Goal: Task Accomplishment & Management: Manage account settings

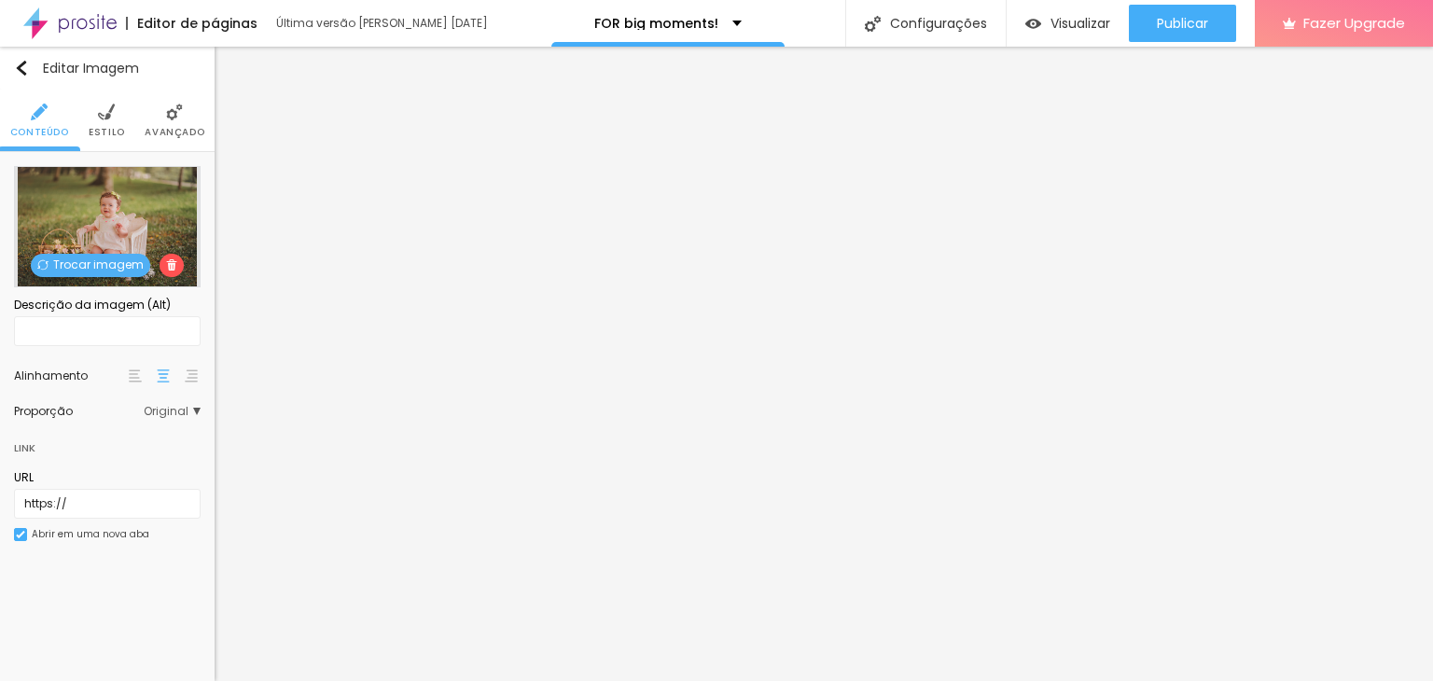
click at [82, 268] on span "Trocar imagem" at bounding box center [90, 265] width 119 height 23
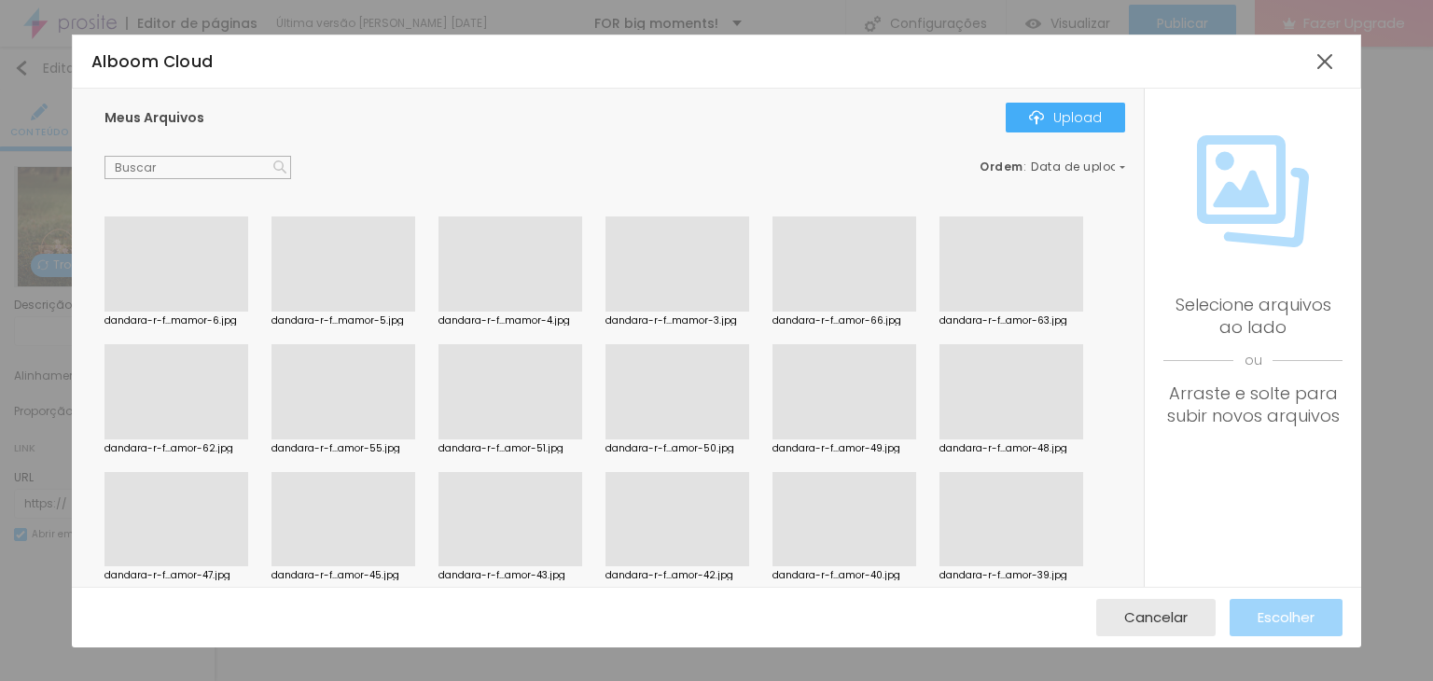
click at [553, 312] on div at bounding box center [510, 312] width 144 height 0
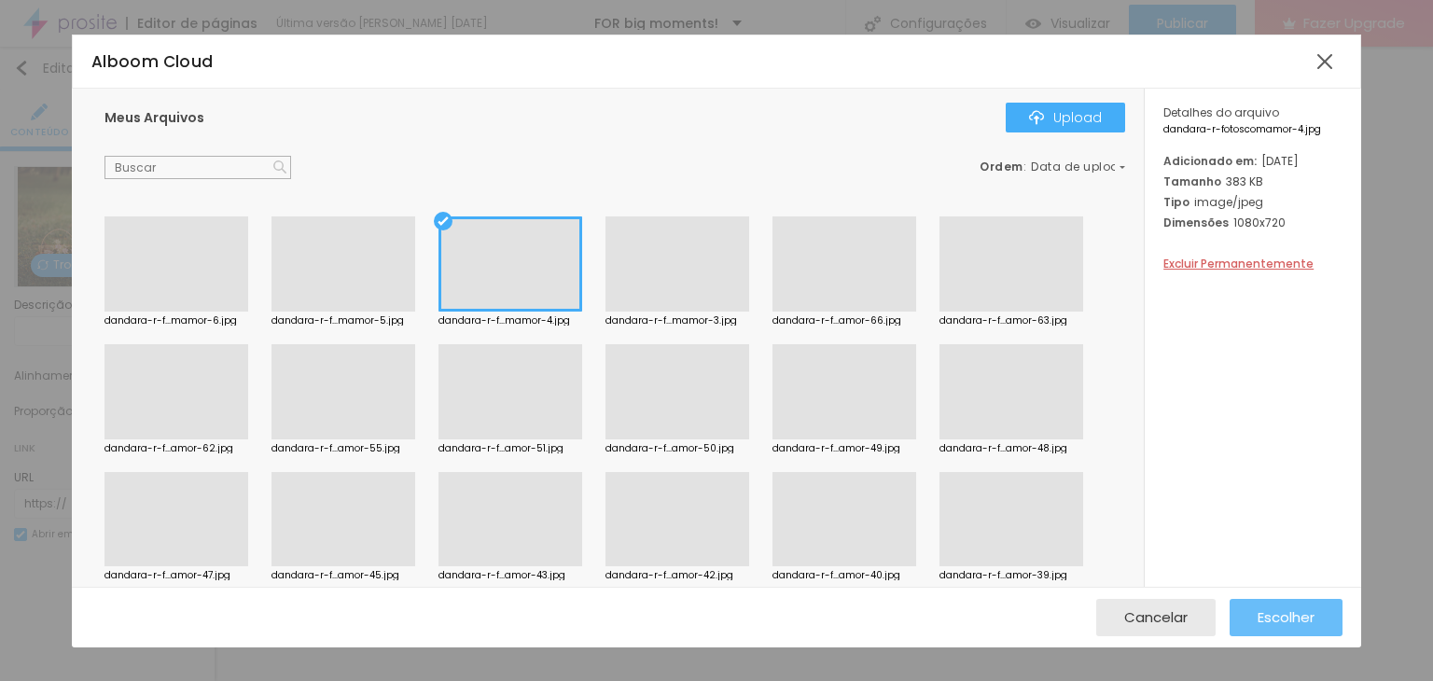
click at [1332, 609] on button "Escolher" at bounding box center [1285, 617] width 113 height 37
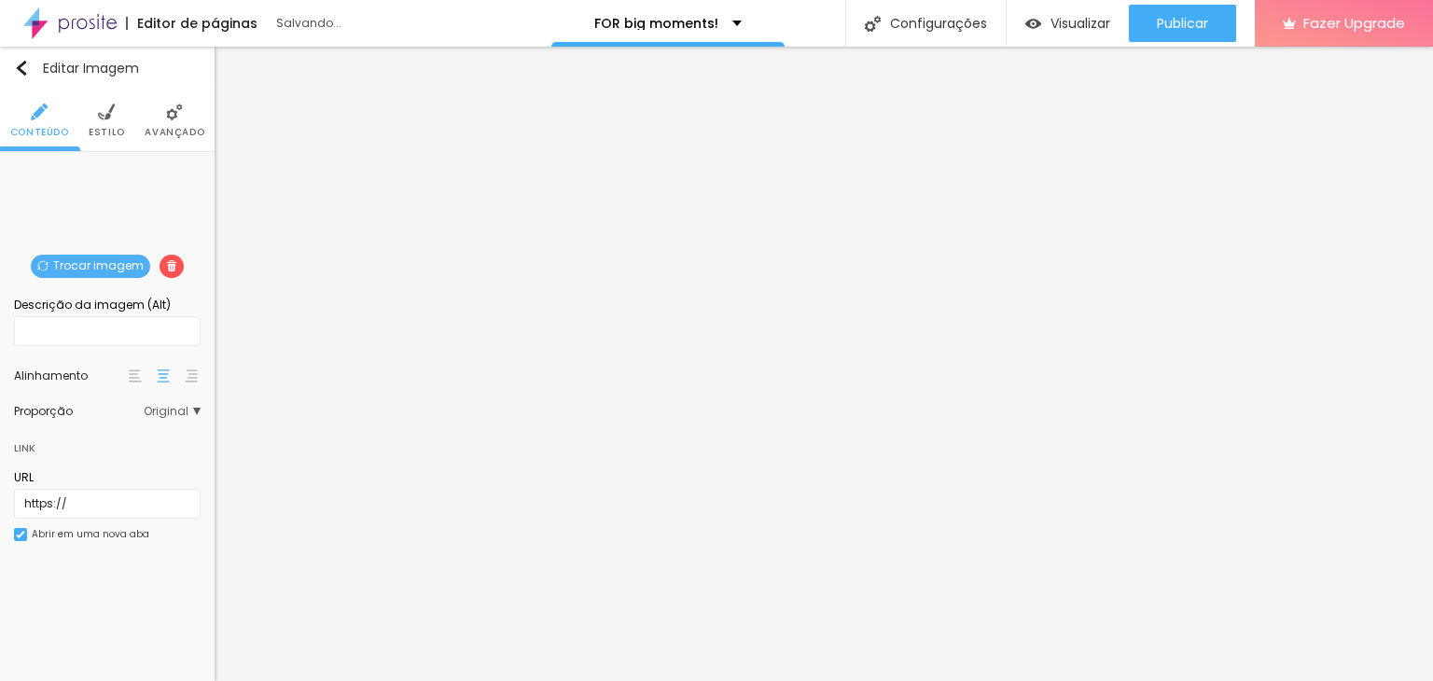
click at [80, 266] on span "Trocar imagem" at bounding box center [90, 266] width 119 height 23
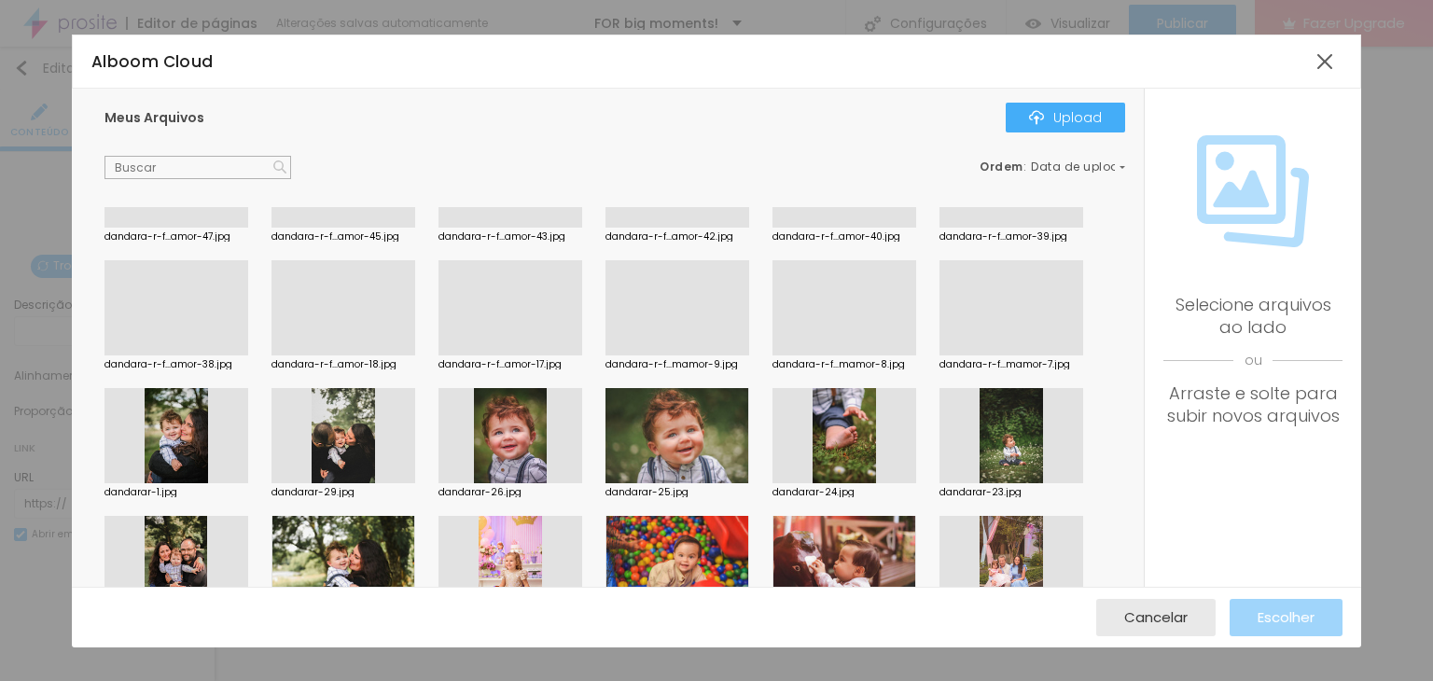
scroll to position [373, 0]
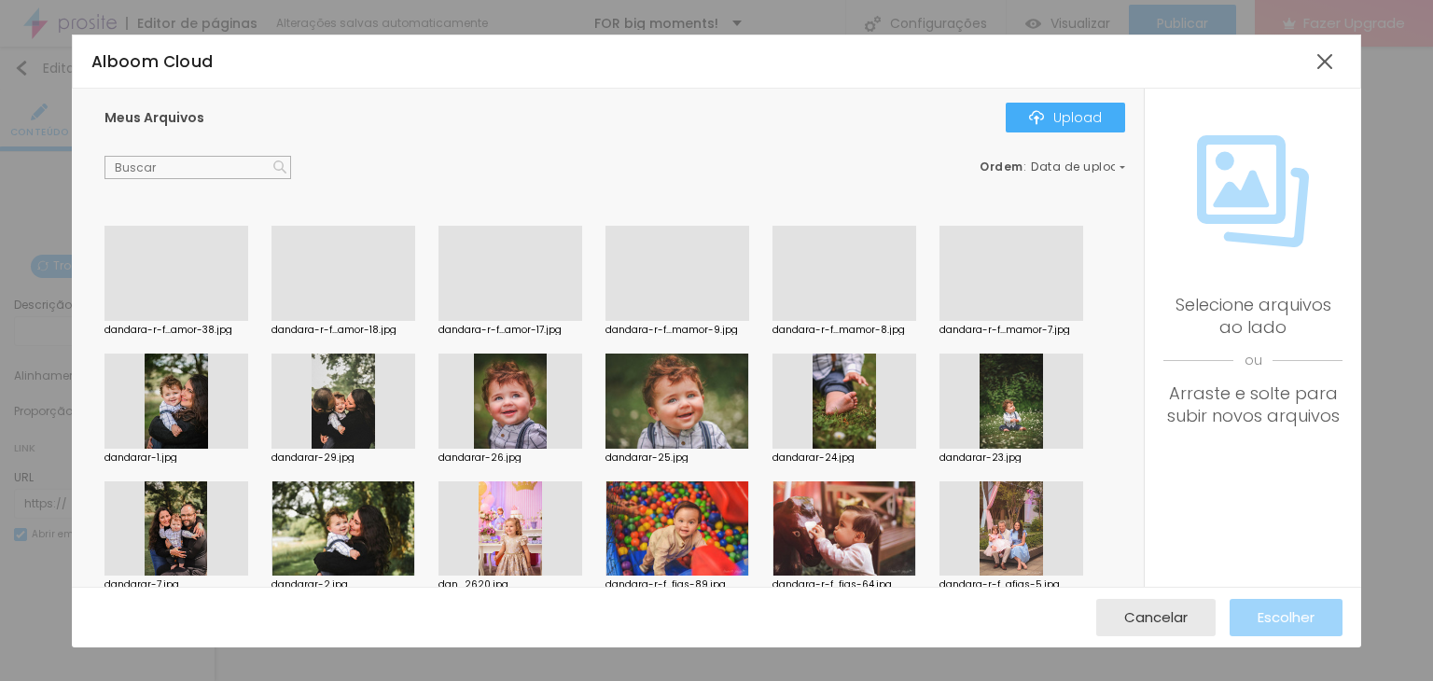
click at [507, 321] on div at bounding box center [510, 321] width 144 height 0
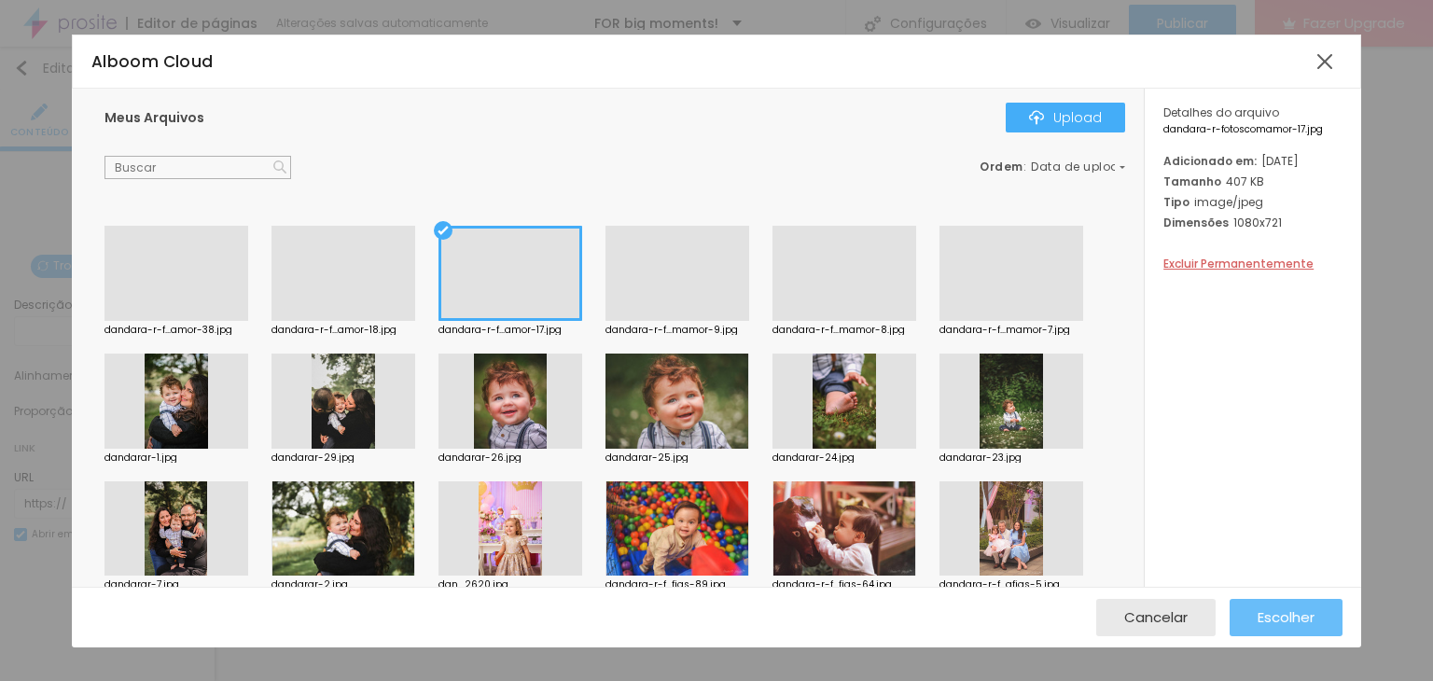
click at [1300, 610] on span "Escolher" at bounding box center [1285, 617] width 57 height 16
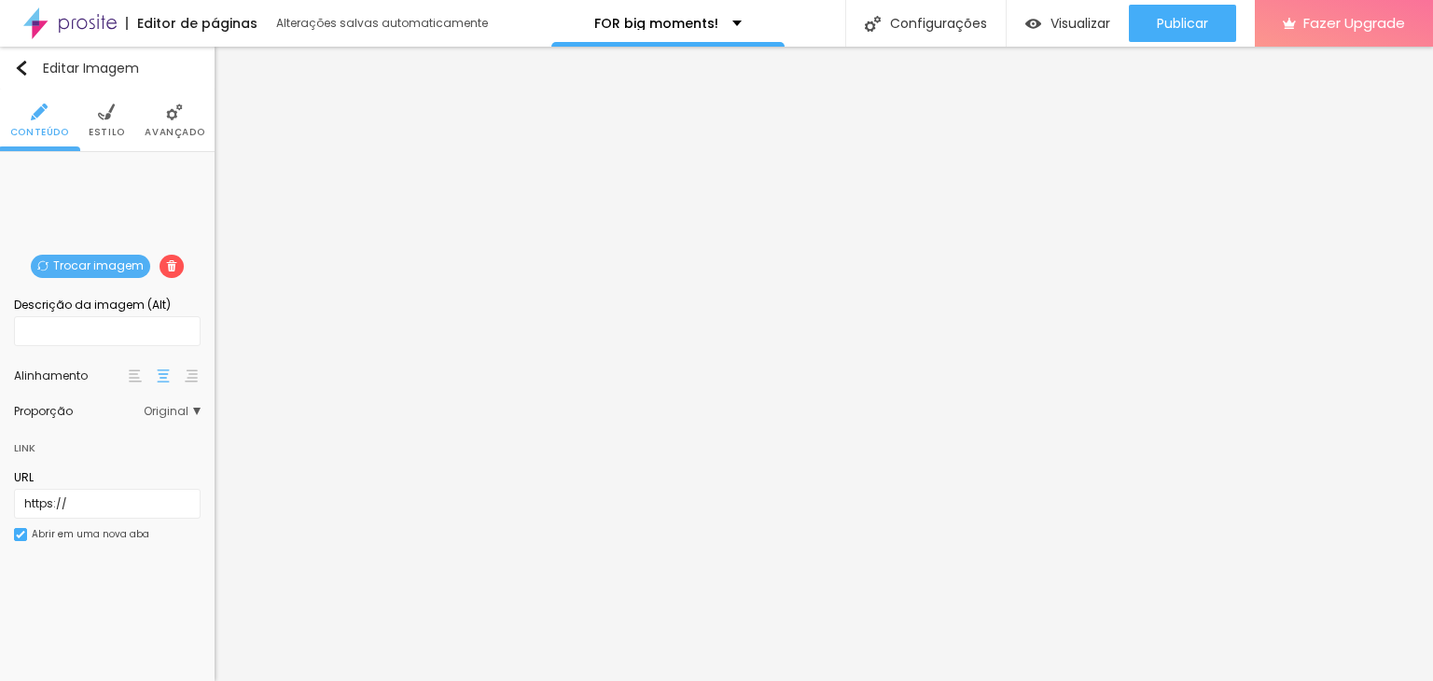
click at [118, 264] on span "Trocar imagem" at bounding box center [90, 266] width 119 height 23
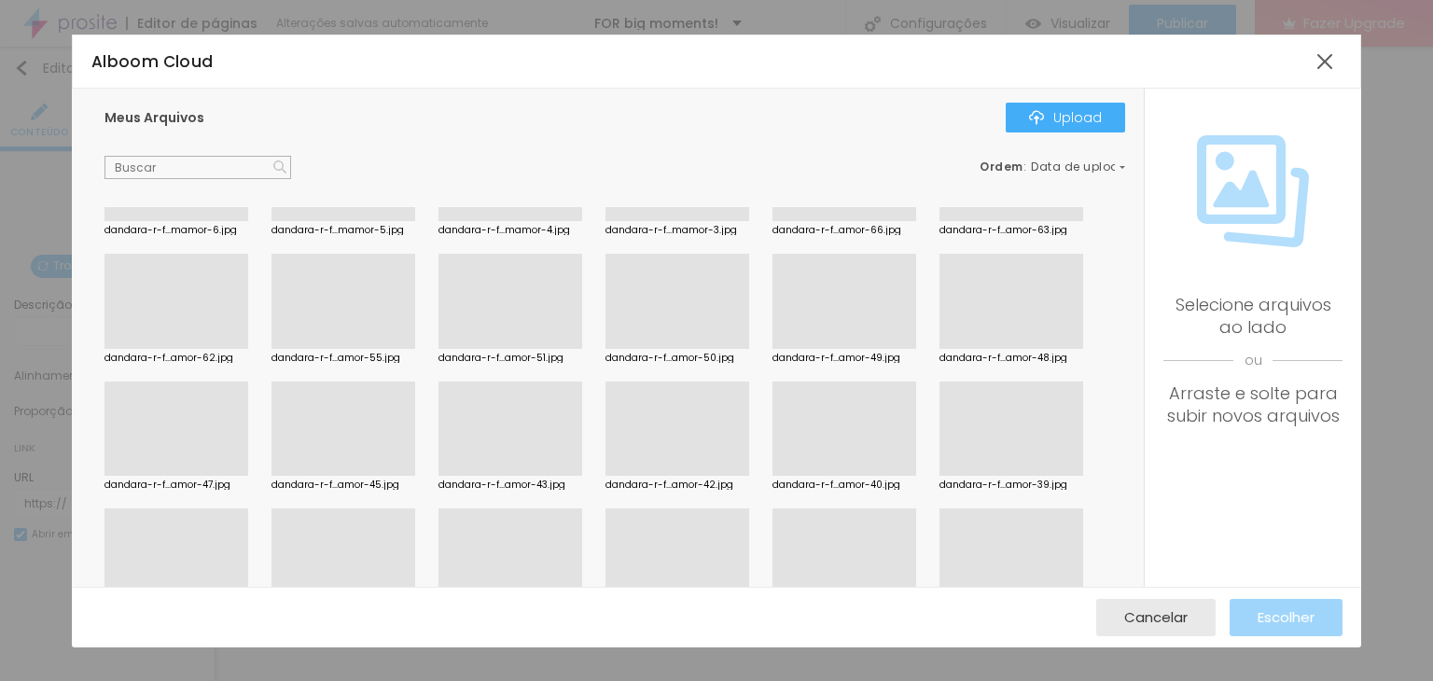
scroll to position [93, 0]
click at [198, 601] on div at bounding box center [176, 601] width 144 height 0
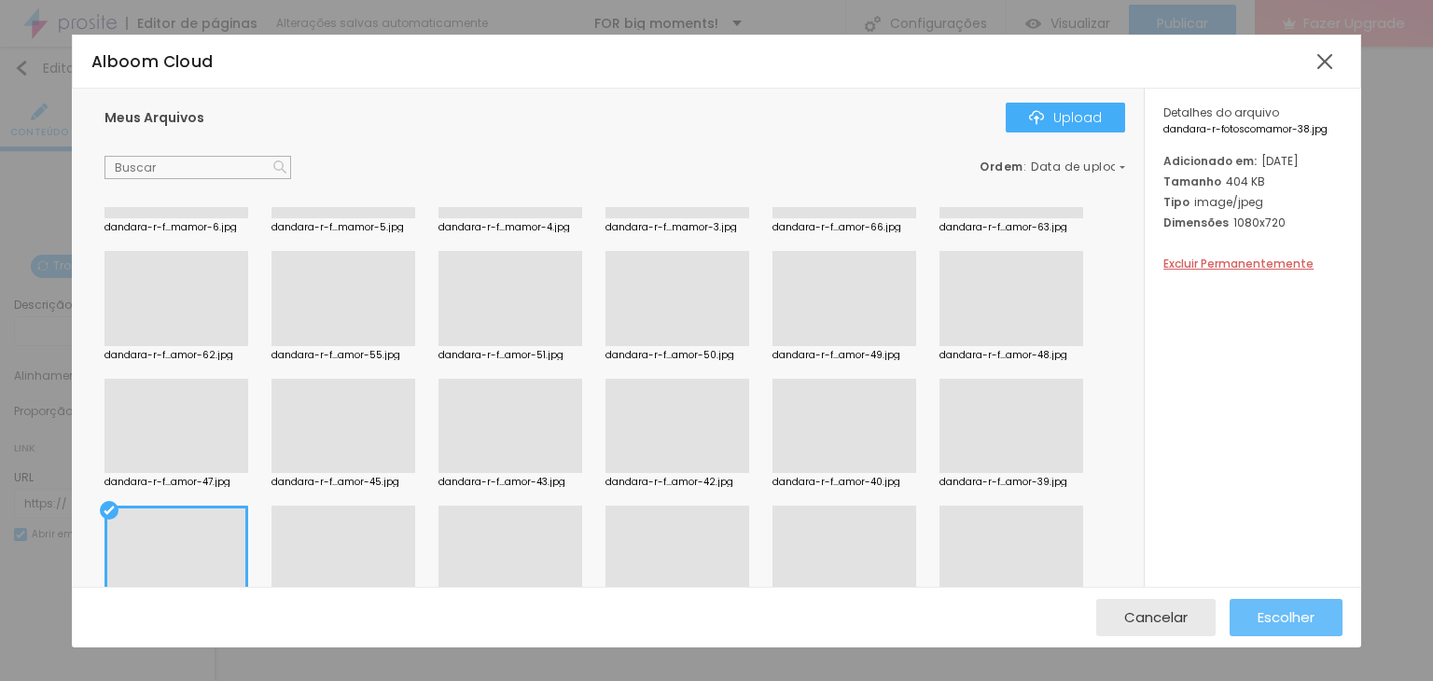
click at [1321, 612] on button "Escolher" at bounding box center [1285, 617] width 113 height 37
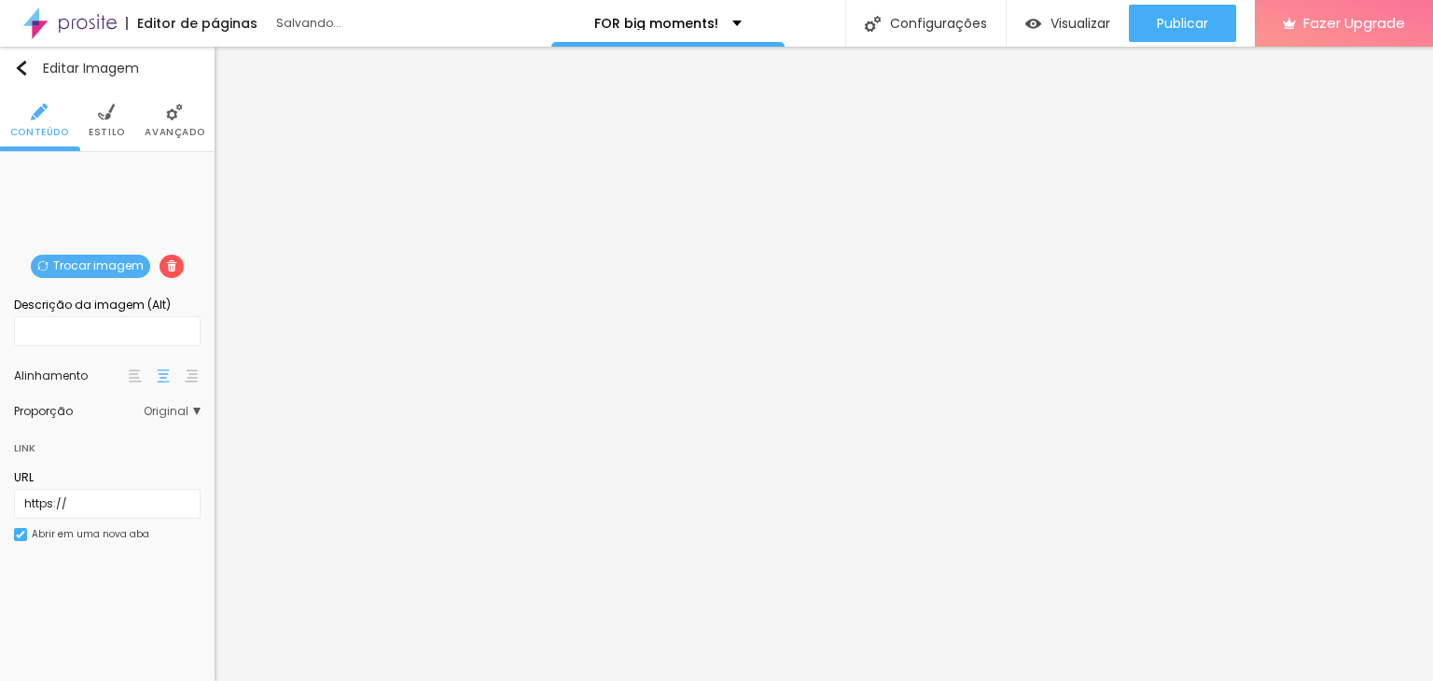
click at [107, 166] on div "Trocar imagem" at bounding box center [107, 166] width 0 height 0
click at [81, 258] on span "Trocar imagem" at bounding box center [90, 266] width 119 height 23
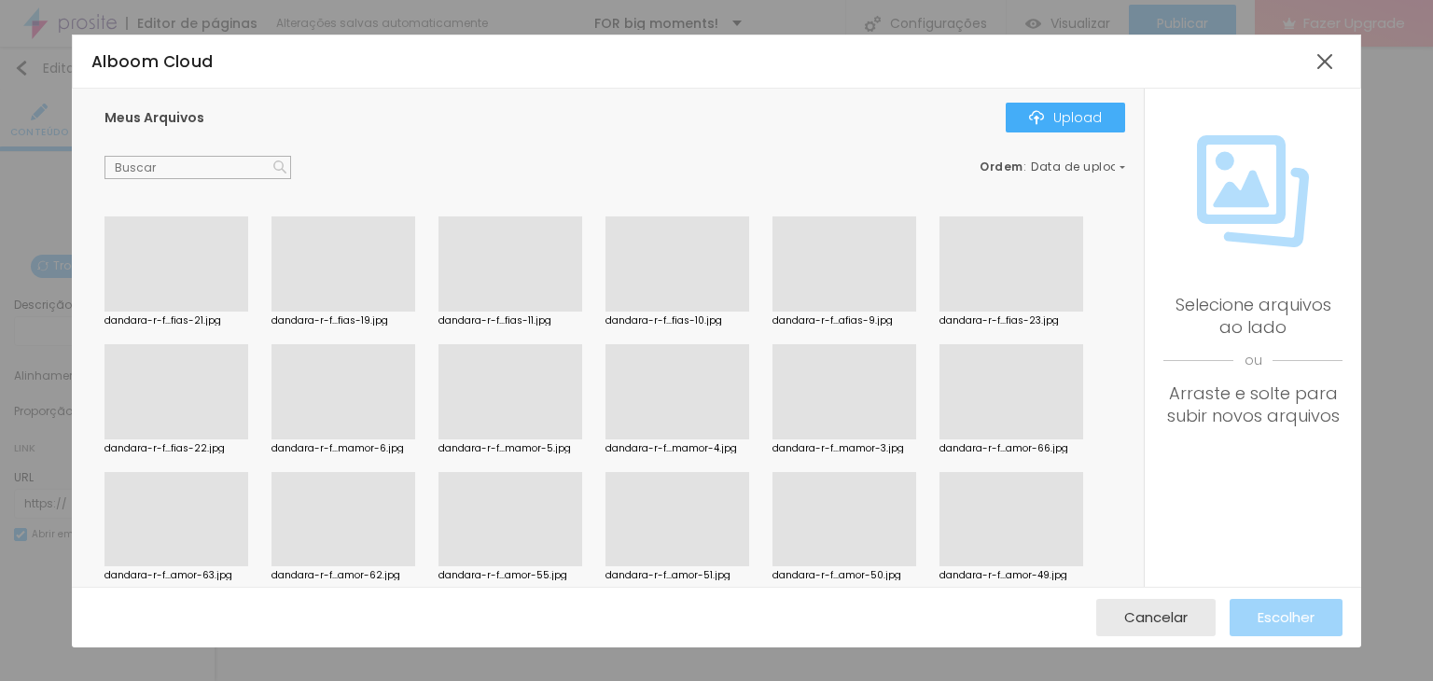
click at [381, 680] on div at bounding box center [716, 692] width 1433 height 0
click at [680, 312] on div at bounding box center [677, 312] width 144 height 0
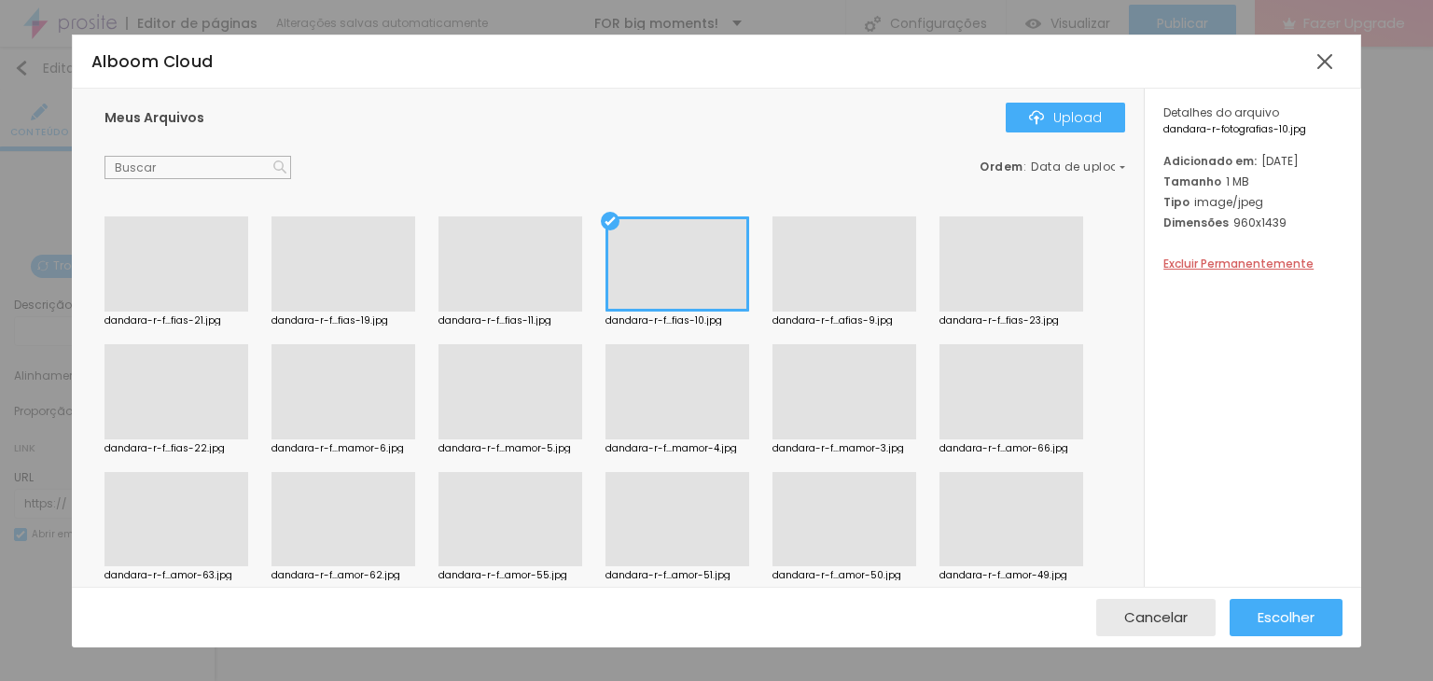
click at [842, 312] on div at bounding box center [844, 312] width 144 height 0
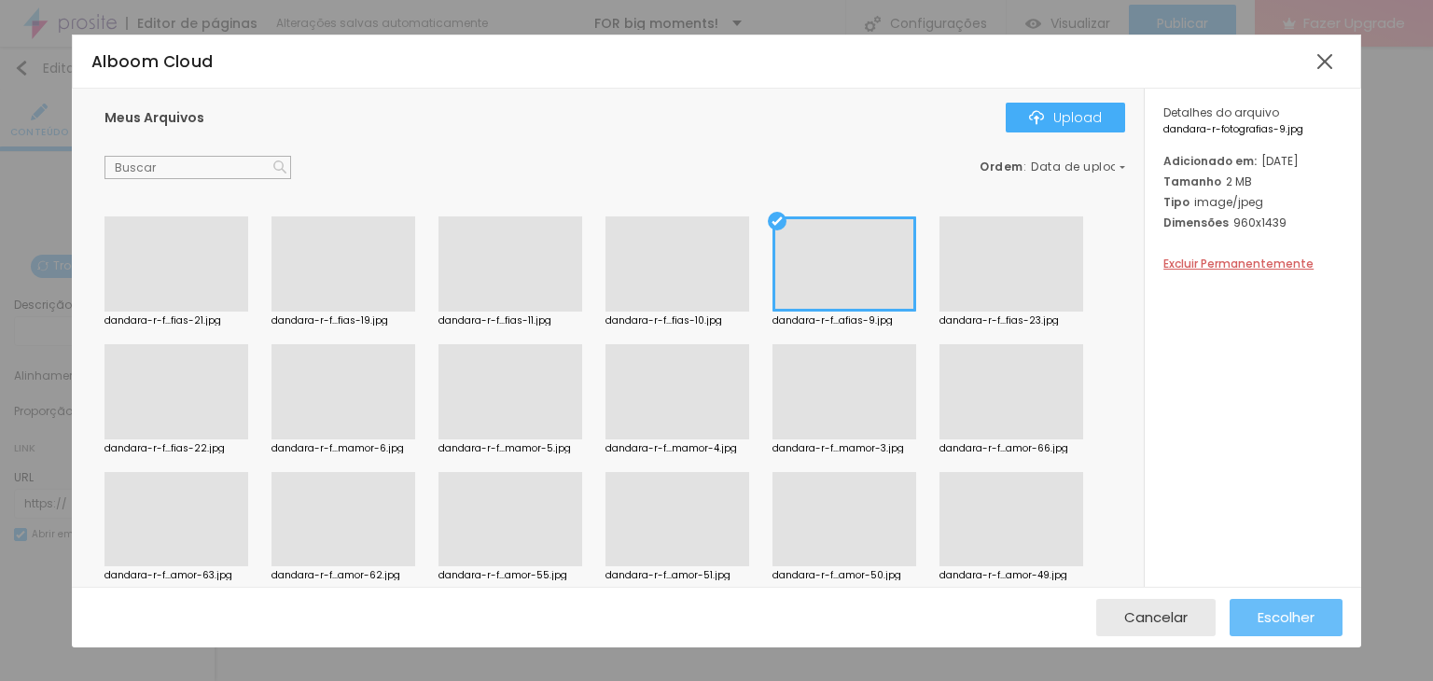
click at [1318, 631] on button "Escolher" at bounding box center [1285, 617] width 113 height 37
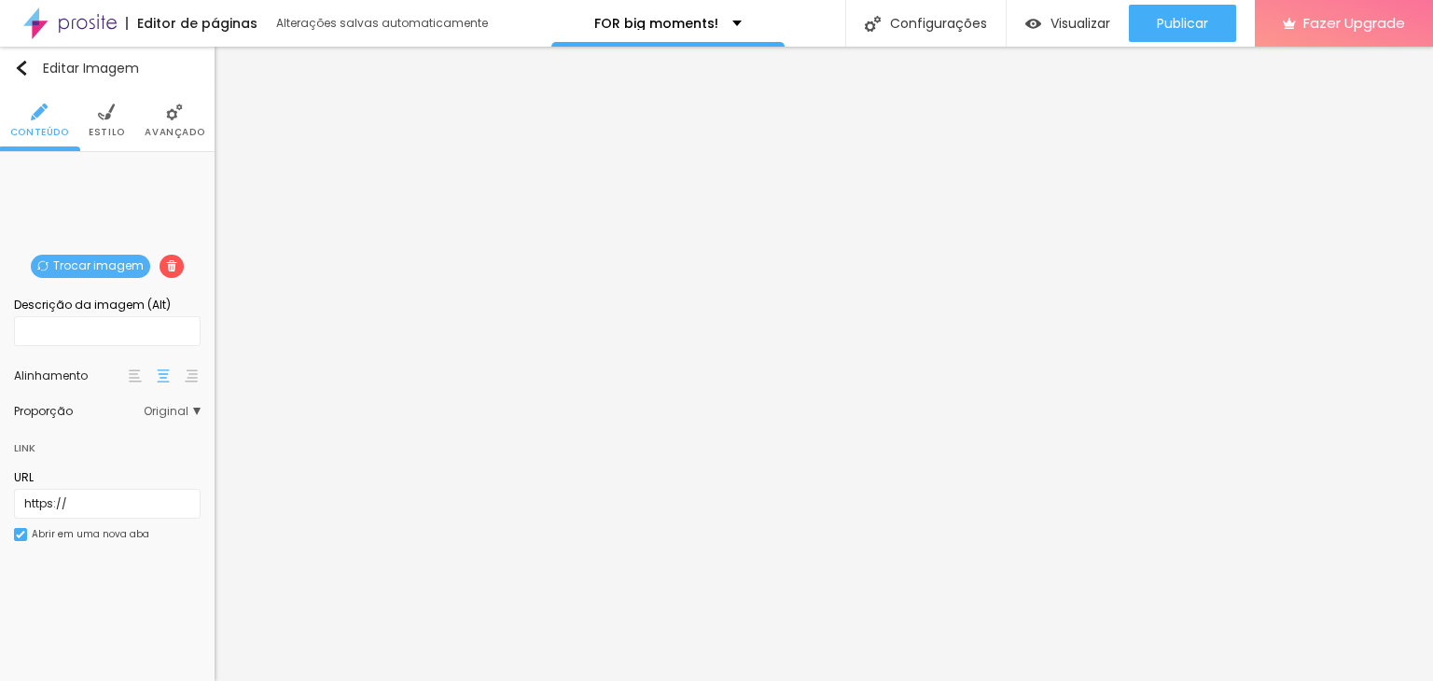
click at [120, 266] on span "Trocar imagem" at bounding box center [90, 266] width 119 height 23
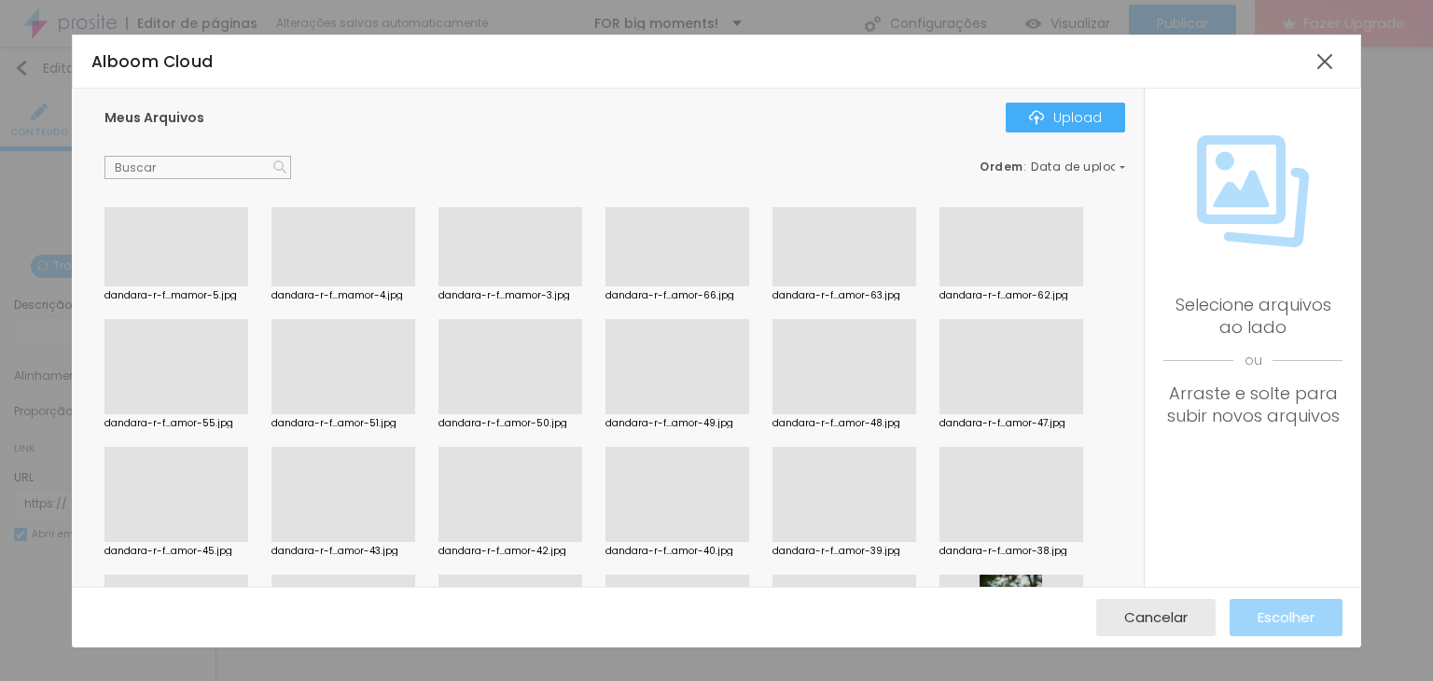
scroll to position [373, 0]
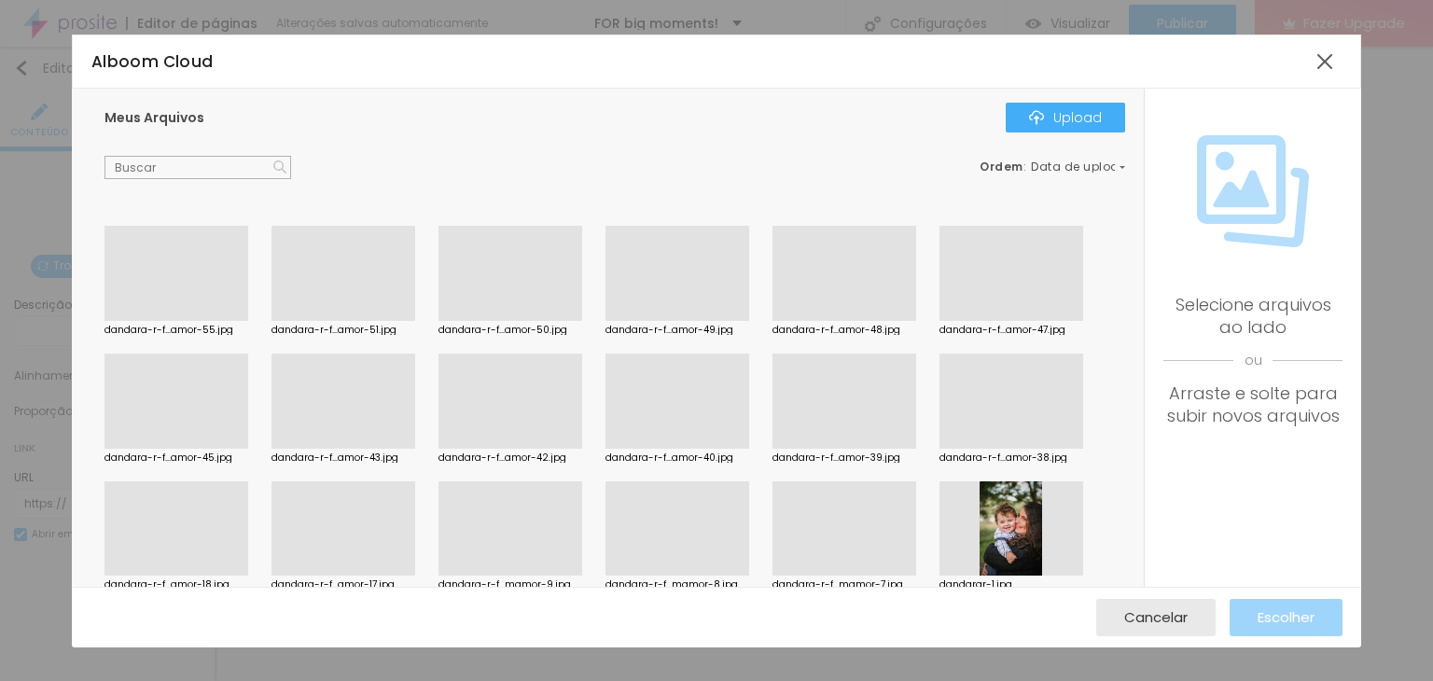
click at [672, 321] on div at bounding box center [677, 321] width 144 height 0
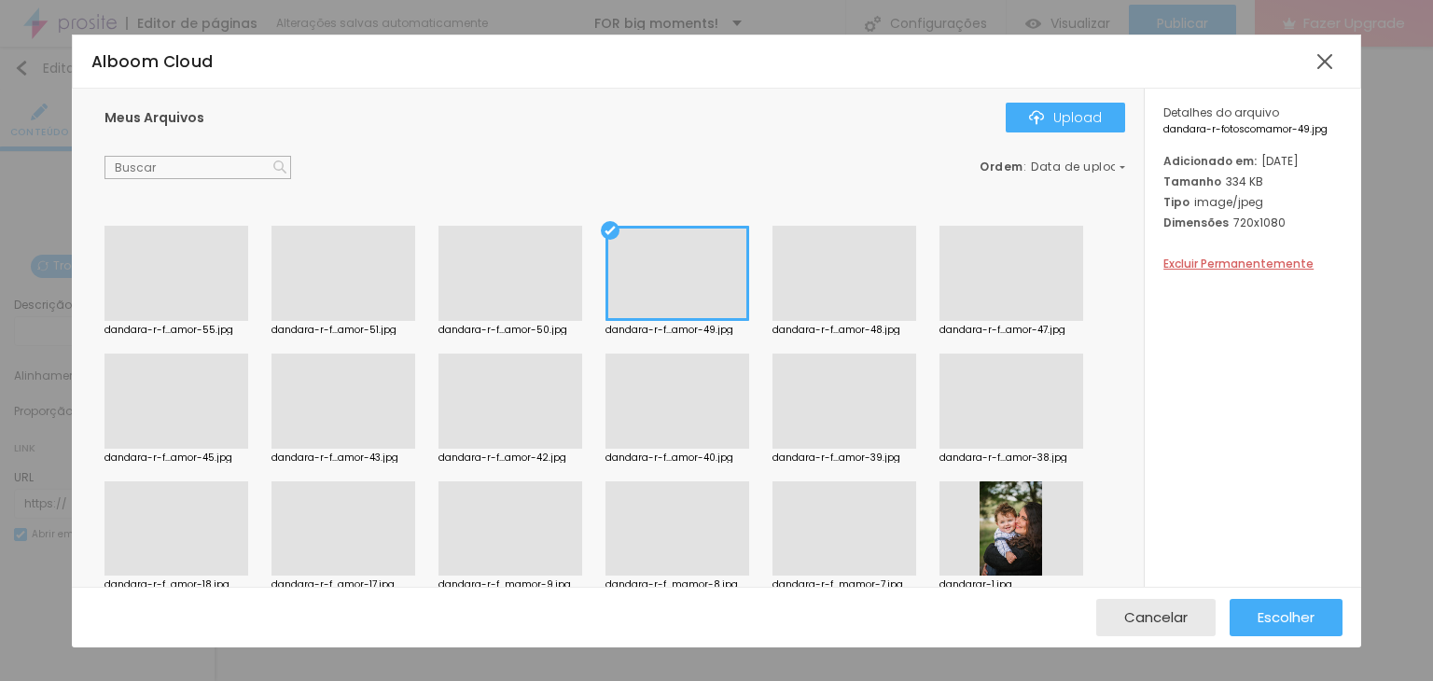
click at [839, 321] on div at bounding box center [844, 321] width 144 height 0
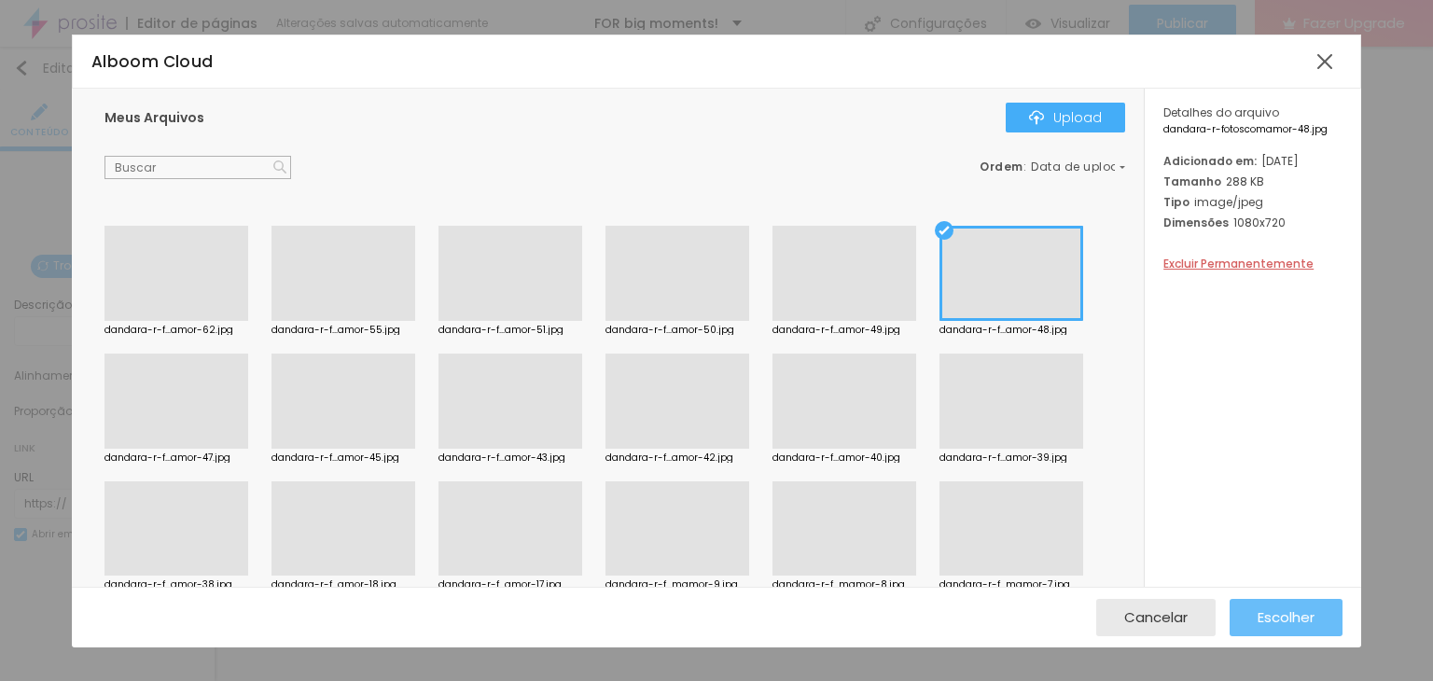
click at [1269, 622] on span "Escolher" at bounding box center [1285, 617] width 57 height 16
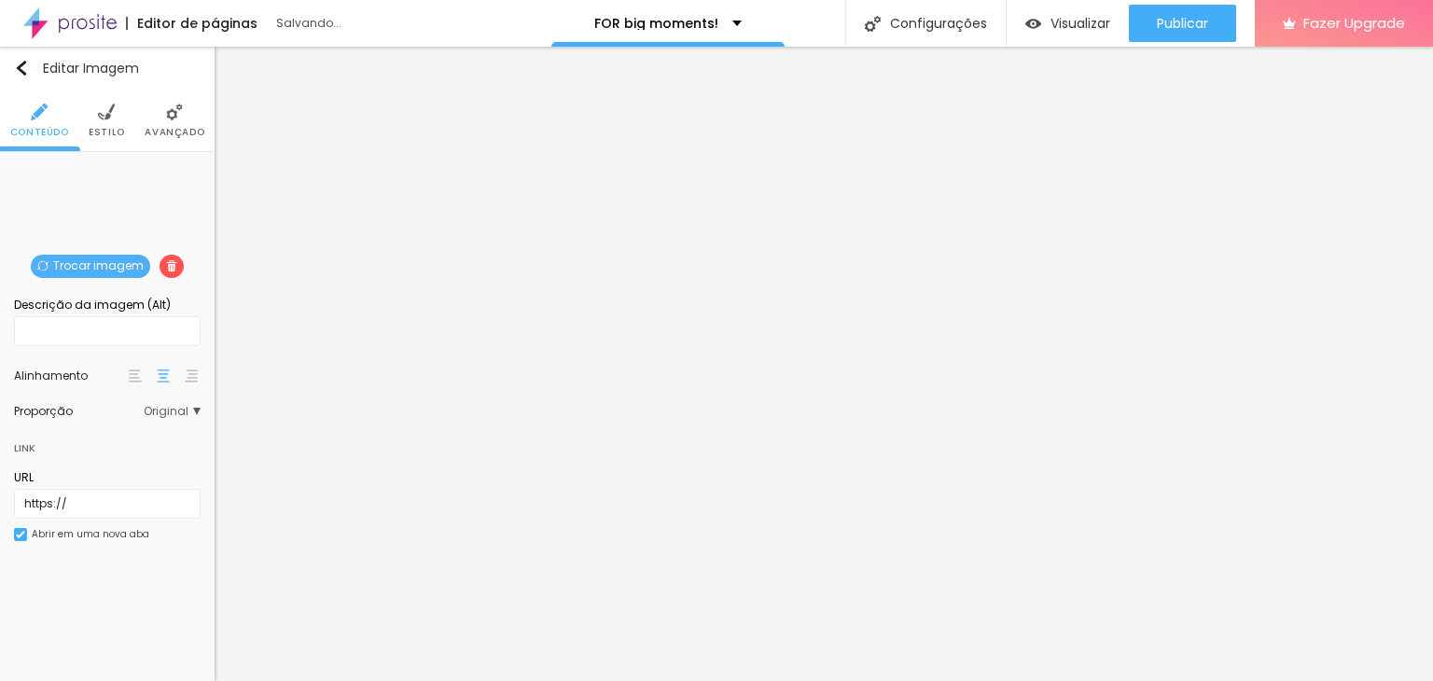
click at [103, 272] on span "Trocar imagem" at bounding box center [90, 266] width 119 height 23
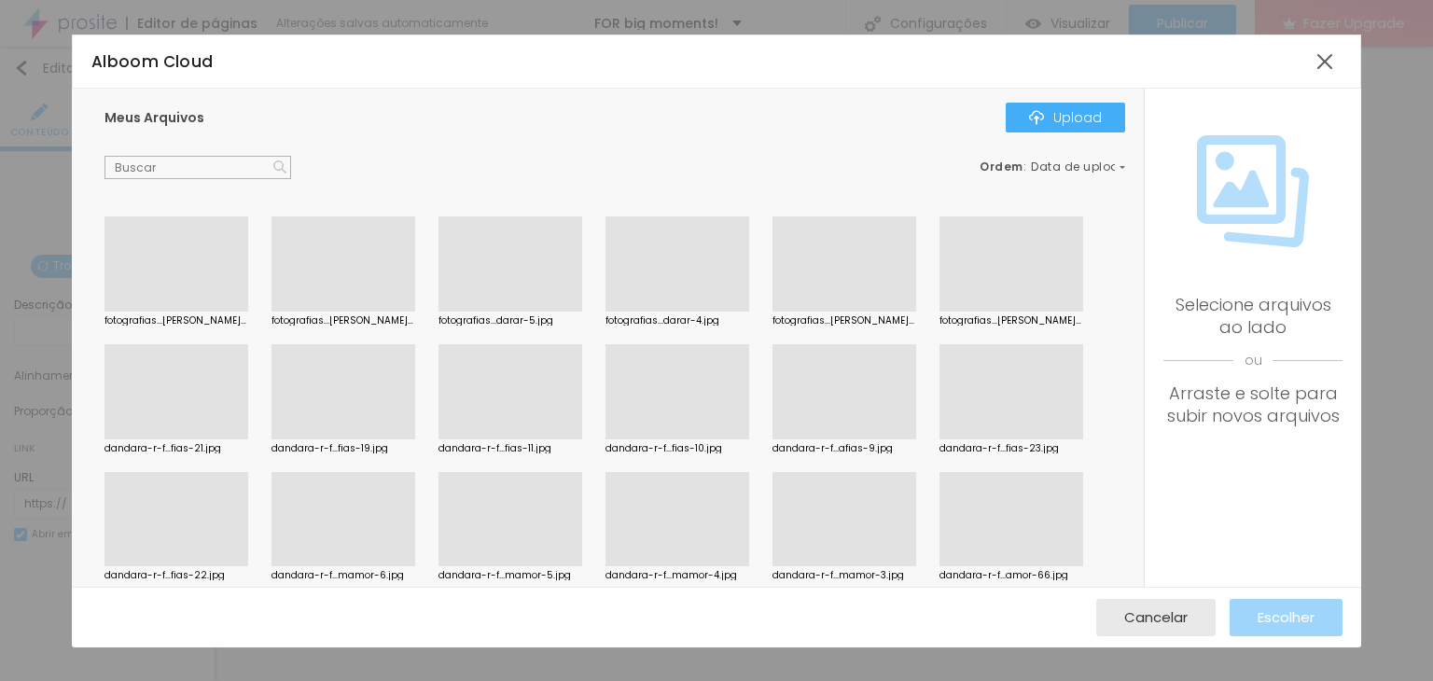
click at [538, 439] on div at bounding box center [510, 439] width 144 height 0
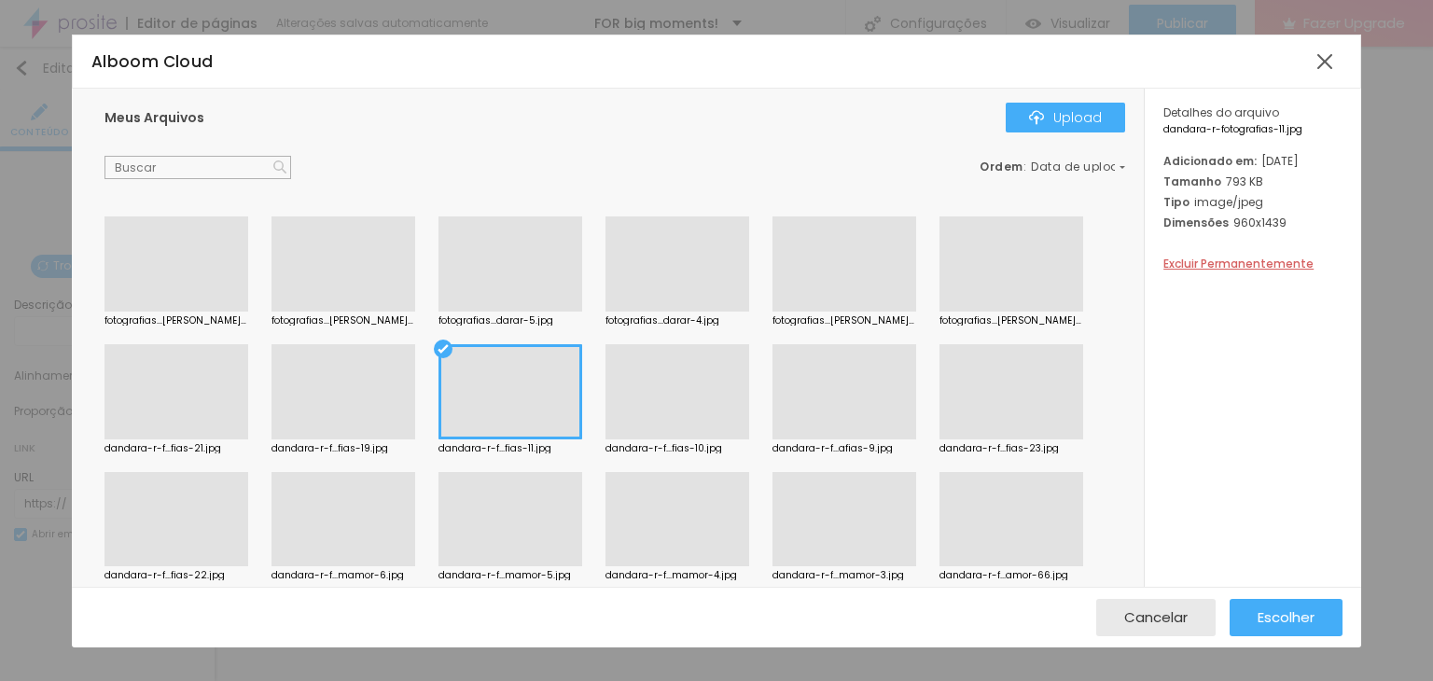
click at [686, 439] on div at bounding box center [677, 439] width 144 height 0
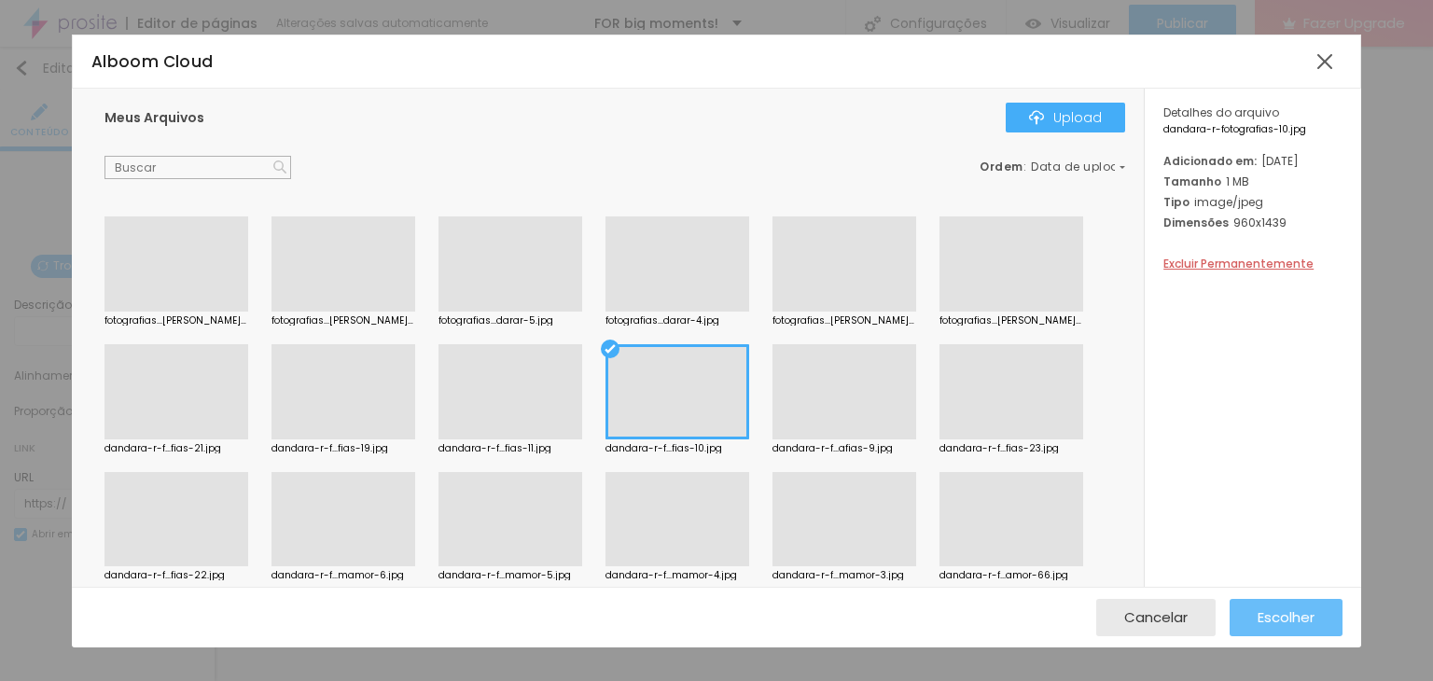
click at [1260, 620] on span "Escolher" at bounding box center [1285, 617] width 57 height 16
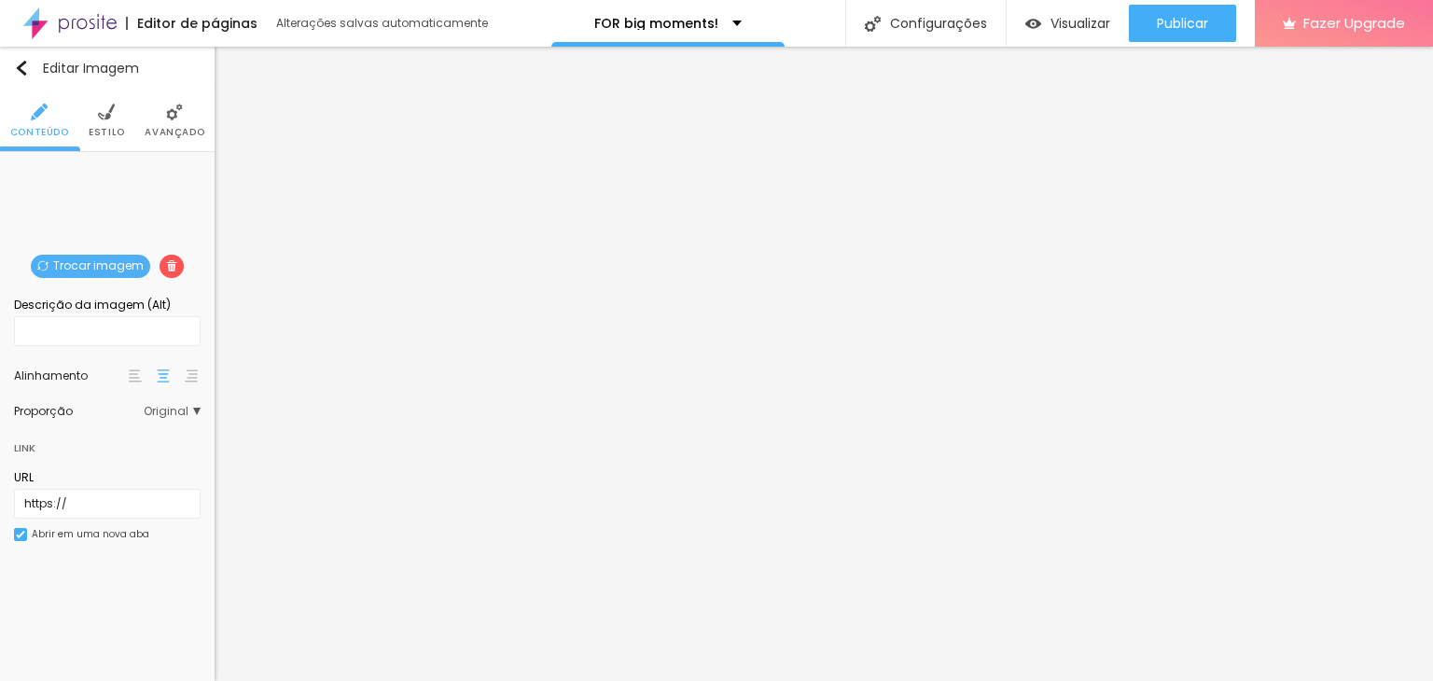
click at [110, 271] on span "Trocar imagem" at bounding box center [90, 266] width 119 height 23
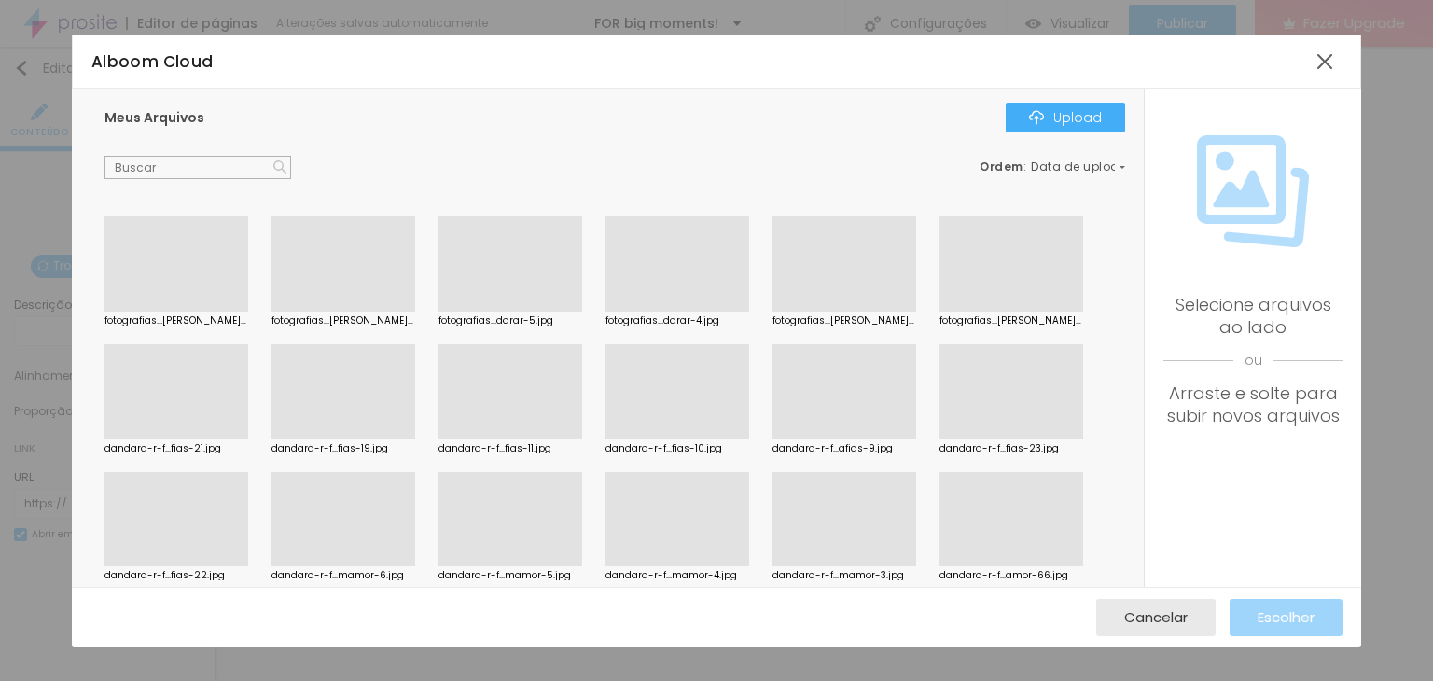
click at [806, 439] on div at bounding box center [844, 439] width 144 height 0
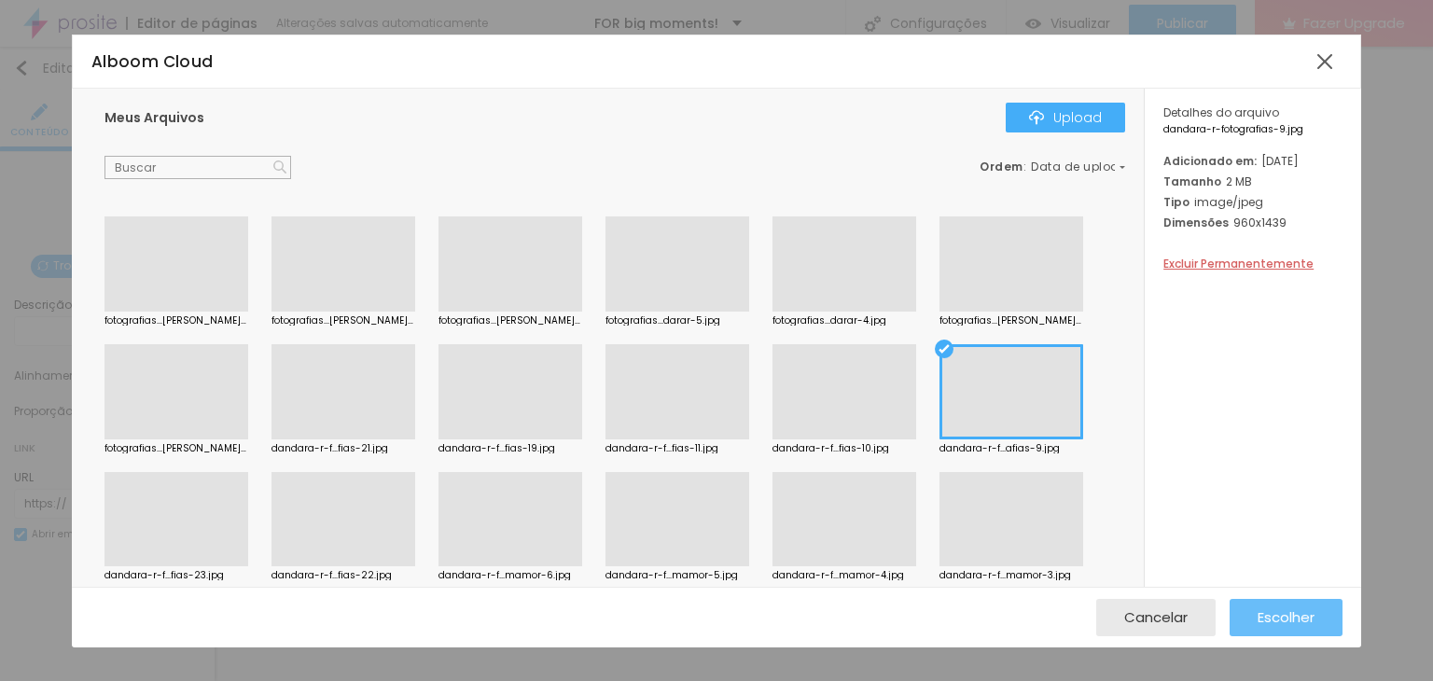
click at [1258, 605] on div "Escolher" at bounding box center [1285, 617] width 57 height 37
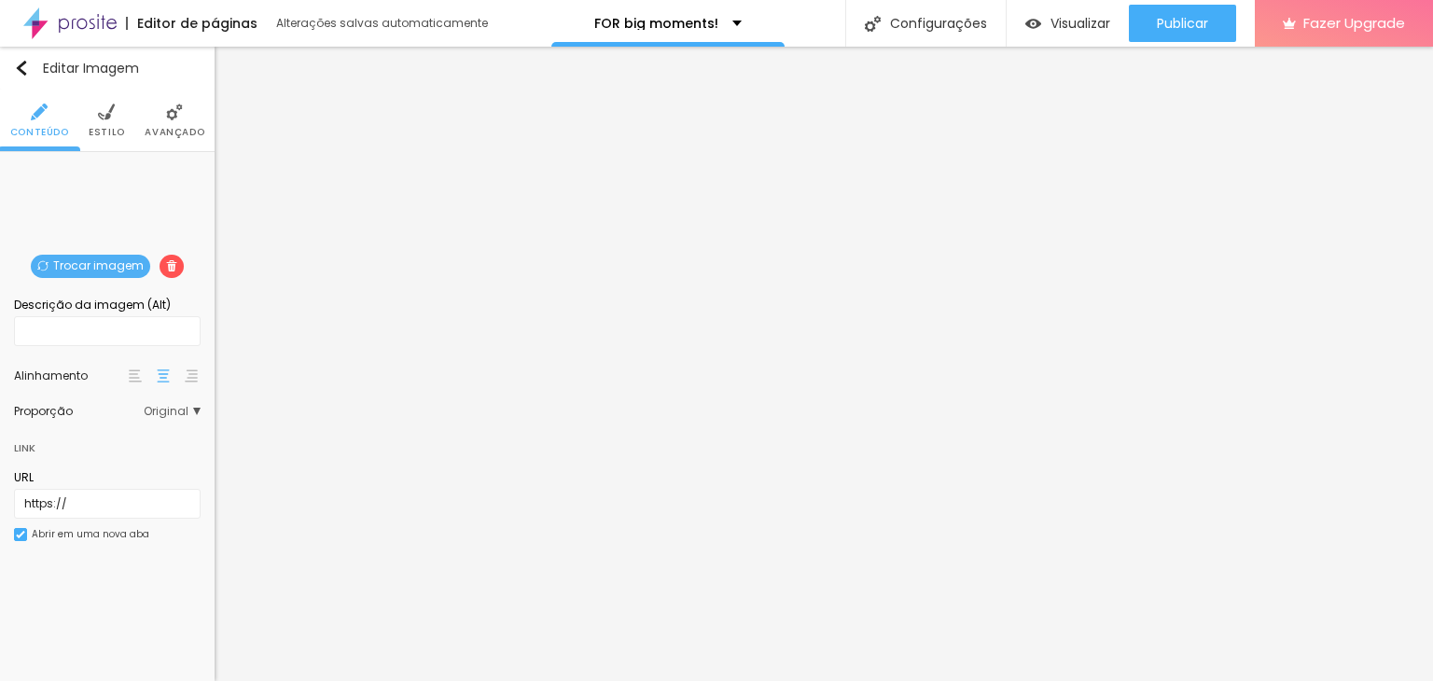
click at [88, 261] on span "Trocar imagem" at bounding box center [90, 266] width 119 height 23
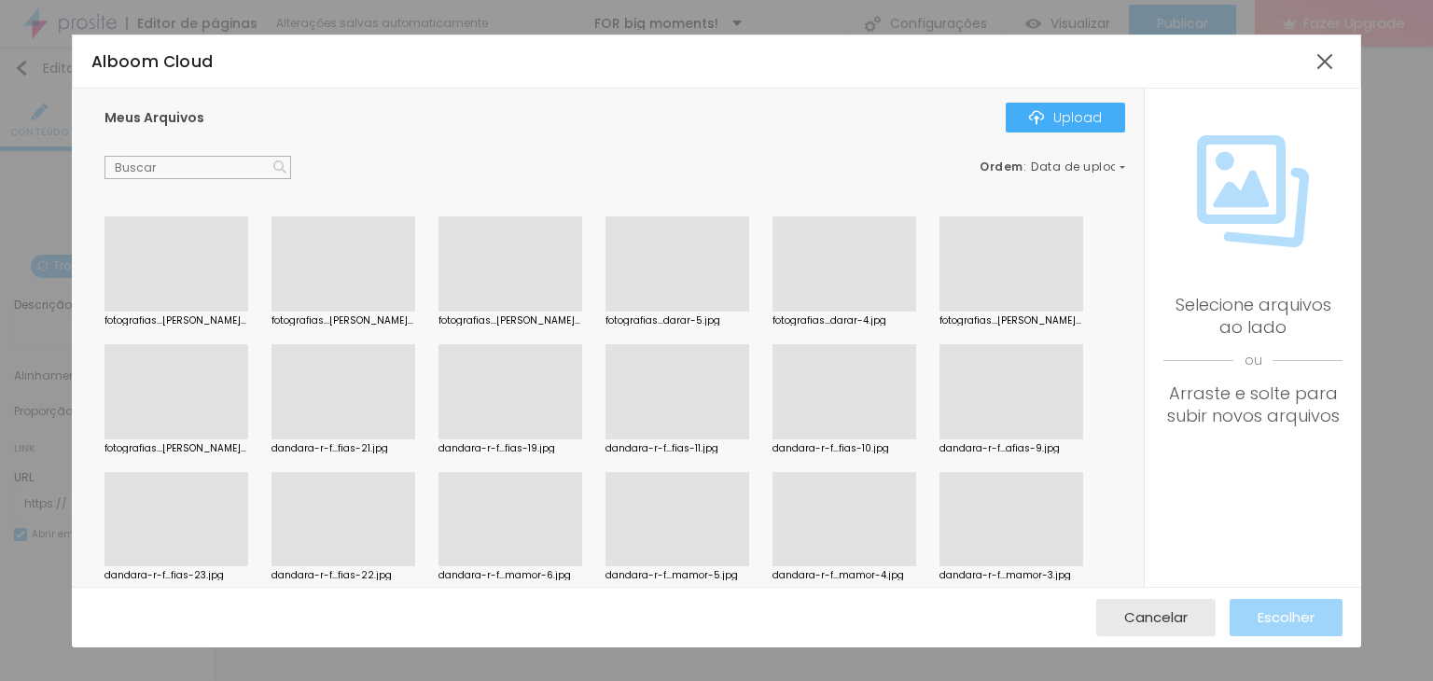
click at [808, 439] on div at bounding box center [844, 439] width 144 height 0
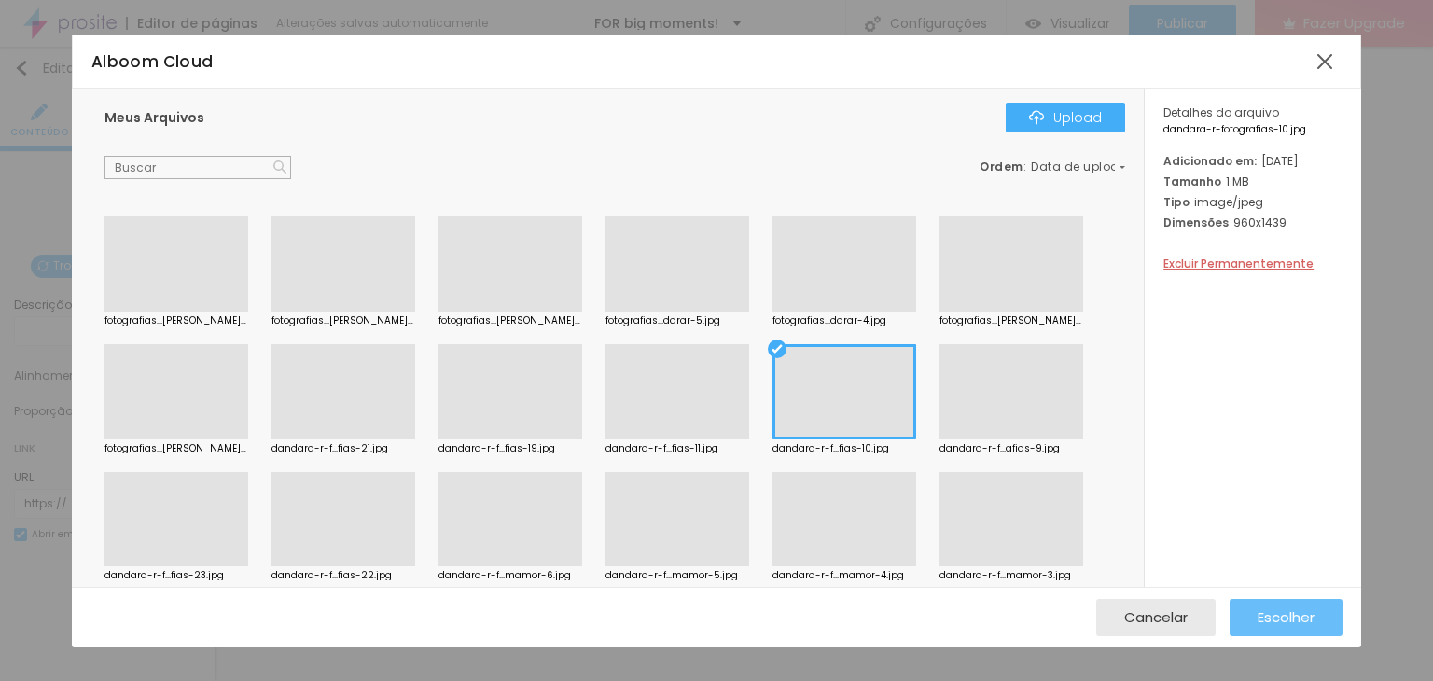
click at [1250, 617] on button "Escolher" at bounding box center [1285, 617] width 113 height 37
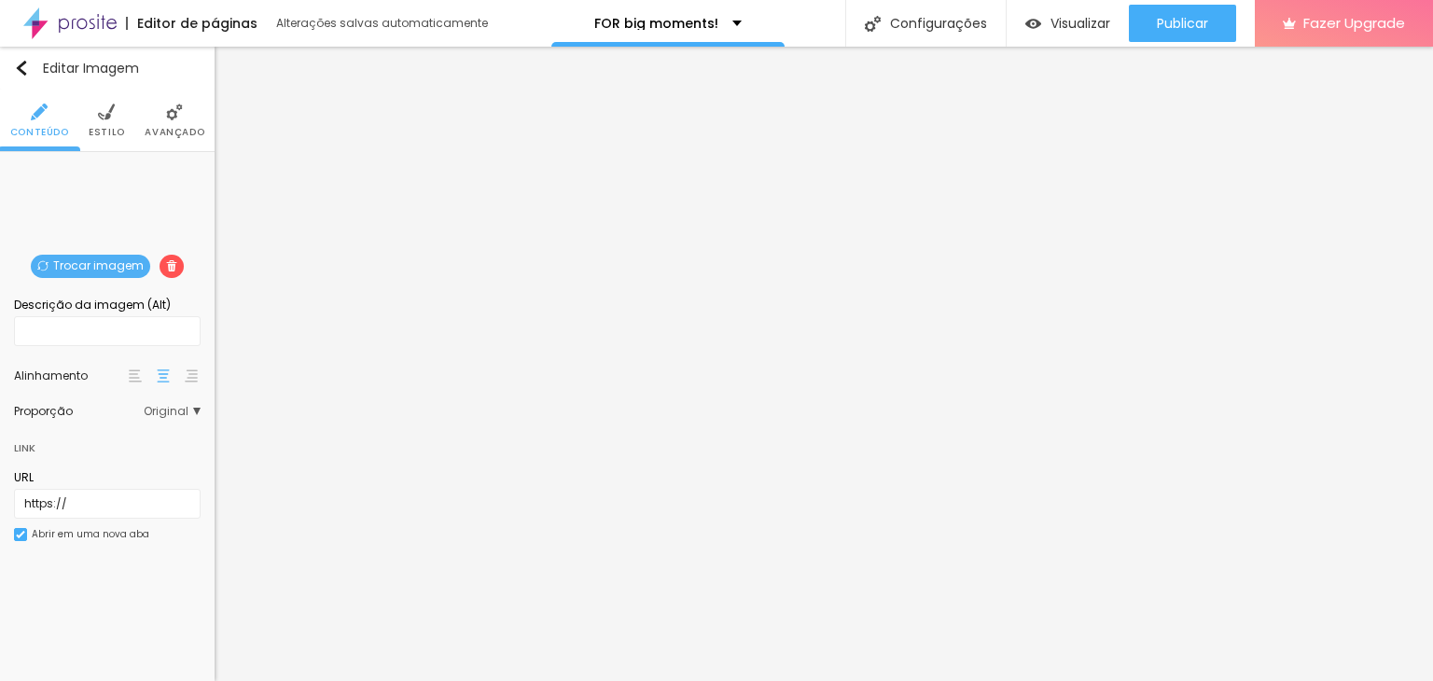
click at [97, 258] on span "Trocar imagem" at bounding box center [90, 266] width 119 height 23
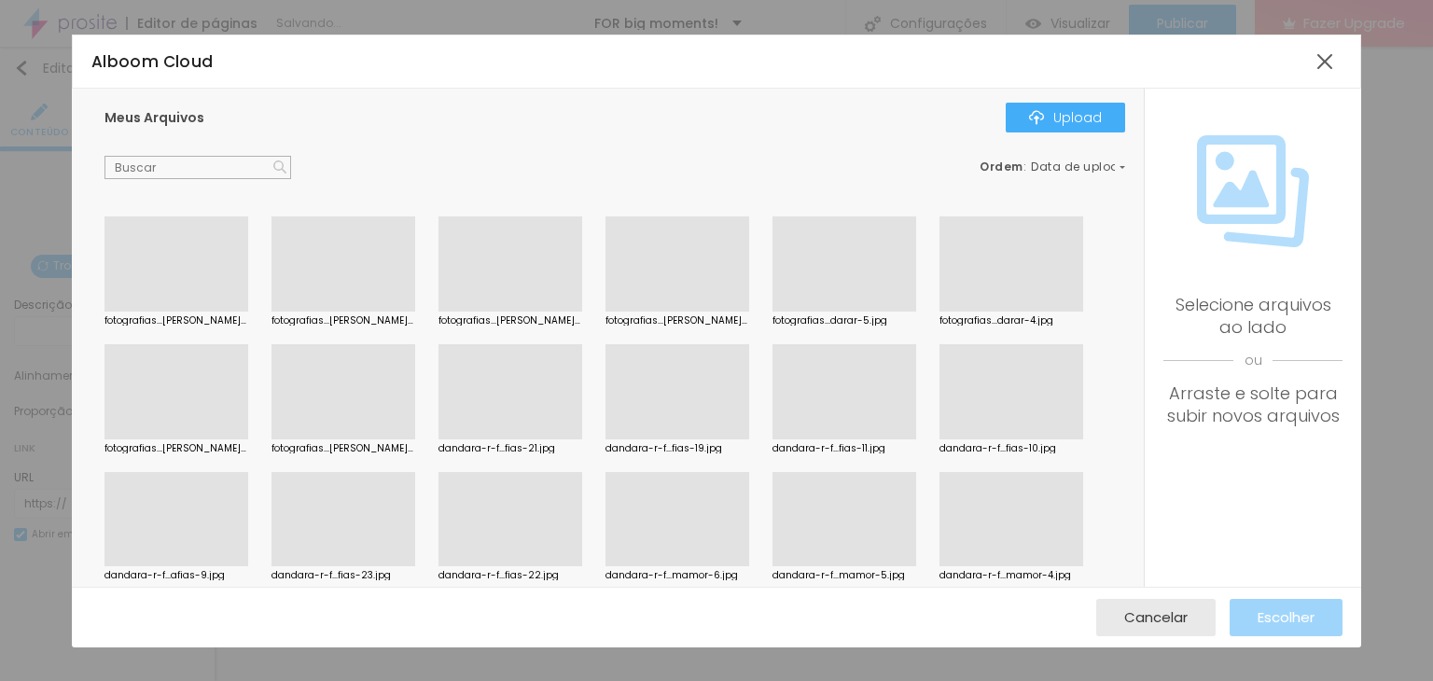
click at [690, 439] on div at bounding box center [677, 439] width 144 height 0
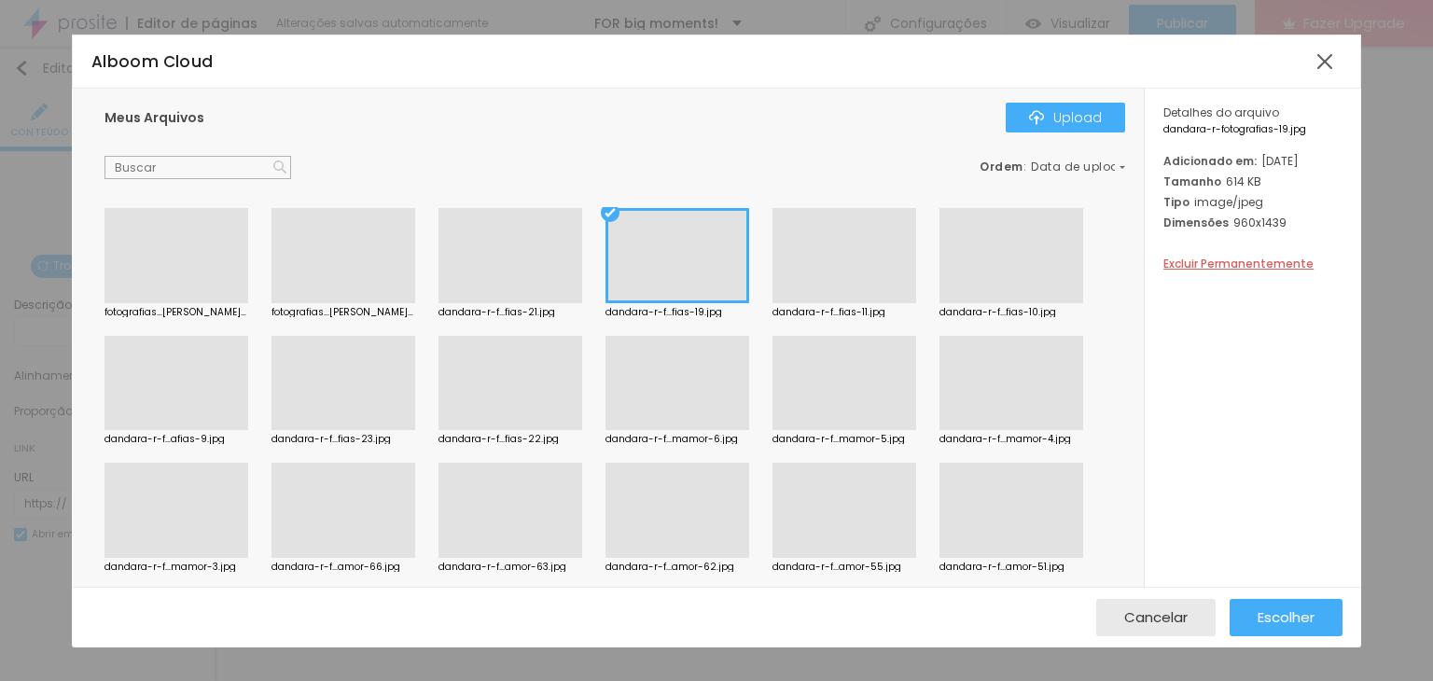
scroll to position [187, 0]
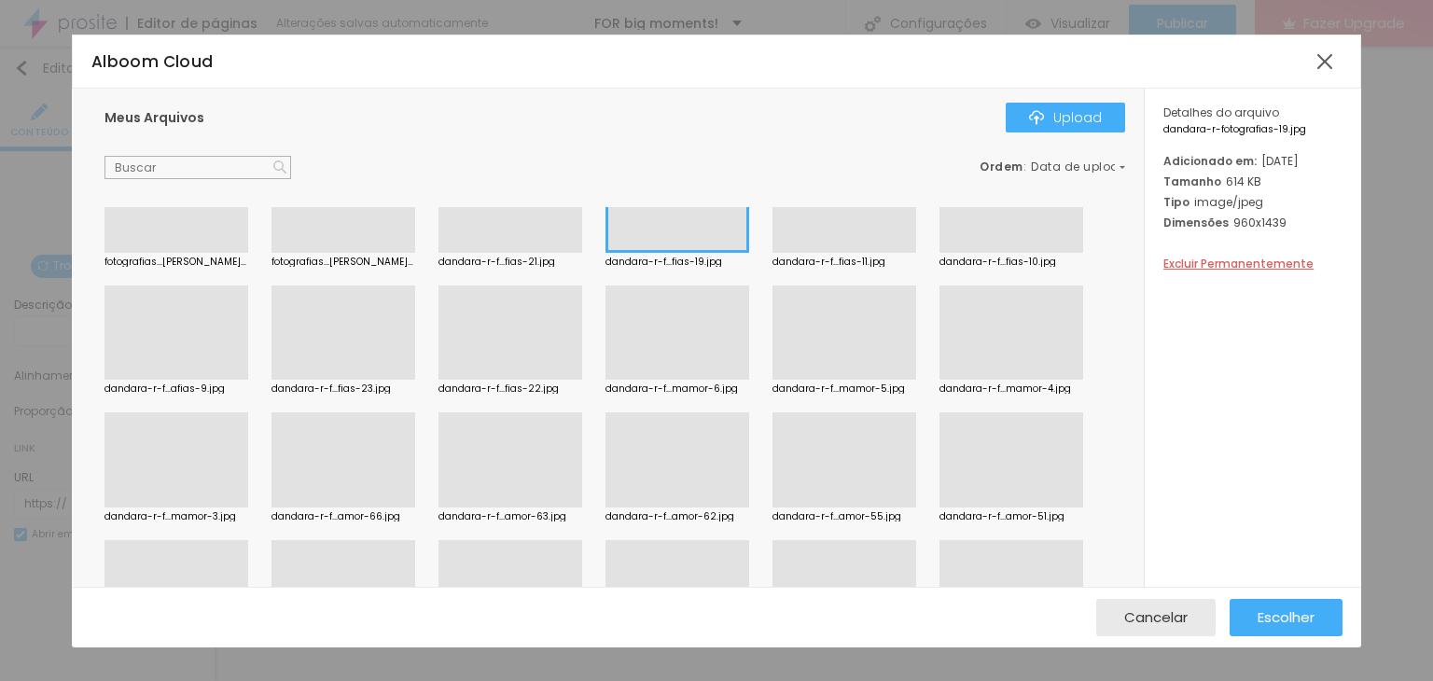
click at [563, 380] on div at bounding box center [510, 380] width 144 height 0
click at [307, 380] on div at bounding box center [343, 380] width 144 height 0
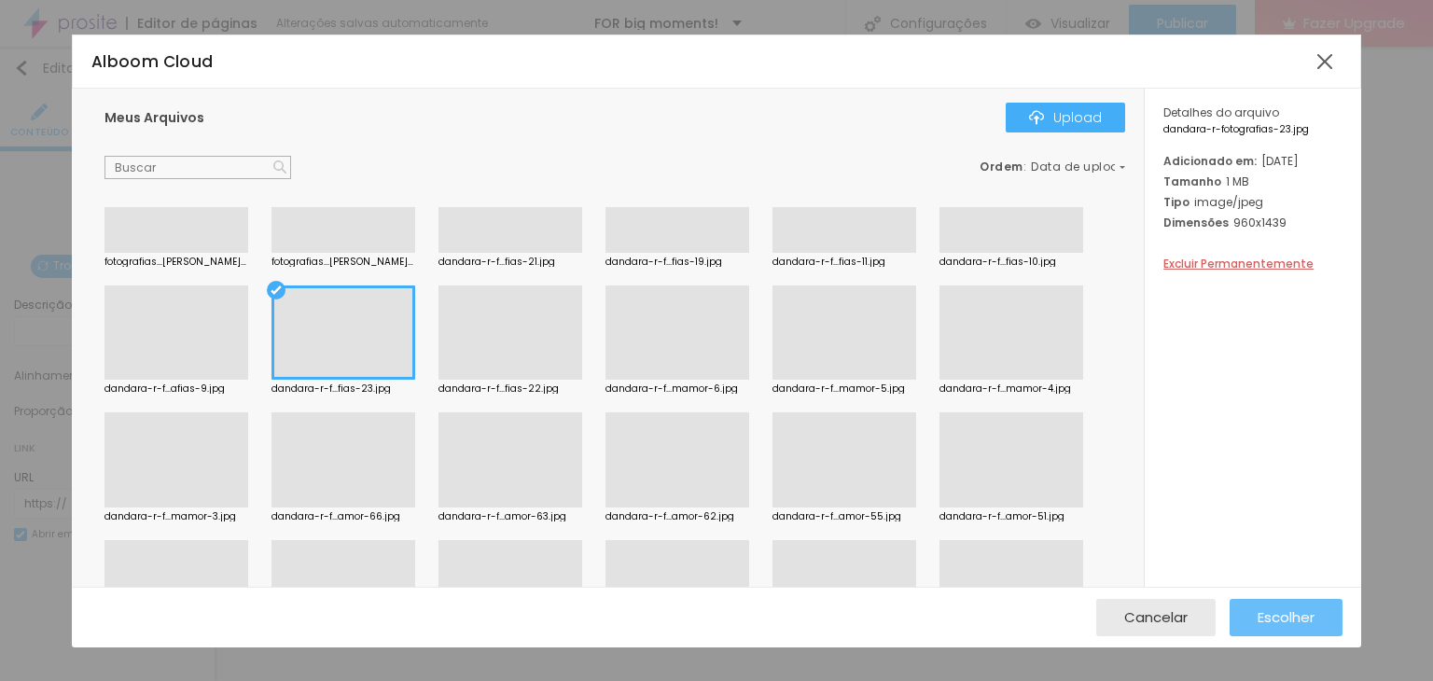
click at [1279, 610] on span "Escolher" at bounding box center [1285, 617] width 57 height 16
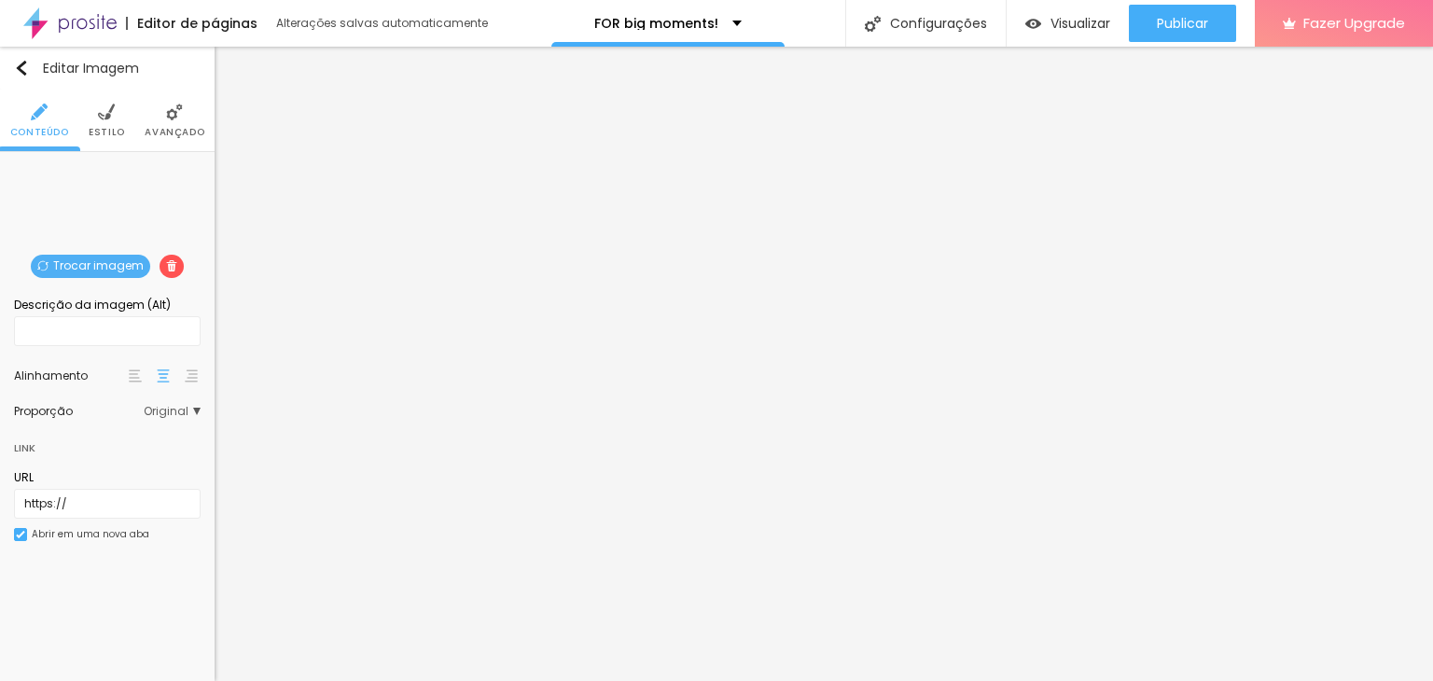
click at [133, 271] on span "Trocar imagem" at bounding box center [90, 266] width 119 height 23
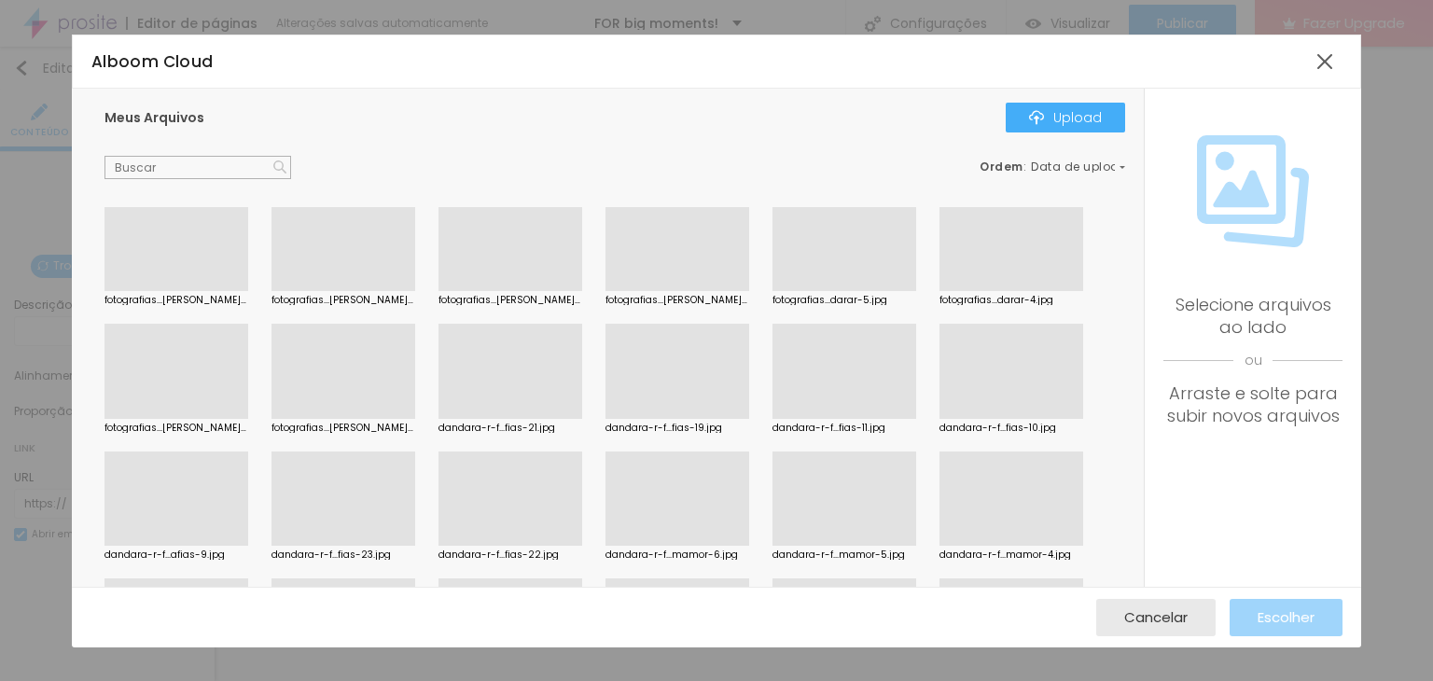
scroll to position [0, 0]
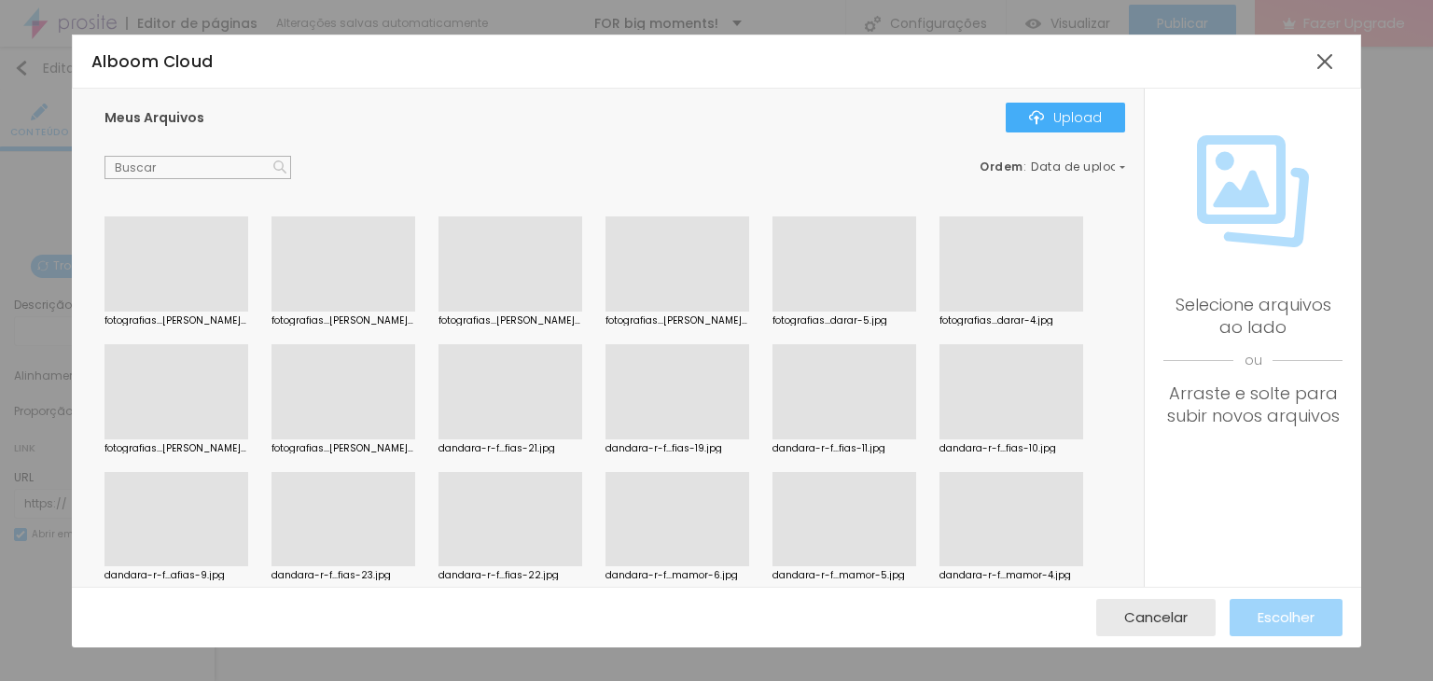
click at [206, 312] on div at bounding box center [176, 312] width 144 height 0
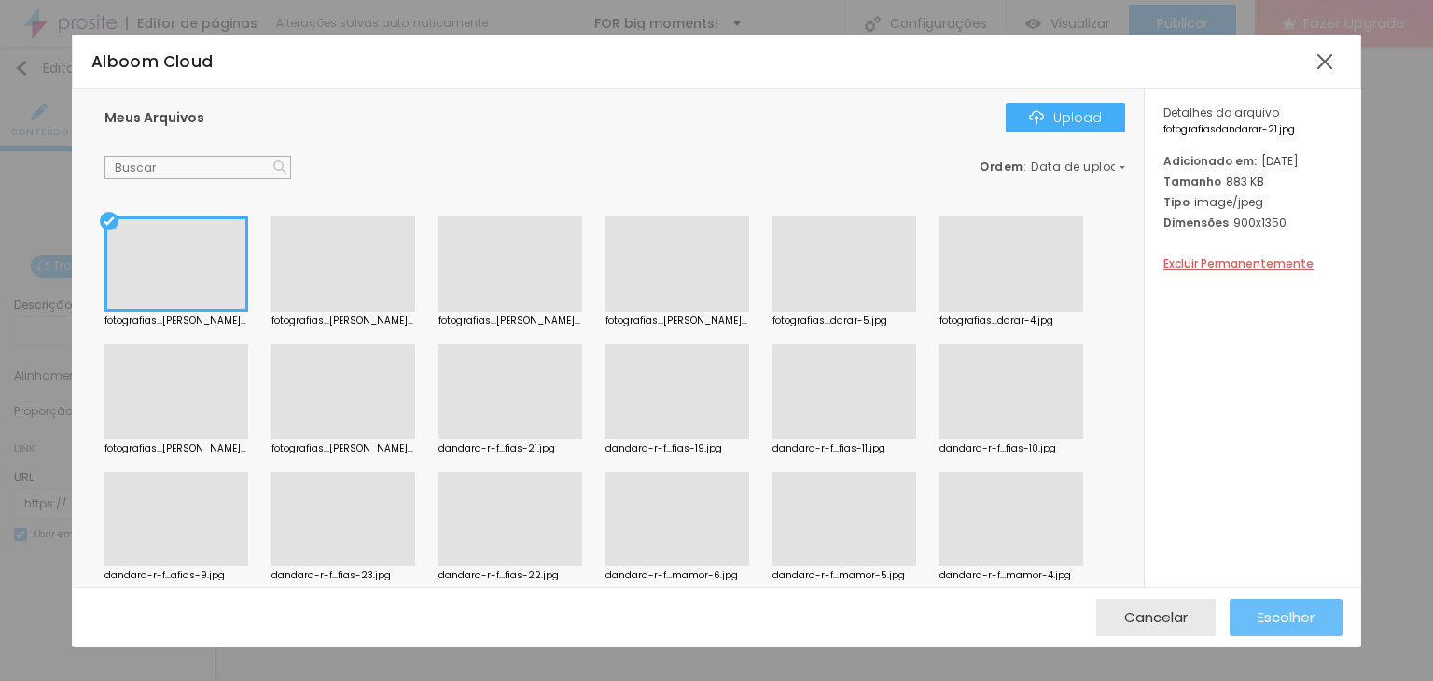
click at [1254, 621] on button "Escolher" at bounding box center [1285, 617] width 113 height 37
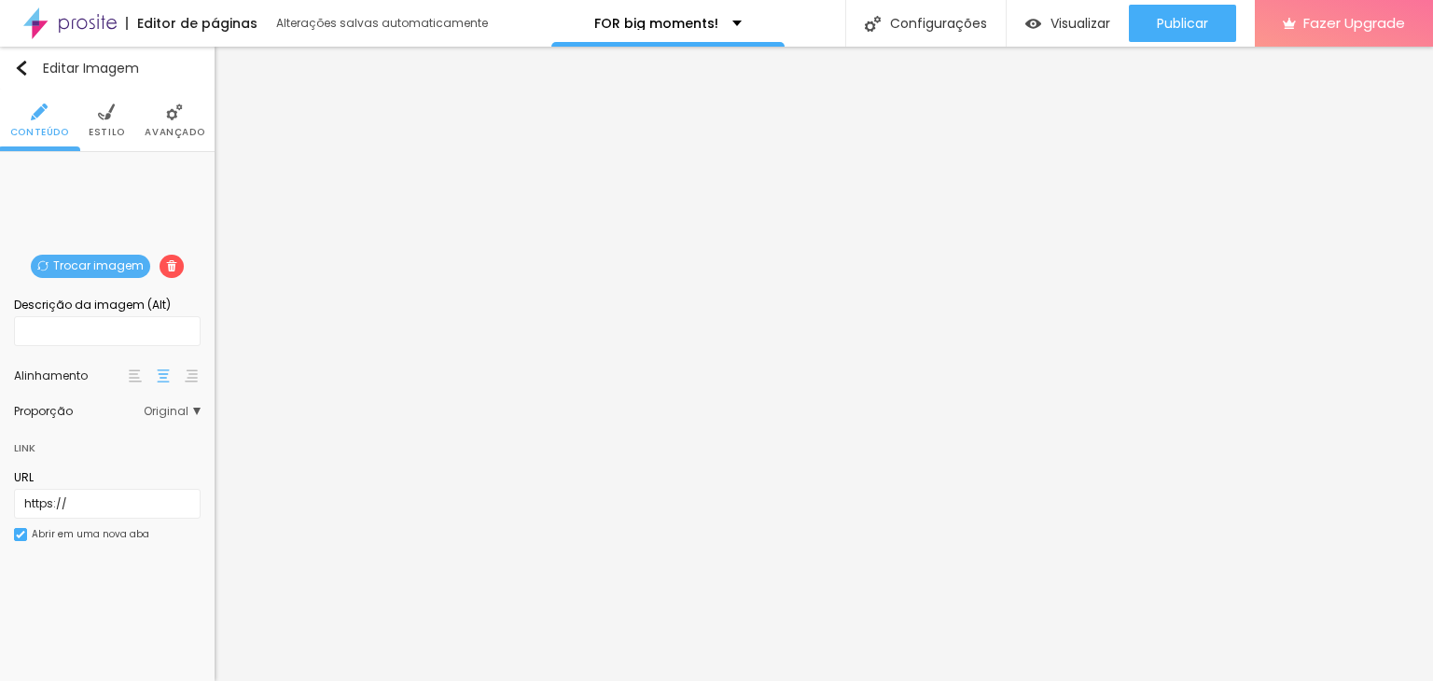
click at [106, 262] on span "Trocar imagem" at bounding box center [90, 266] width 119 height 23
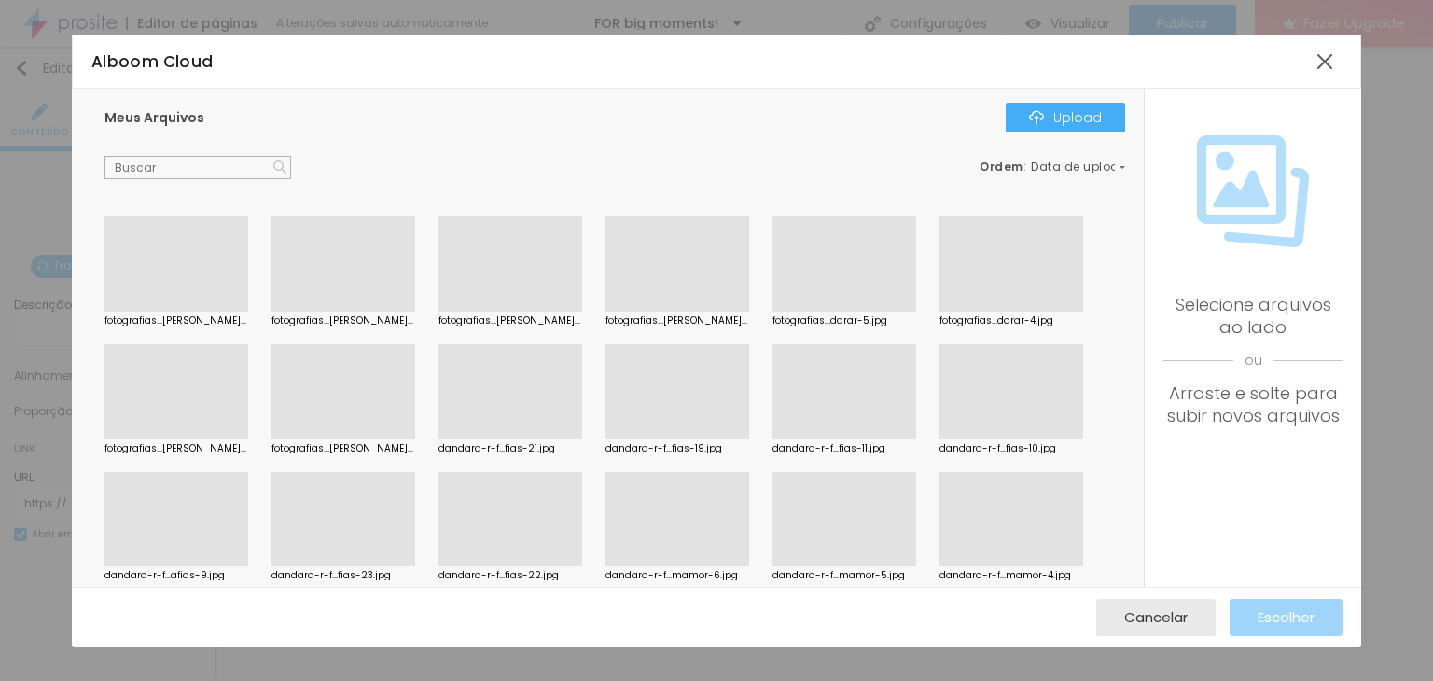
click at [344, 312] on div at bounding box center [343, 312] width 144 height 0
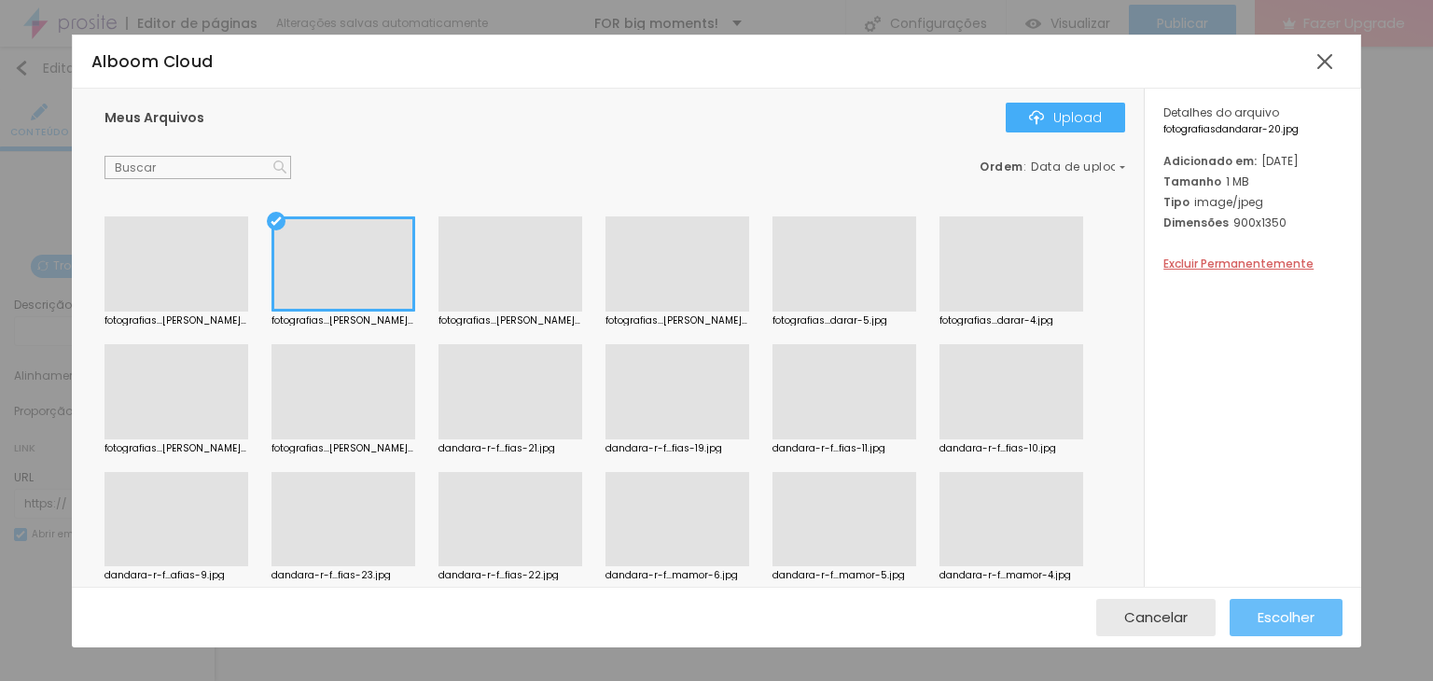
click at [1326, 620] on button "Escolher" at bounding box center [1285, 617] width 113 height 37
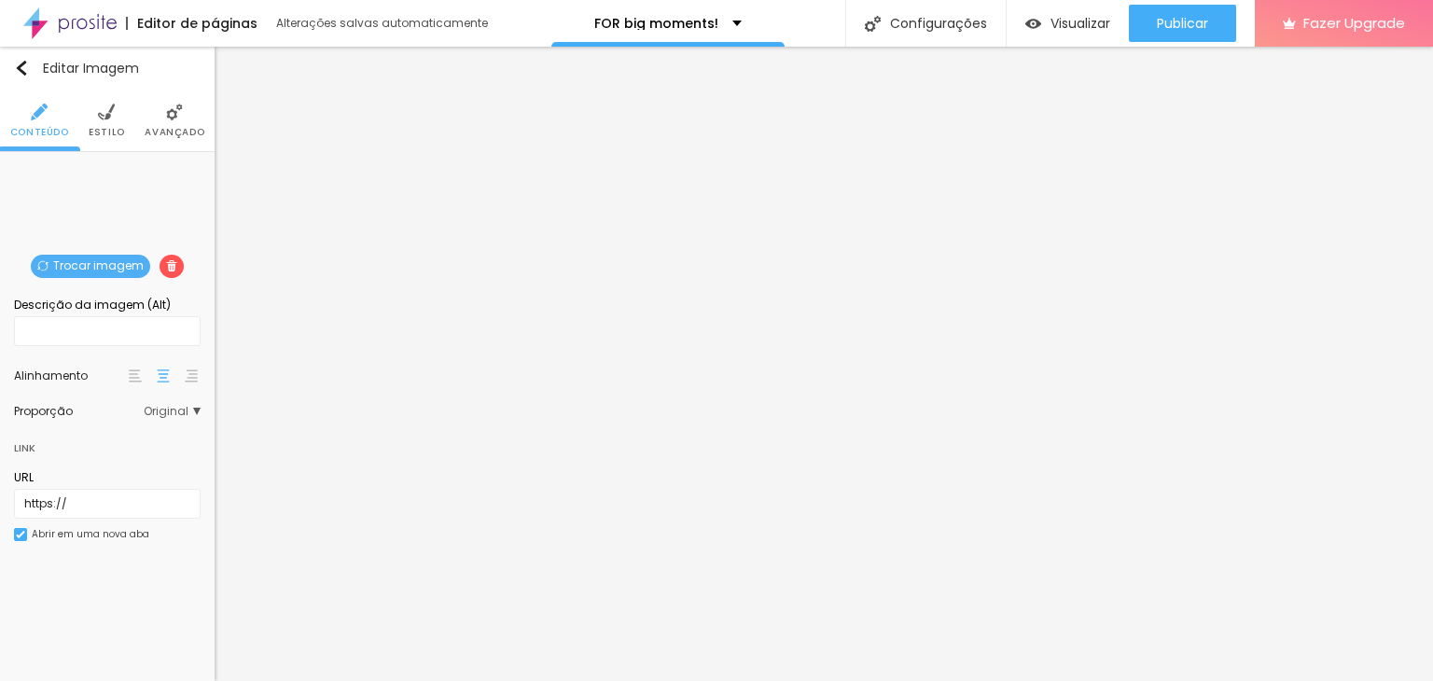
click at [134, 270] on span "Trocar imagem" at bounding box center [90, 266] width 119 height 23
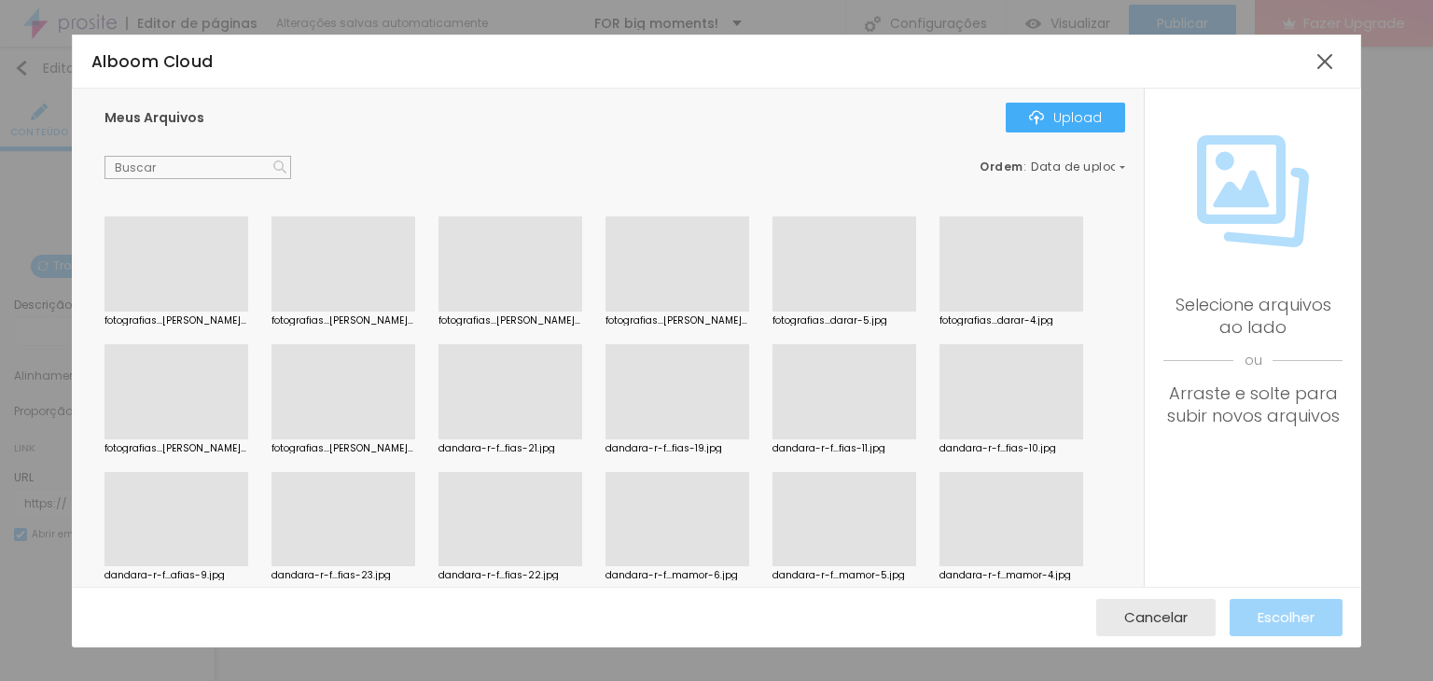
click at [862, 439] on div at bounding box center [844, 439] width 144 height 0
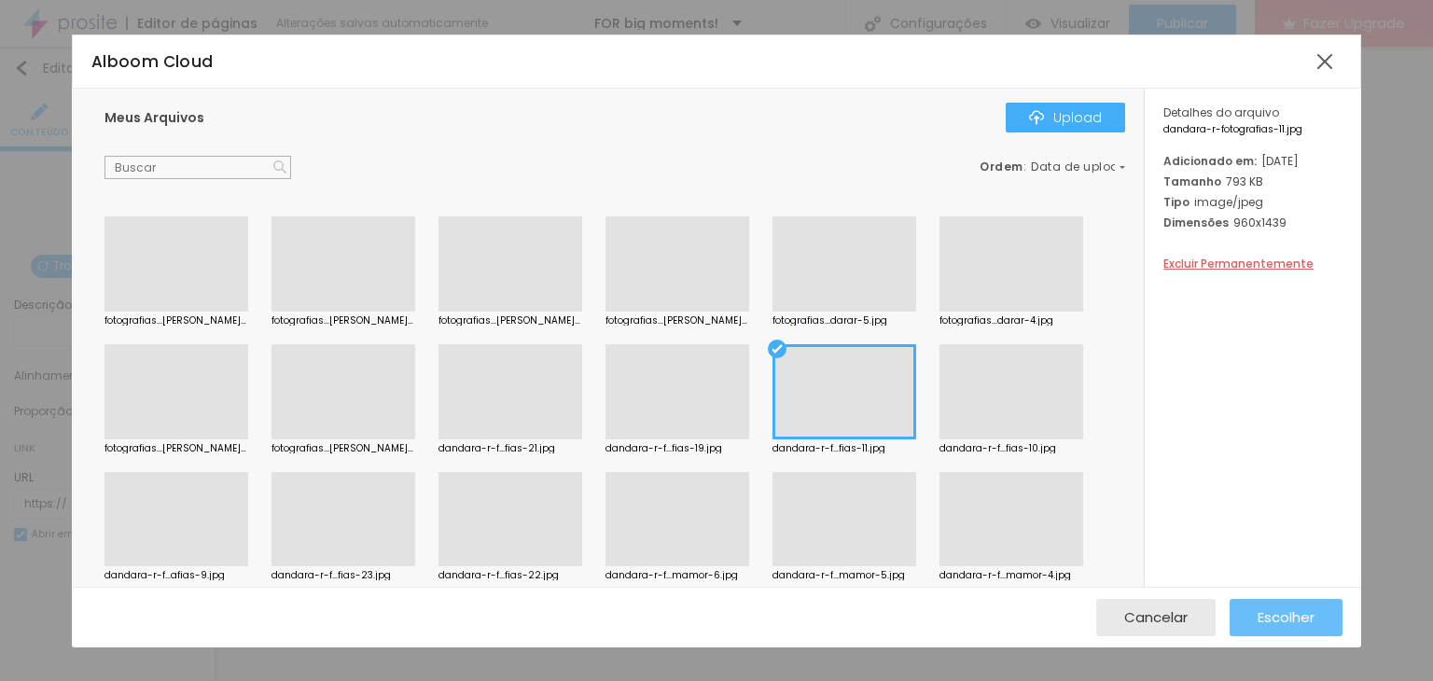
click at [1311, 603] on div "Escolher" at bounding box center [1285, 617] width 57 height 37
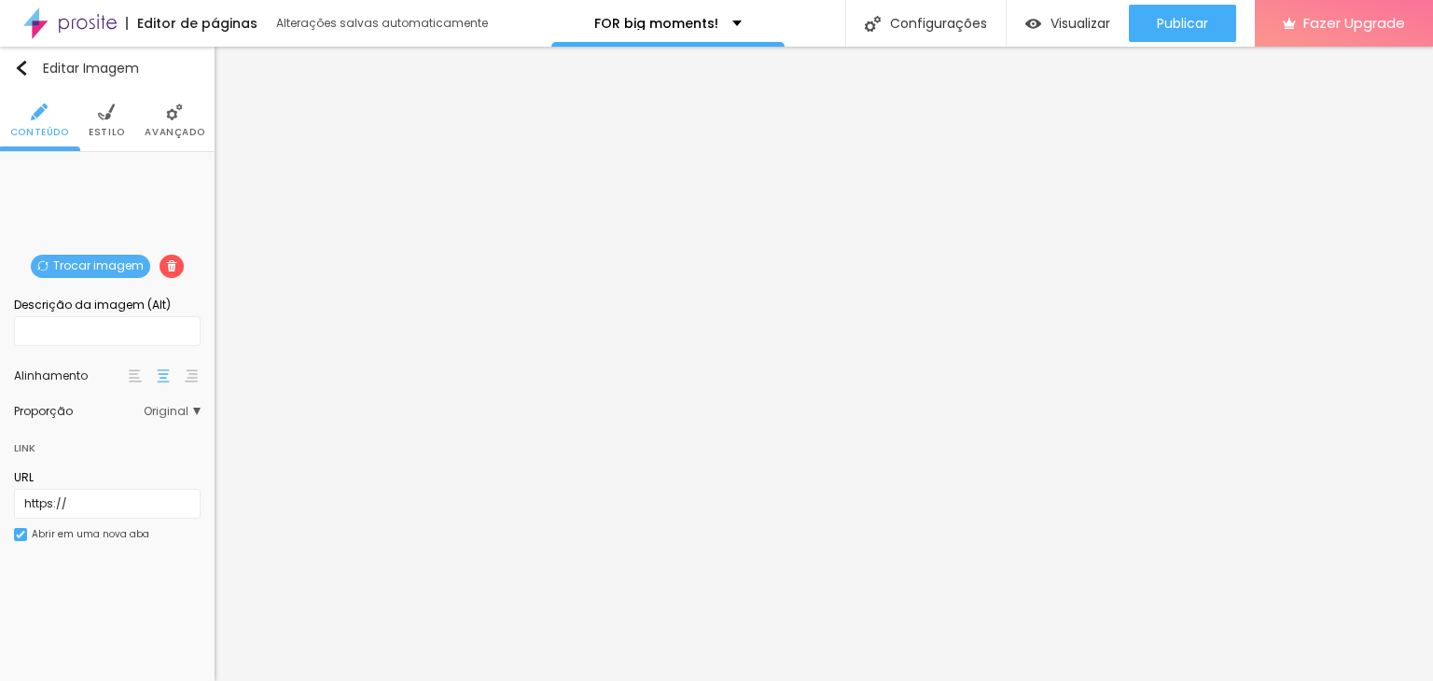
click at [103, 266] on span "Trocar imagem" at bounding box center [90, 266] width 119 height 23
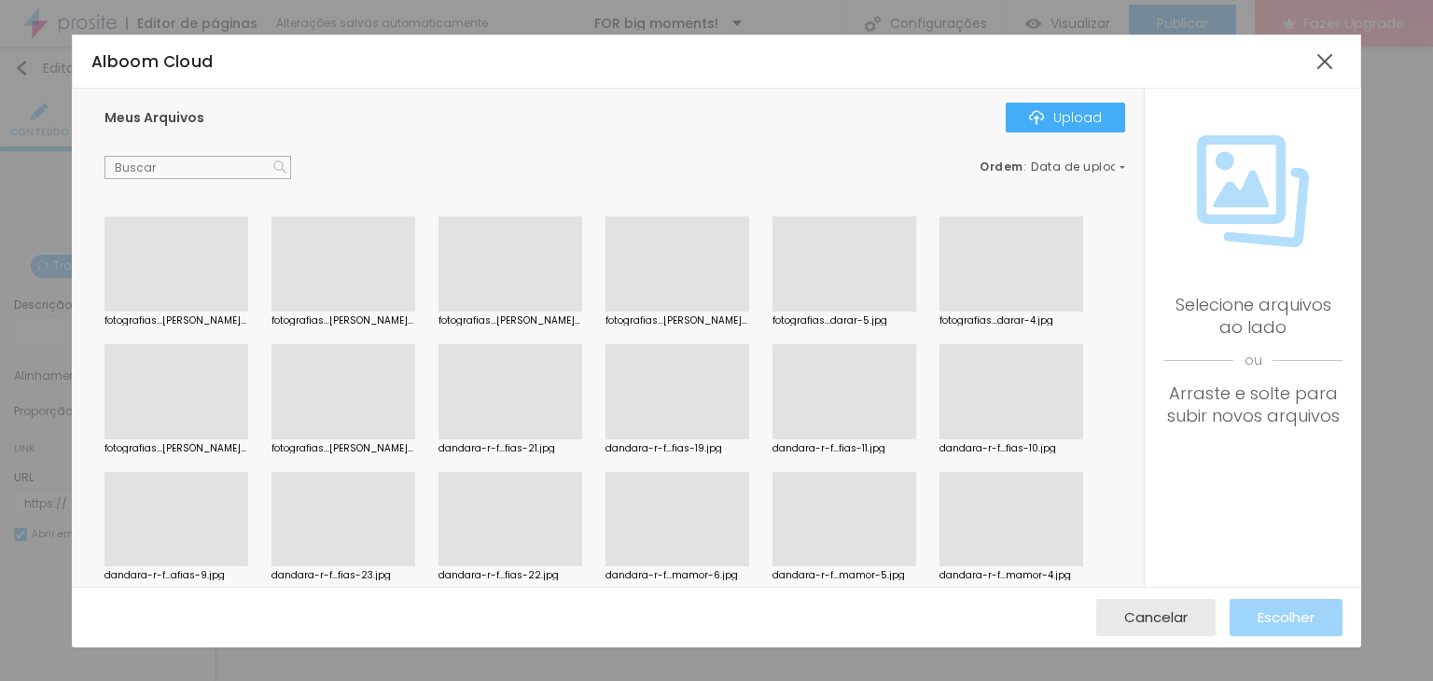
click at [869, 312] on div at bounding box center [844, 312] width 144 height 0
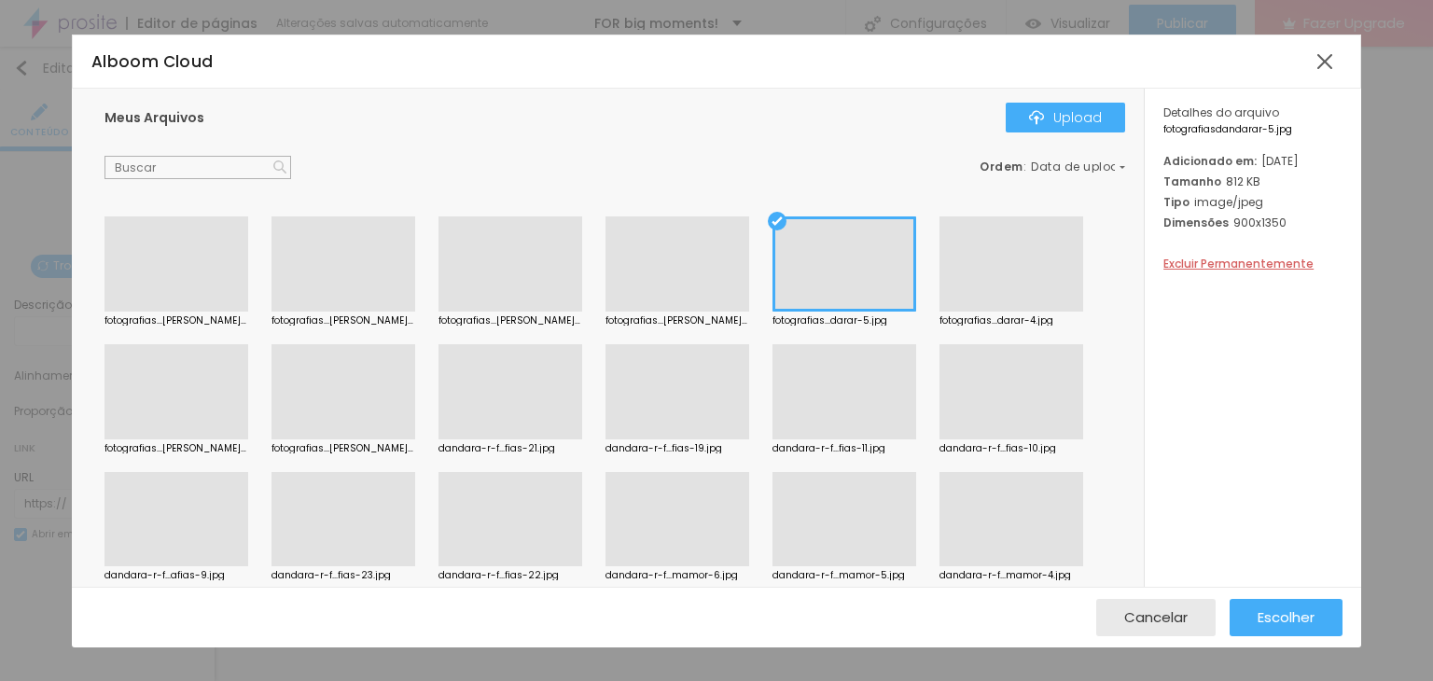
click at [1325, 635] on div "Cancelar Escolher" at bounding box center [716, 617] width 1289 height 61
click at [1325, 621] on button "Escolher" at bounding box center [1285, 617] width 113 height 37
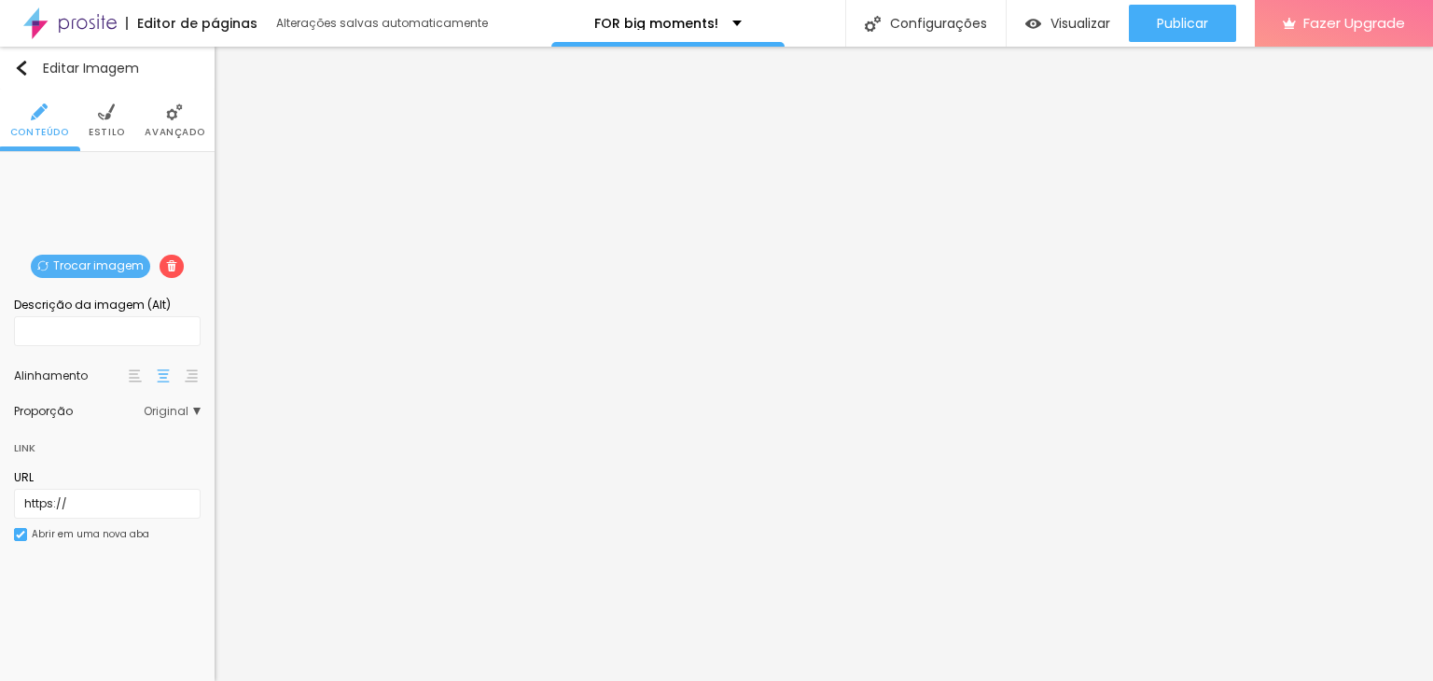
click at [91, 268] on span "Trocar imagem" at bounding box center [90, 266] width 119 height 23
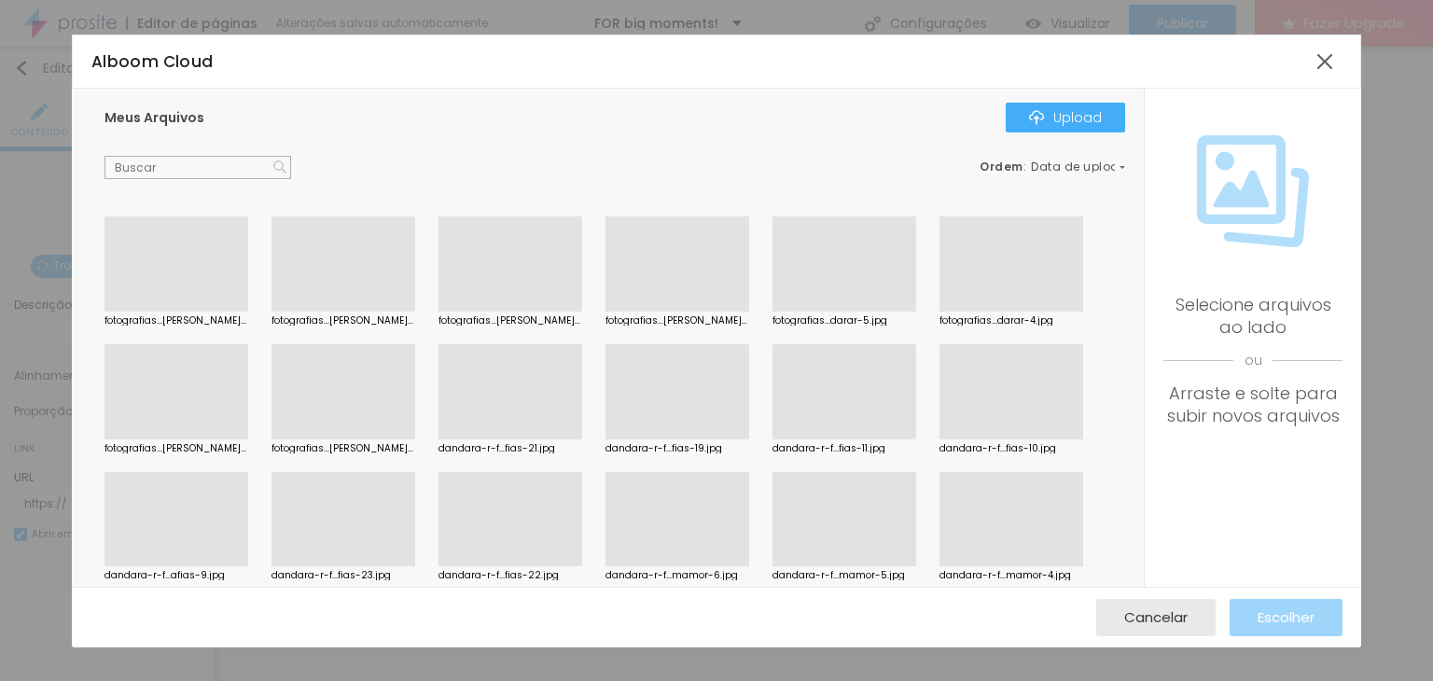
drag, startPoint x: 204, startPoint y: 378, endPoint x: 224, endPoint y: 378, distance: 19.6
click at [202, 439] on div at bounding box center [176, 439] width 144 height 0
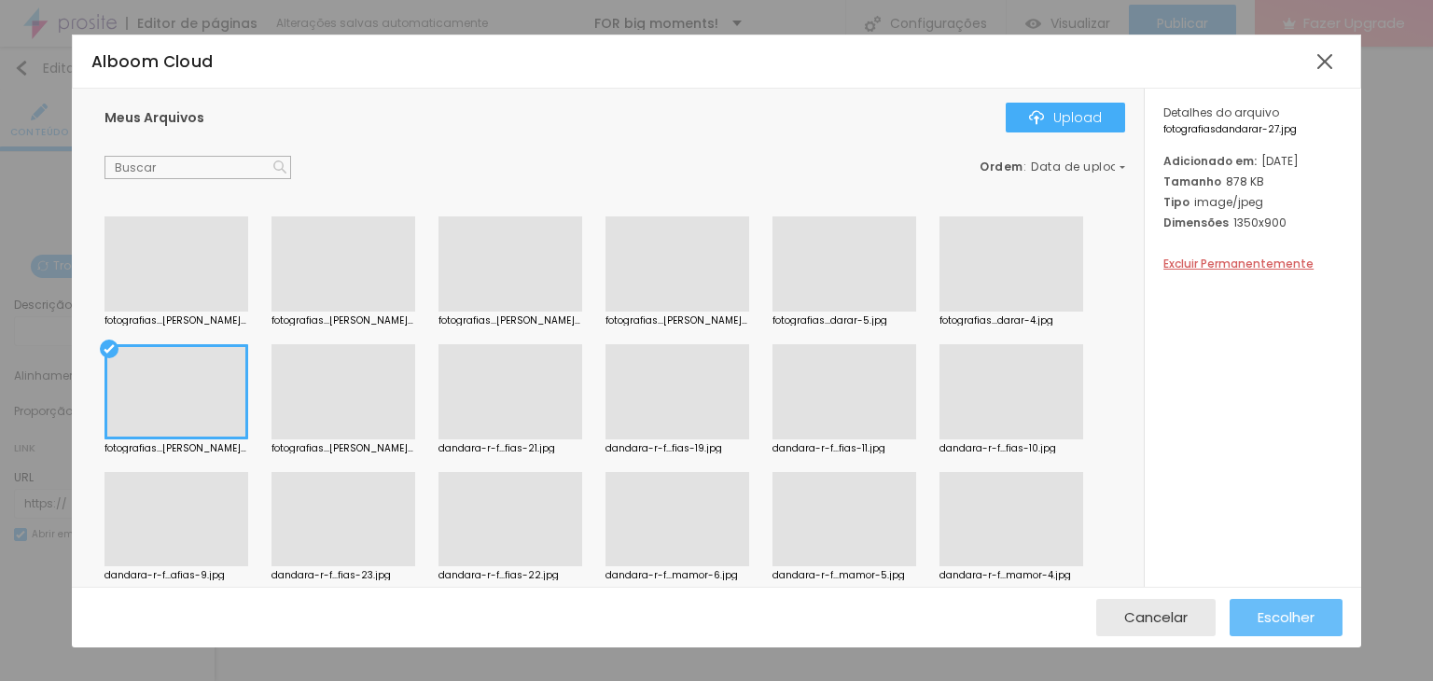
click at [1291, 621] on span "Escolher" at bounding box center [1285, 617] width 57 height 16
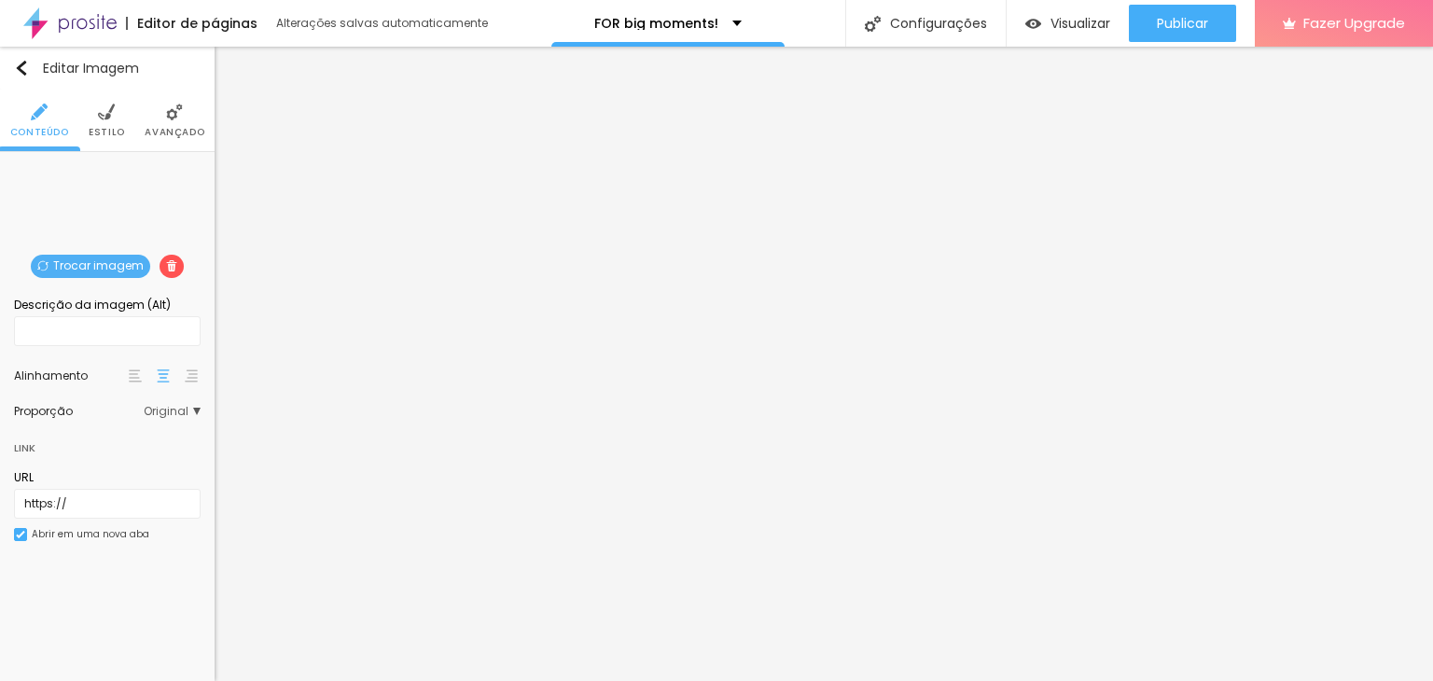
click at [58, 255] on span "Trocar imagem" at bounding box center [90, 266] width 119 height 23
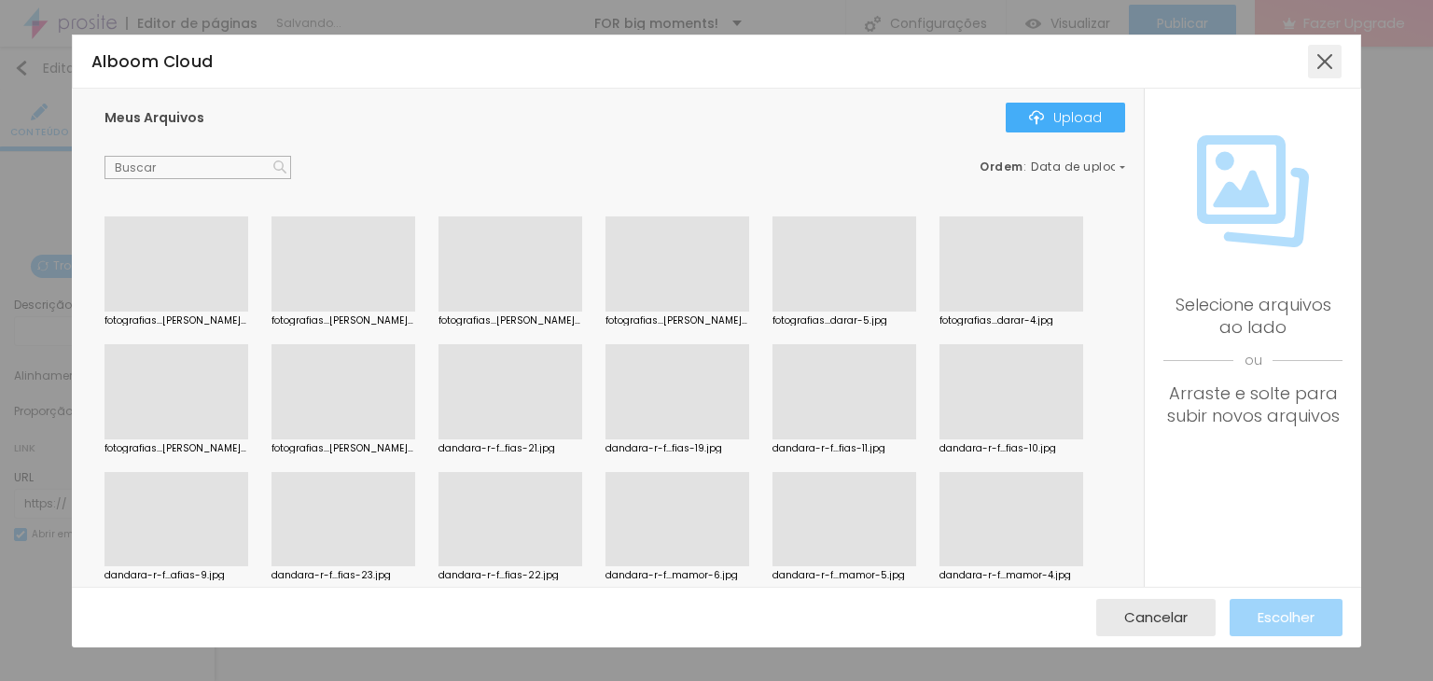
click at [1332, 66] on div at bounding box center [1325, 62] width 34 height 34
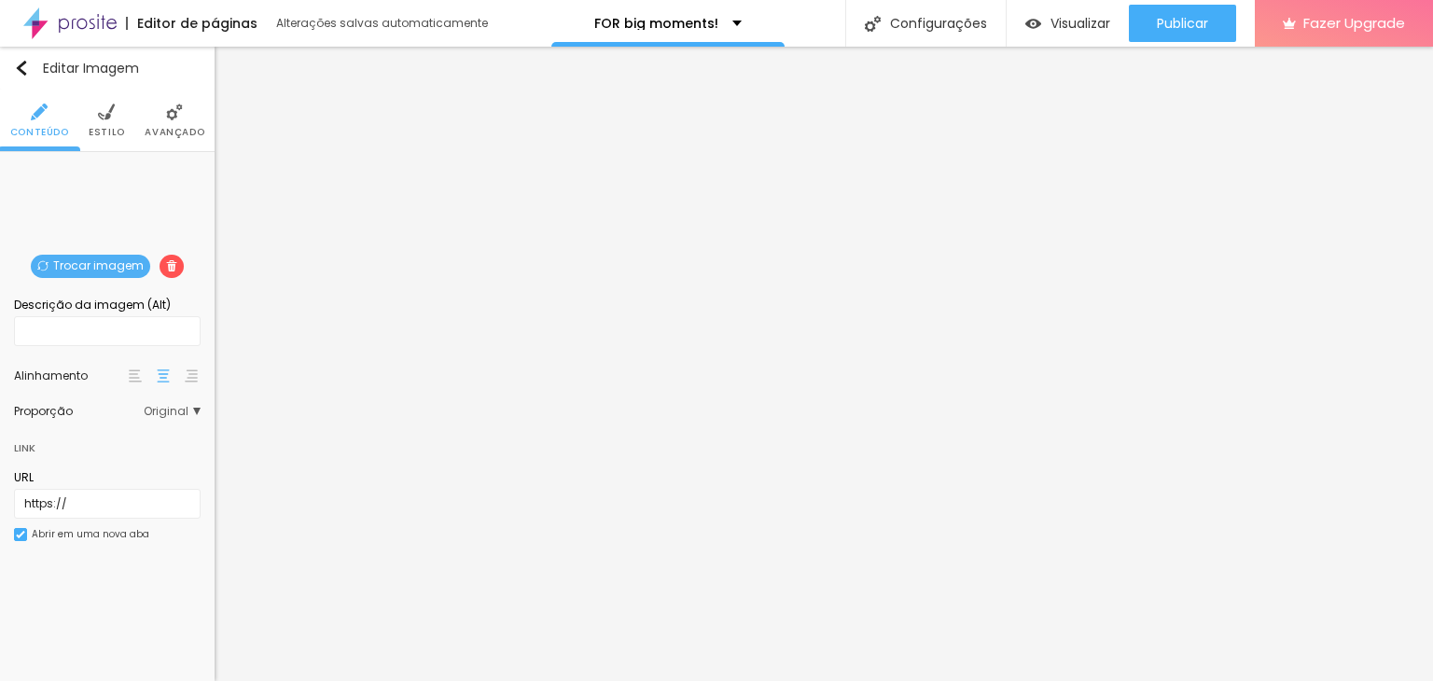
click at [76, 265] on span "Trocar imagem" at bounding box center [90, 266] width 119 height 23
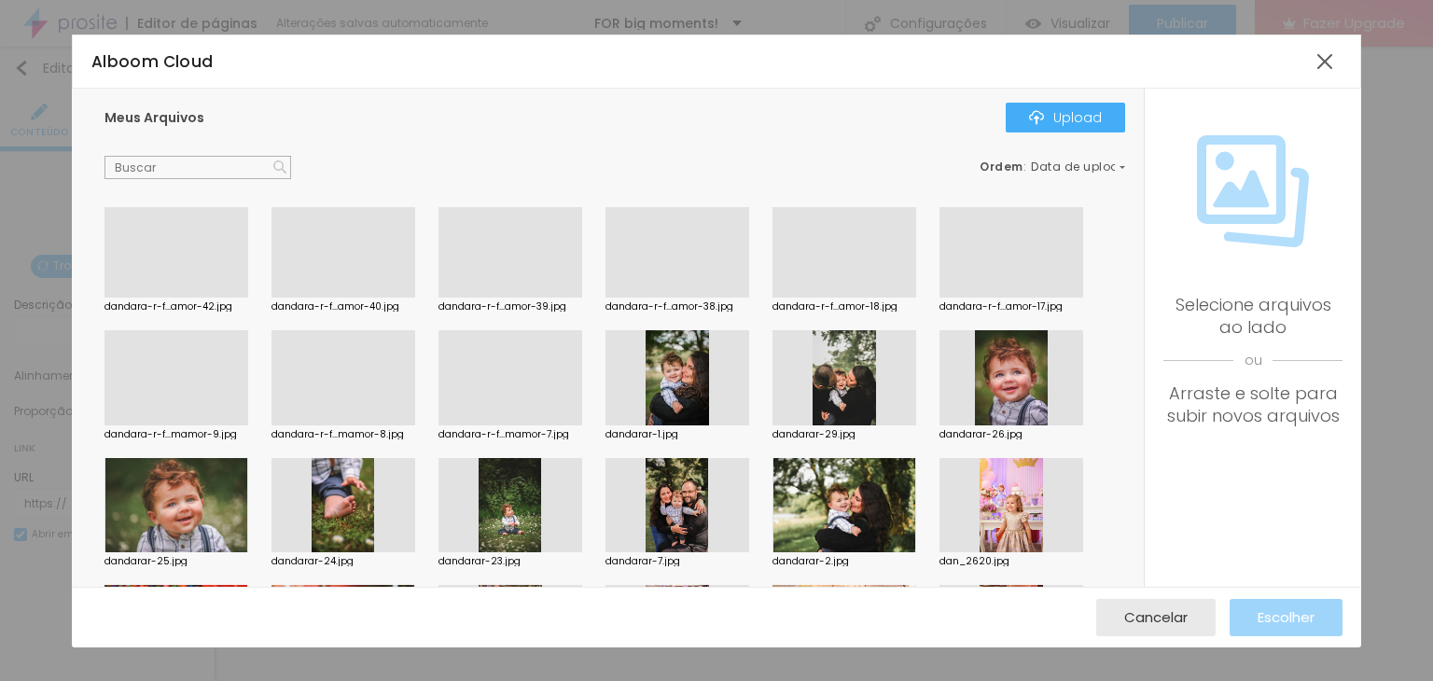
scroll to position [653, 0]
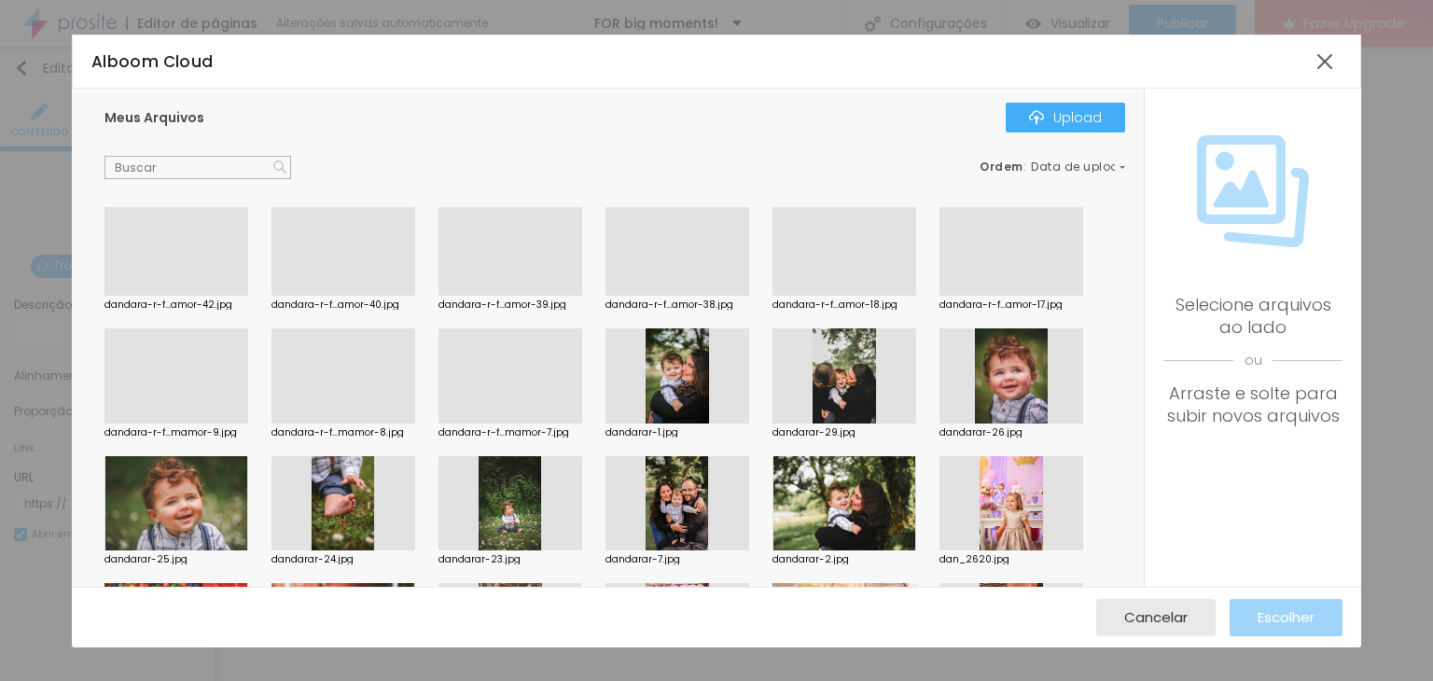
click at [874, 296] on div at bounding box center [844, 296] width 144 height 0
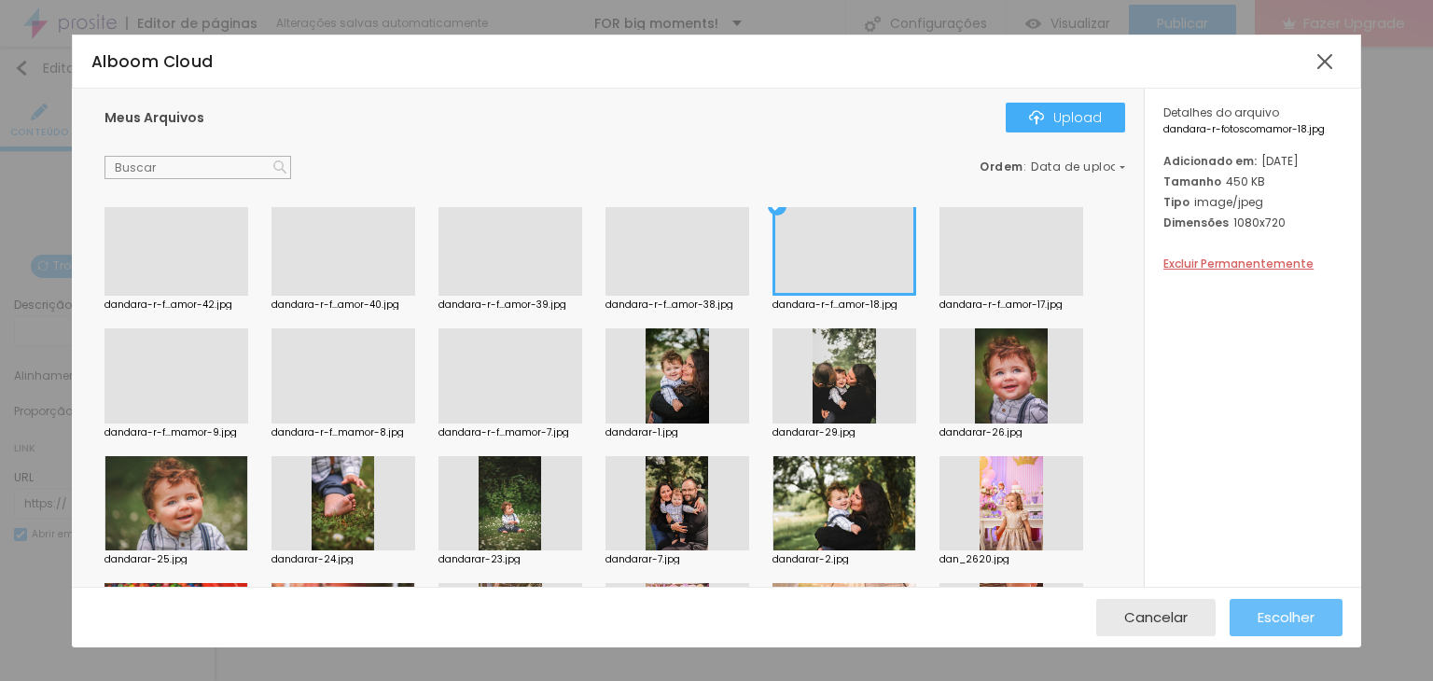
click at [1293, 605] on div "Escolher" at bounding box center [1285, 617] width 57 height 37
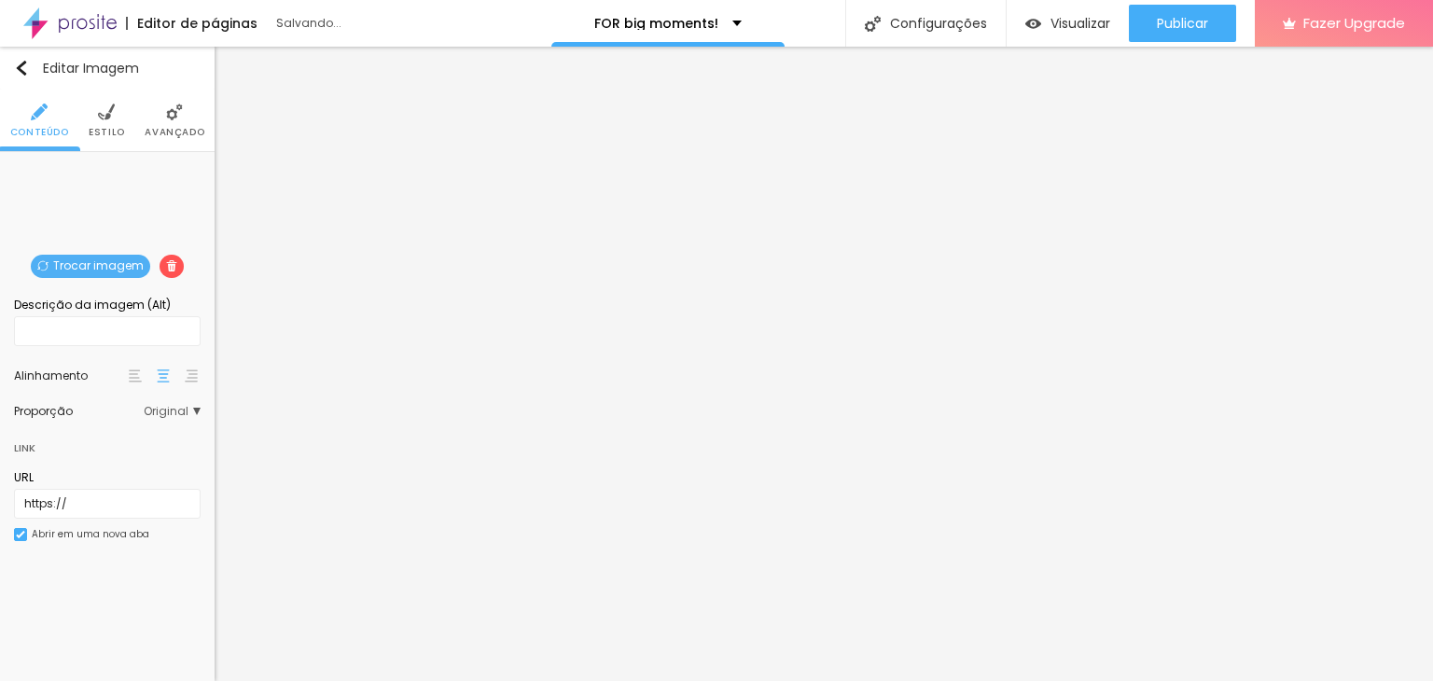
click at [132, 256] on span "Trocar imagem" at bounding box center [90, 266] width 119 height 23
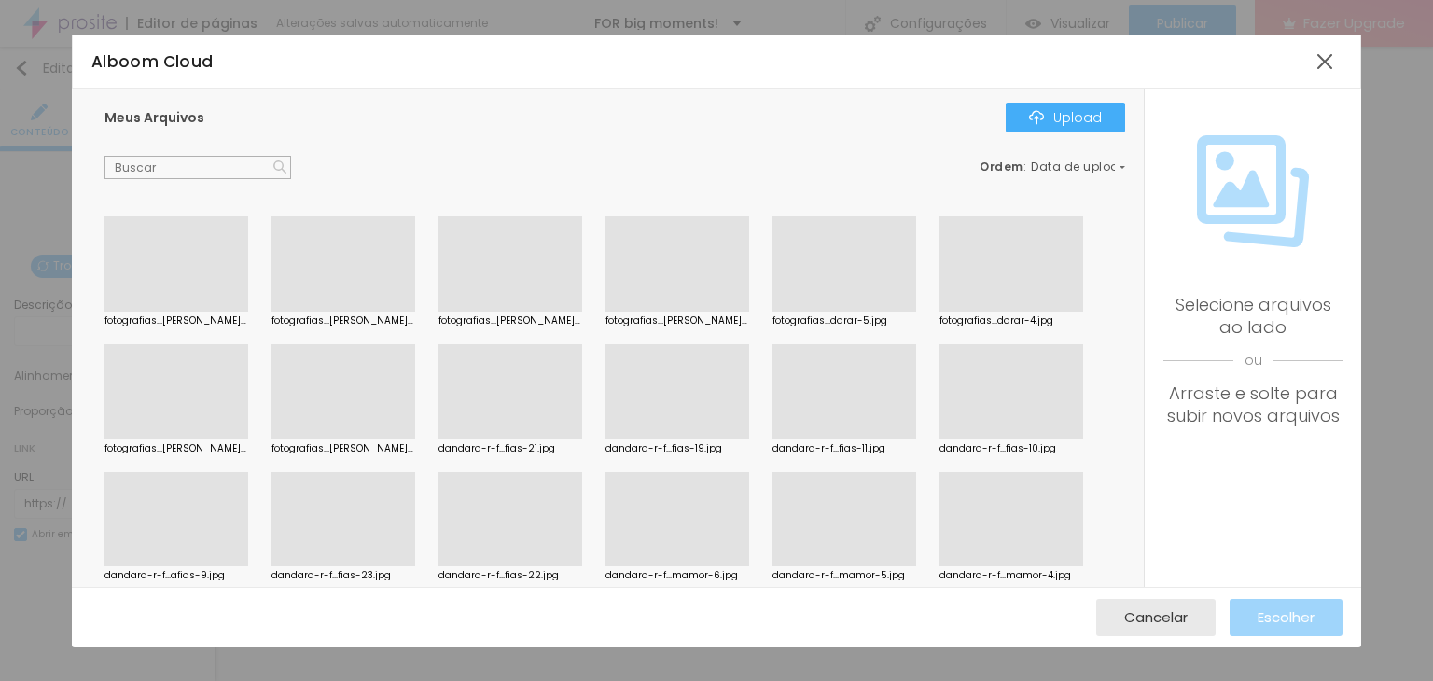
click at [480, 439] on div at bounding box center [510, 439] width 144 height 0
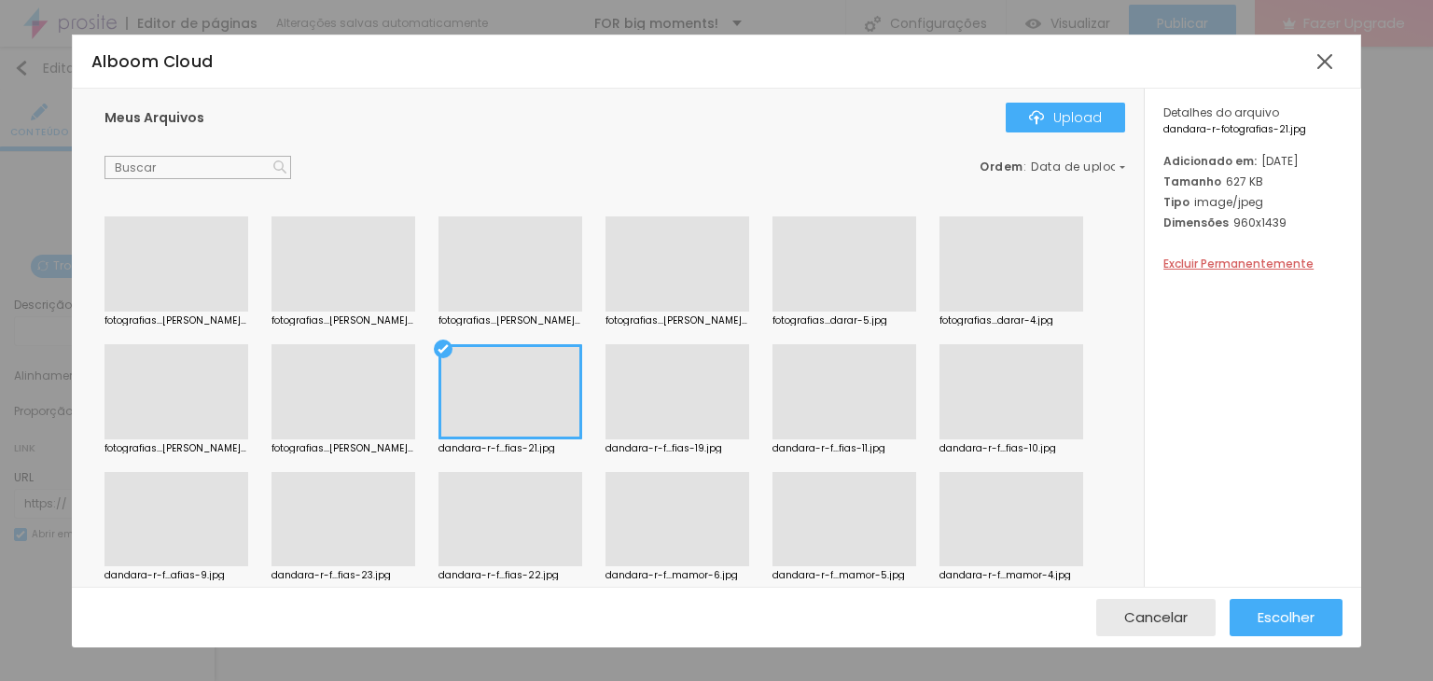
click at [657, 439] on div at bounding box center [677, 439] width 144 height 0
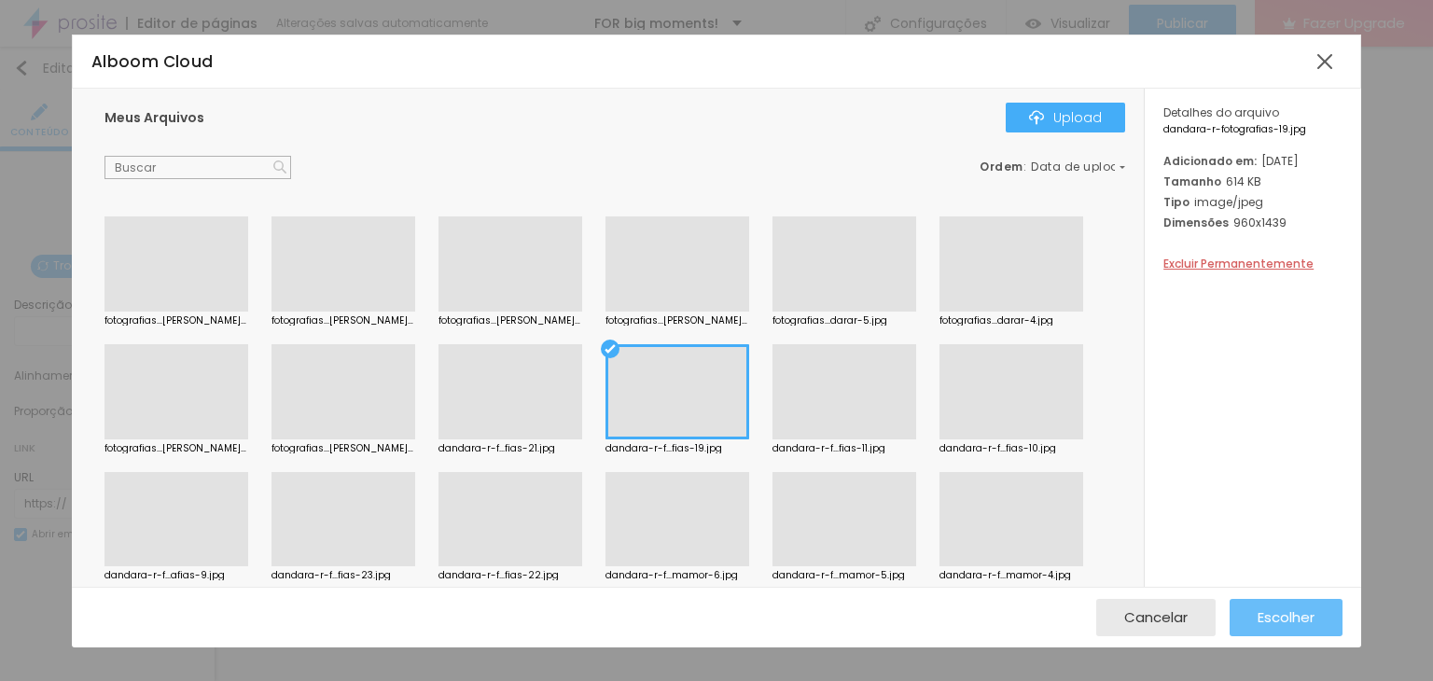
click at [1262, 623] on span "Escolher" at bounding box center [1285, 617] width 57 height 16
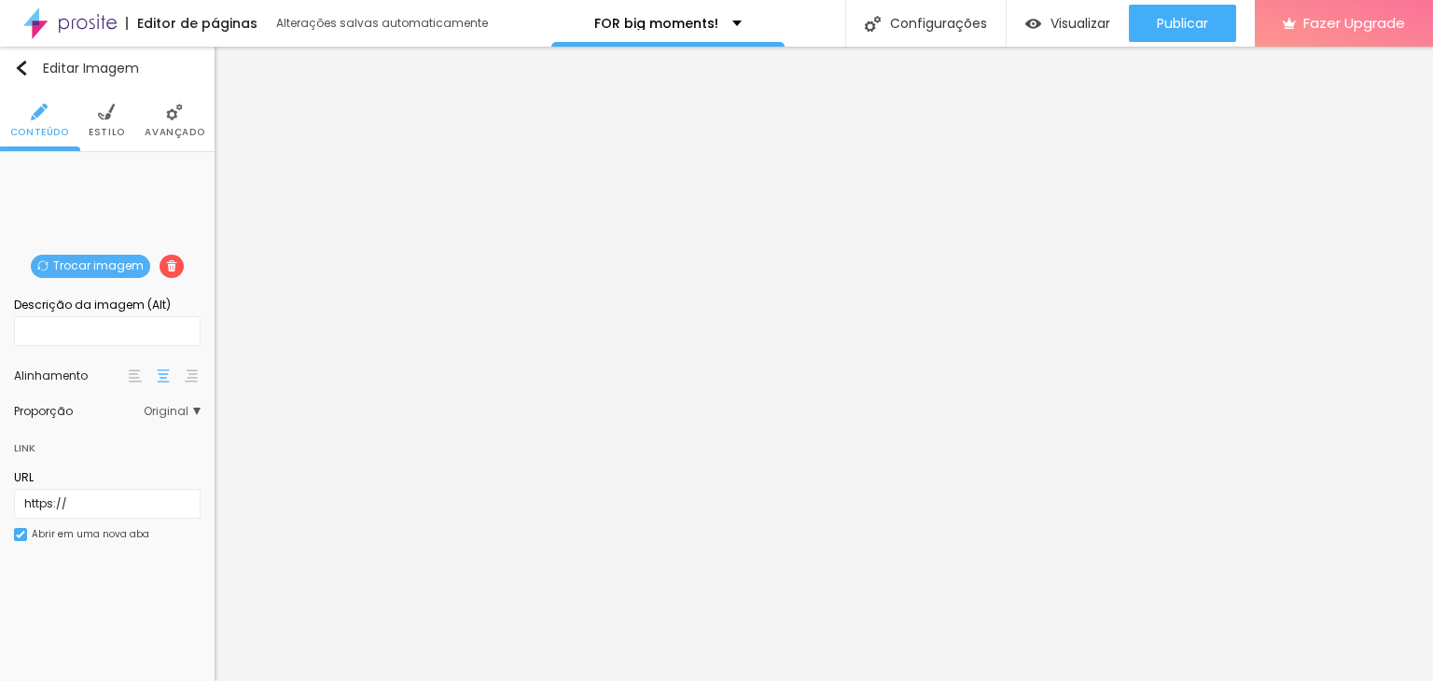
click at [86, 260] on span "Trocar imagem" at bounding box center [90, 266] width 119 height 23
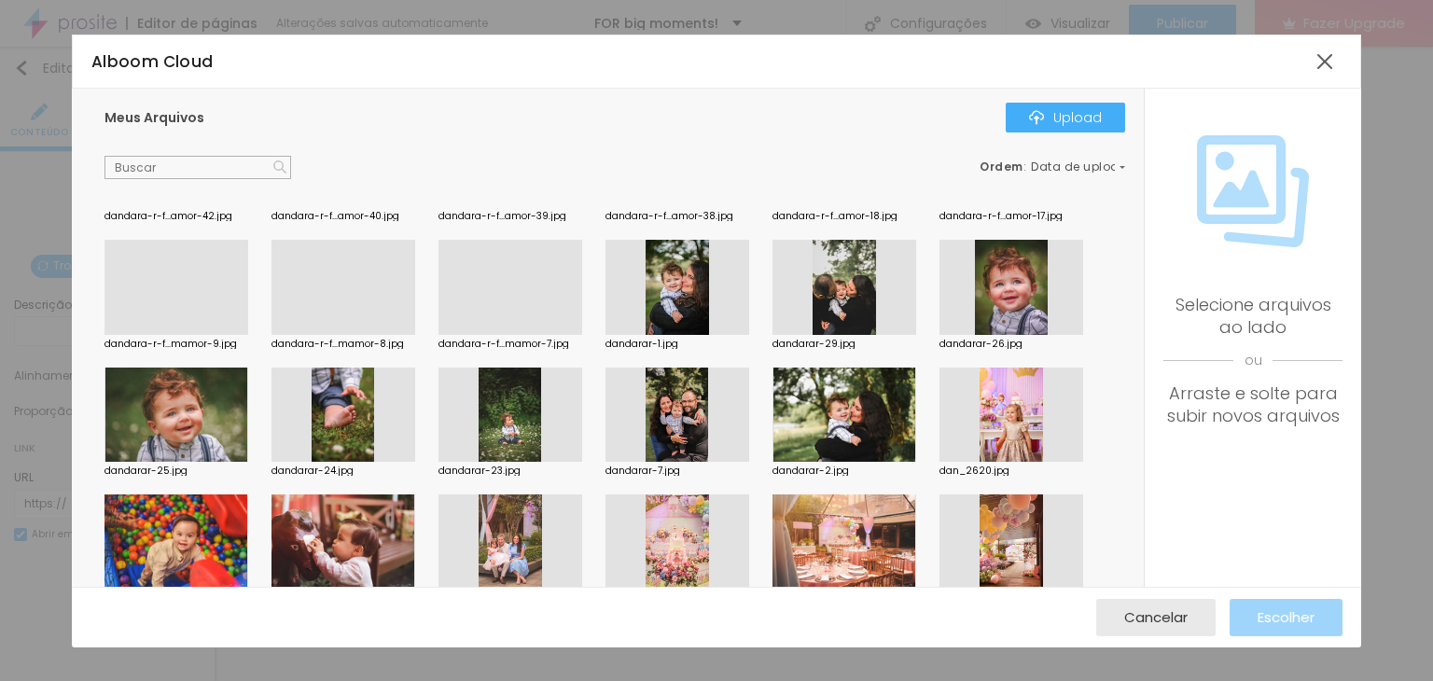
scroll to position [746, 0]
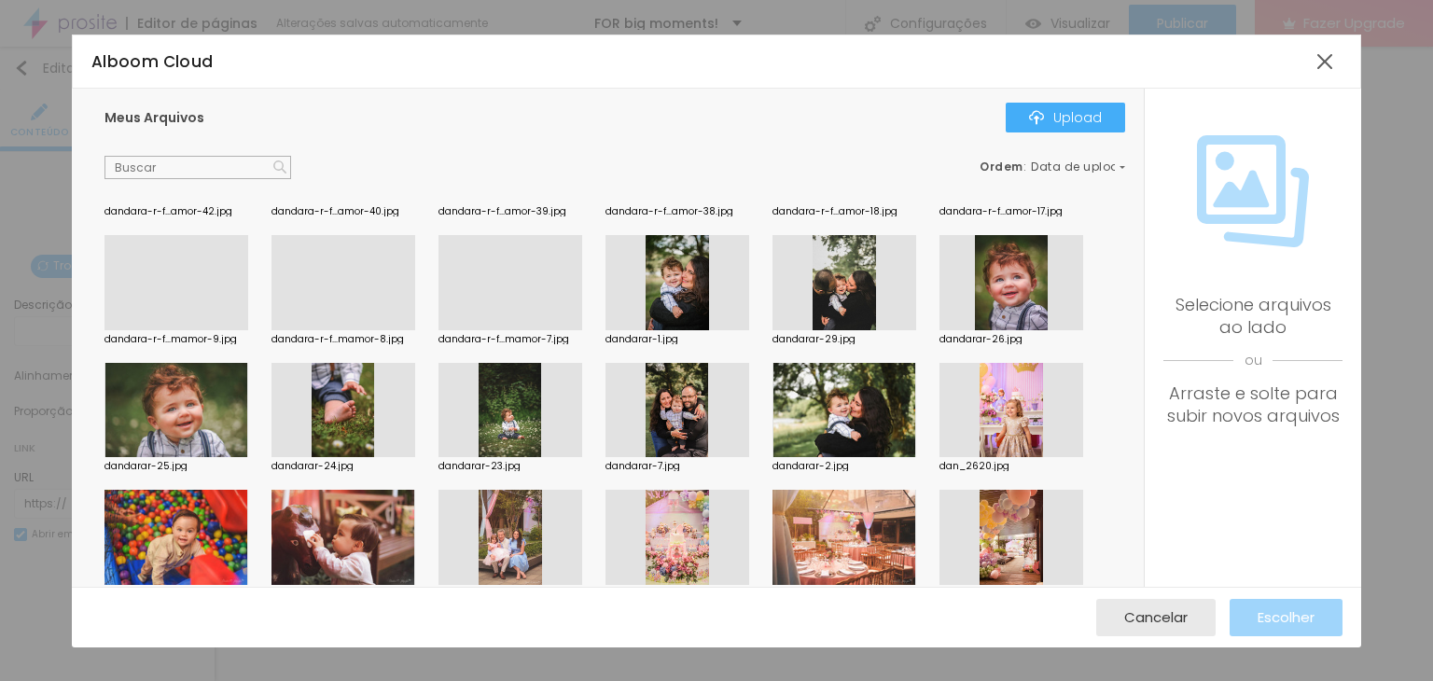
click at [362, 330] on div at bounding box center [343, 330] width 144 height 0
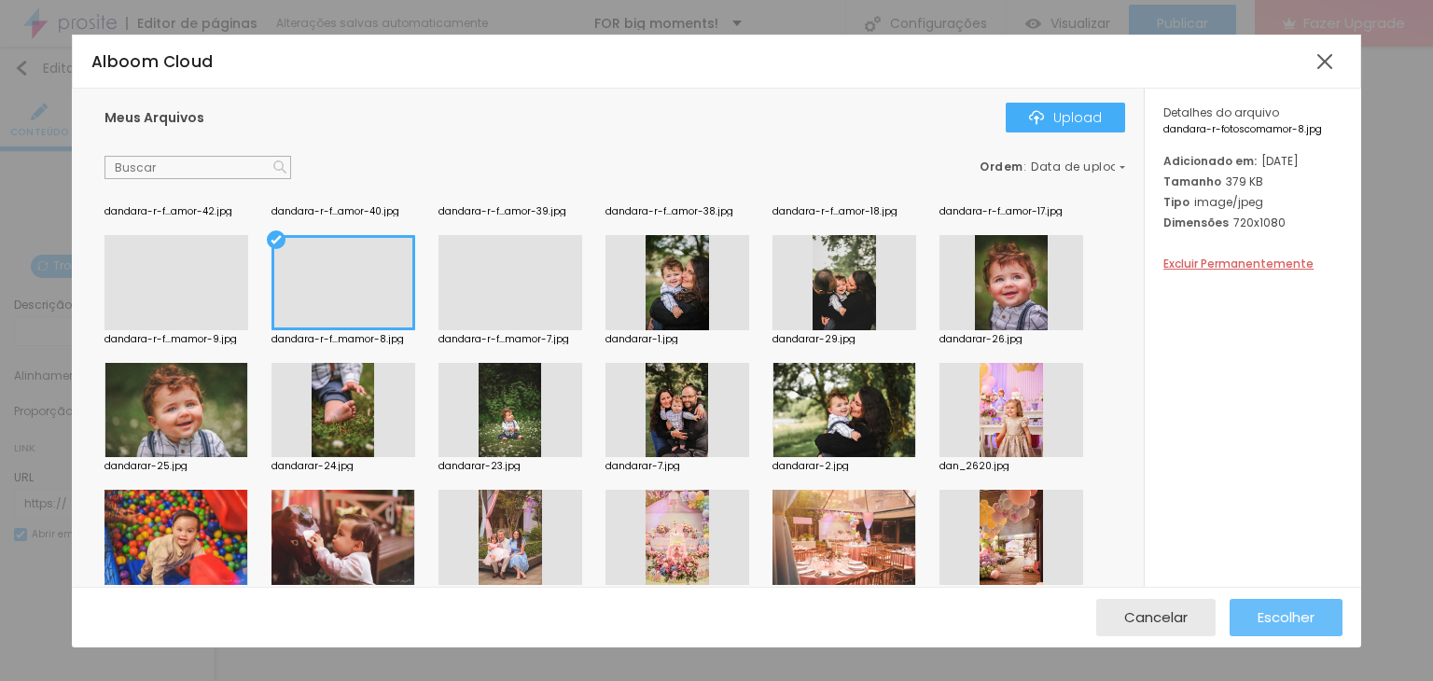
click at [1314, 605] on button "Escolher" at bounding box center [1285, 617] width 113 height 37
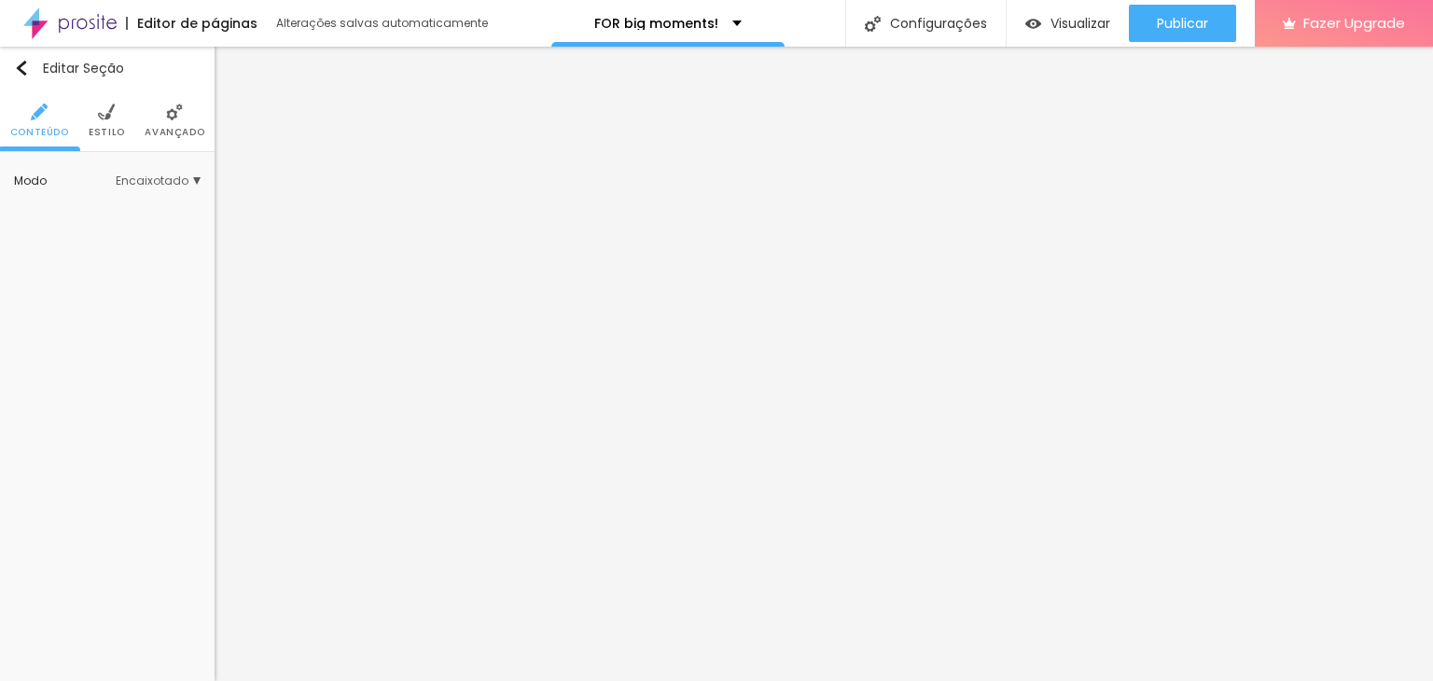
click at [90, 105] on li "Estilo" at bounding box center [107, 121] width 36 height 62
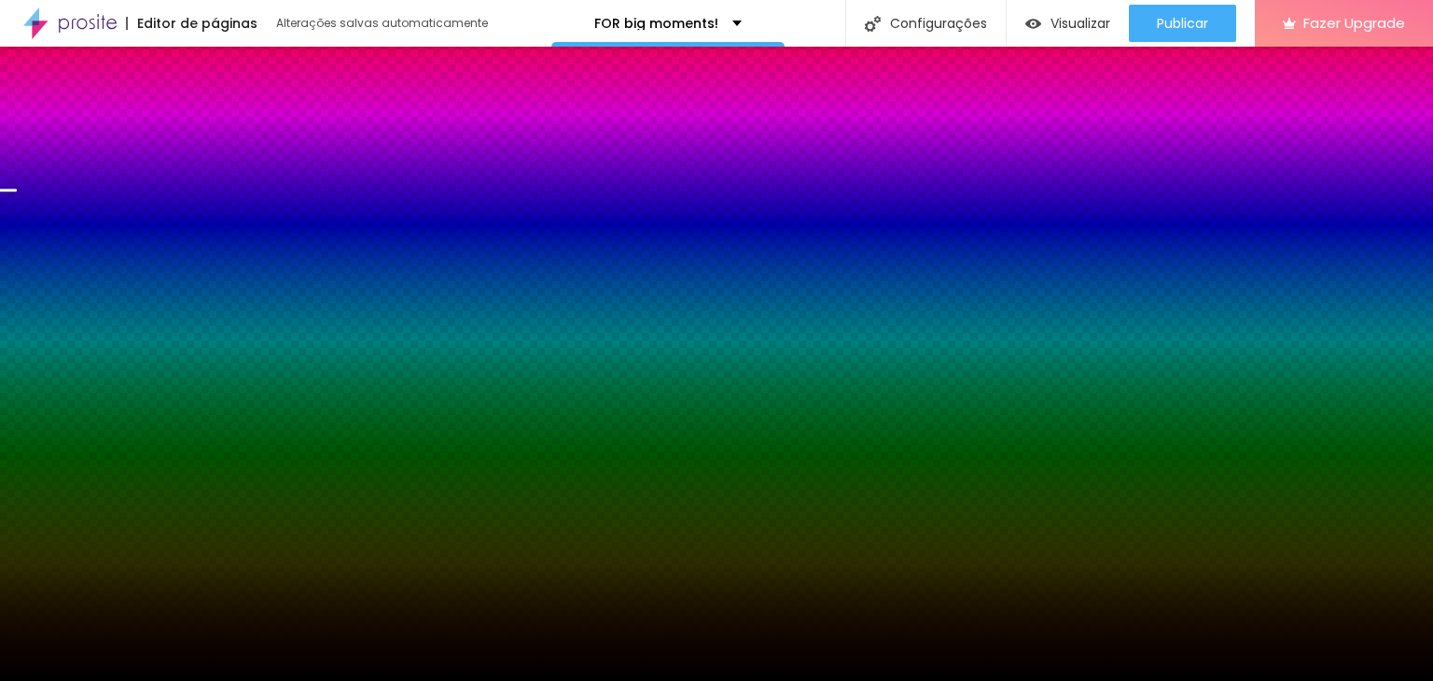
click at [131, 260] on span "Trocar imagem" at bounding box center [90, 266] width 119 height 23
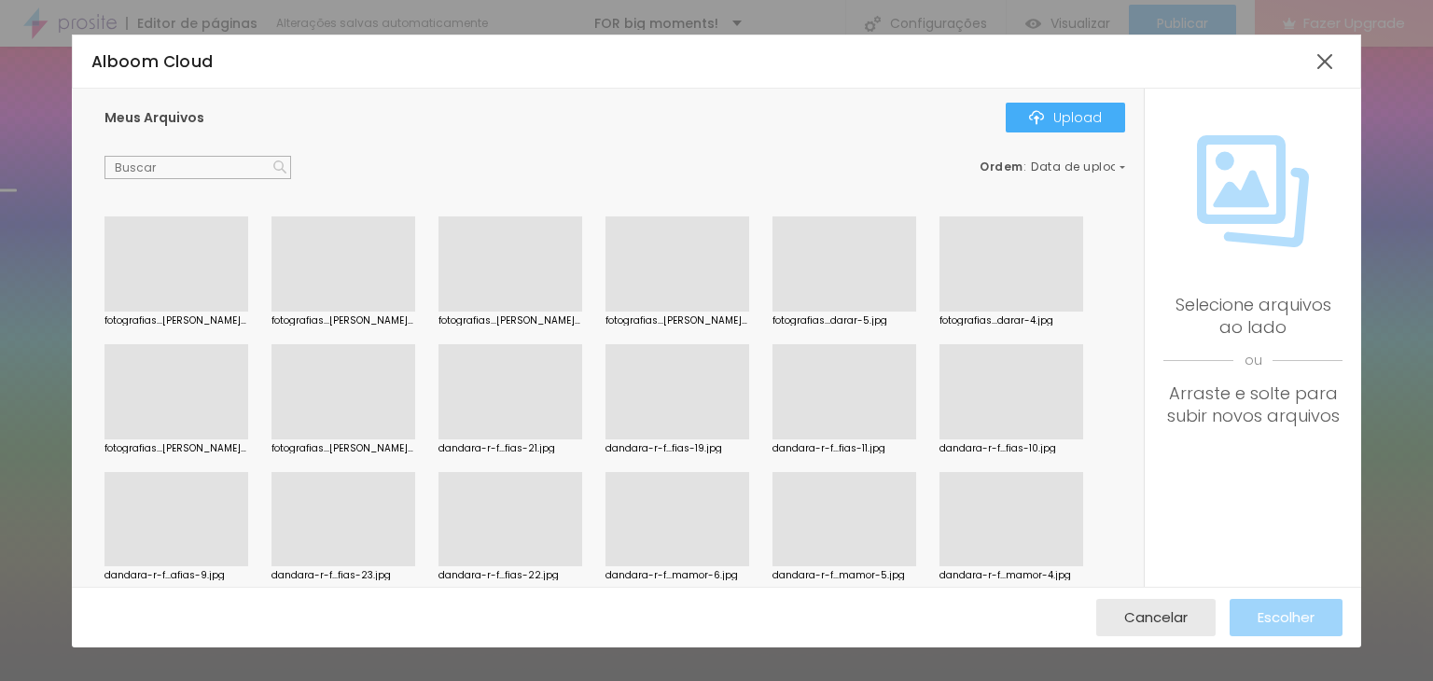
click at [1063, 566] on div at bounding box center [1011, 566] width 144 height 0
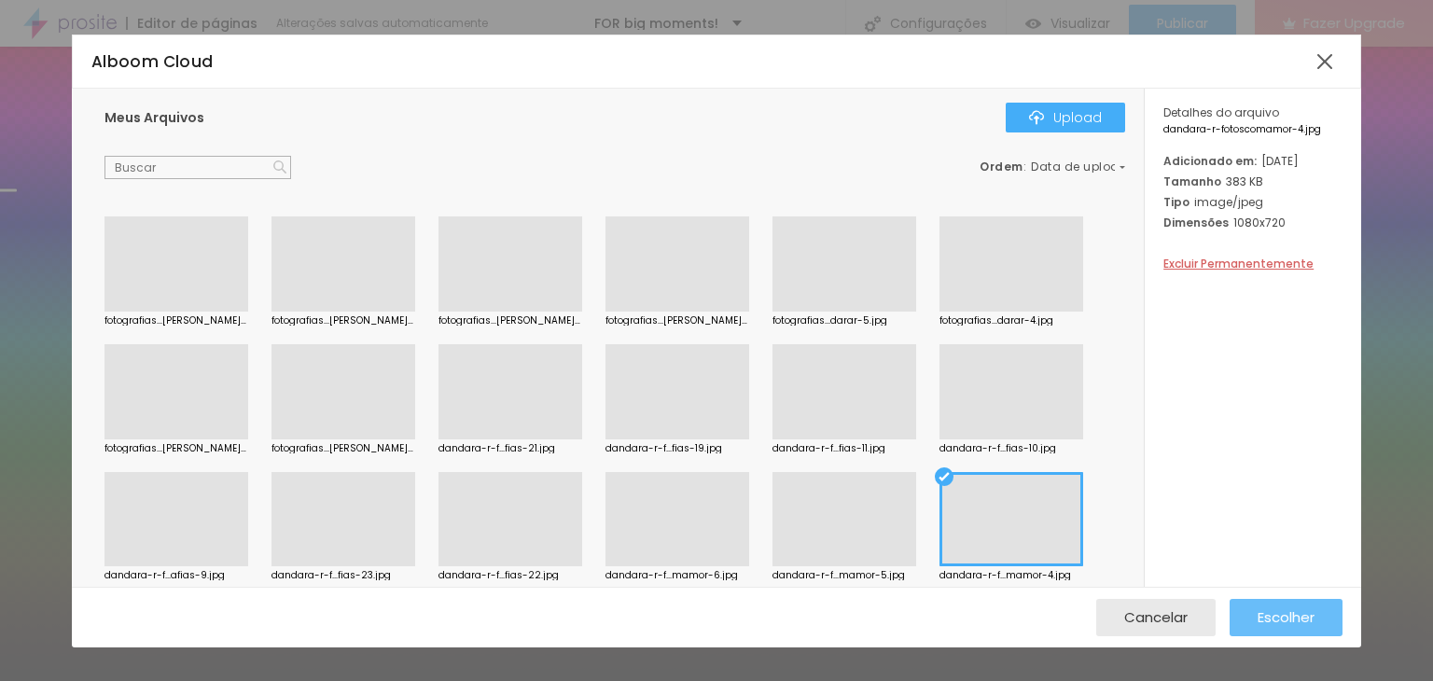
click at [1259, 628] on div "Escolher" at bounding box center [1285, 617] width 57 height 37
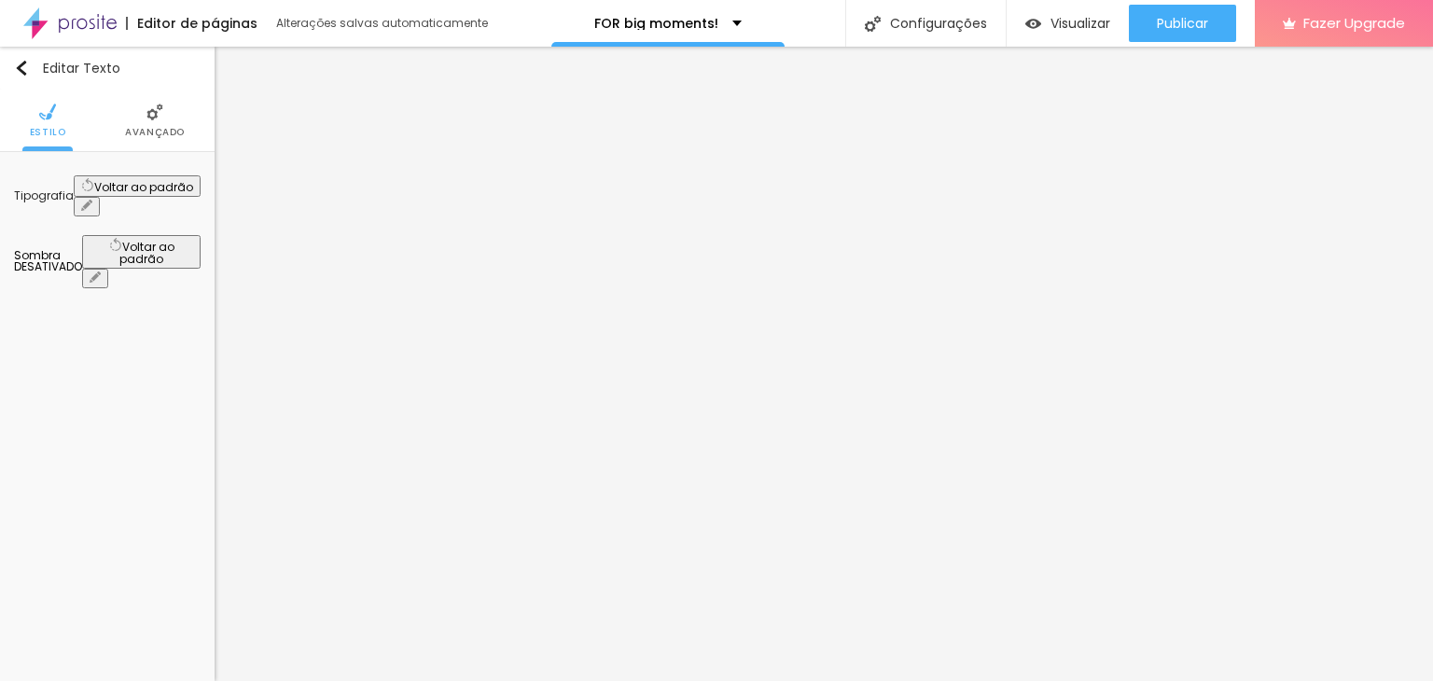
click at [155, 115] on img at bounding box center [154, 112] width 17 height 17
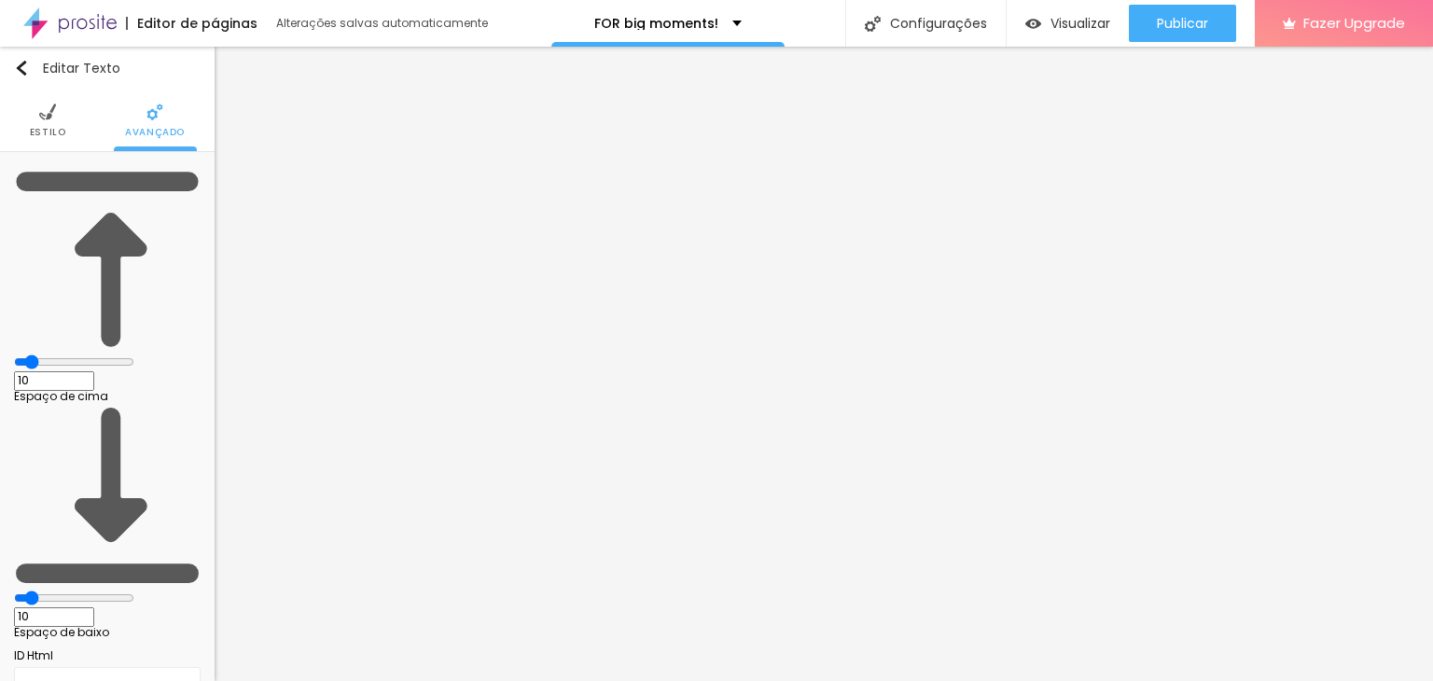
type input "16"
type input "17"
type input "19"
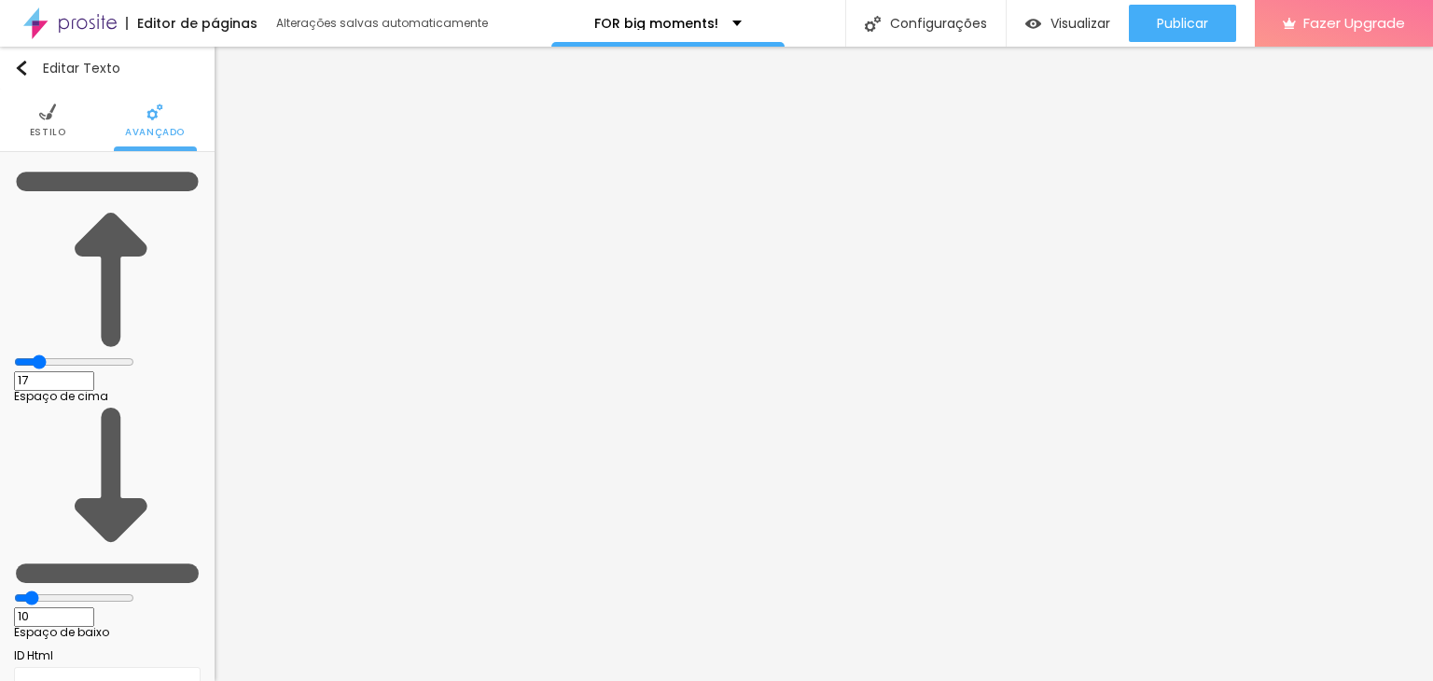
type input "19"
type input "20"
type input "21"
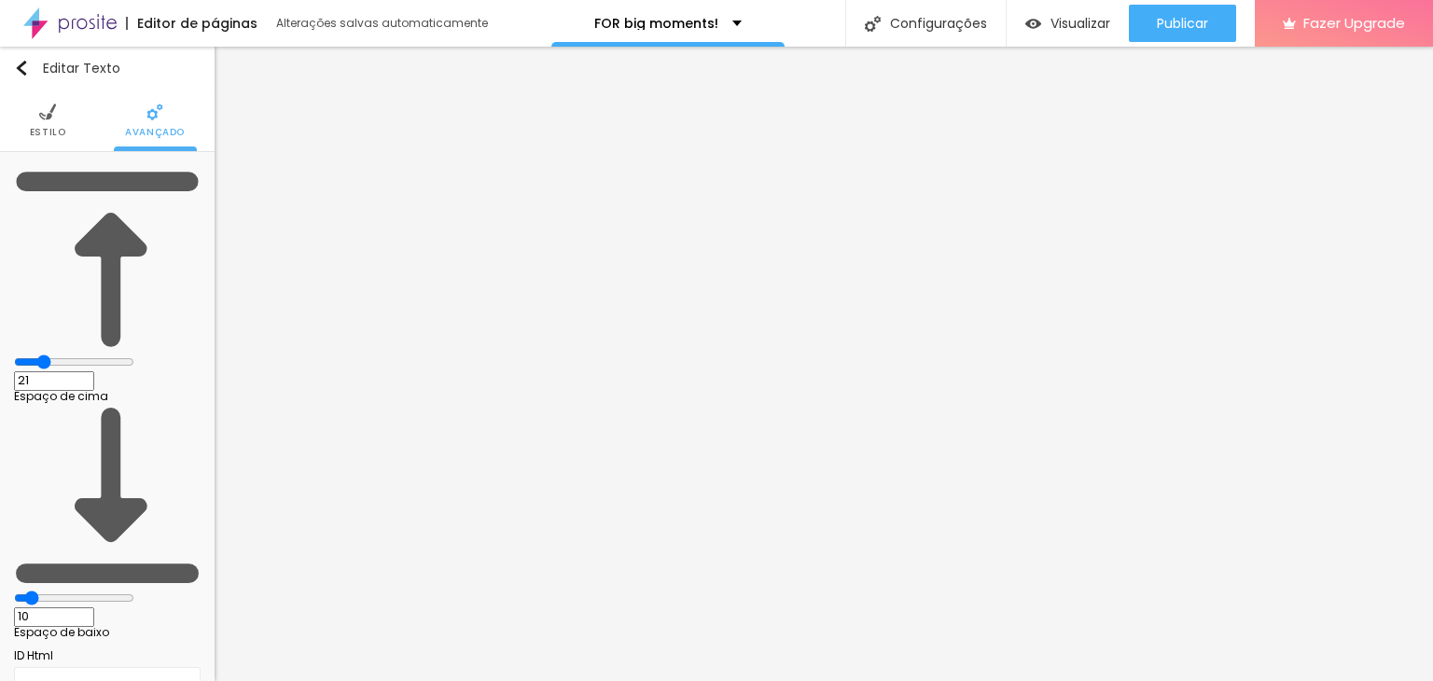
type input "22"
type input "25"
type input "26"
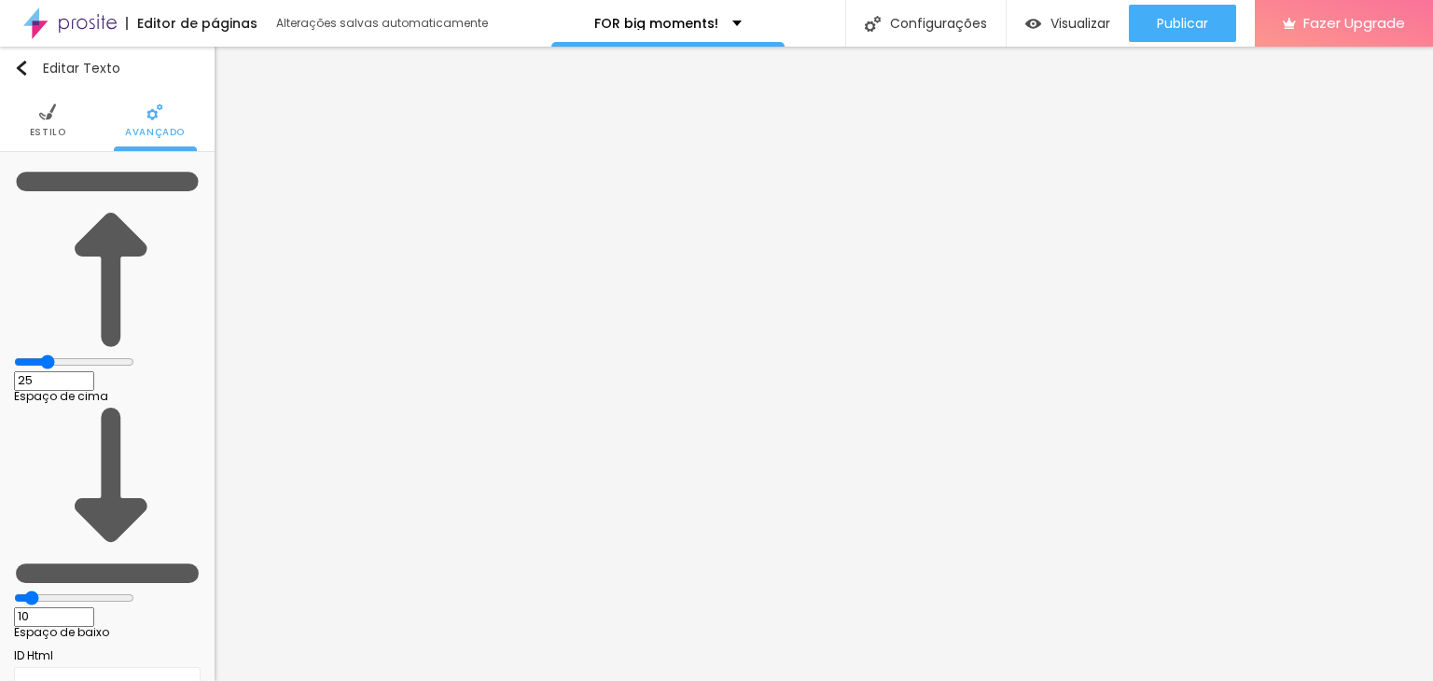
type input "26"
type input "25"
type input "21"
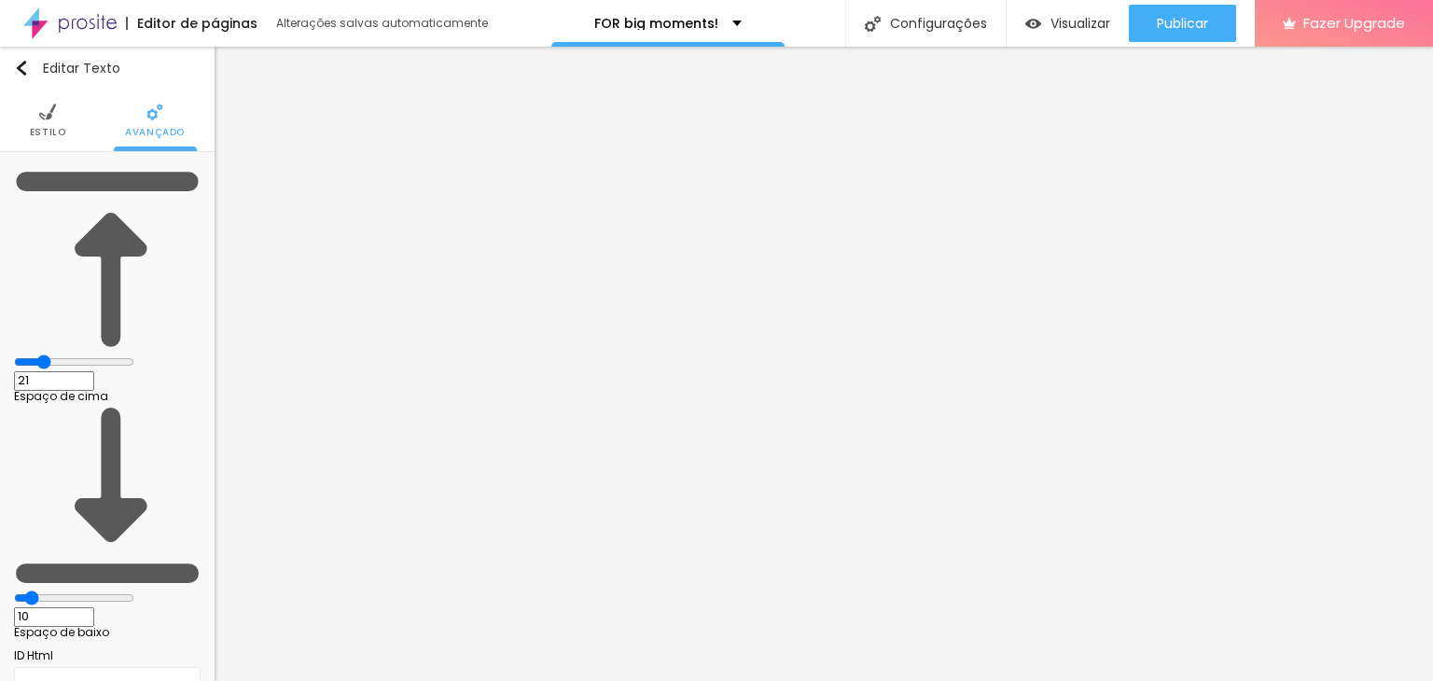
type input "19"
type input "18"
type input "16"
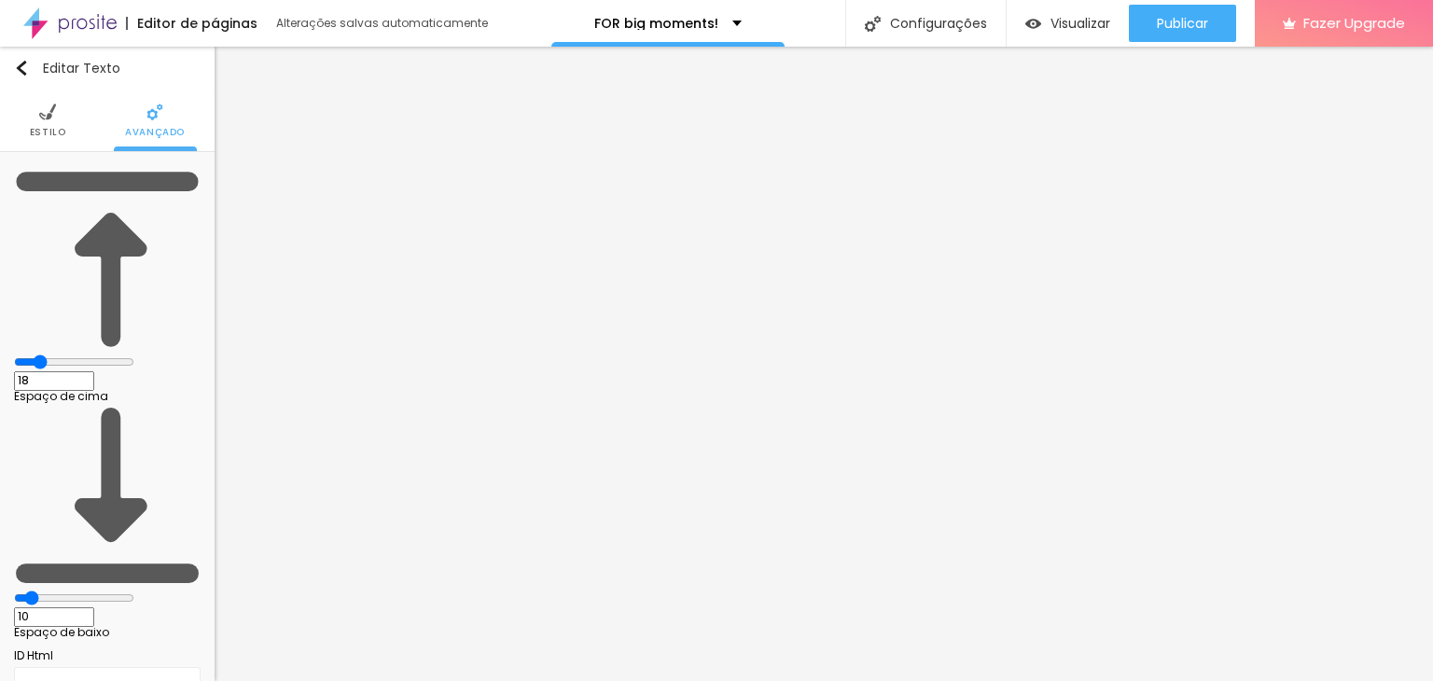
type input "16"
type input "14"
type input "8"
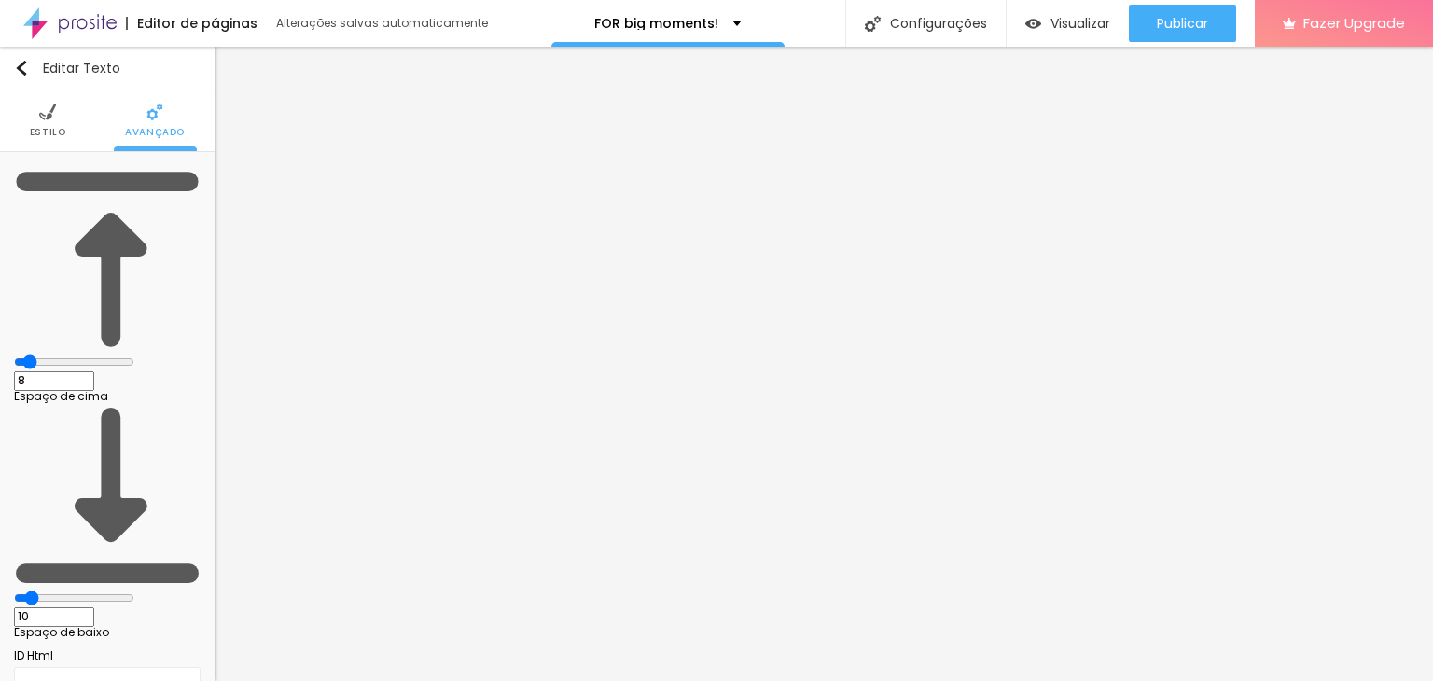
type input "4"
type input "3"
drag, startPoint x: 59, startPoint y: 187, endPoint x: 46, endPoint y: 190, distance: 13.4
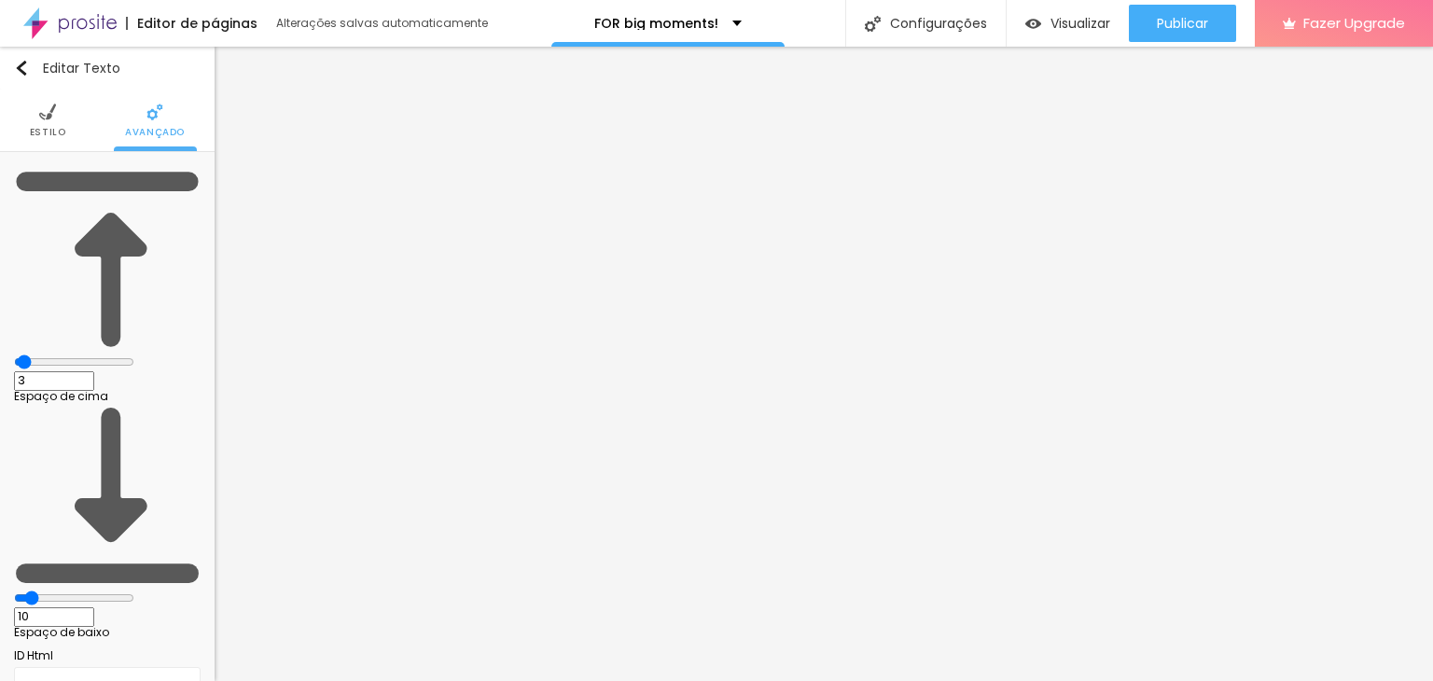
type input "3"
click at [46, 354] on input "range" at bounding box center [74, 361] width 120 height 15
type input "13"
type input "15"
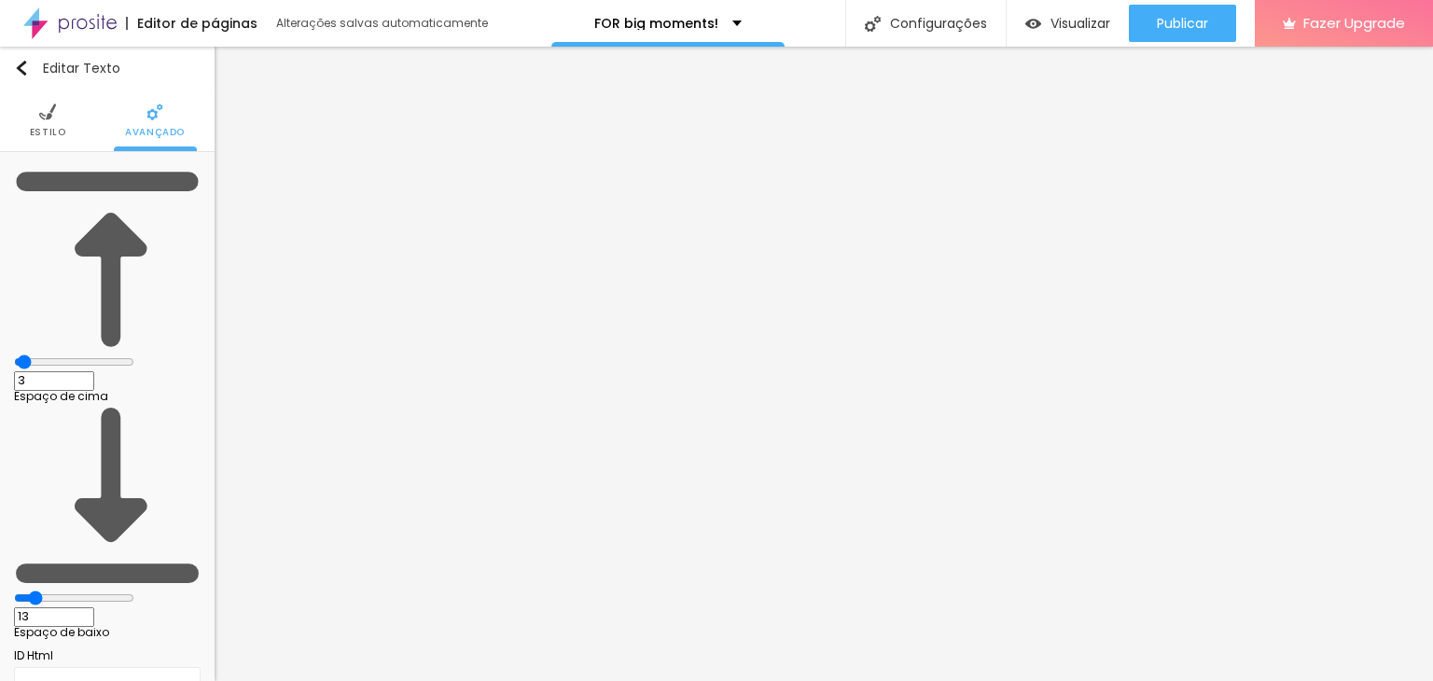
type input "15"
type input "16"
type input "18"
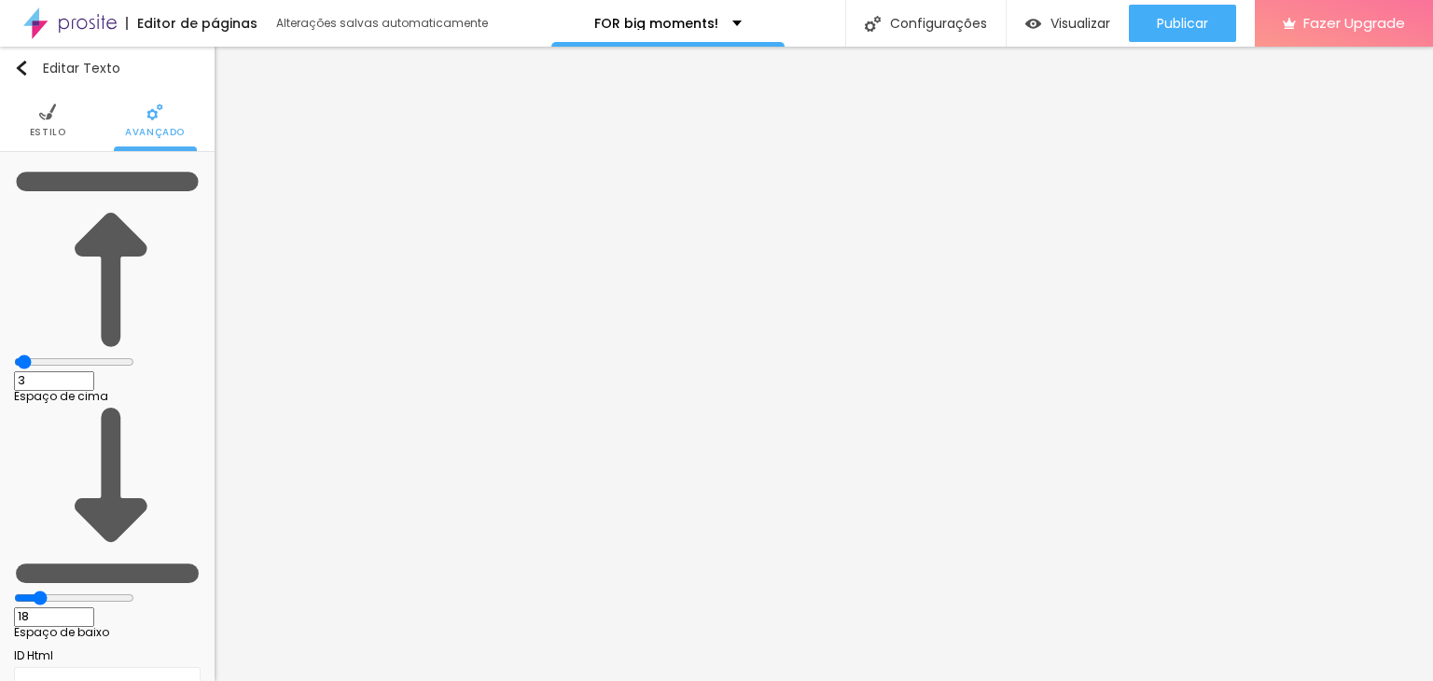
type input "20"
type input "22"
type input "24"
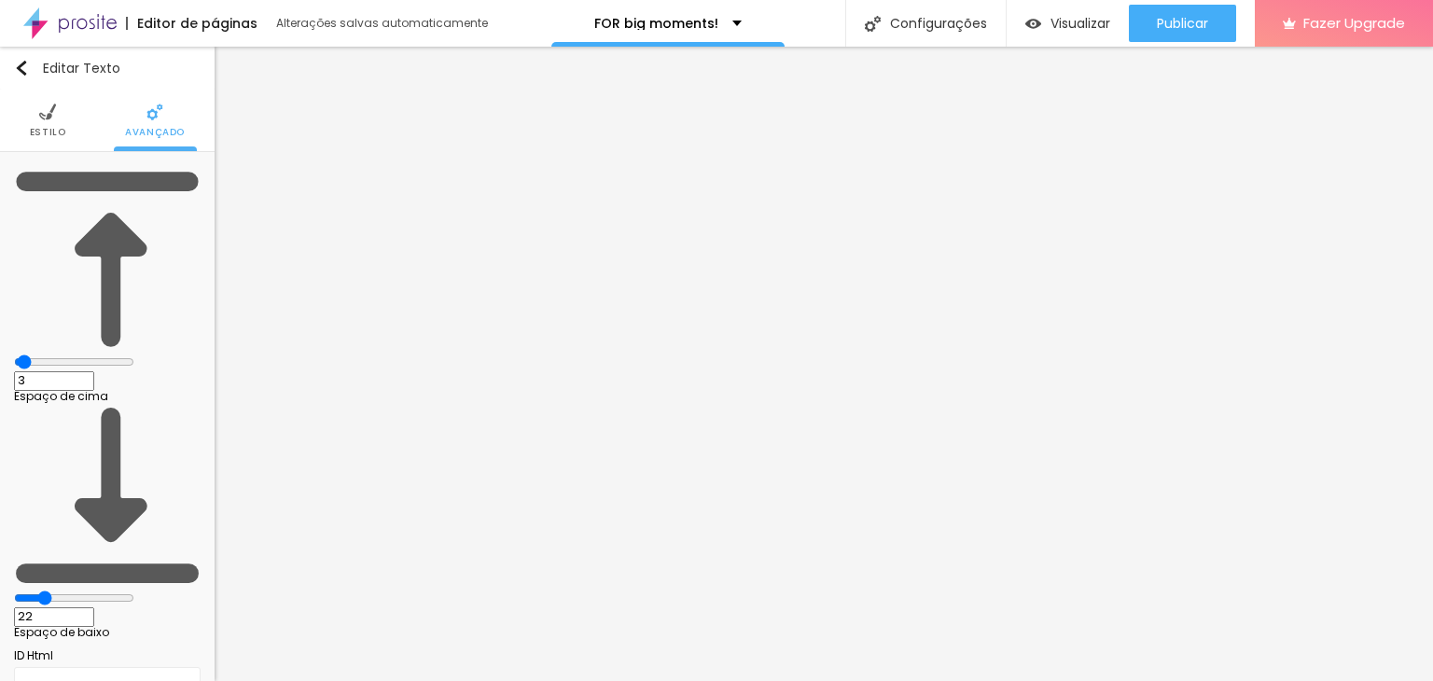
type input "24"
type input "25"
type input "27"
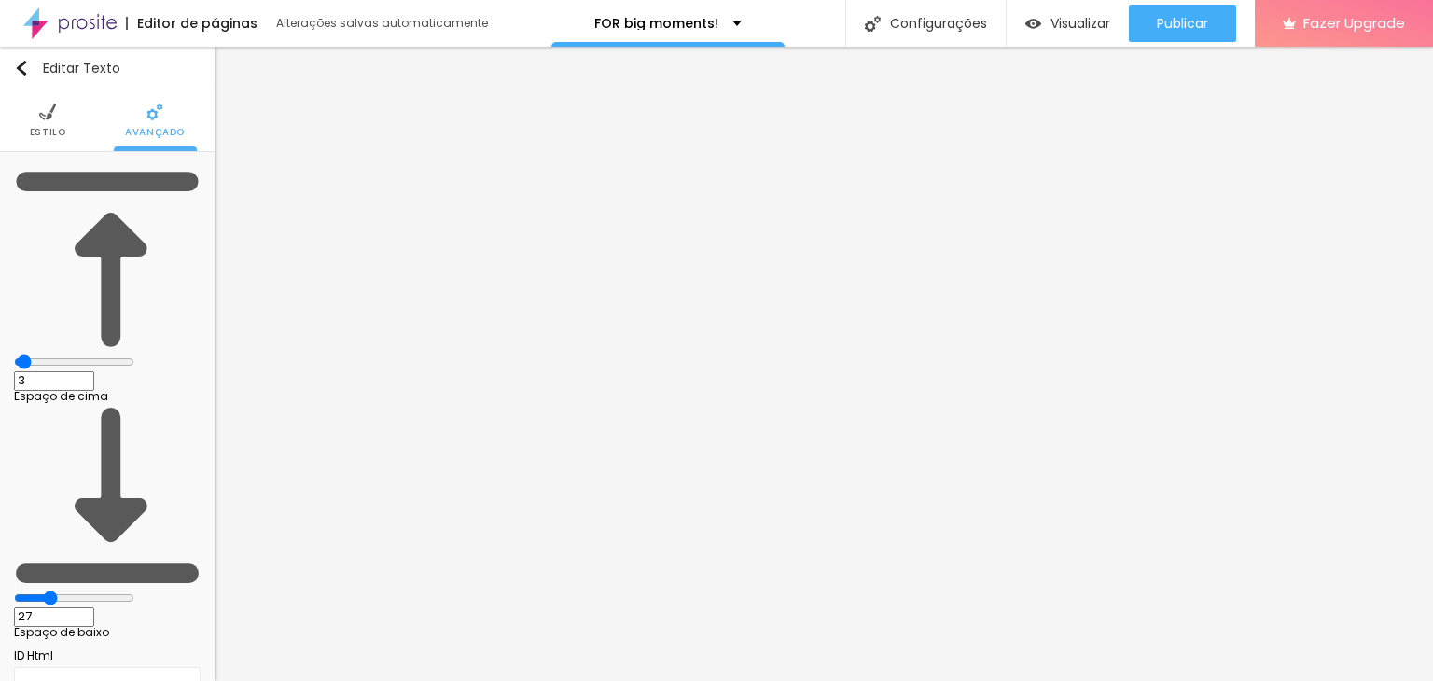
drag, startPoint x: 60, startPoint y: 218, endPoint x: 70, endPoint y: 221, distance: 10.6
type input "27"
click at [70, 590] on input "range" at bounding box center [74, 597] width 120 height 15
click at [54, 123] on li "Estilo" at bounding box center [48, 121] width 36 height 62
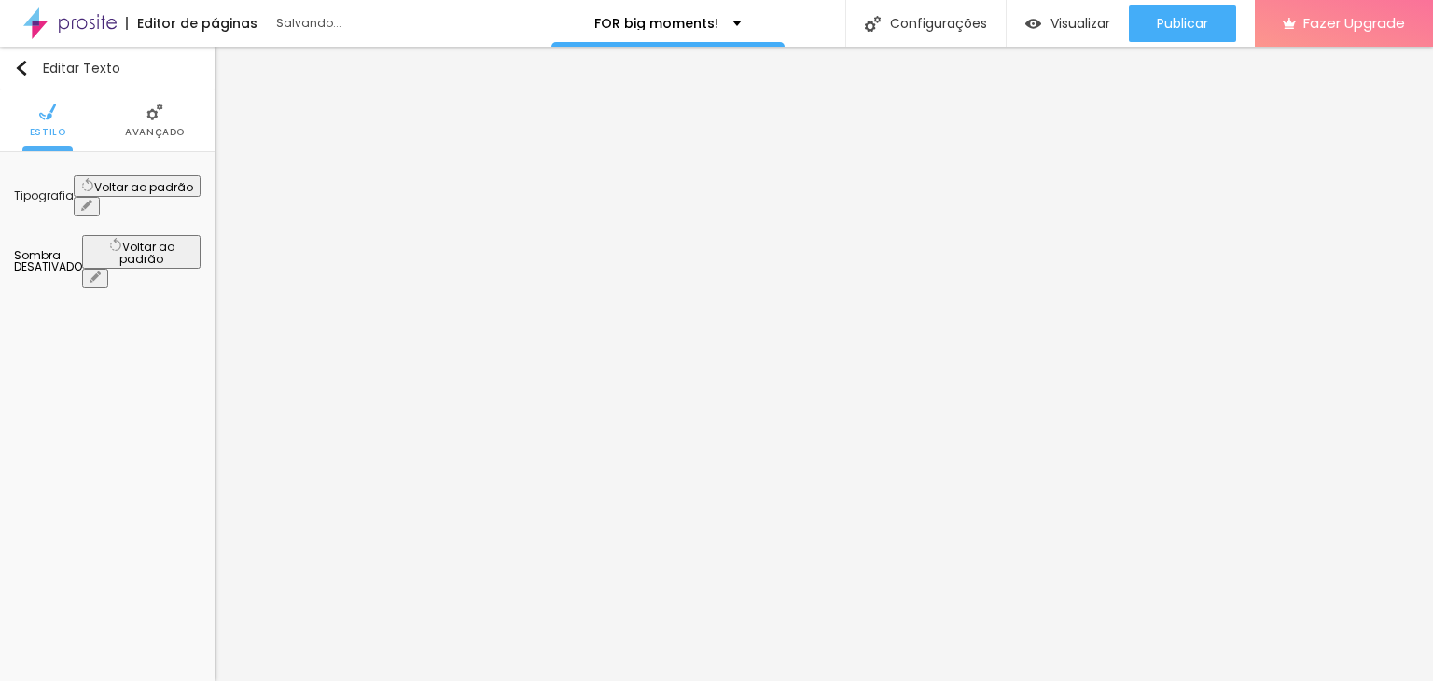
click at [201, 198] on div "Tipografia Voltar ao padrão Sombra DESATIVADO Voltar ao padrão" at bounding box center [107, 231] width 215 height 159
click at [100, 197] on button "button" at bounding box center [87, 207] width 26 height 20
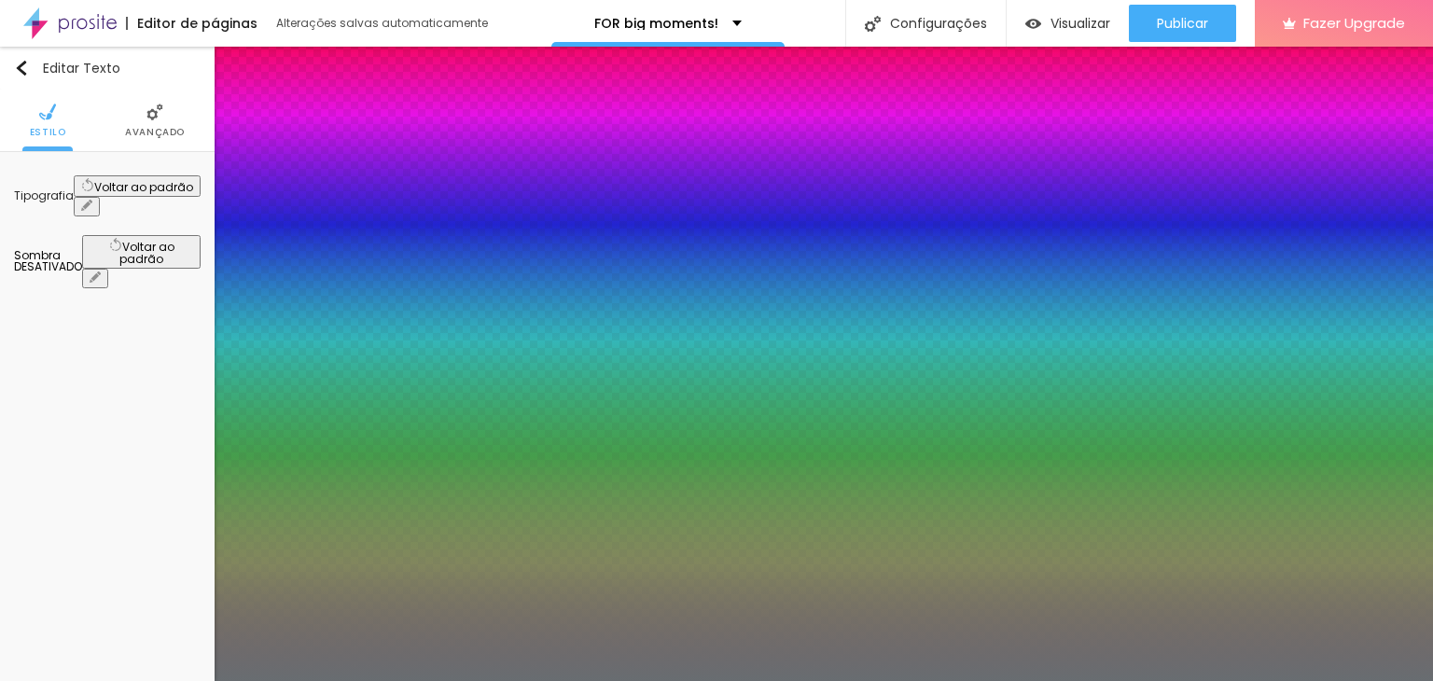
type input "1"
type input "25"
type input "1"
type input "27"
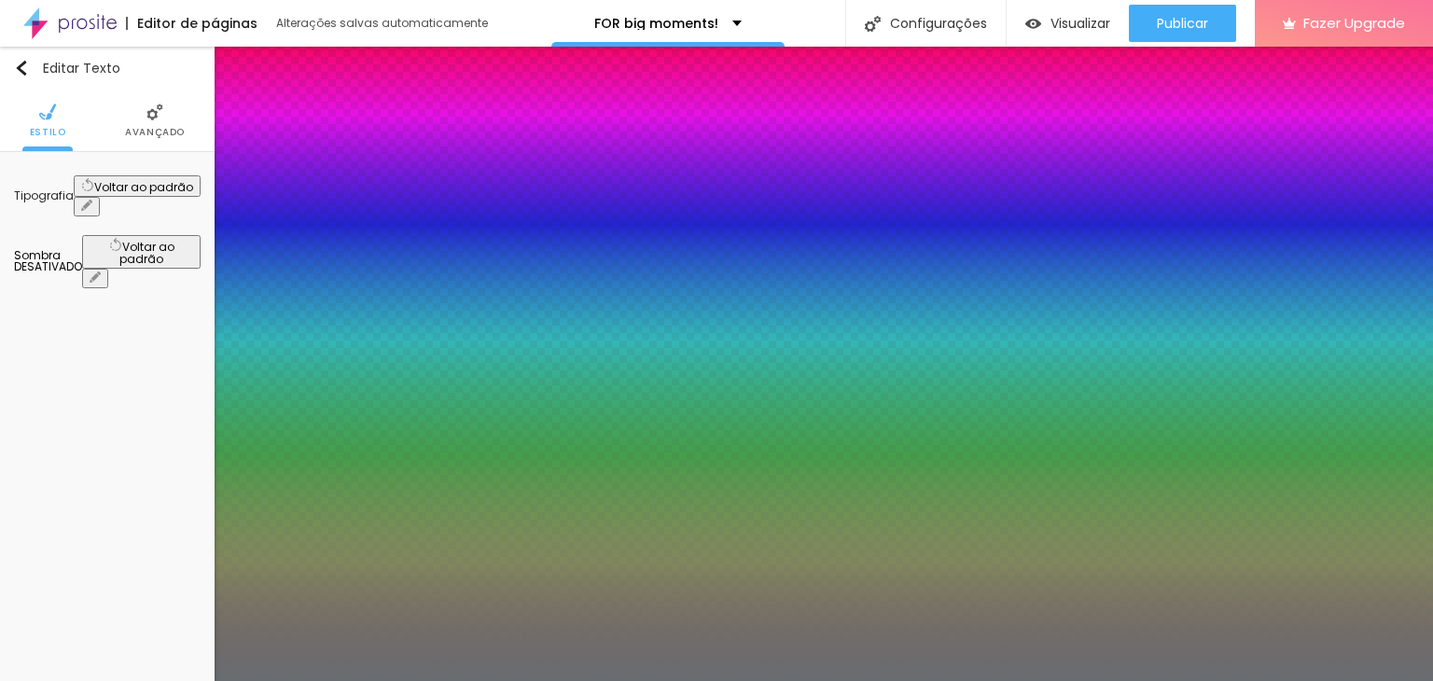
type input "27"
type input "1"
type input "26"
type input "1"
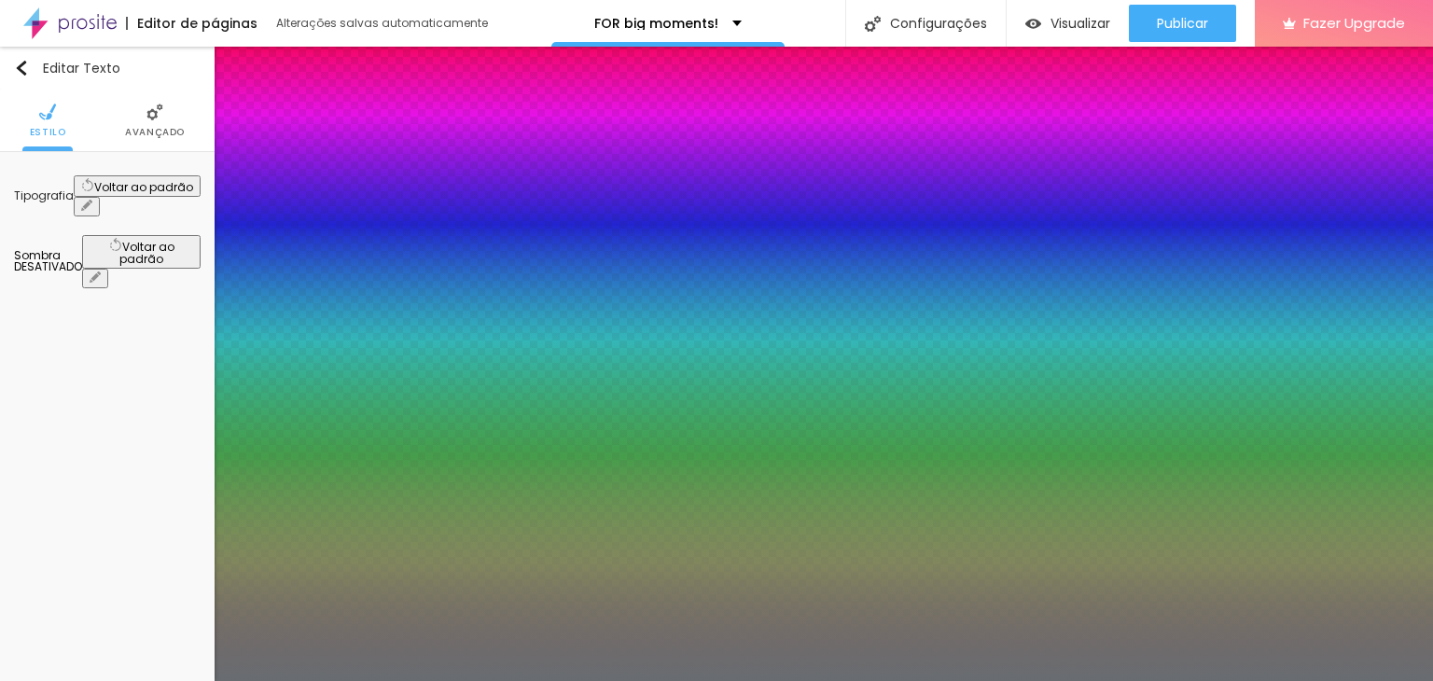
type input "25"
type input "1"
type input "24"
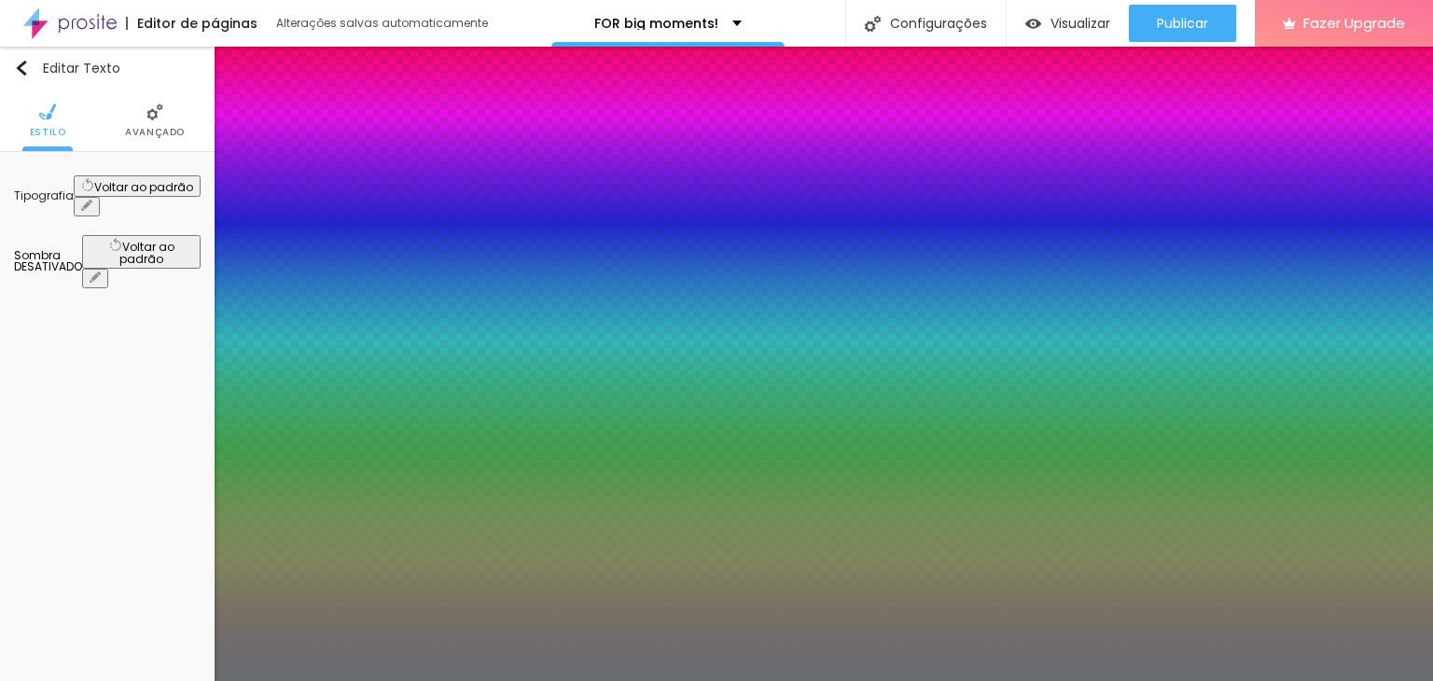
type input "1"
type input "23"
type input "1"
type input "24"
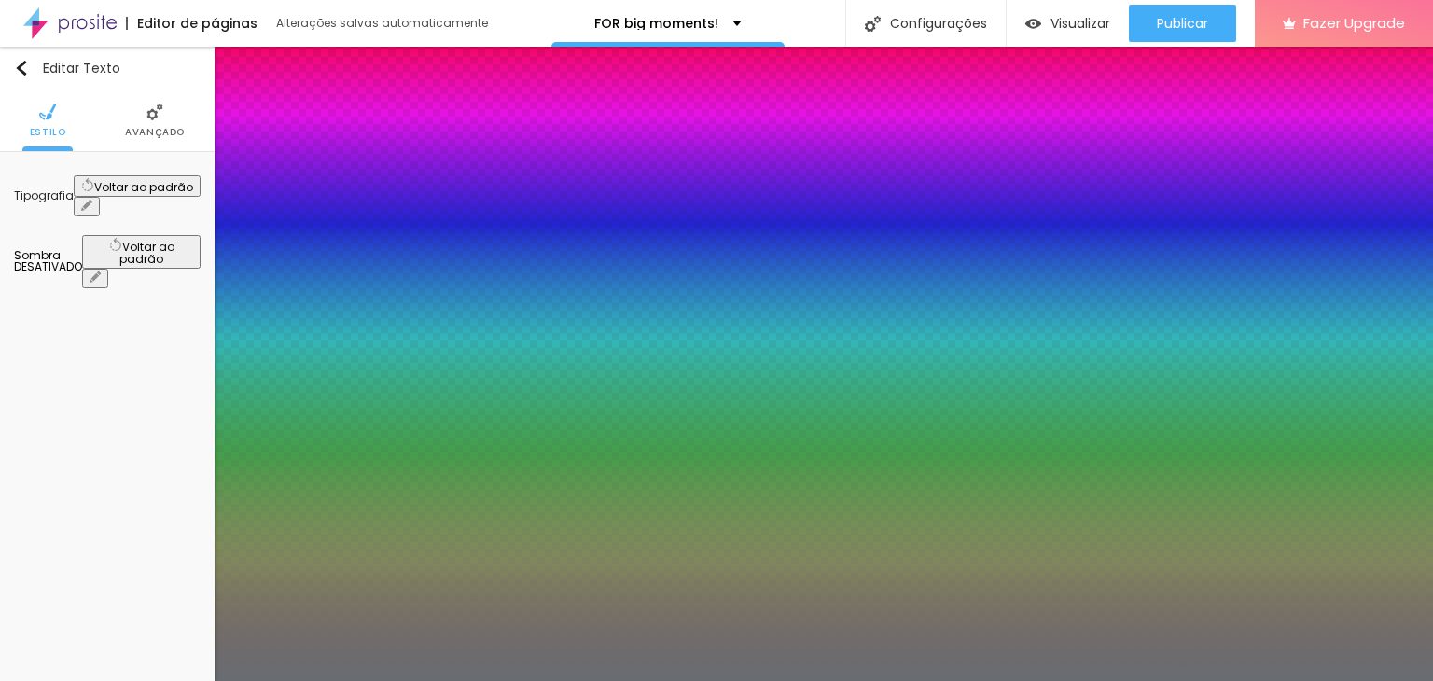
type input "24"
type input "1"
type input "25"
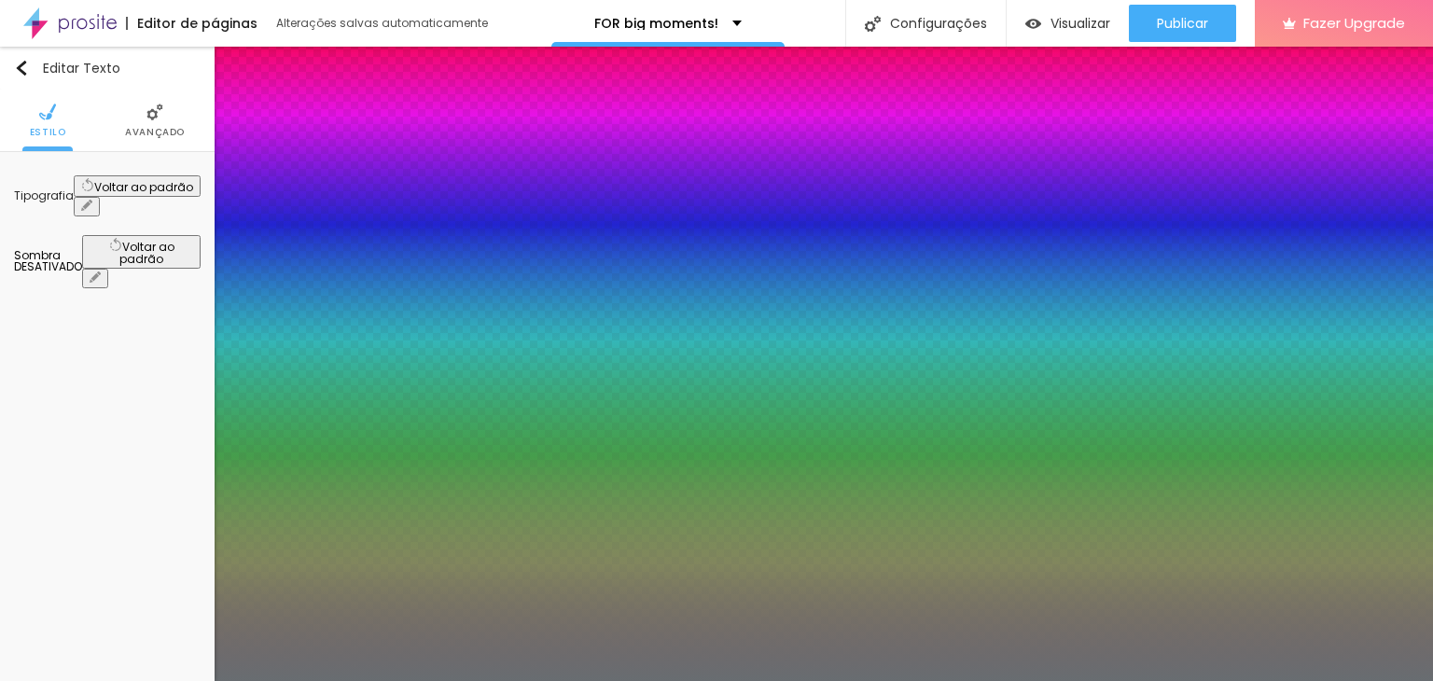
type input "1"
select select "Actor-Regular"
type input "1"
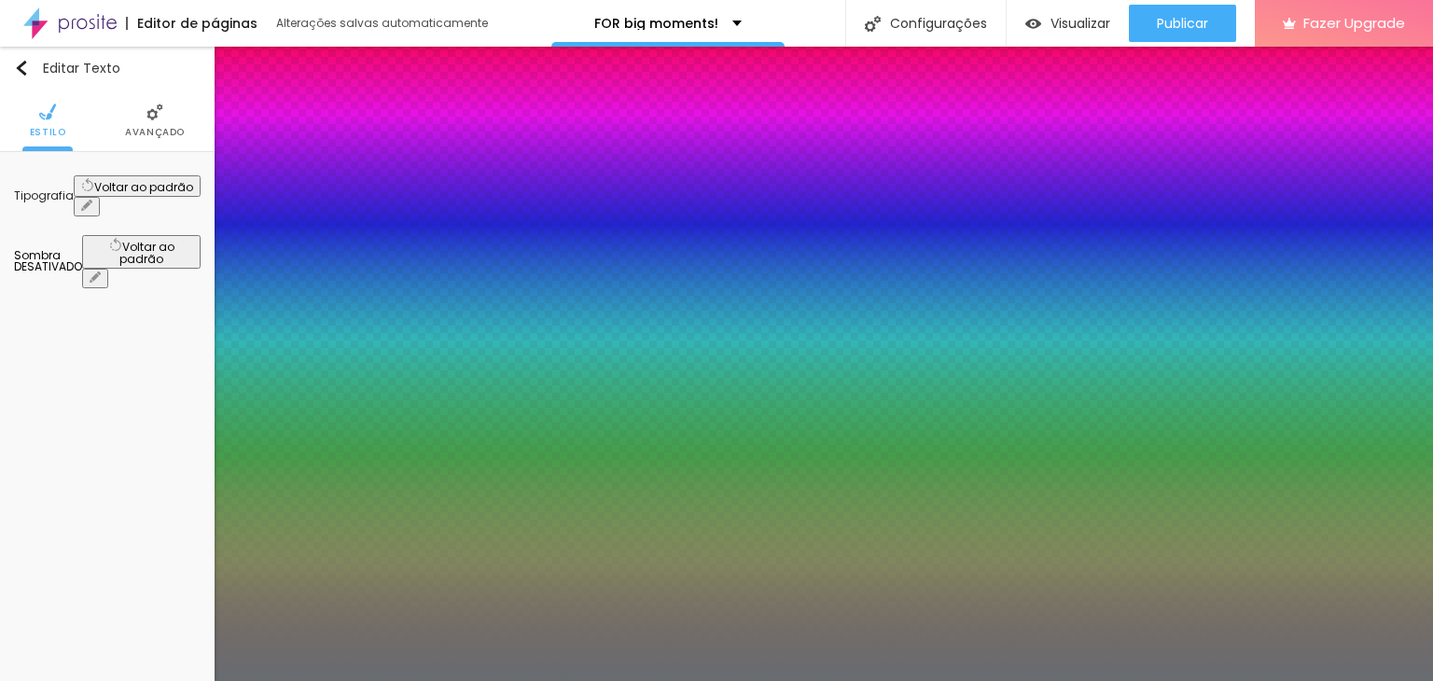
select select "Cousine-Bold"
type input "1"
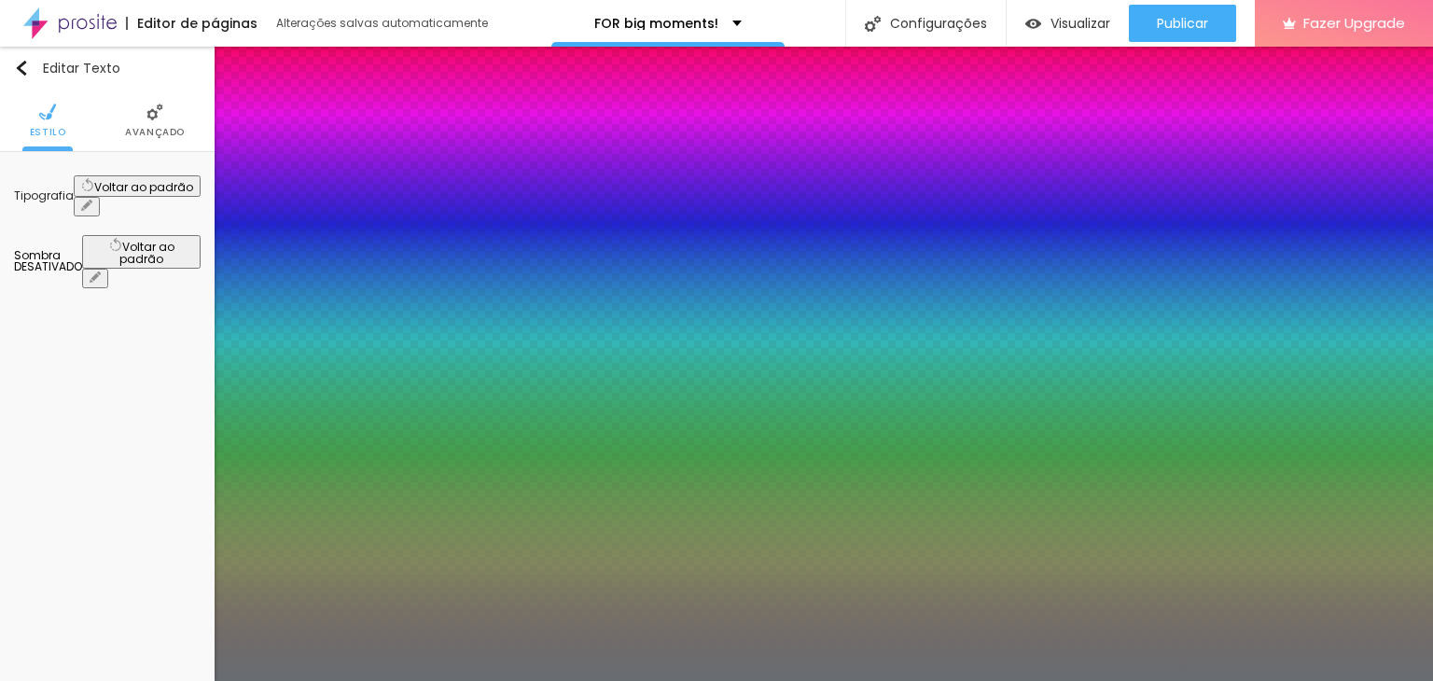
select select "MrBedfort-Regular"
type input "1"
select select "PinyonScript-Regular"
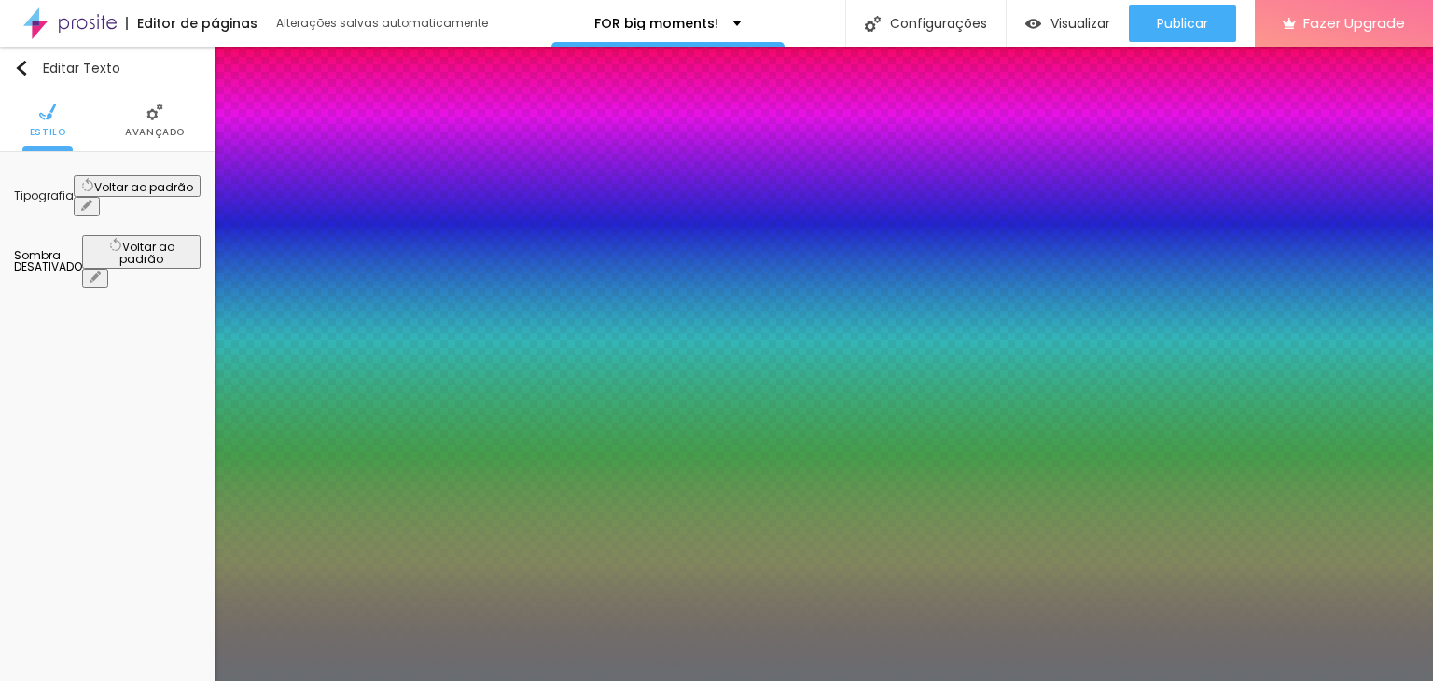
type input "1"
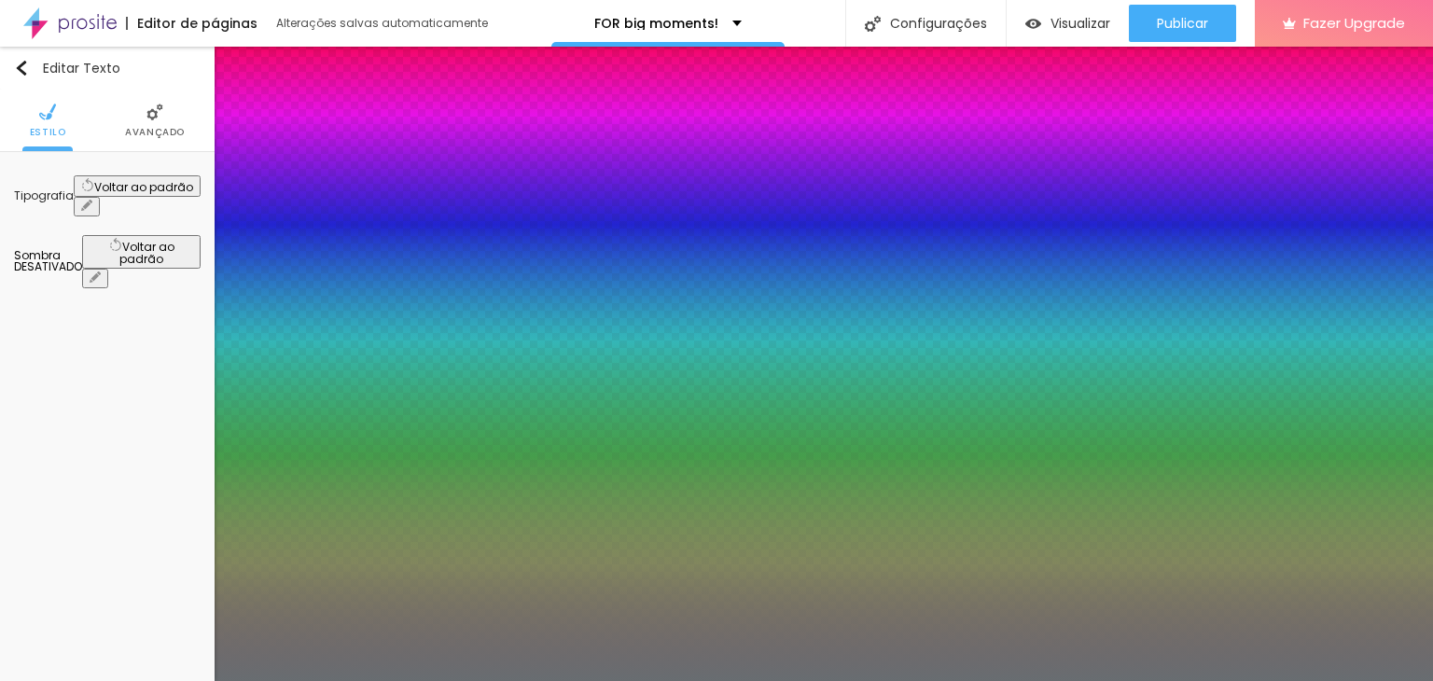
select select "AbrilFatface-Regular"
type input "1"
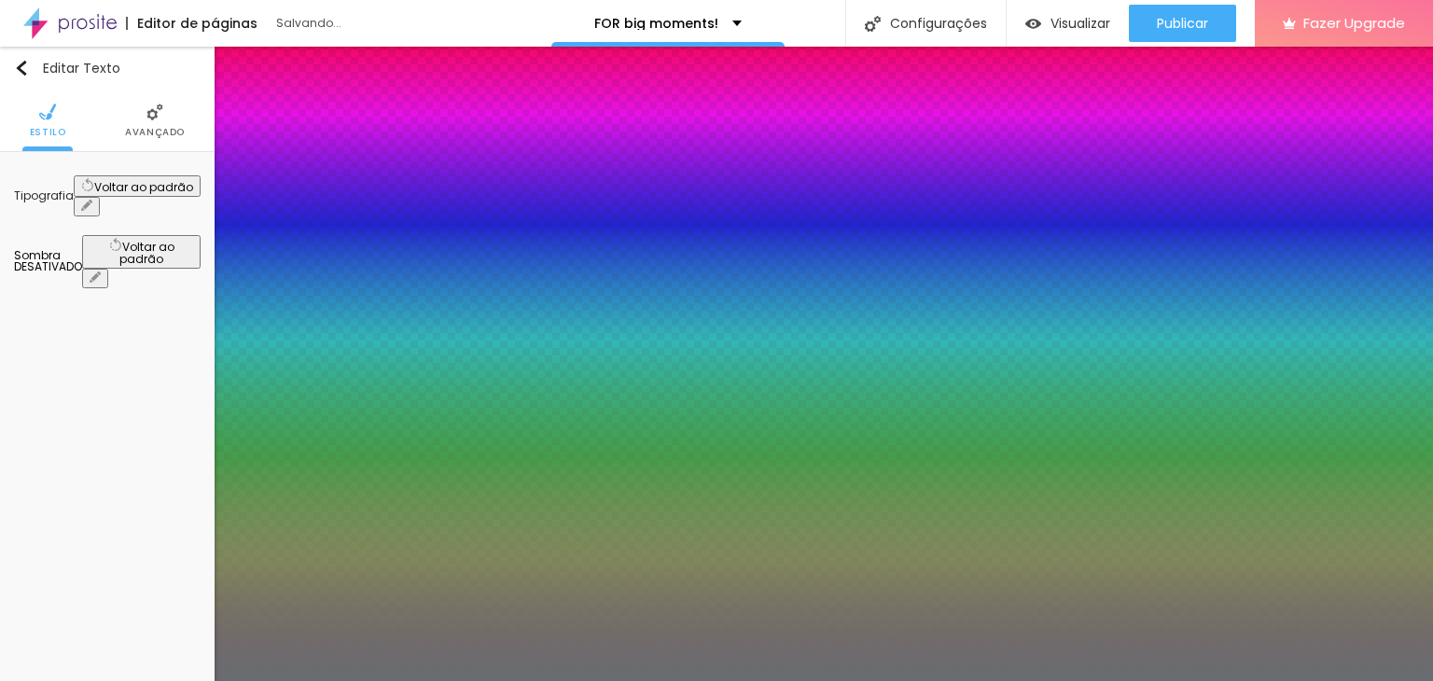
select select "Actor-Regular"
type input "1"
select select "Alegreya"
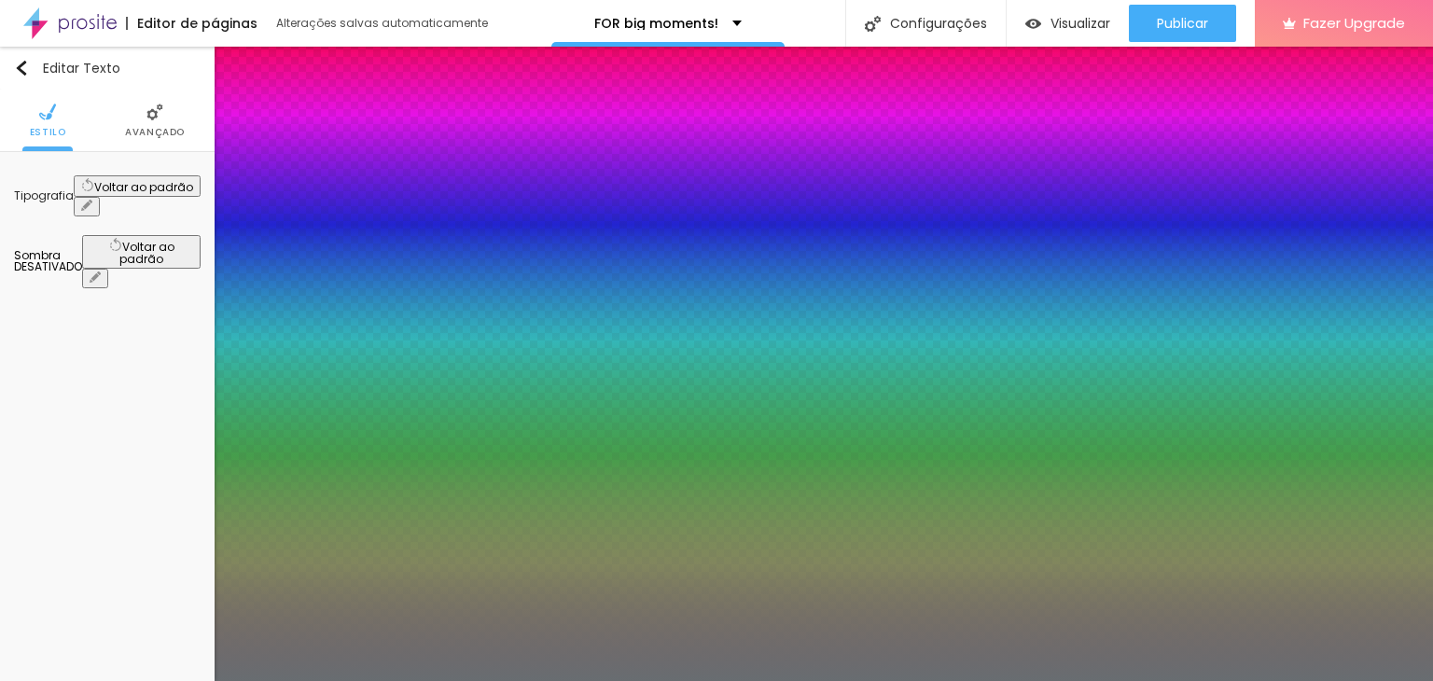
type input "1"
type input "#686871"
type input "1"
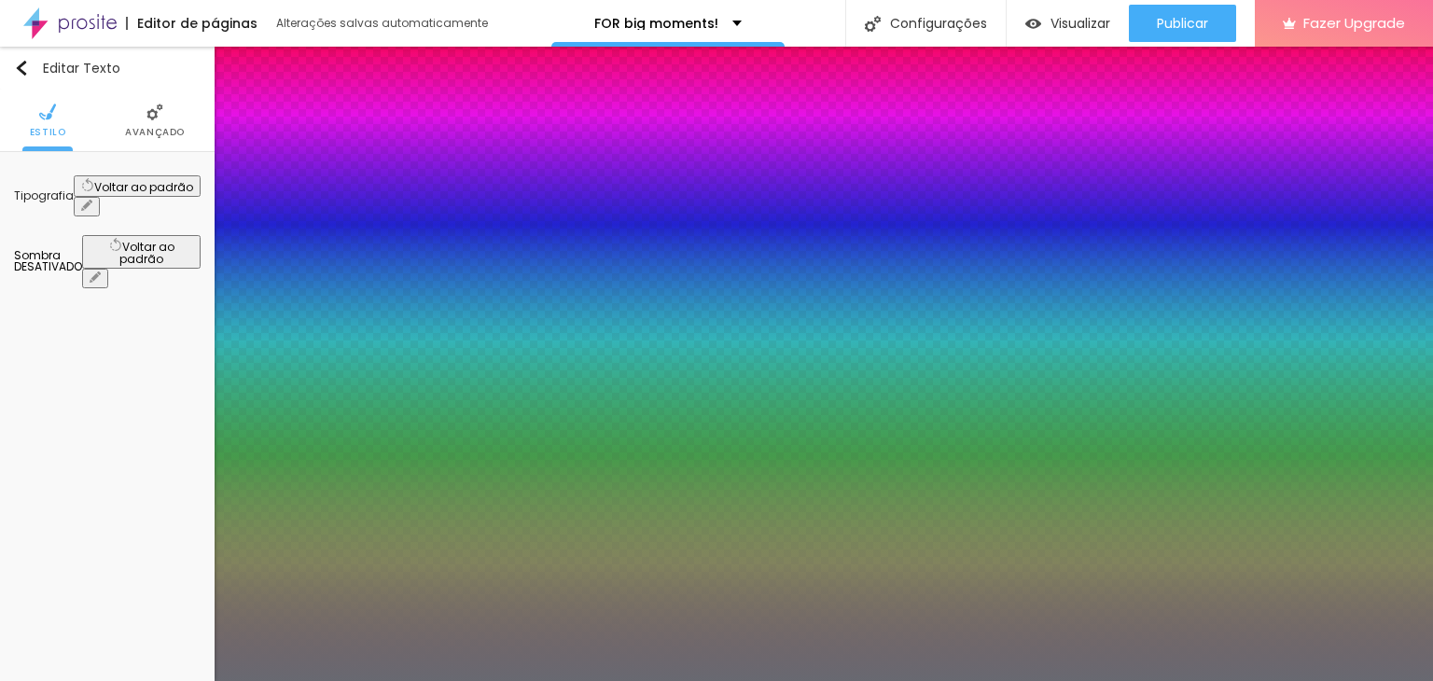
type input "#696871"
type input "1"
type input "#6C6871"
type input "1"
type input "#6D6871"
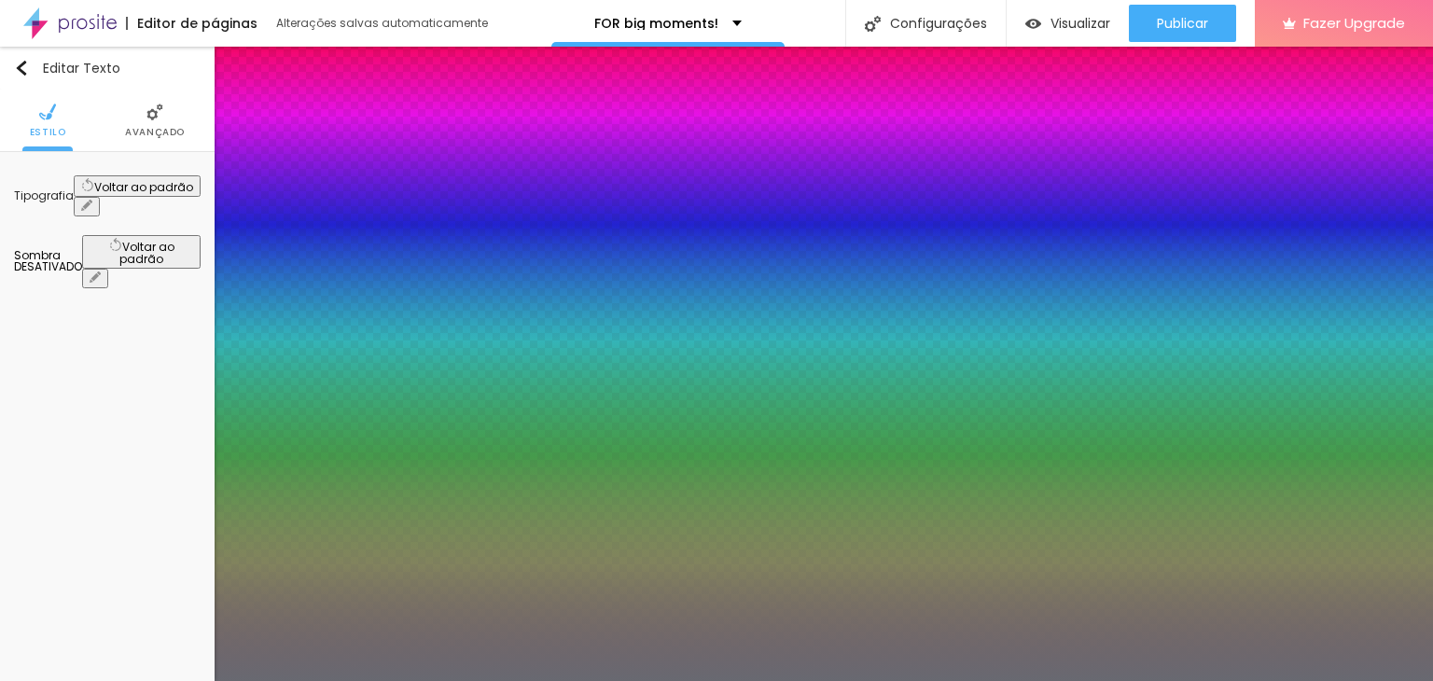
type input "1"
type input "#6E6871"
type input "1"
type input "#706871"
type input "1"
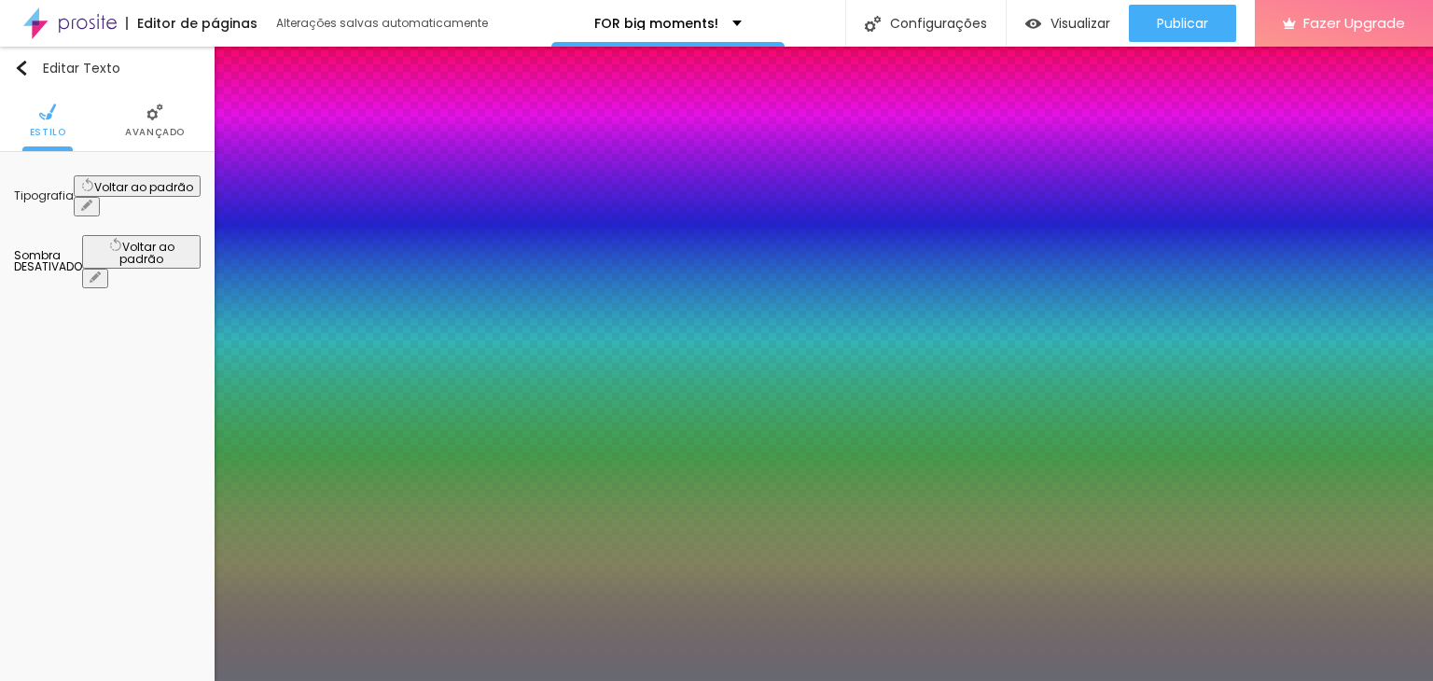
type input "#716871"
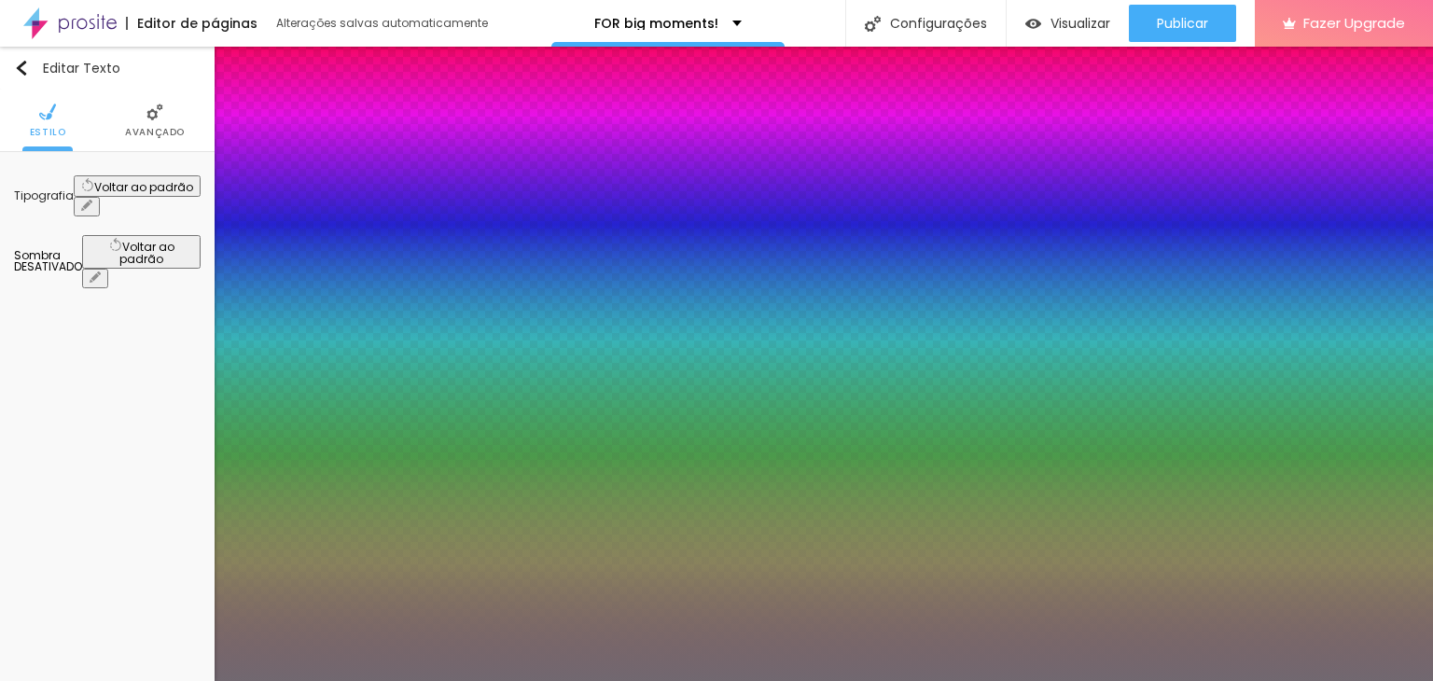
type input "1"
type input "#716870"
type input "1"
type input "#71686F"
type input "1"
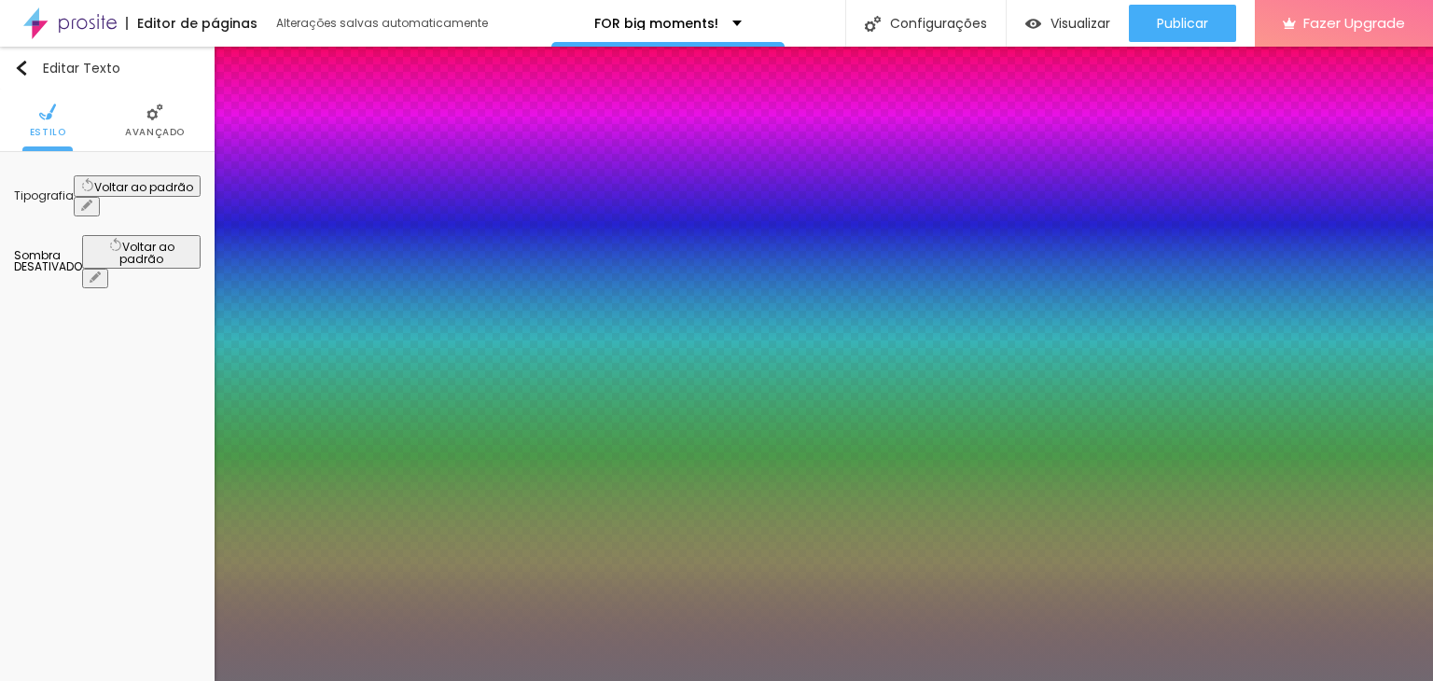
type input "#71686E"
type input "1"
type input "#71686D"
type input "1"
type input "#71686C"
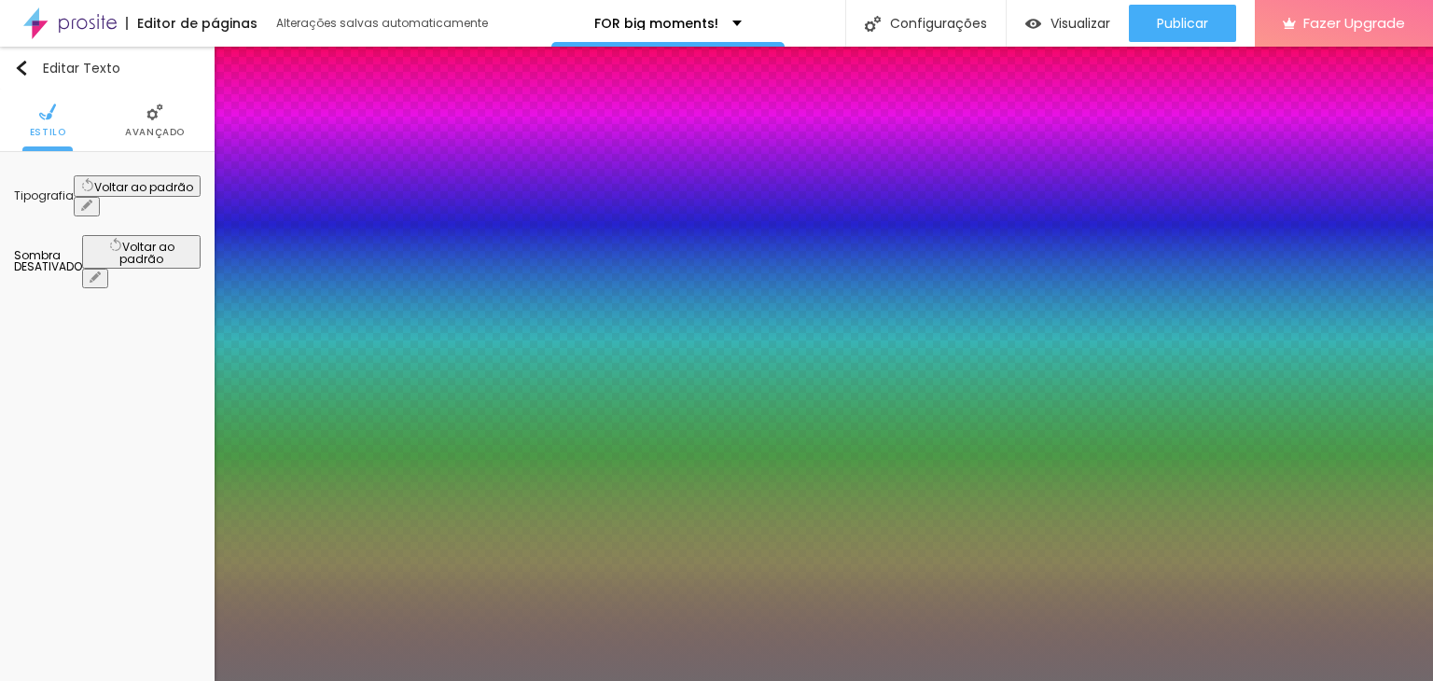
type input "1"
type input "#71686B"
drag, startPoint x: 403, startPoint y: 553, endPoint x: 397, endPoint y: 512, distance: 41.4
click at [397, 512] on div at bounding box center [716, 340] width 1433 height 681
type input "1"
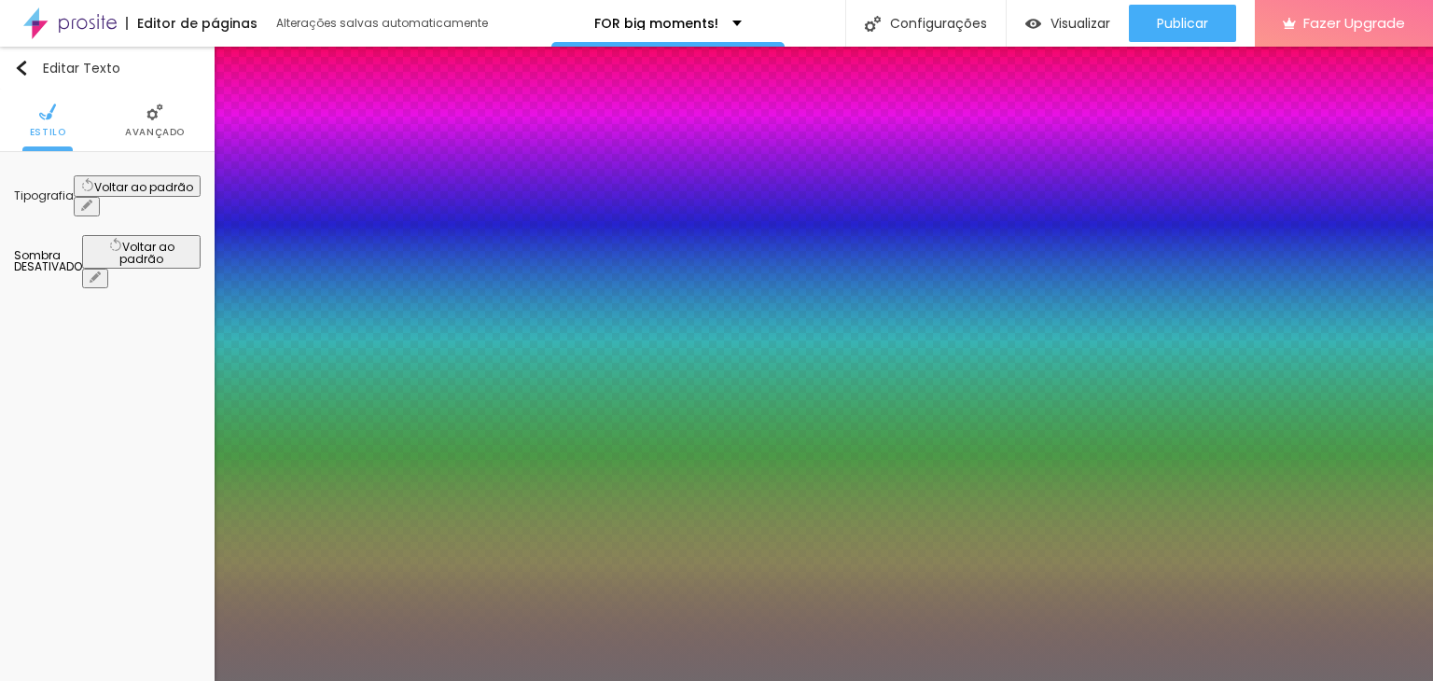
type input "#C11750"
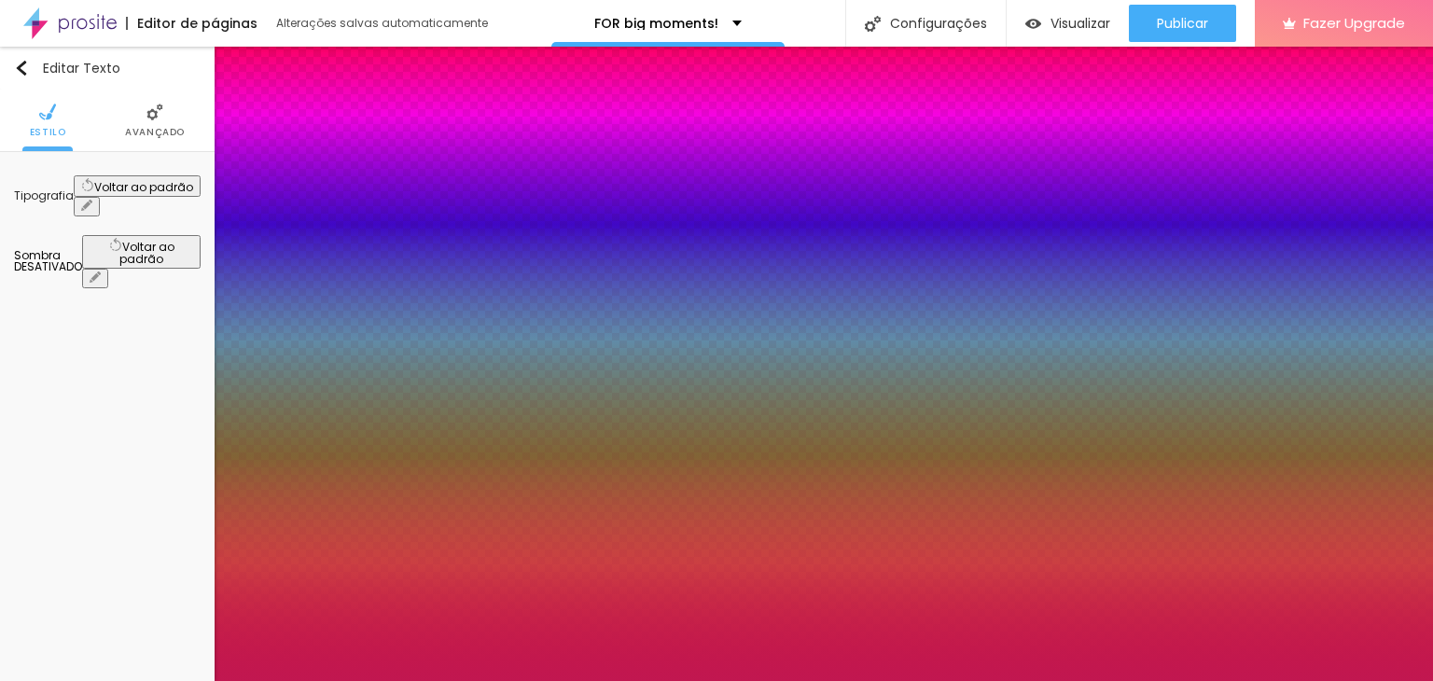
type input "1"
type input "#BA164D"
type input "1"
type input "#[DATE]"
type input "1"
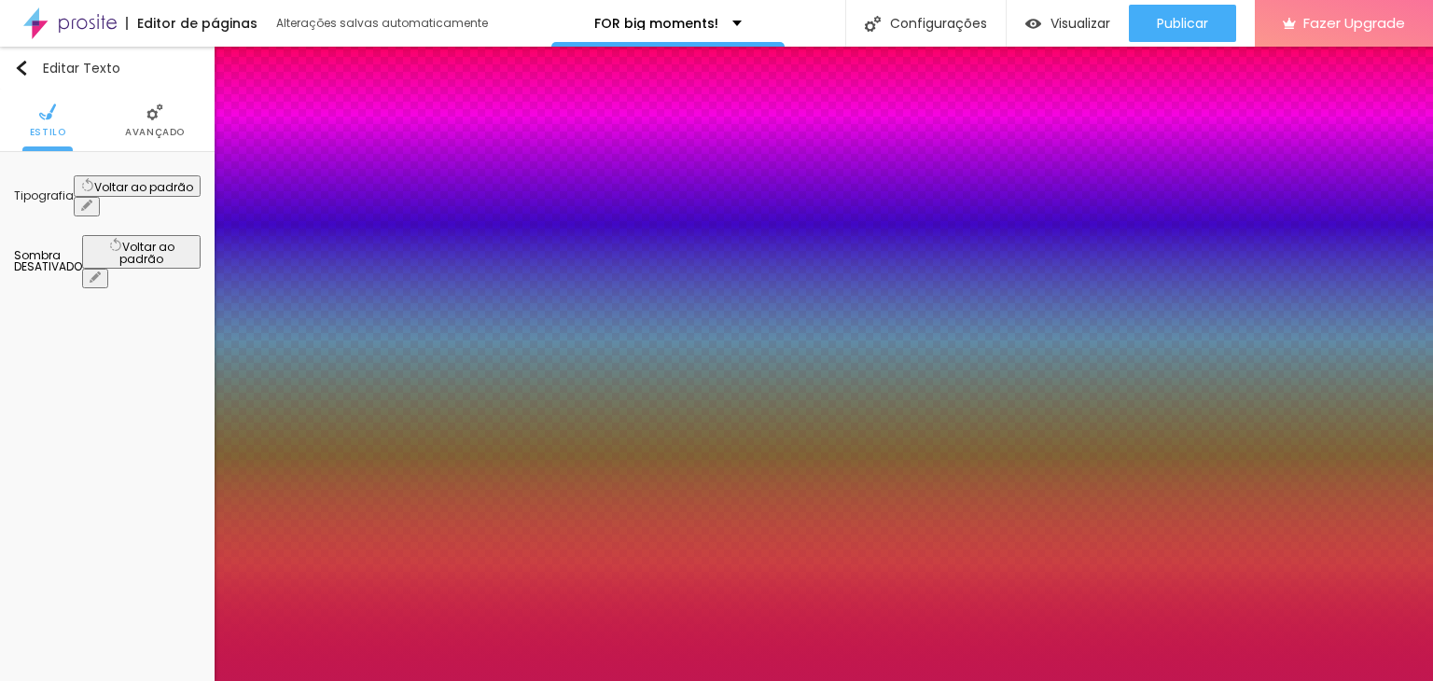
type input "#A60C40"
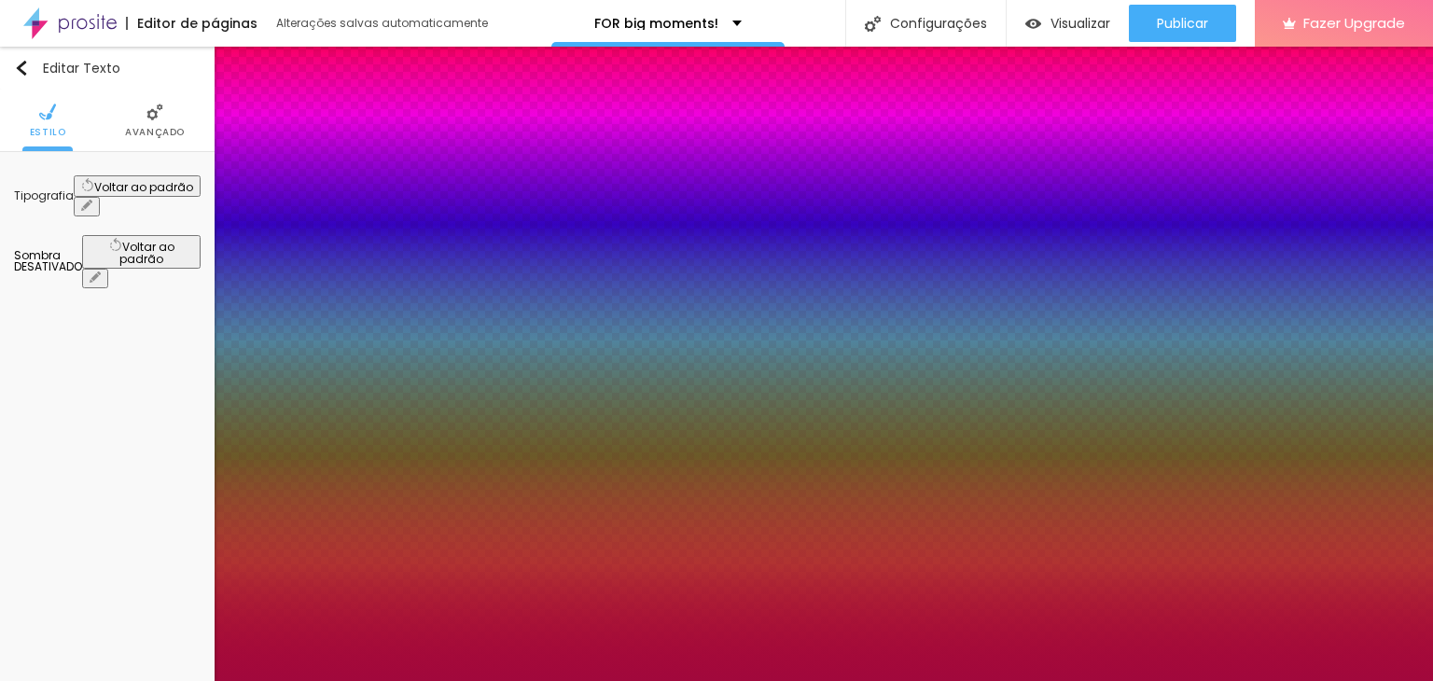
type input "1"
type input "#A1083C"
type input "1"
type input "#9F083B"
type input "1"
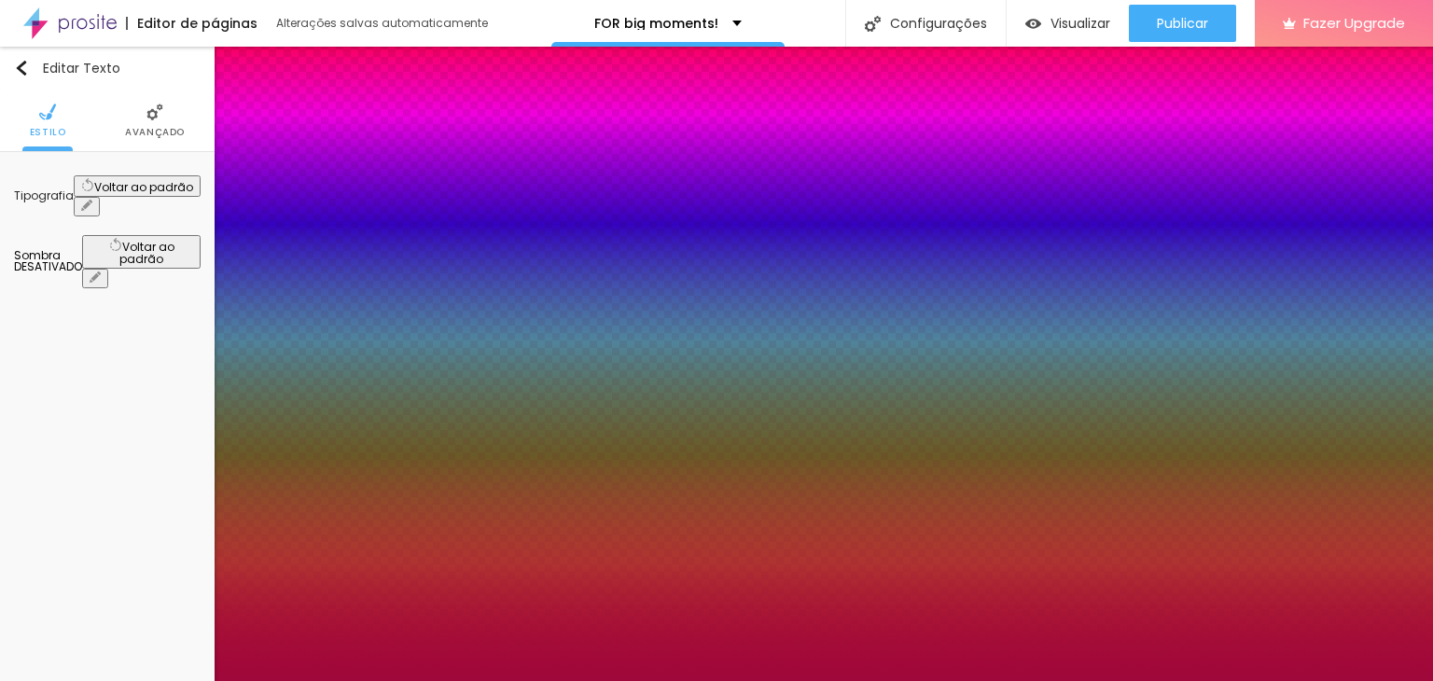
type input "#950536"
type input "1"
type input "#910535"
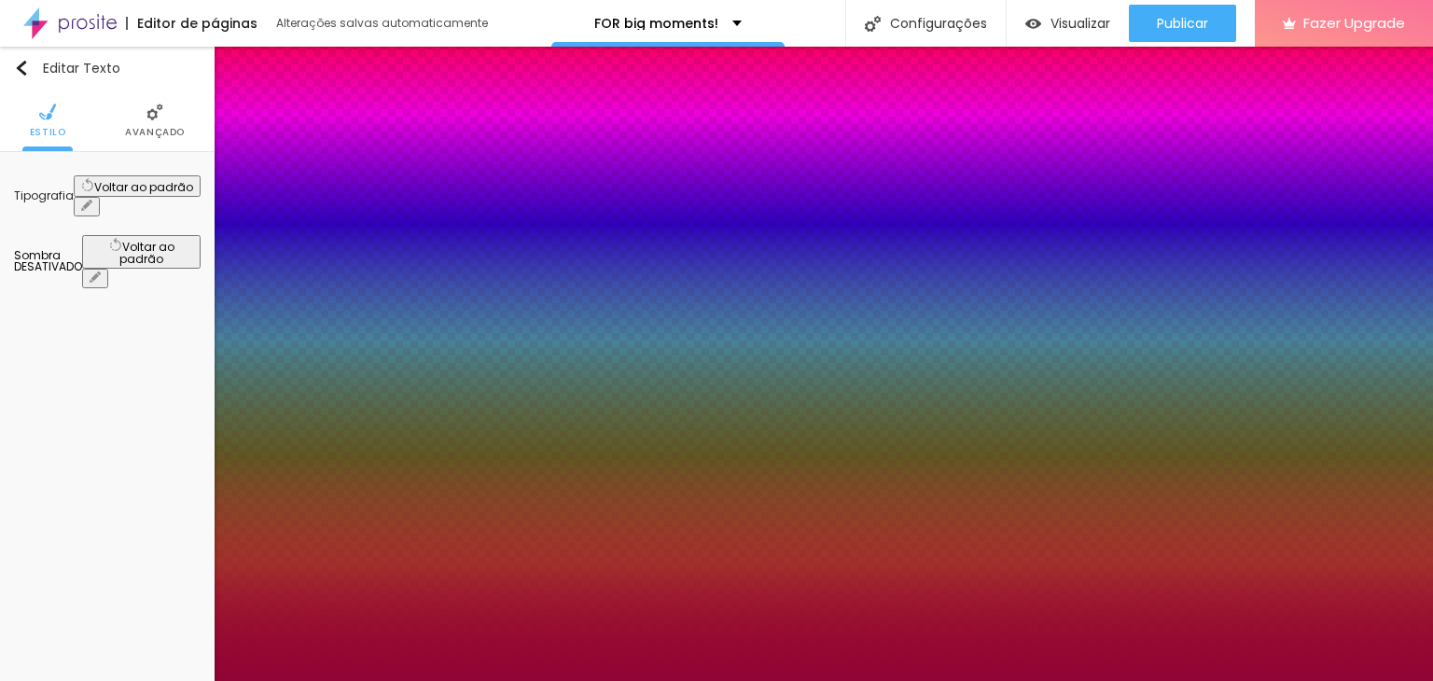
type input "1"
type input "#900535"
type input "1"
type input "#8C0534"
type input "1"
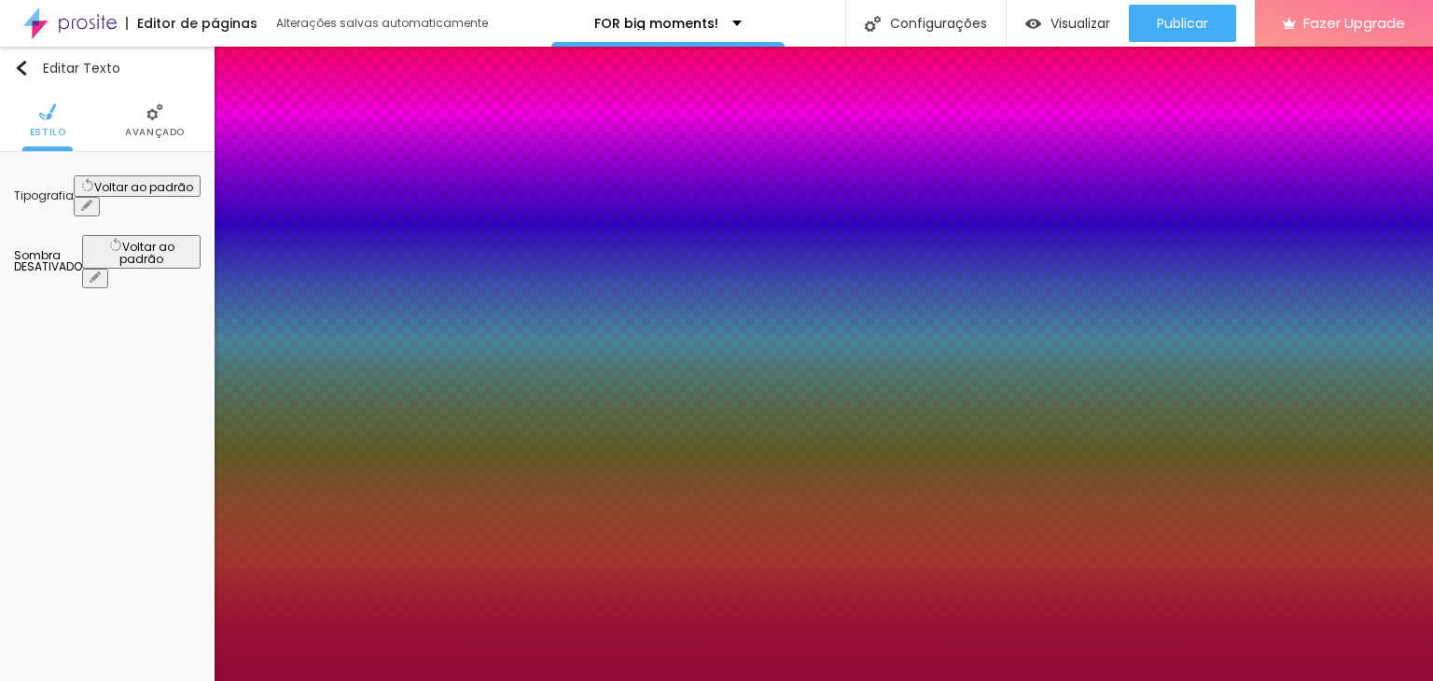
type input "#900A38"
type input "1"
type input "#98113F"
type input "1"
type input "#9D1544"
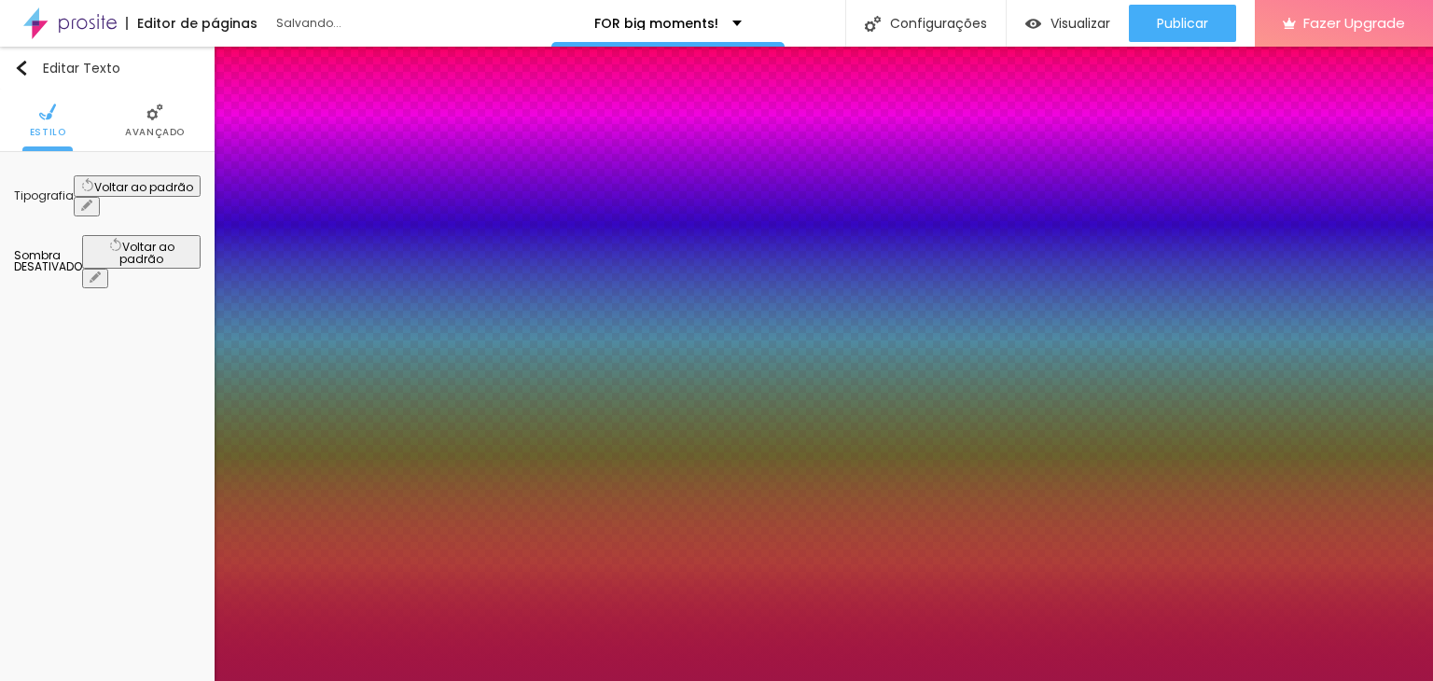
type input "1"
type input "#9F1545"
type input "1"
type input "#A11646"
type input "1"
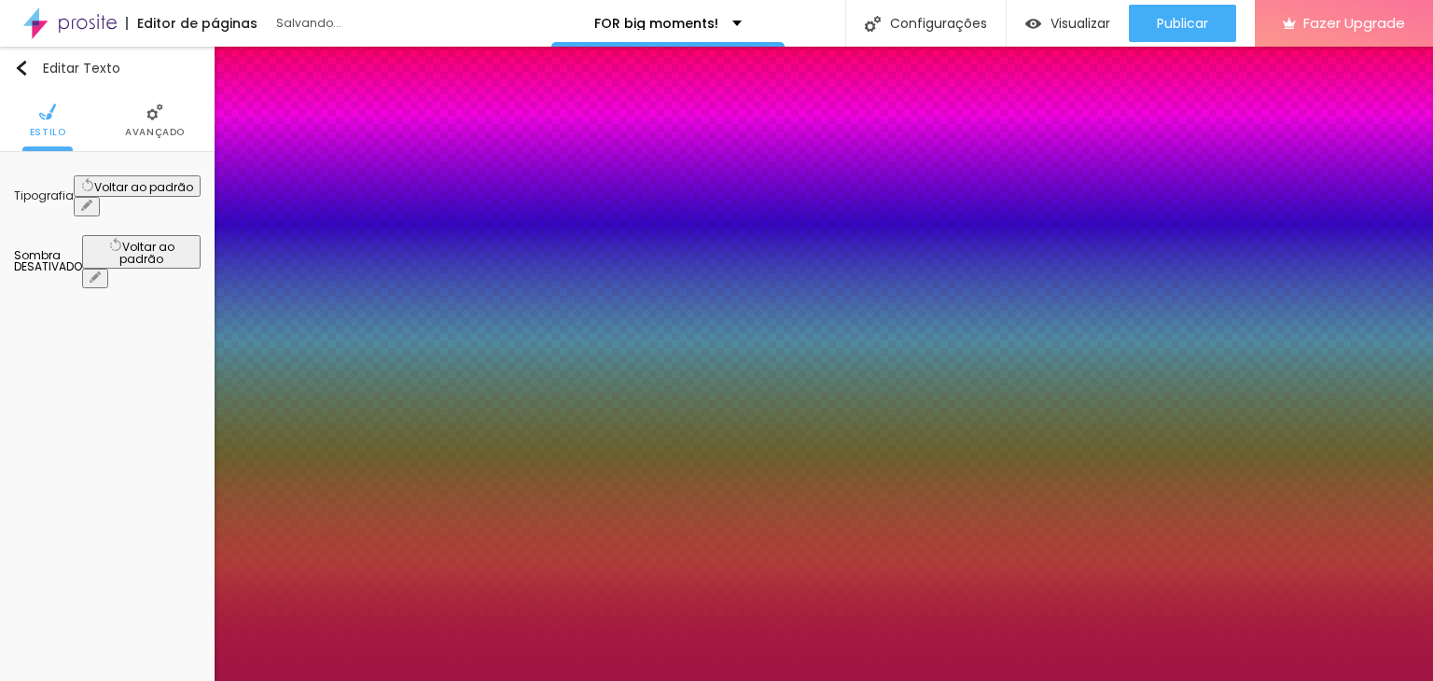
type input "#A21747"
type input "1"
type input "#A61849"
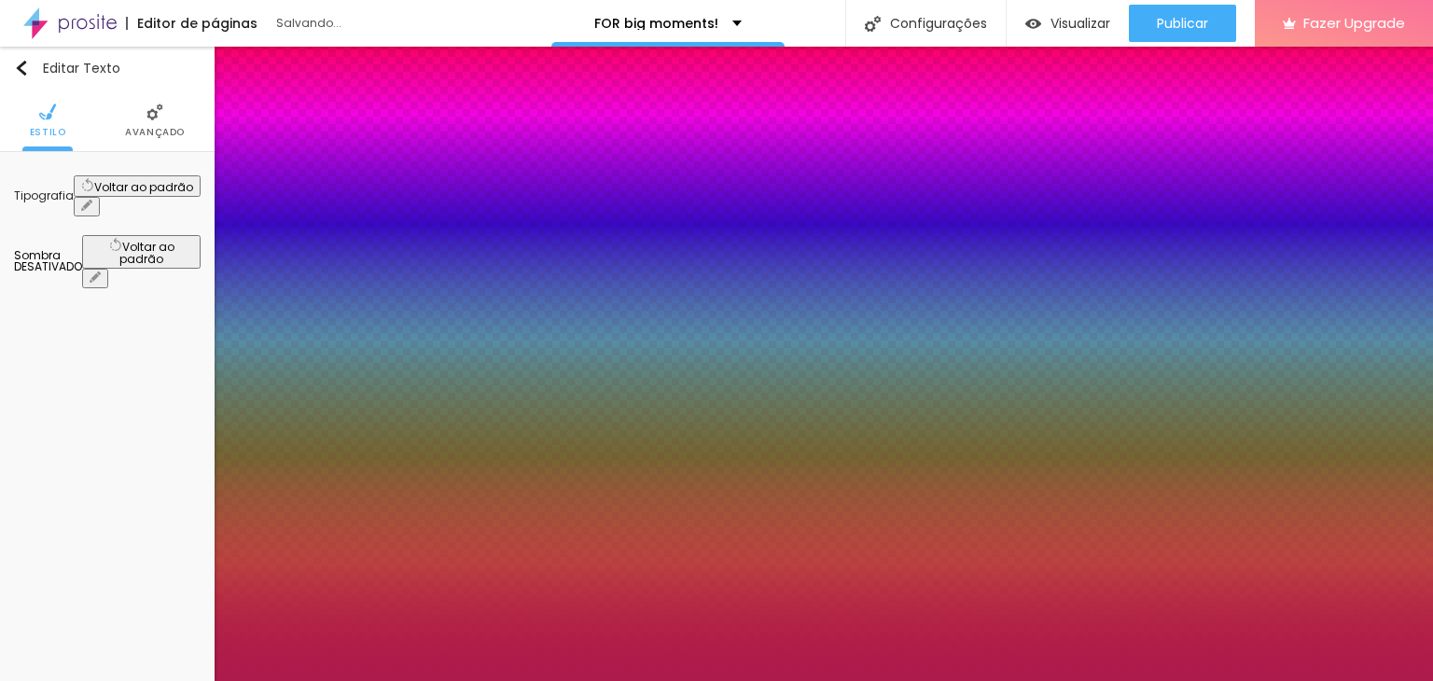
type input "1"
type input "#AD1B4D"
type input "1"
type input "#B31E51"
type input "1"
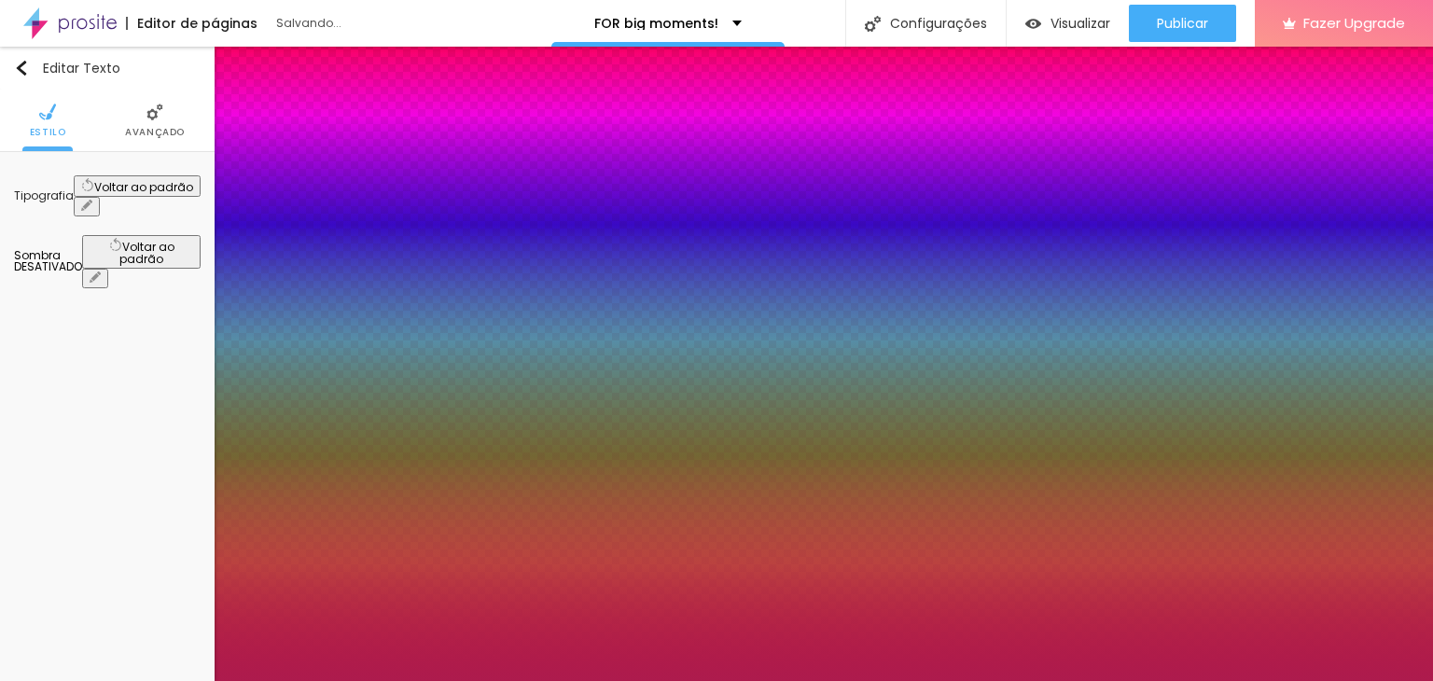
type input "#B72053"
type input "1"
type input "#BC2155"
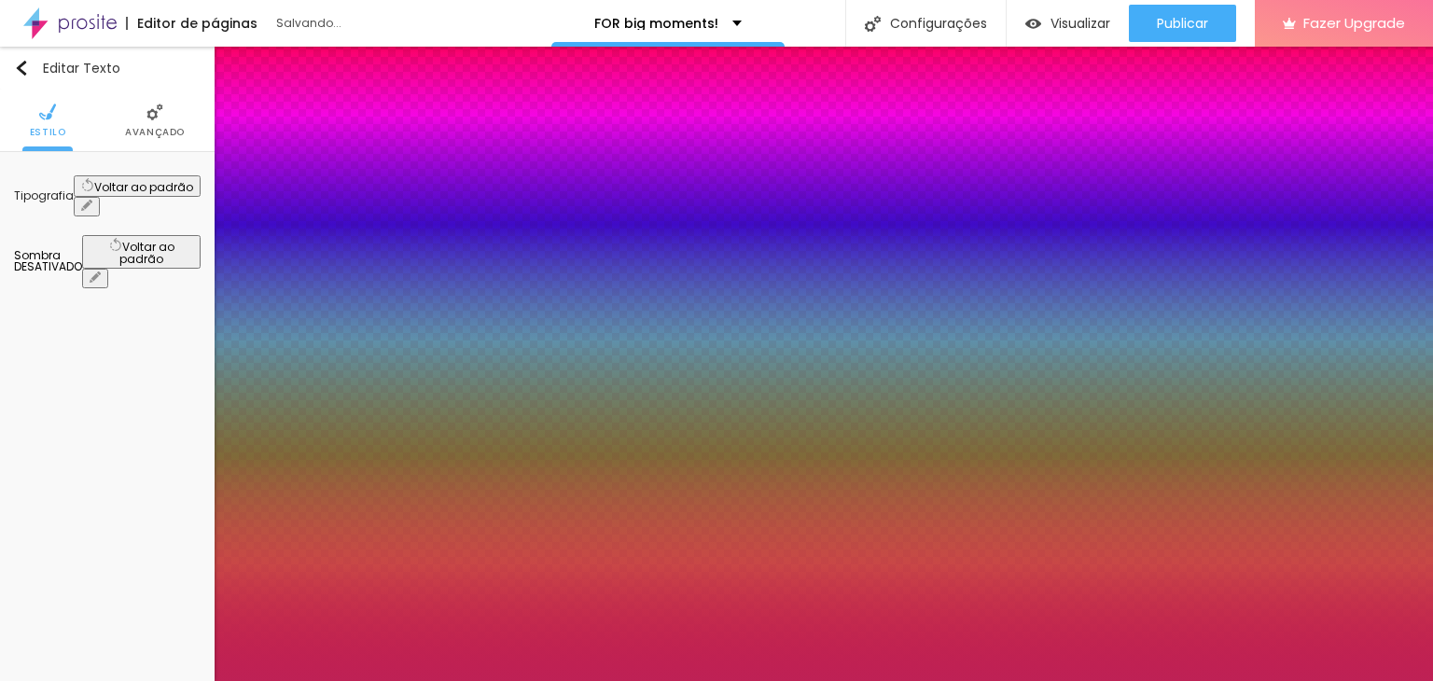
type input "1"
type input "#BE2155"
type input "1"
type input "#BF2156"
type input "1"
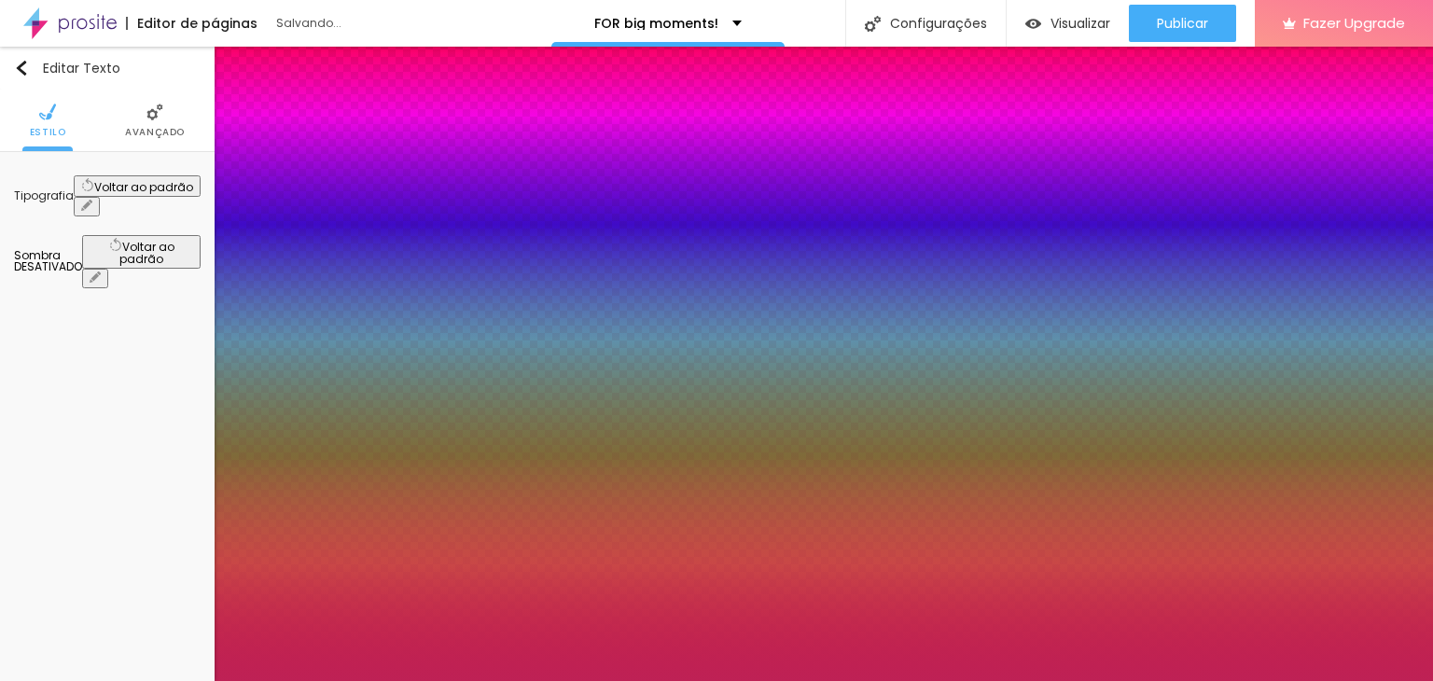
type input "#C12358"
type input "1"
type input "#C4255B"
type input "1"
type input "#CA285F"
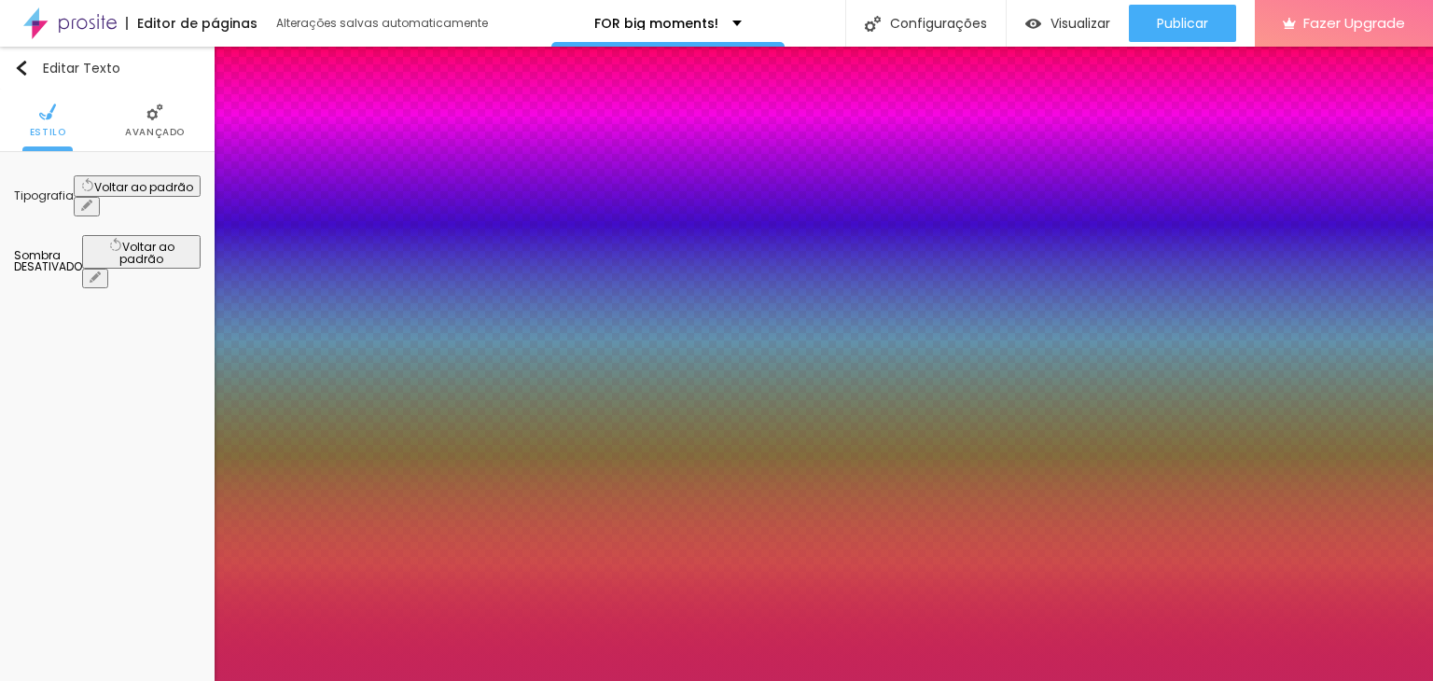
type input "1"
type input "#E32D6A"
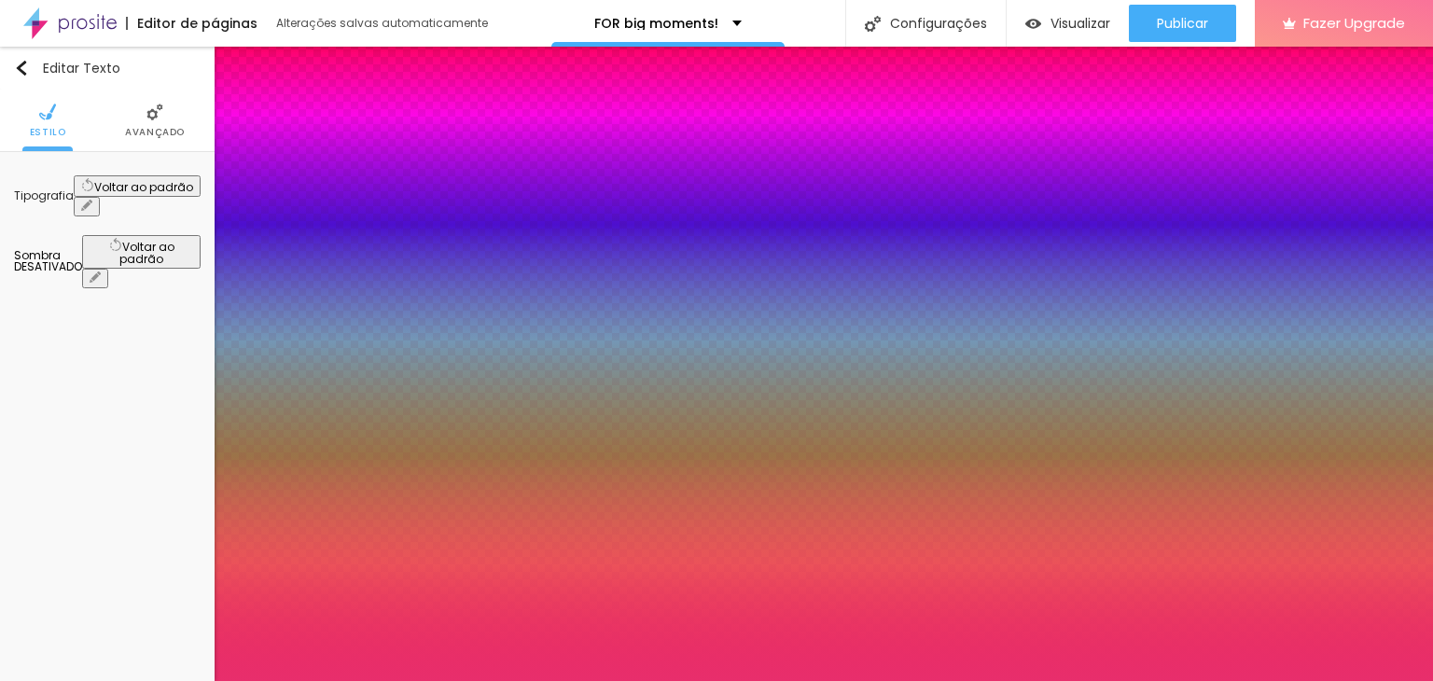
type input "1"
type input "#E82E6C"
type input "1"
type input "#EA2969"
type input "1"
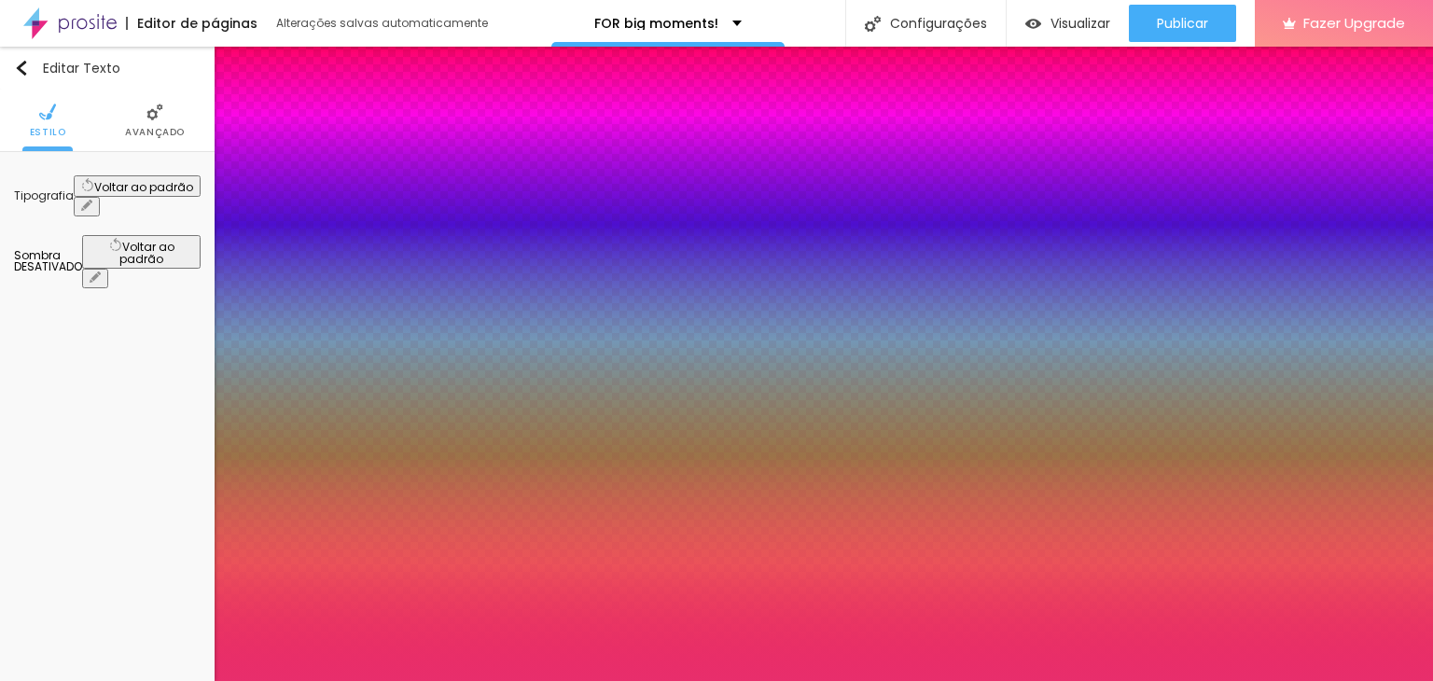
type input "#EC2969"
type input "1"
type input "#EC2C6B"
type input "1"
type input "#EC326F"
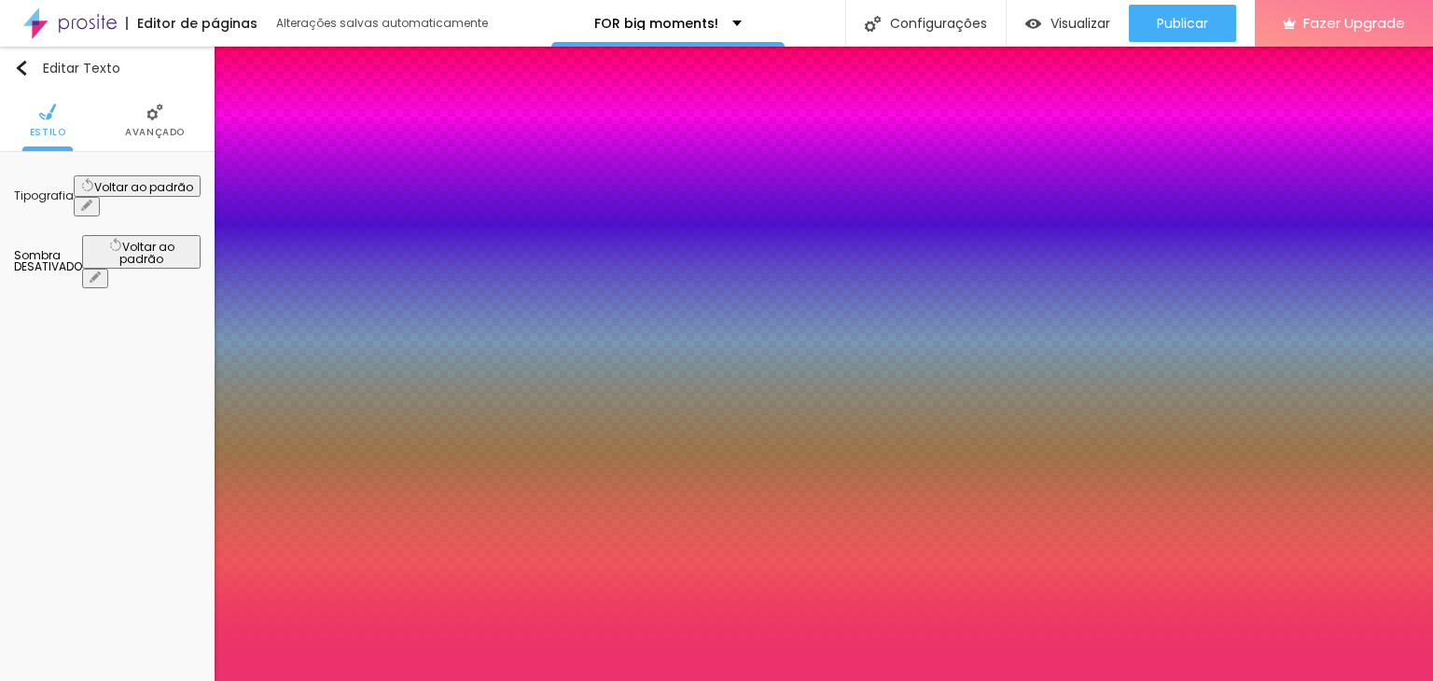
type input "1"
type input "#DC3F73"
type input "1"
type input "#BE416A"
type input "1"
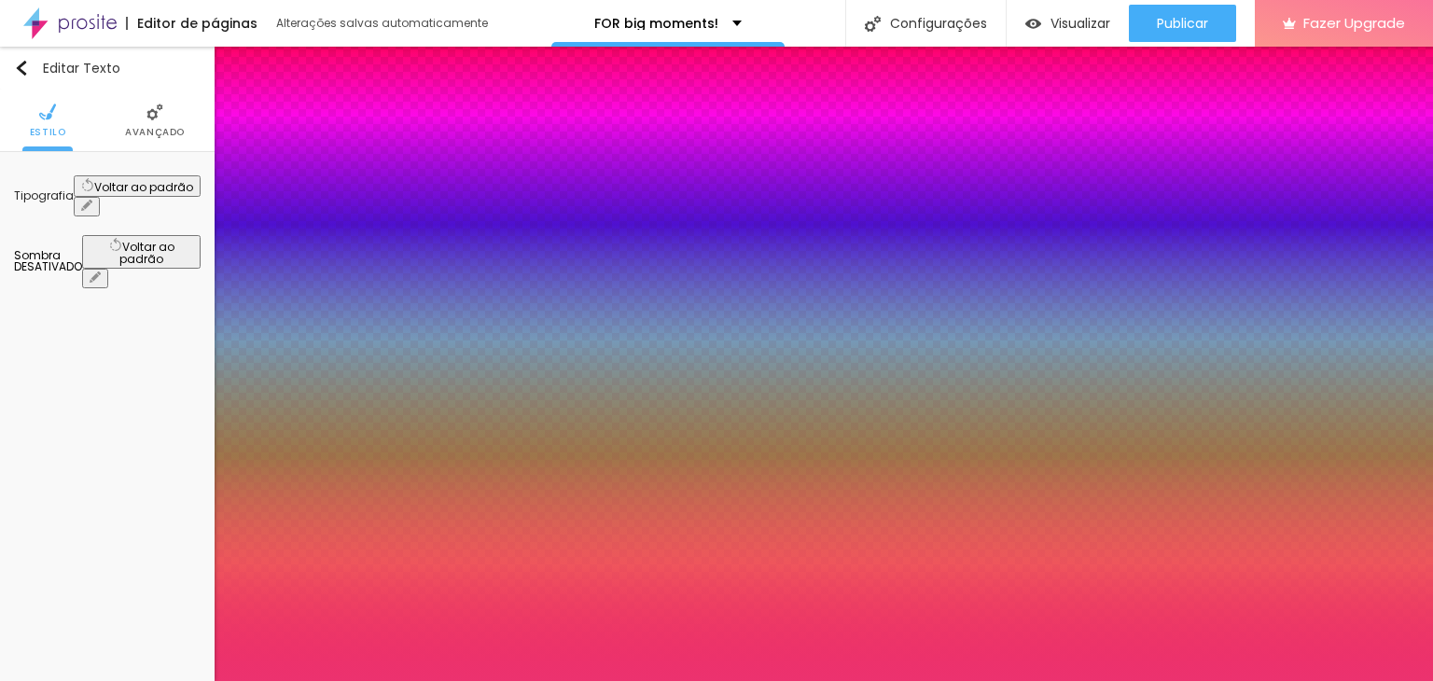
type input "#84314C"
type input "1"
type input "#762C44"
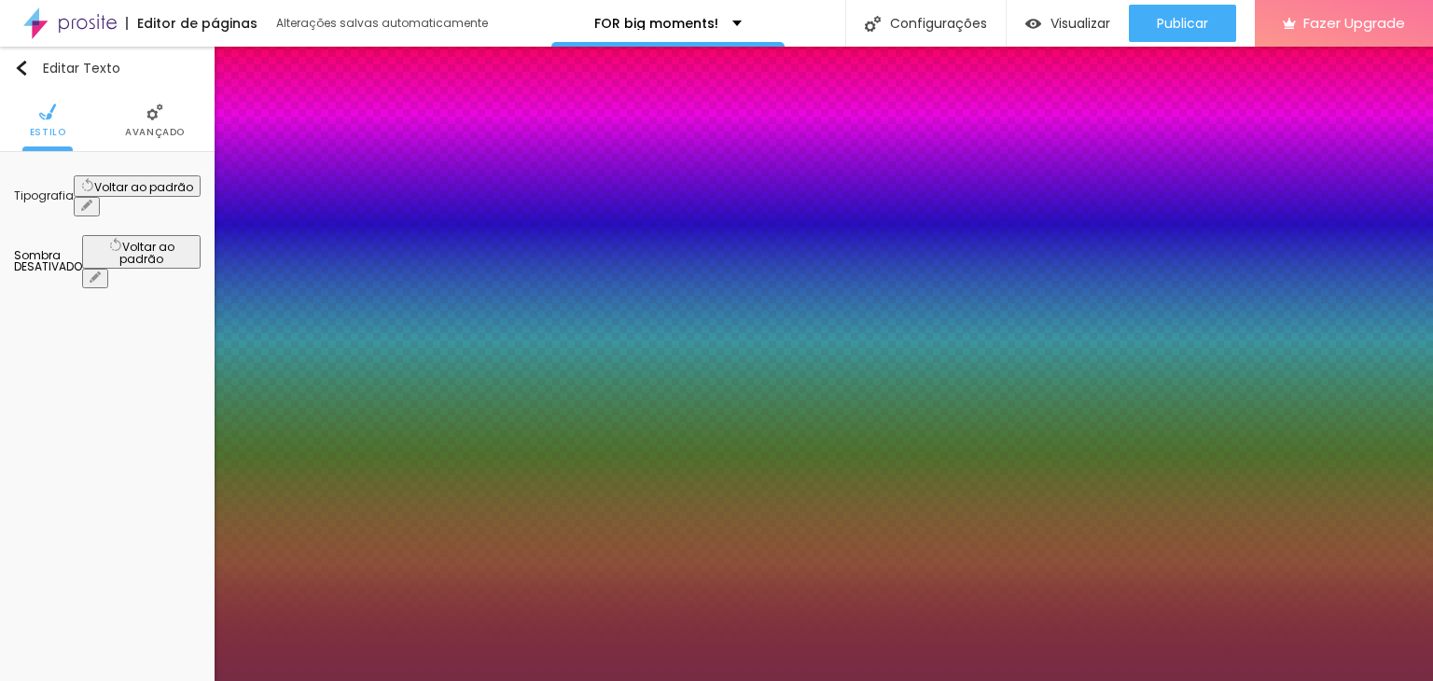
type input "1"
type input "#732B42"
type input "1"
type input "#732A41"
type input "1"
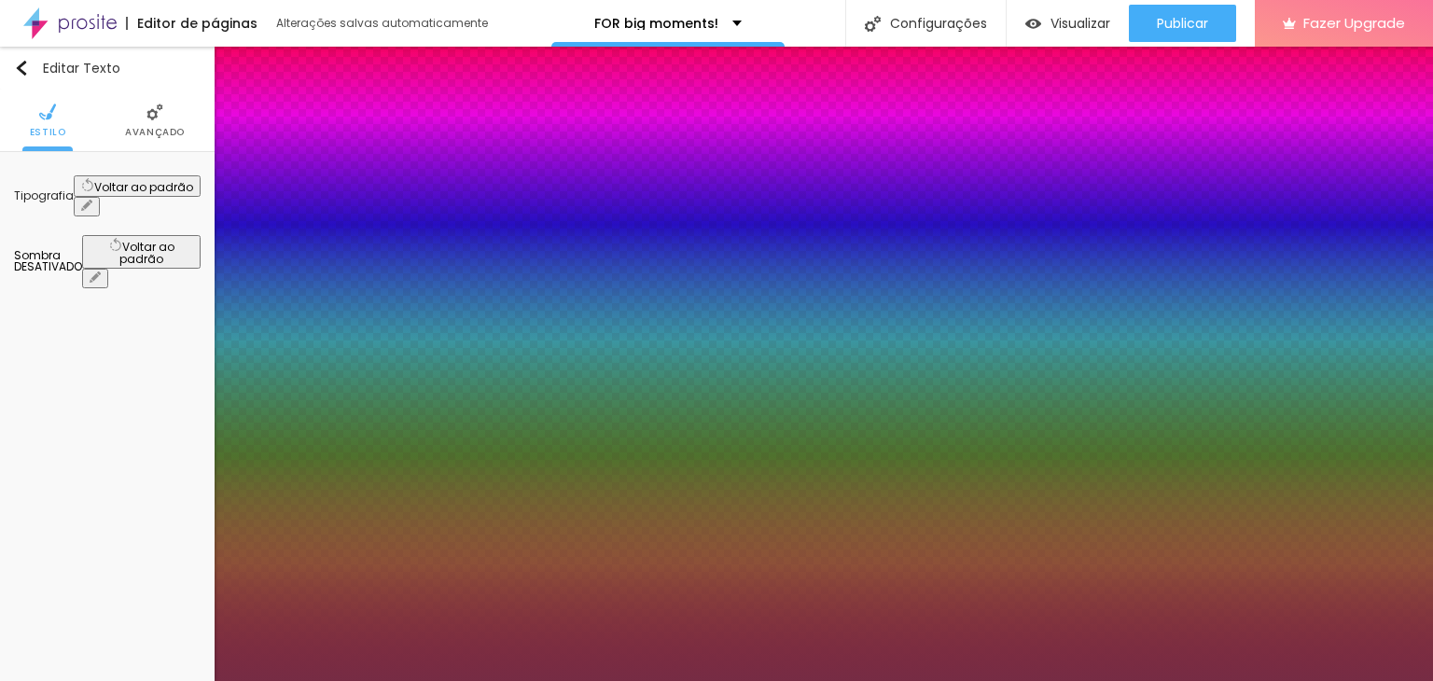
type input "#6F253D"
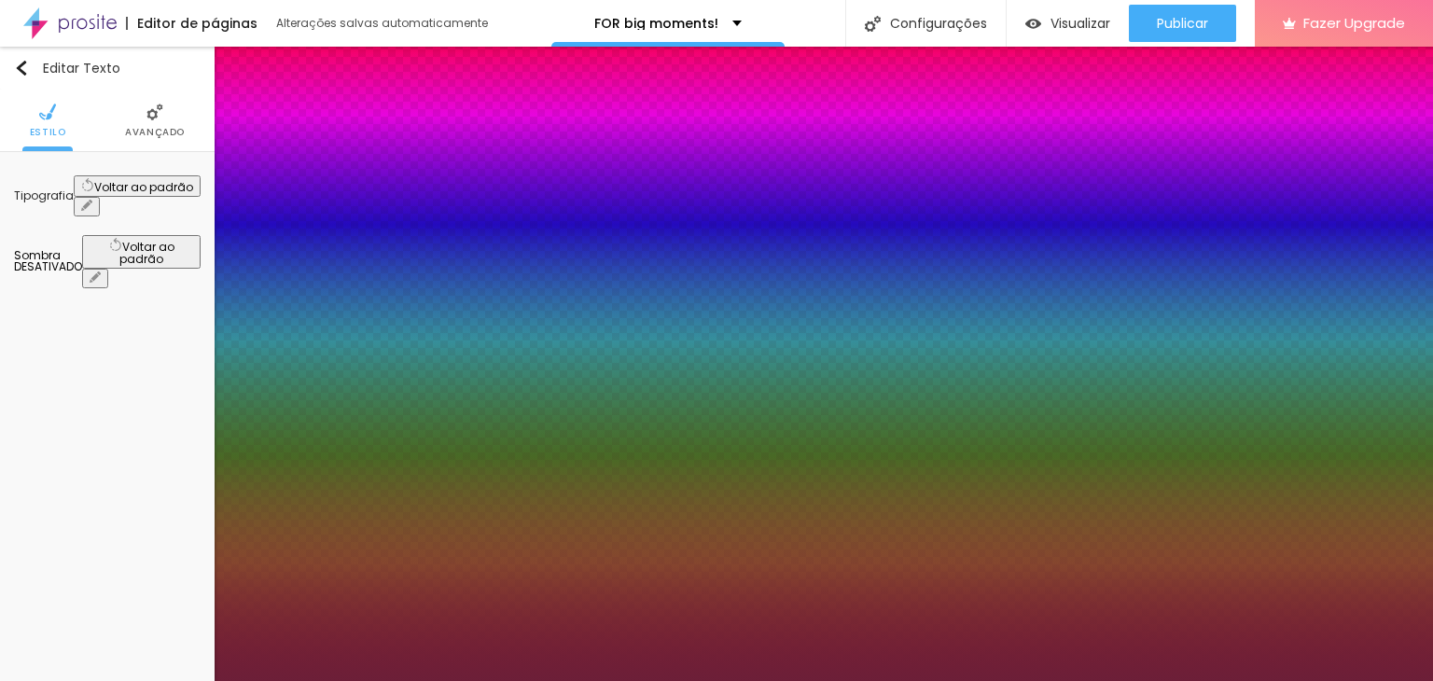
type input "1"
type input "#6C1F38"
type input "1"
type input "#6C2039"
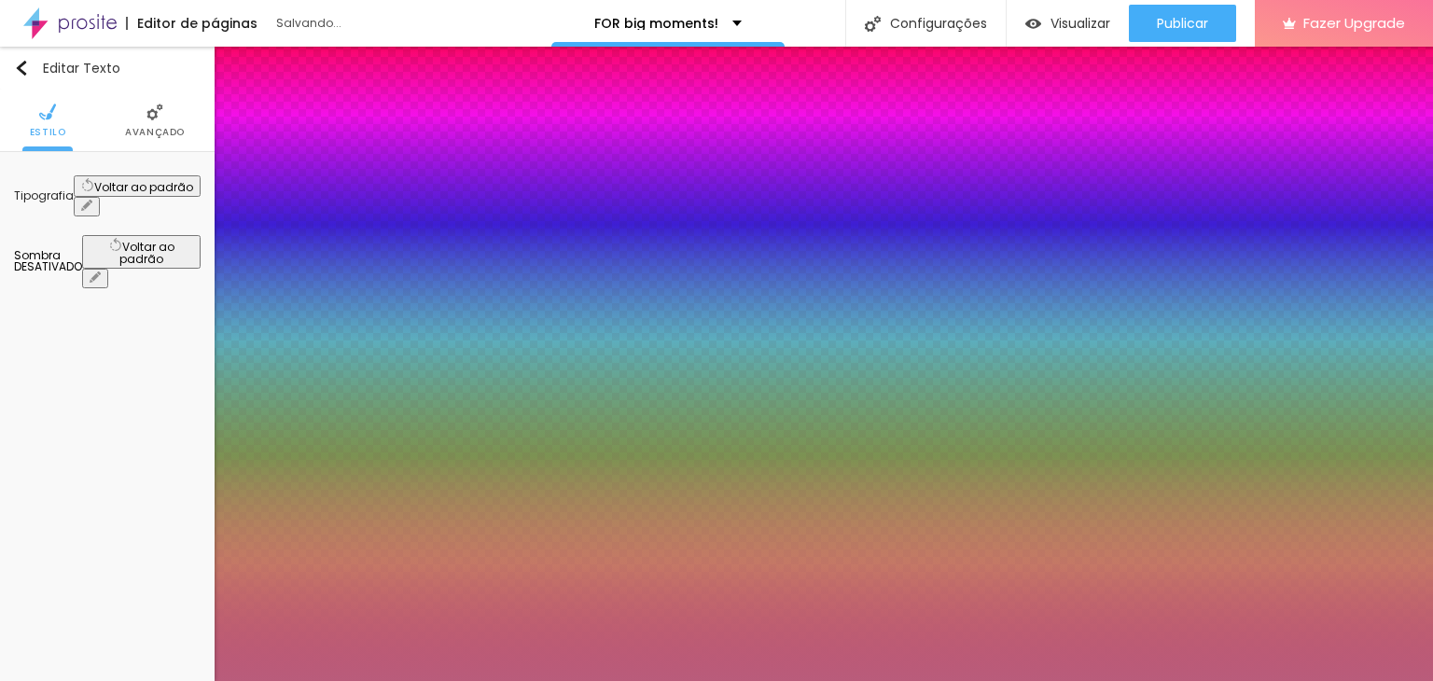
drag, startPoint x: 368, startPoint y: 538, endPoint x: 322, endPoint y: 543, distance: 45.9
click at [322, 543] on div at bounding box center [716, 340] width 1433 height 681
click at [1231, 680] on div at bounding box center [716, 681] width 1433 height 0
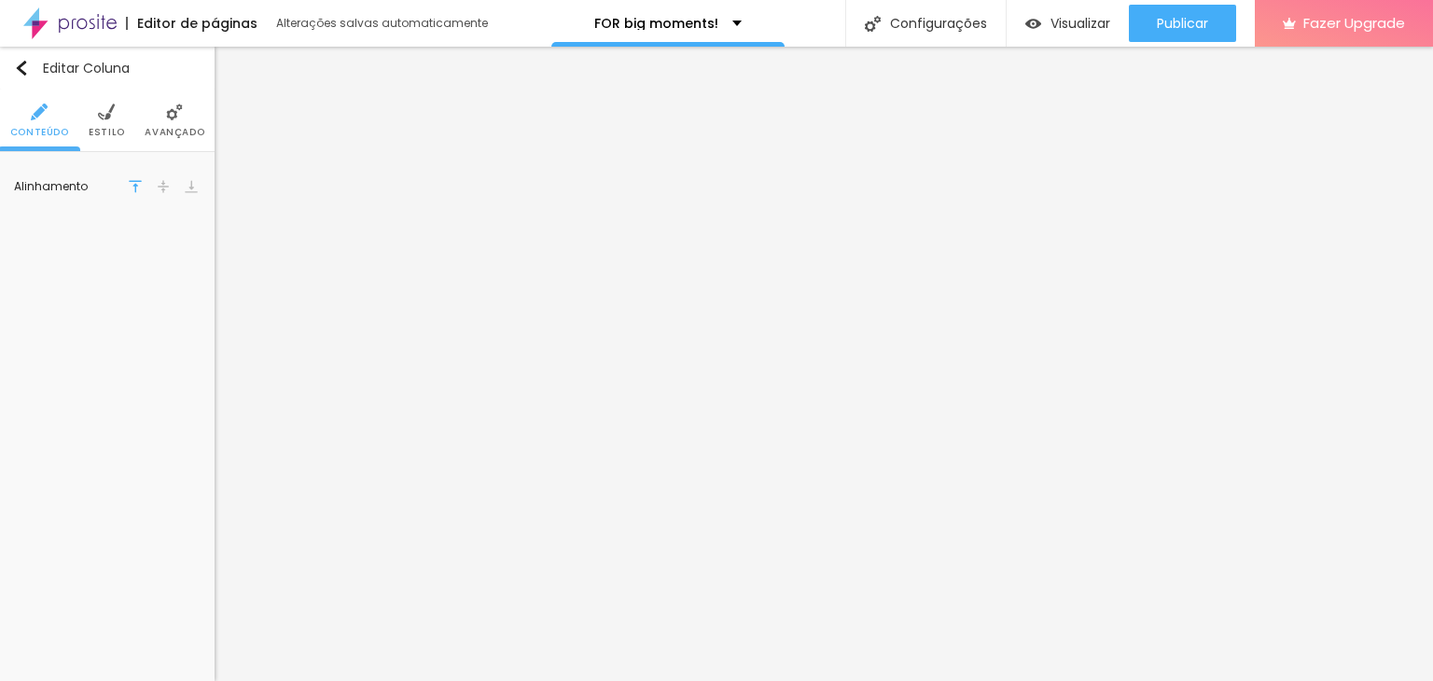
click at [167, 128] on span "Avançado" at bounding box center [175, 132] width 60 height 9
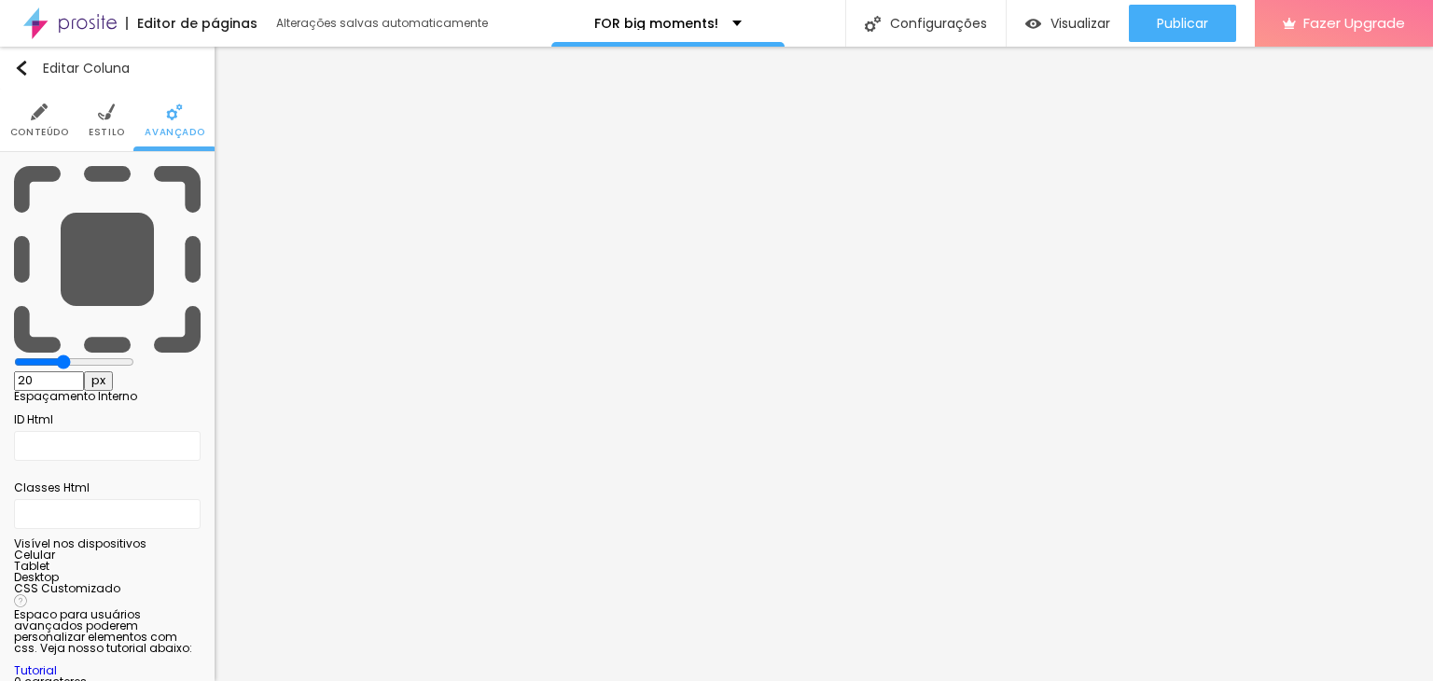
click at [121, 128] on span "Estilo" at bounding box center [107, 132] width 36 height 9
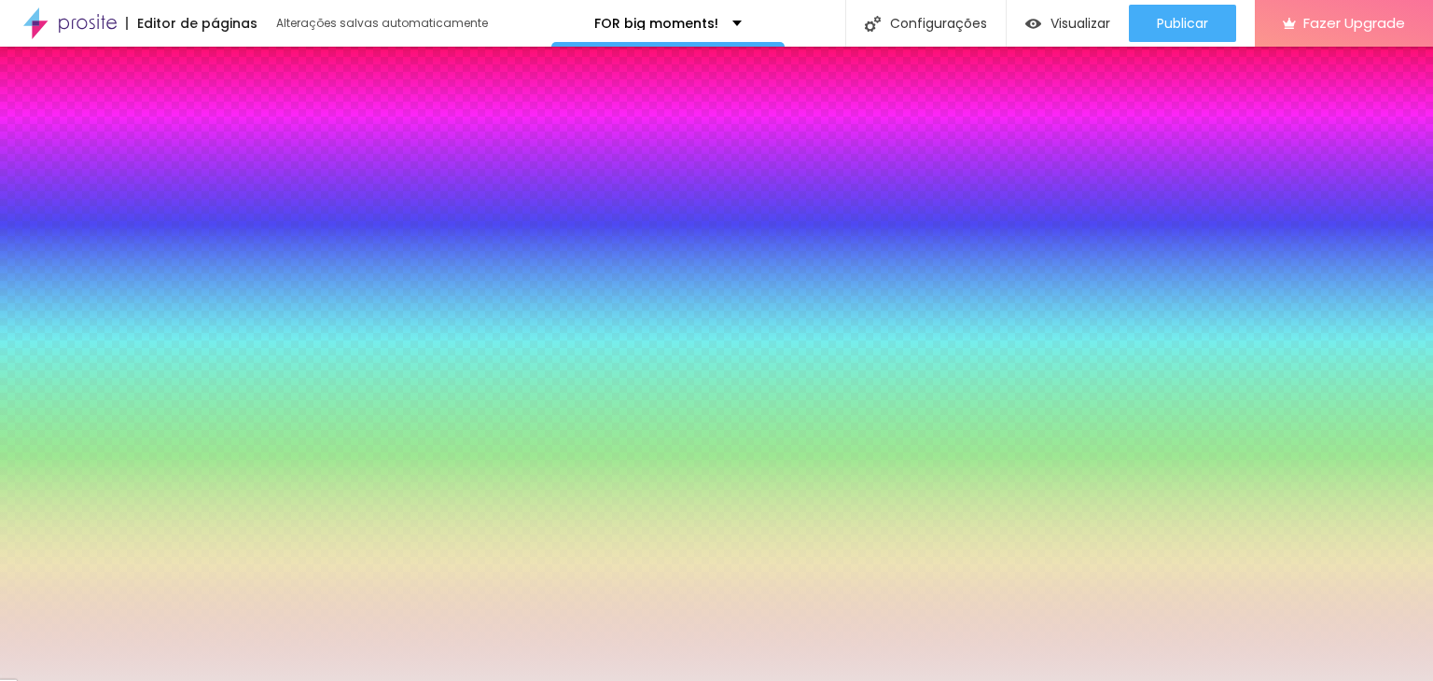
click at [127, 199] on div at bounding box center [107, 199] width 187 height 0
drag, startPoint x: 90, startPoint y: 229, endPoint x: 41, endPoint y: 220, distance: 49.4
click at [41, 220] on div at bounding box center [716, 340] width 1433 height 681
drag, startPoint x: 170, startPoint y: 242, endPoint x: 165, endPoint y: 322, distance: 80.4
click at [165, 217] on div at bounding box center [107, 217] width 187 height 0
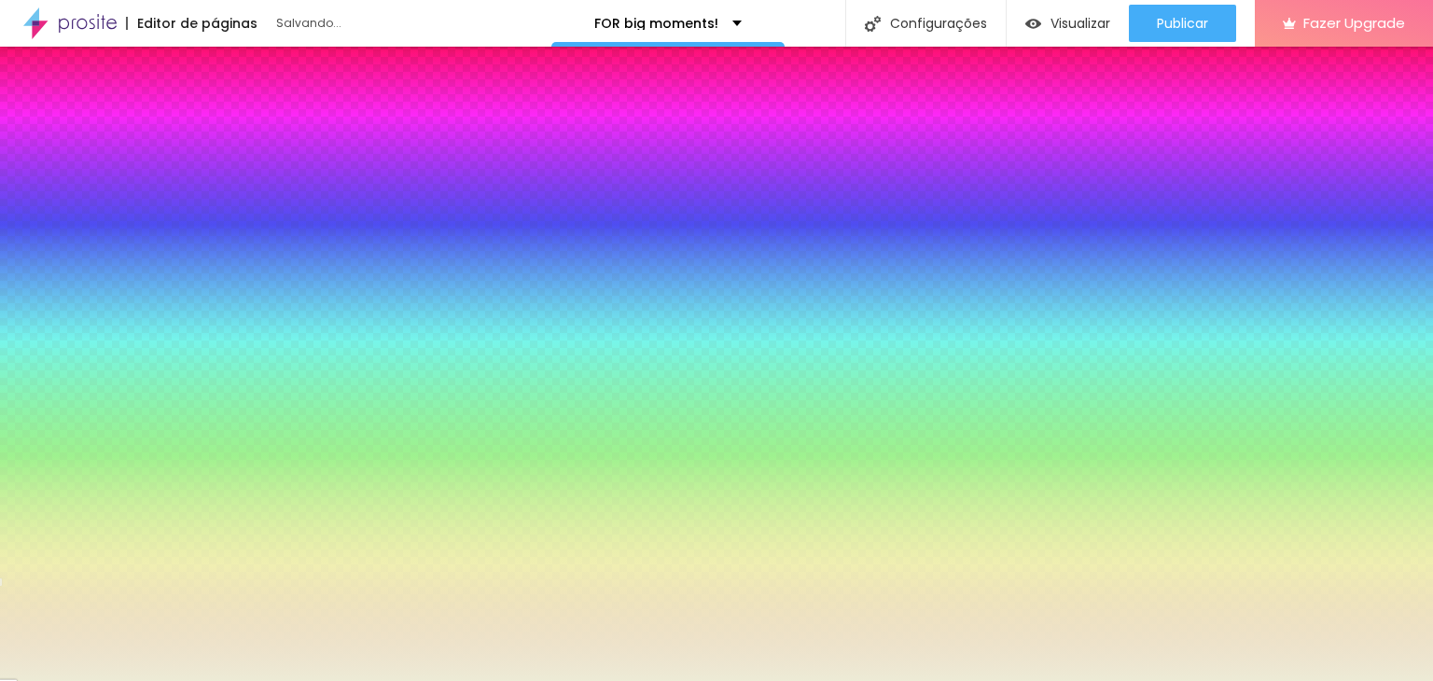
drag, startPoint x: 160, startPoint y: 320, endPoint x: 167, endPoint y: 329, distance: 11.4
click at [167, 329] on div at bounding box center [716, 340] width 1433 height 681
drag, startPoint x: 173, startPoint y: 333, endPoint x: 164, endPoint y: 340, distance: 10.6
click at [170, 217] on div at bounding box center [107, 217] width 187 height 0
click at [164, 340] on div at bounding box center [716, 340] width 1433 height 681
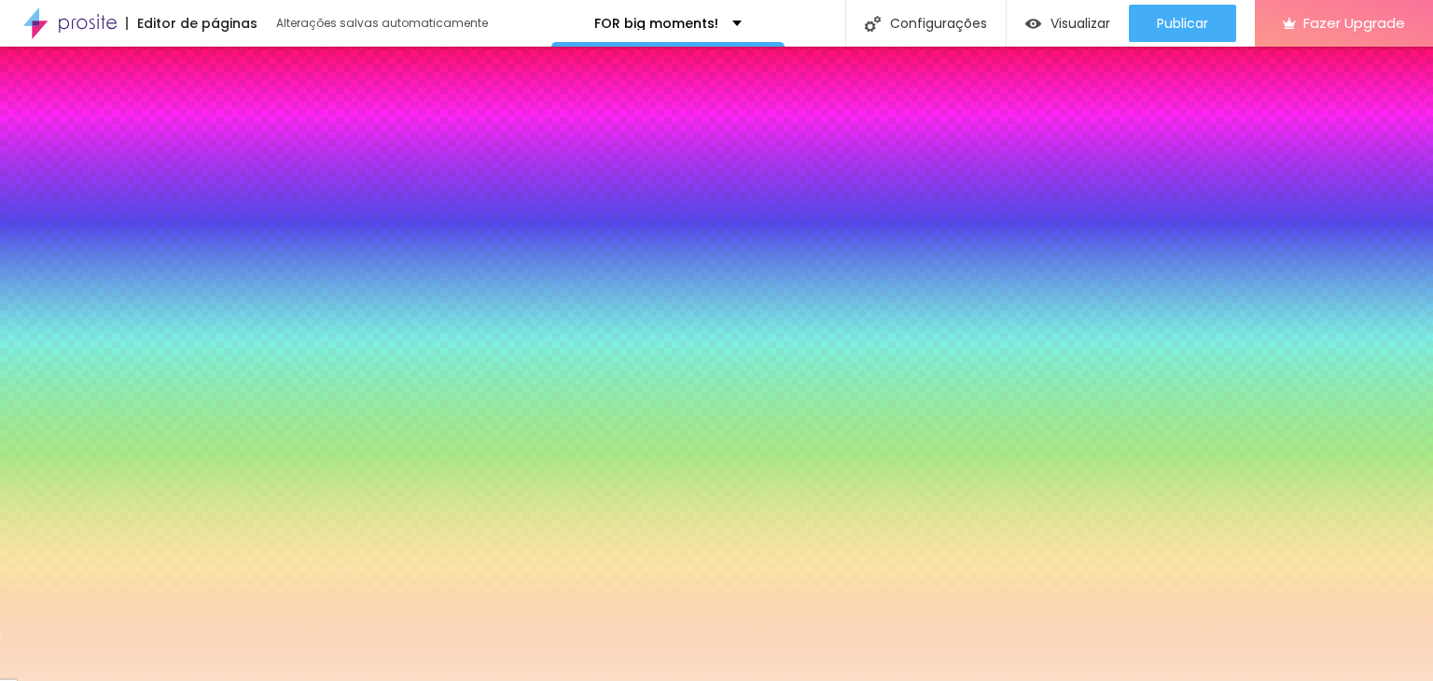
drag, startPoint x: 108, startPoint y: 256, endPoint x: 54, endPoint y: 213, distance: 69.0
click at [54, 213] on div at bounding box center [716, 340] width 1433 height 681
click at [146, 199] on input "#FBDDC5" at bounding box center [126, 208] width 224 height 19
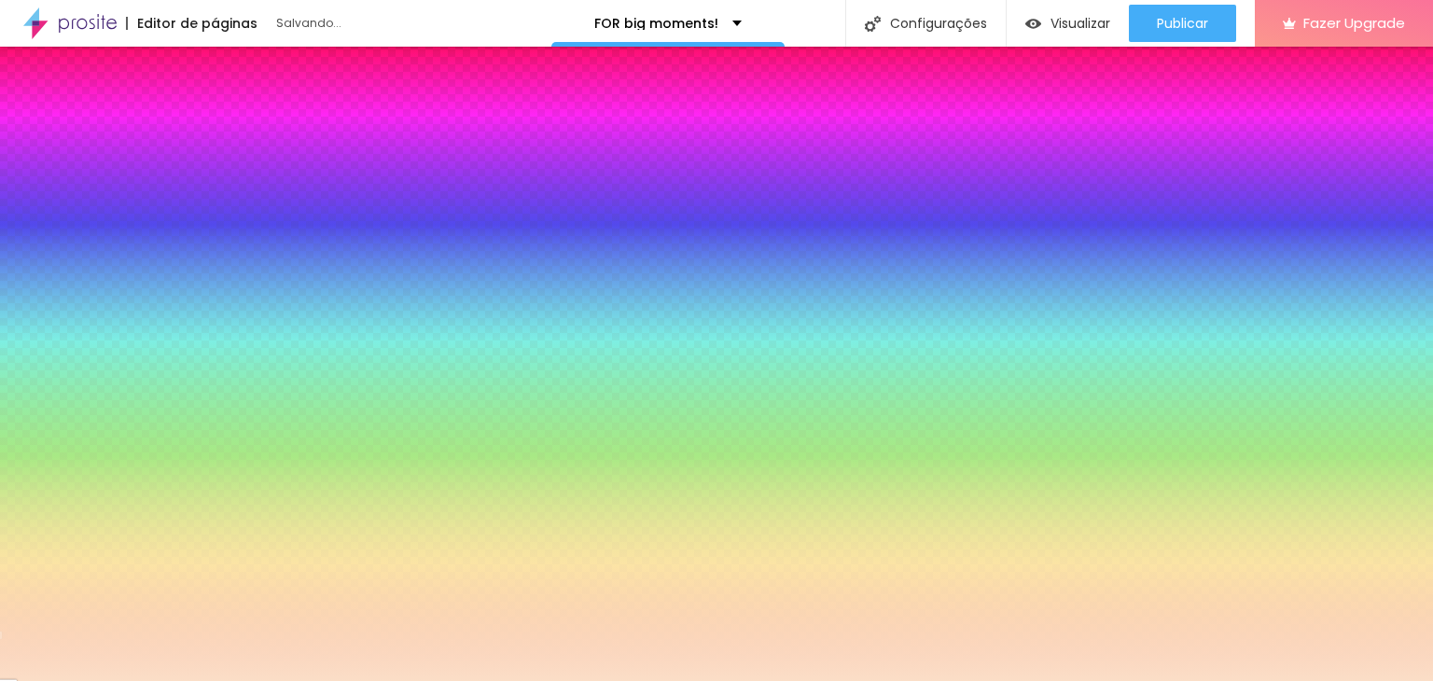
click at [146, 199] on input "#FBDDC5" at bounding box center [126, 208] width 224 height 19
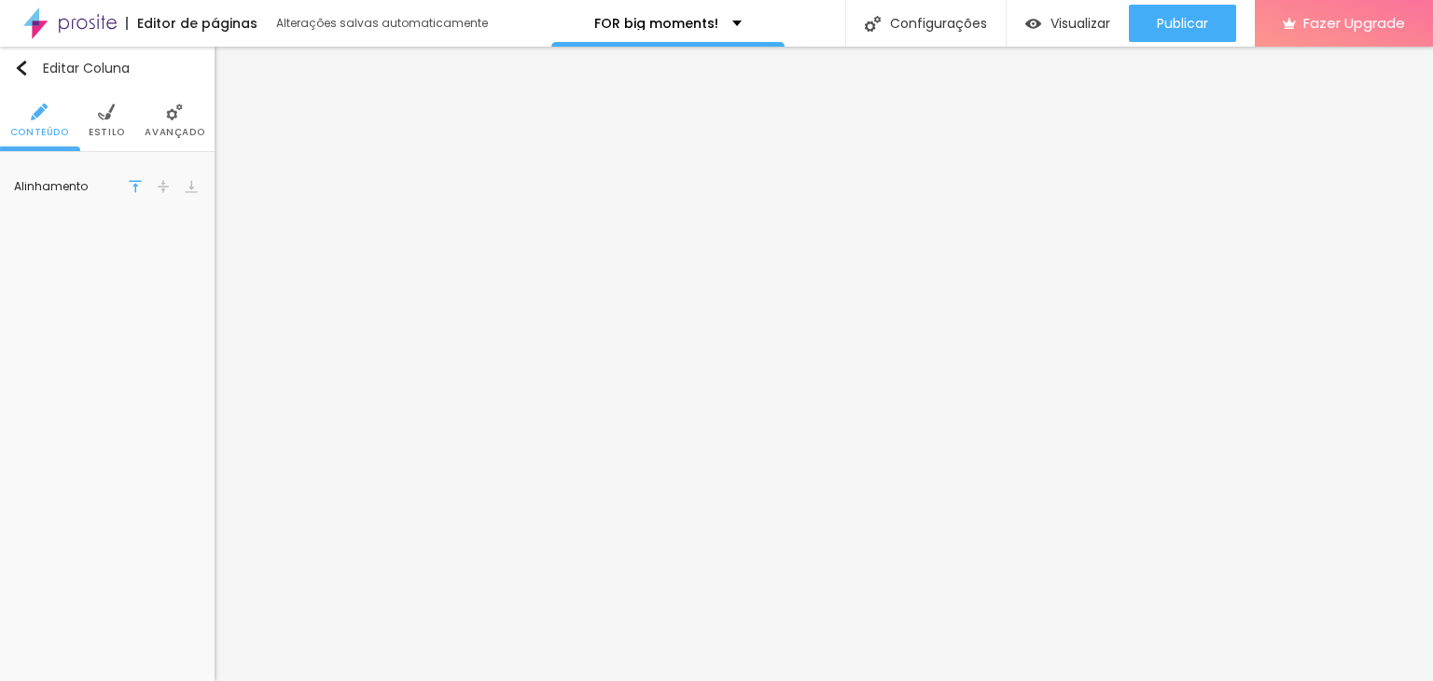
click at [168, 124] on li "Avançado" at bounding box center [175, 121] width 60 height 62
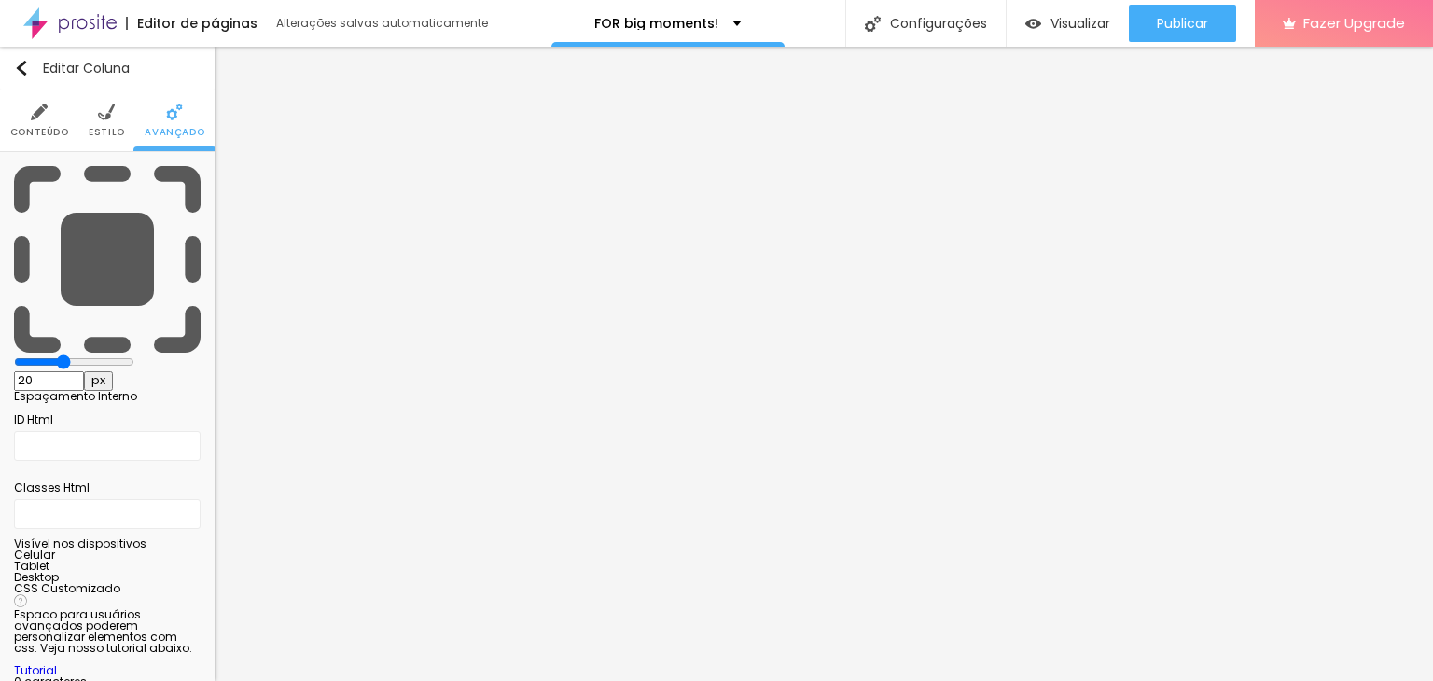
click at [97, 131] on span "Estilo" at bounding box center [107, 132] width 36 height 9
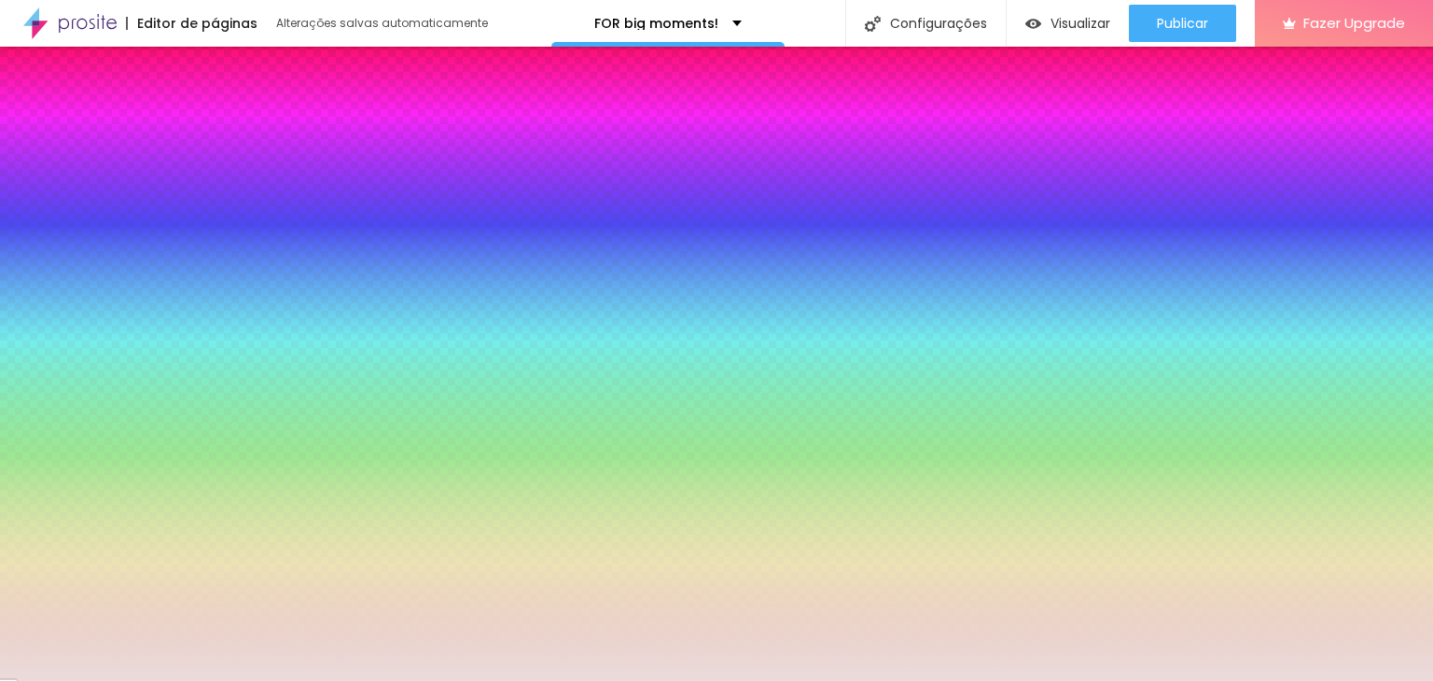
click at [149, 199] on input "#EADCDB" at bounding box center [126, 208] width 224 height 19
click at [151, 199] on input "#EADCDB" at bounding box center [126, 208] width 224 height 19
paste input "FBDDC5"
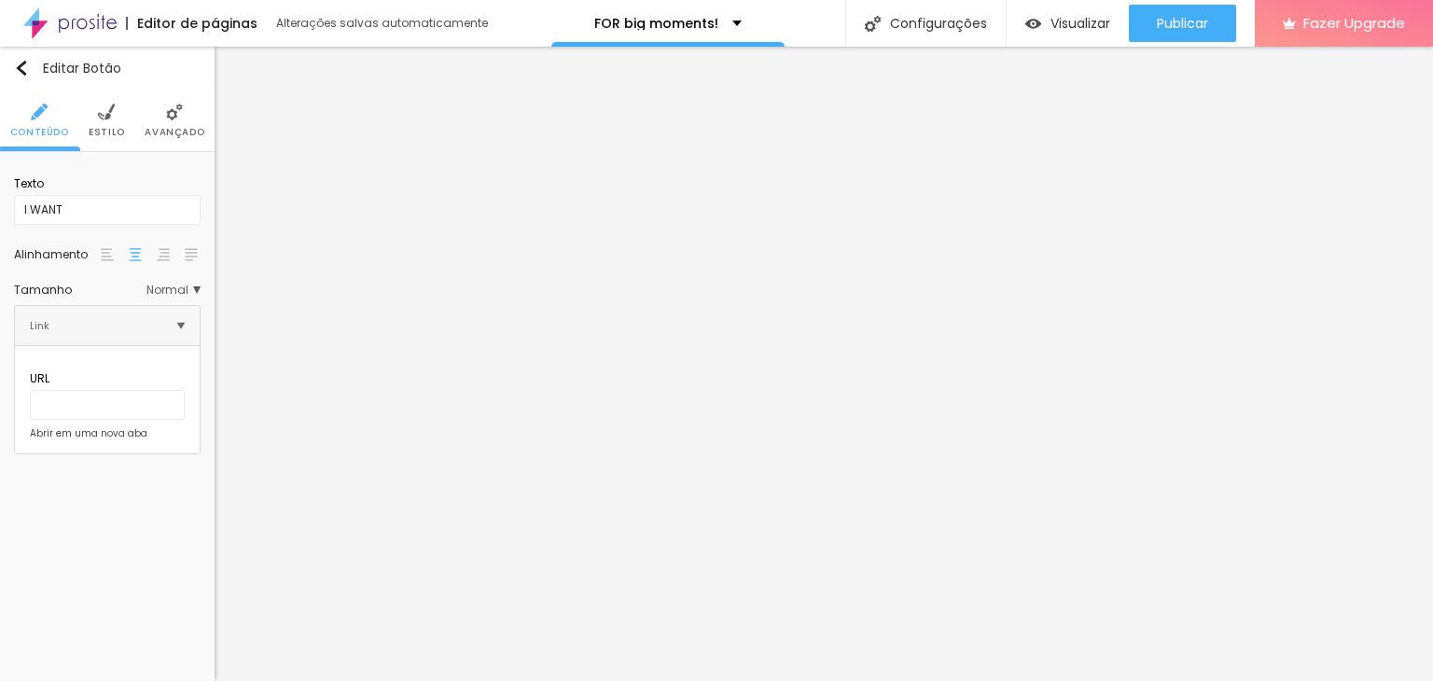
click at [112, 118] on img at bounding box center [106, 112] width 17 height 17
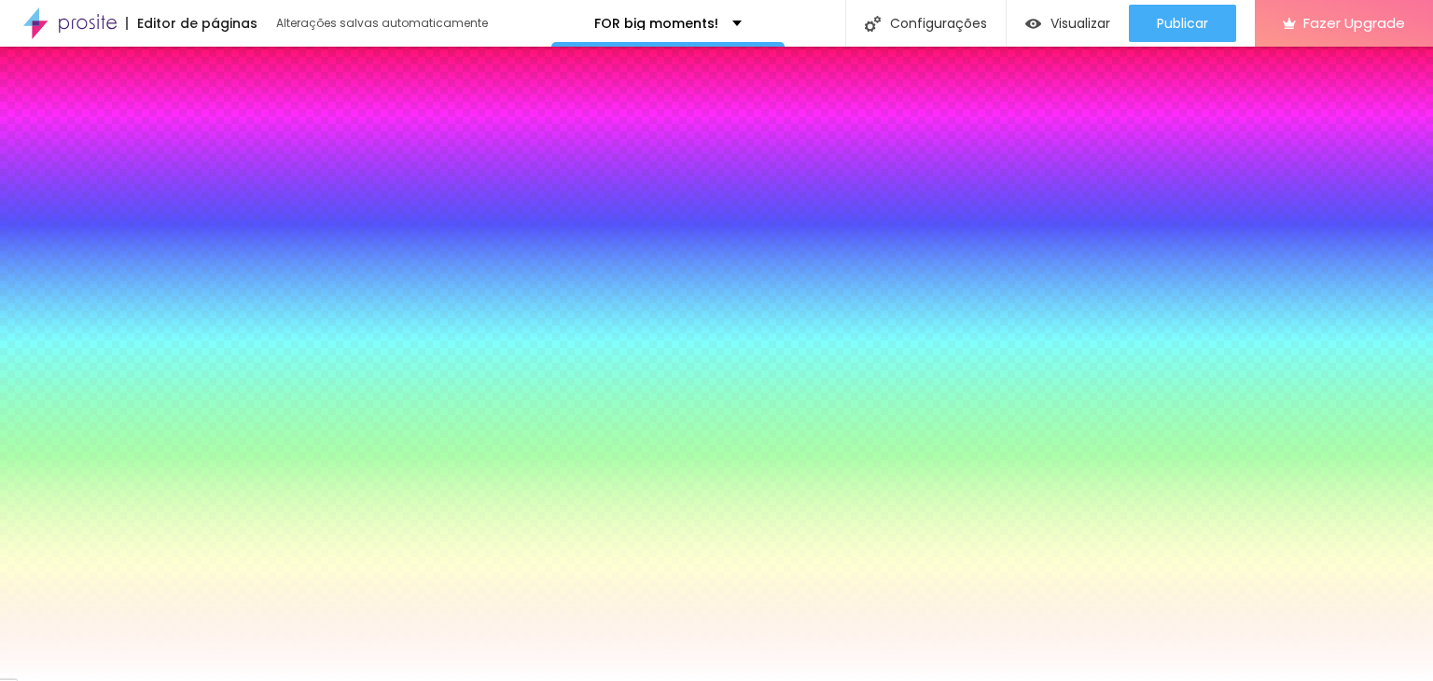
click at [119, 199] on div at bounding box center [107, 199] width 187 height 0
drag, startPoint x: 106, startPoint y: 242, endPoint x: 0, endPoint y: 216, distance: 109.3
click at [9, 218] on div "Cor de fundo Voltar ao padrão #CA4D4D Tipografia Voltar ao padrão [PERSON_NAME]…" at bounding box center [107, 456] width 215 height 608
click at [0, 215] on div "Cor de fundo Voltar ao padrão #EDEDED Tipografia Voltar ao padrão [PERSON_NAME]…" at bounding box center [107, 456] width 215 height 608
click at [139, 199] on div at bounding box center [107, 199] width 187 height 0
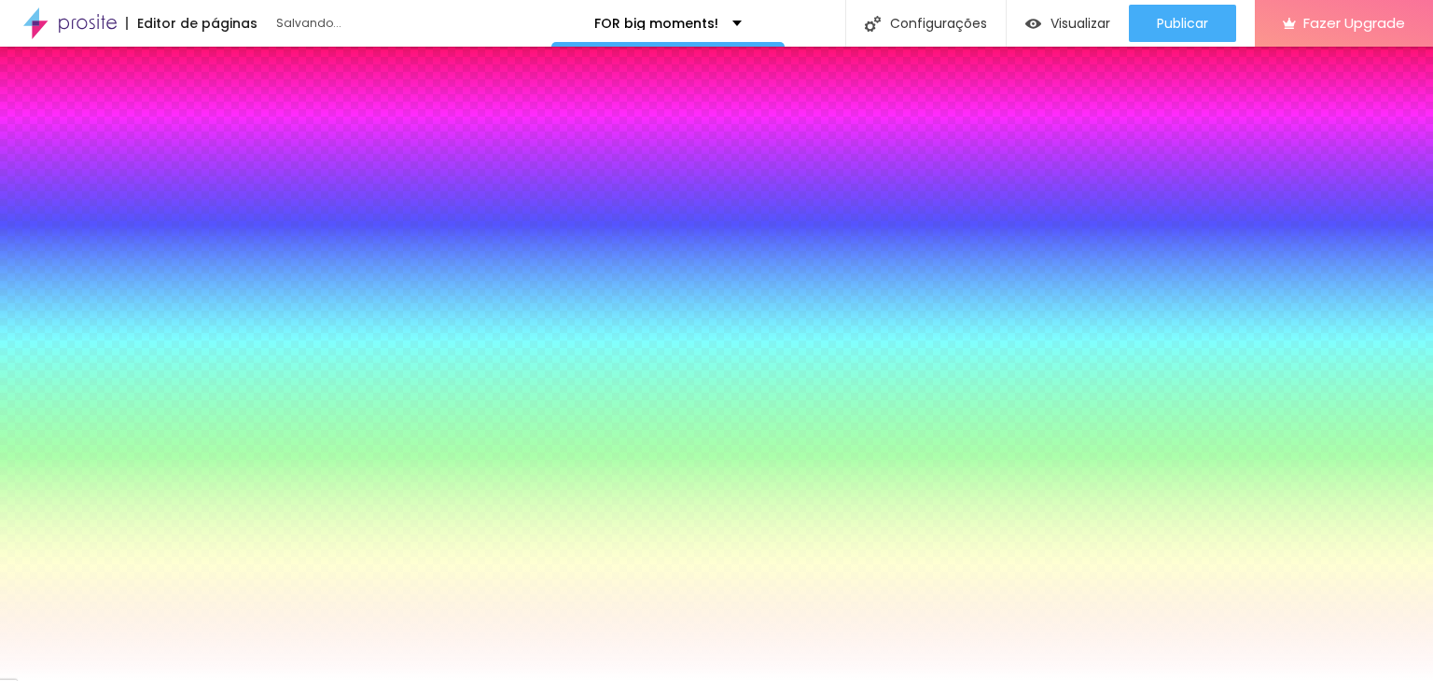
drag, startPoint x: 104, startPoint y: 275, endPoint x: 0, endPoint y: 396, distance: 160.1
click at [0, 396] on div "Cor de fundo Voltar ao padrão #000000 Tipografia Voltar ao padrão Borda Voltar …" at bounding box center [107, 456] width 215 height 608
click at [134, 199] on div at bounding box center [107, 199] width 187 height 0
drag, startPoint x: 91, startPoint y: 229, endPoint x: 48, endPoint y: 234, distance: 44.2
click at [48, 234] on div at bounding box center [716, 340] width 1433 height 681
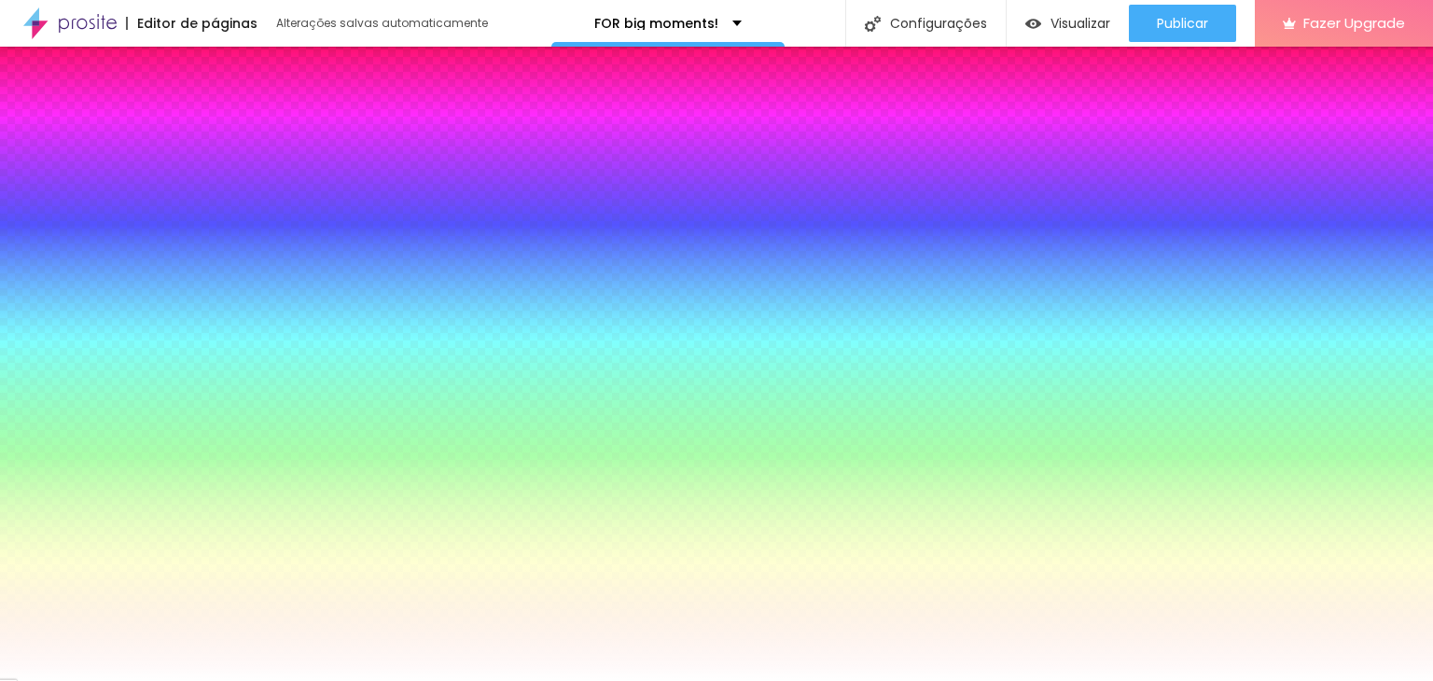
click at [221, 117] on div at bounding box center [223, 115] width 4 height 4
click at [169, 199] on input "#D4B3B3" at bounding box center [126, 208] width 224 height 19
click at [151, 199] on input "#D4B3B3" at bounding box center [126, 208] width 224 height 19
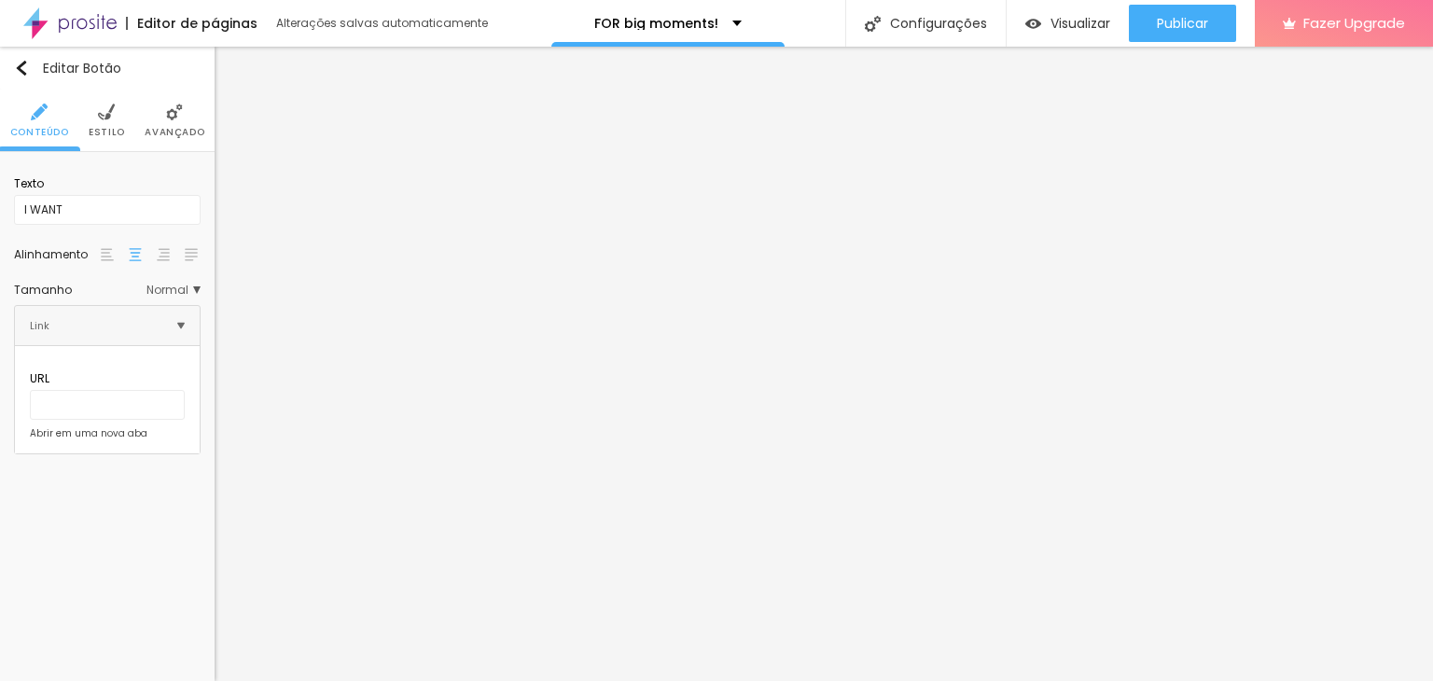
click at [141, 142] on ul "Conteúdo Estilo Avançado" at bounding box center [107, 121] width 215 height 62
click at [141, 135] on ul "Conteúdo Estilo Avançado" at bounding box center [107, 121] width 215 height 62
click at [155, 135] on span "Avançado" at bounding box center [175, 132] width 60 height 9
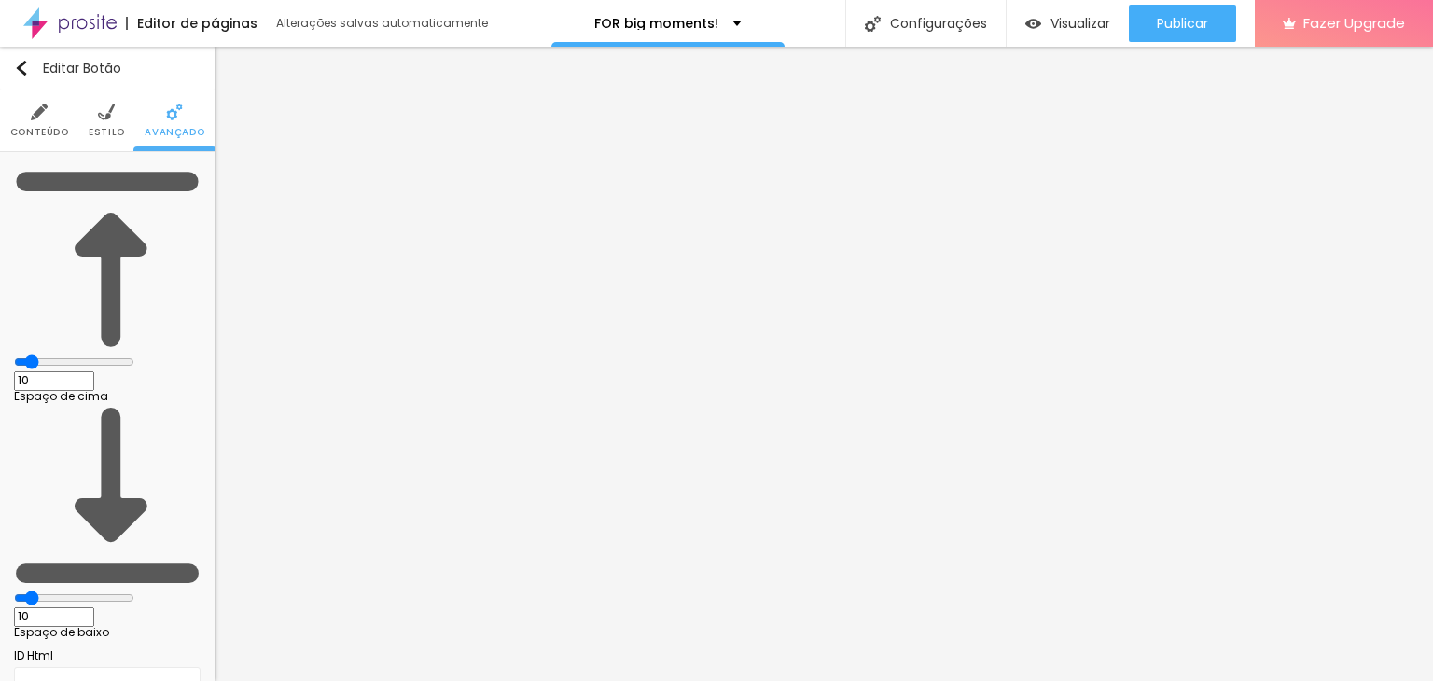
click at [108, 128] on span "Estilo" at bounding box center [107, 132] width 36 height 9
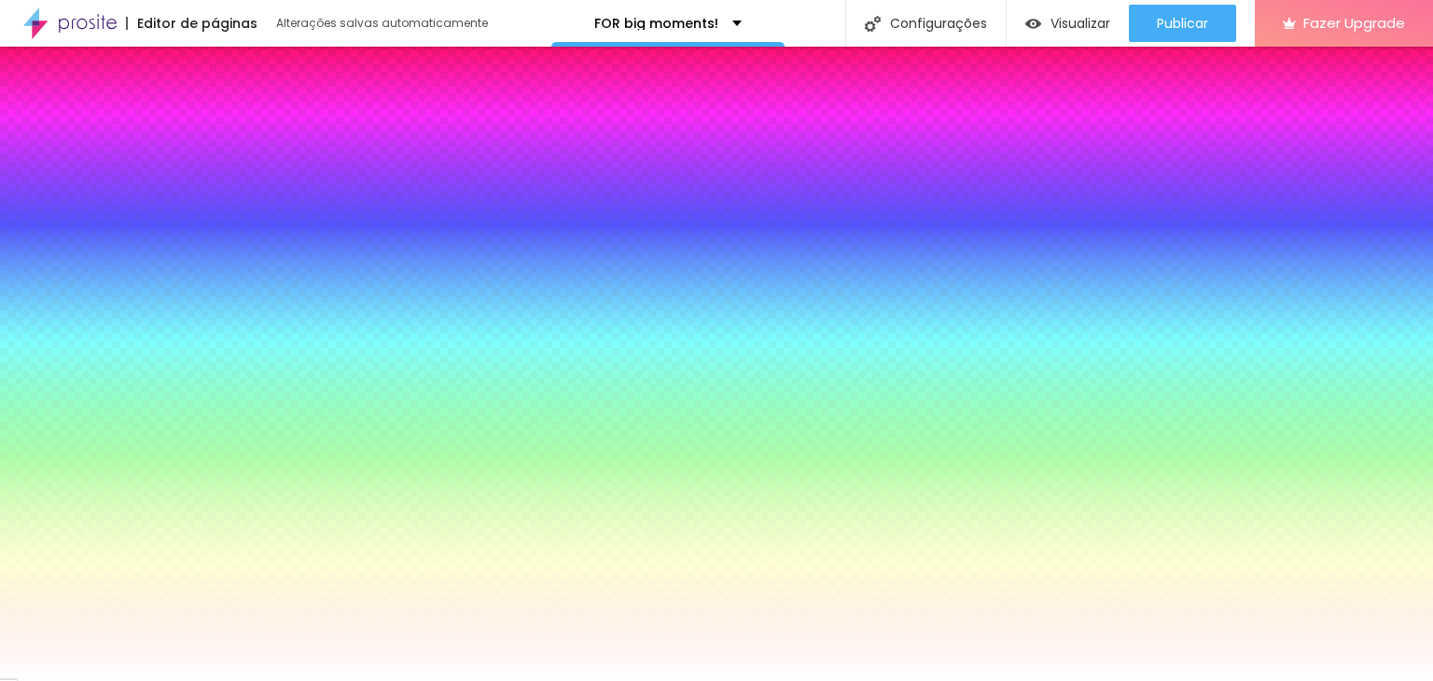
drag, startPoint x: 121, startPoint y: 202, endPoint x: 173, endPoint y: 185, distance: 55.2
click at [173, 191] on div "Cor de fundo Voltar ao padrão #ECA5A5" at bounding box center [107, 191] width 187 height 51
click at [173, 199] on input "#ECA5A5" at bounding box center [126, 208] width 224 height 19
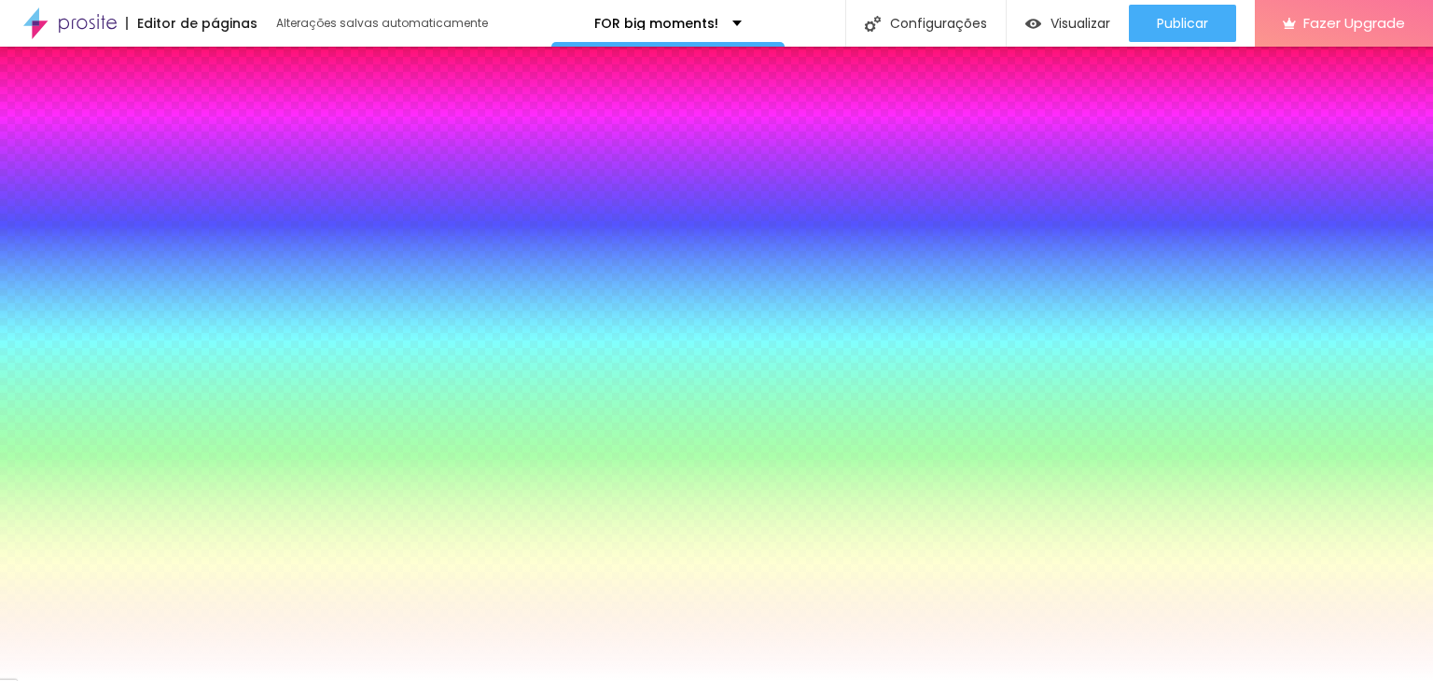
paste input "D4B3B3"
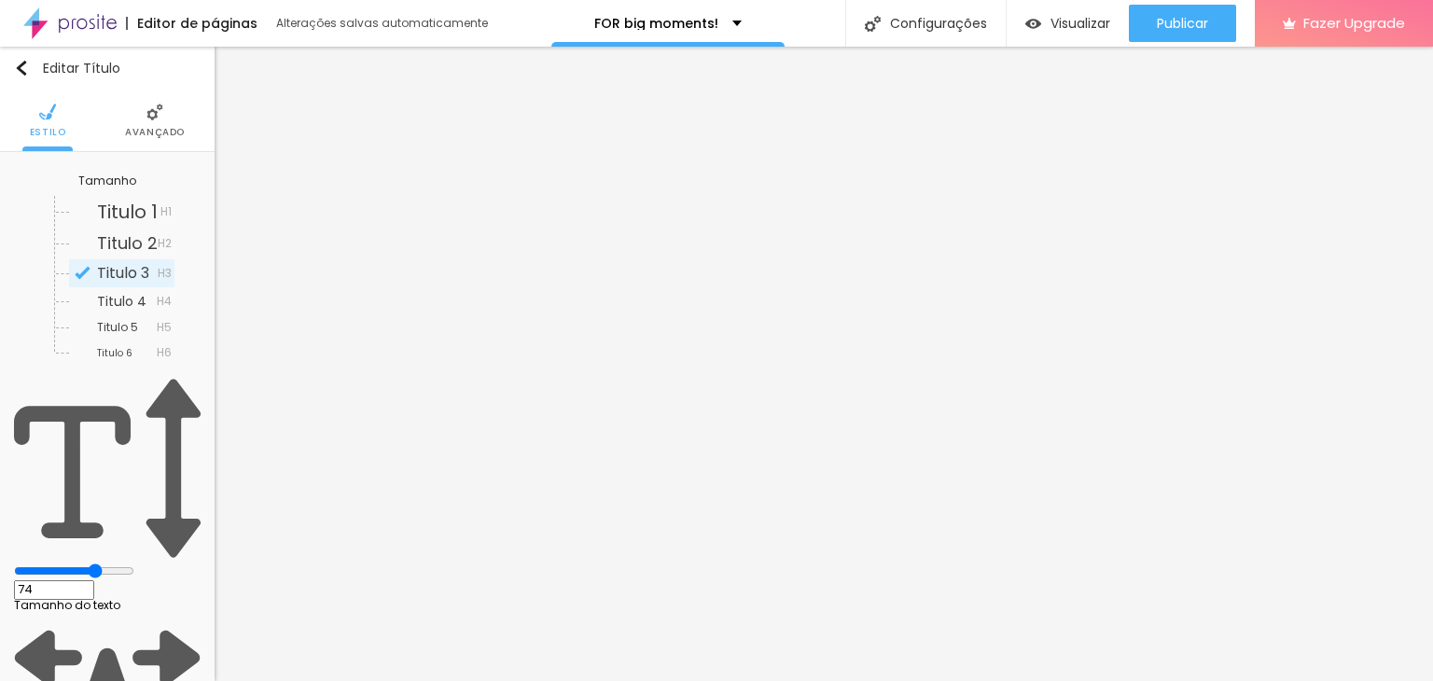
click at [175, 143] on li "Avançado" at bounding box center [155, 121] width 60 height 62
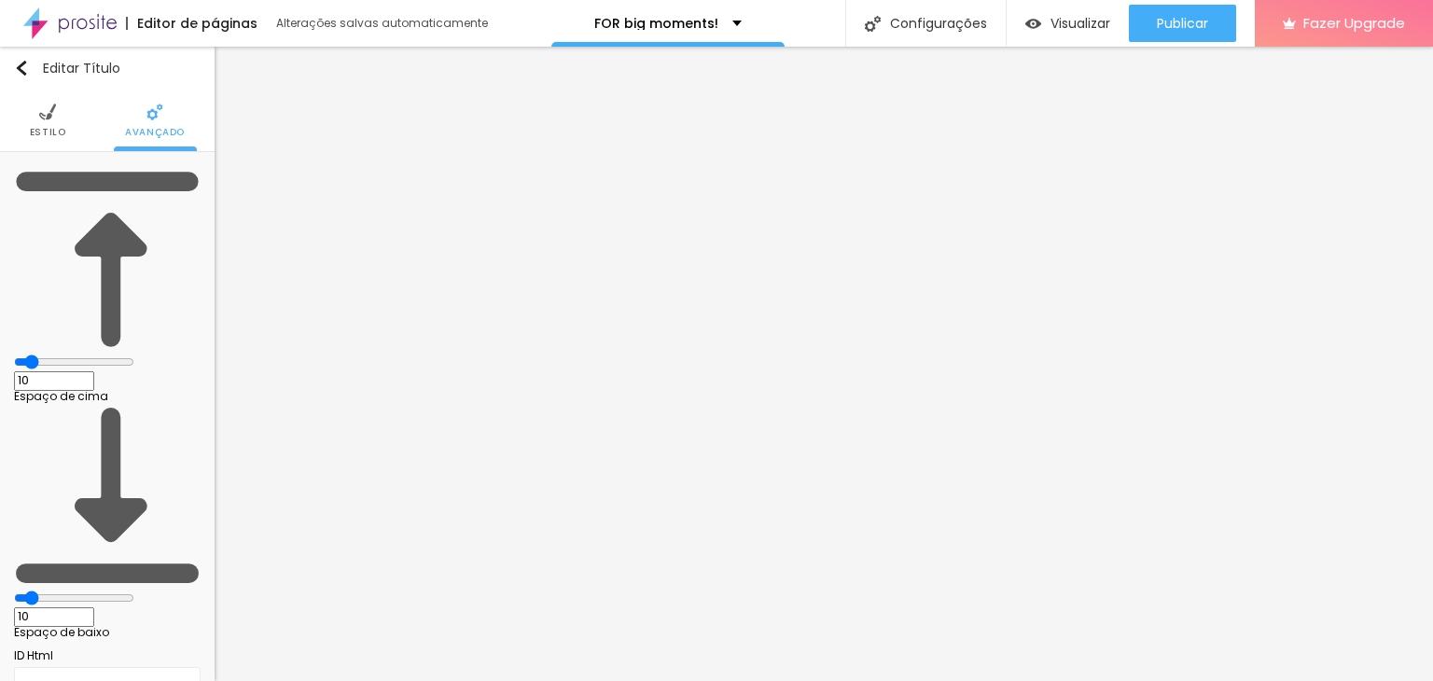
click at [61, 112] on ul "Estilo Avançado" at bounding box center [107, 121] width 215 height 62
click at [34, 128] on span "Estilo" at bounding box center [48, 132] width 36 height 9
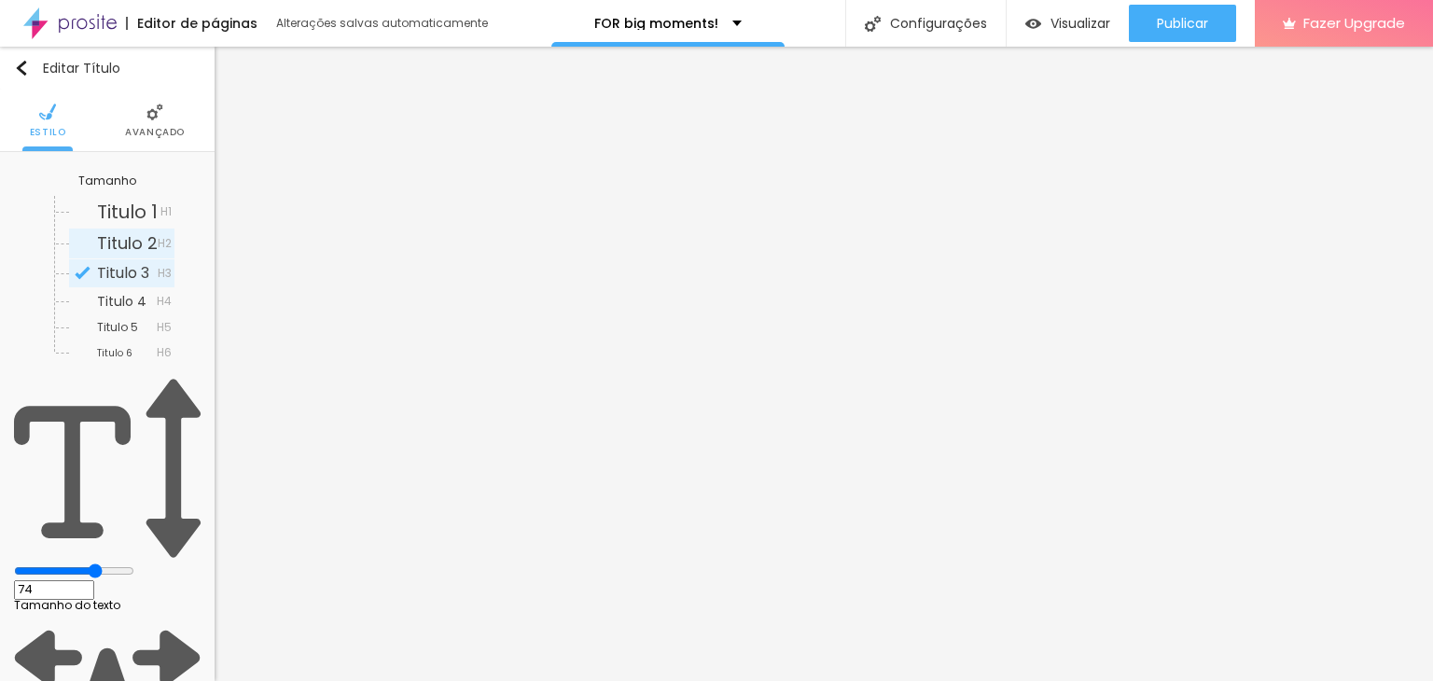
click at [97, 231] on span "Titulo 2" at bounding box center [127, 242] width 61 height 23
click at [159, 119] on img at bounding box center [154, 112] width 17 height 17
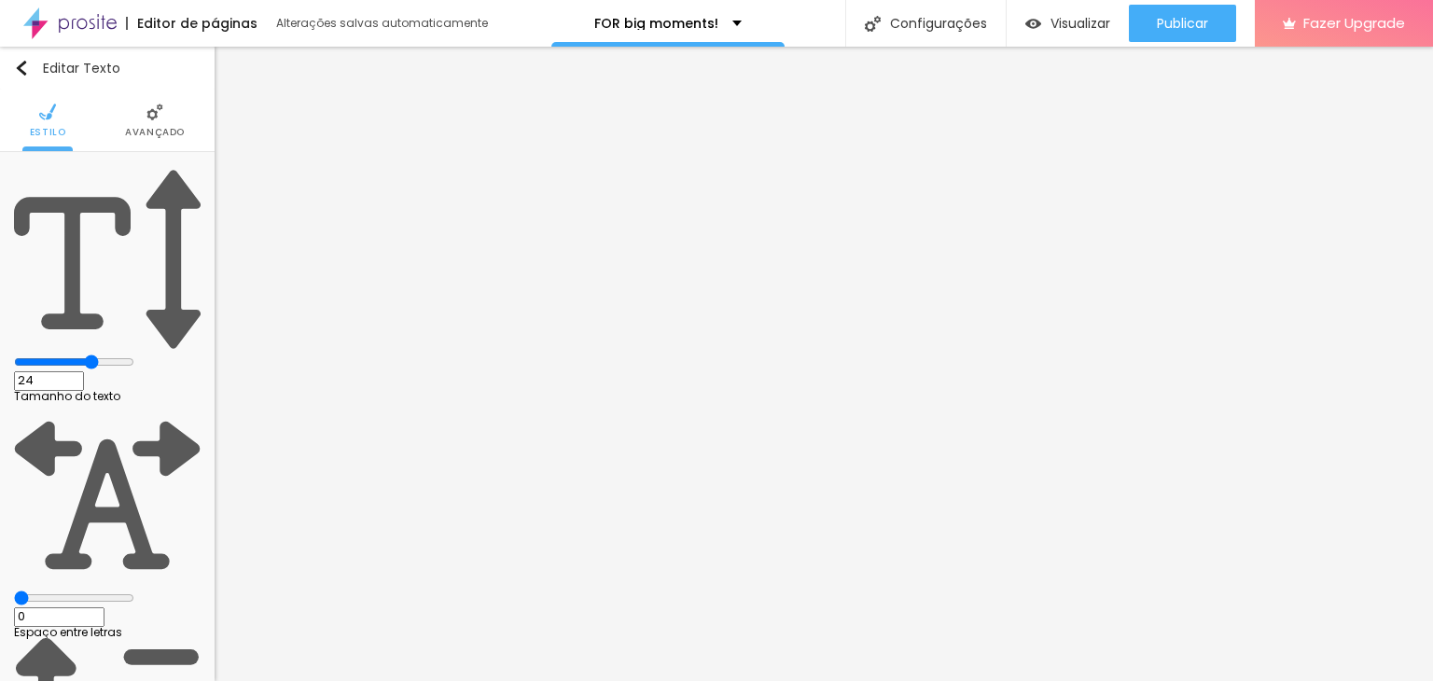
click at [184, 113] on ul "Estilo Avançado" at bounding box center [107, 121] width 215 height 62
click at [164, 117] on li "Avançado" at bounding box center [155, 121] width 60 height 62
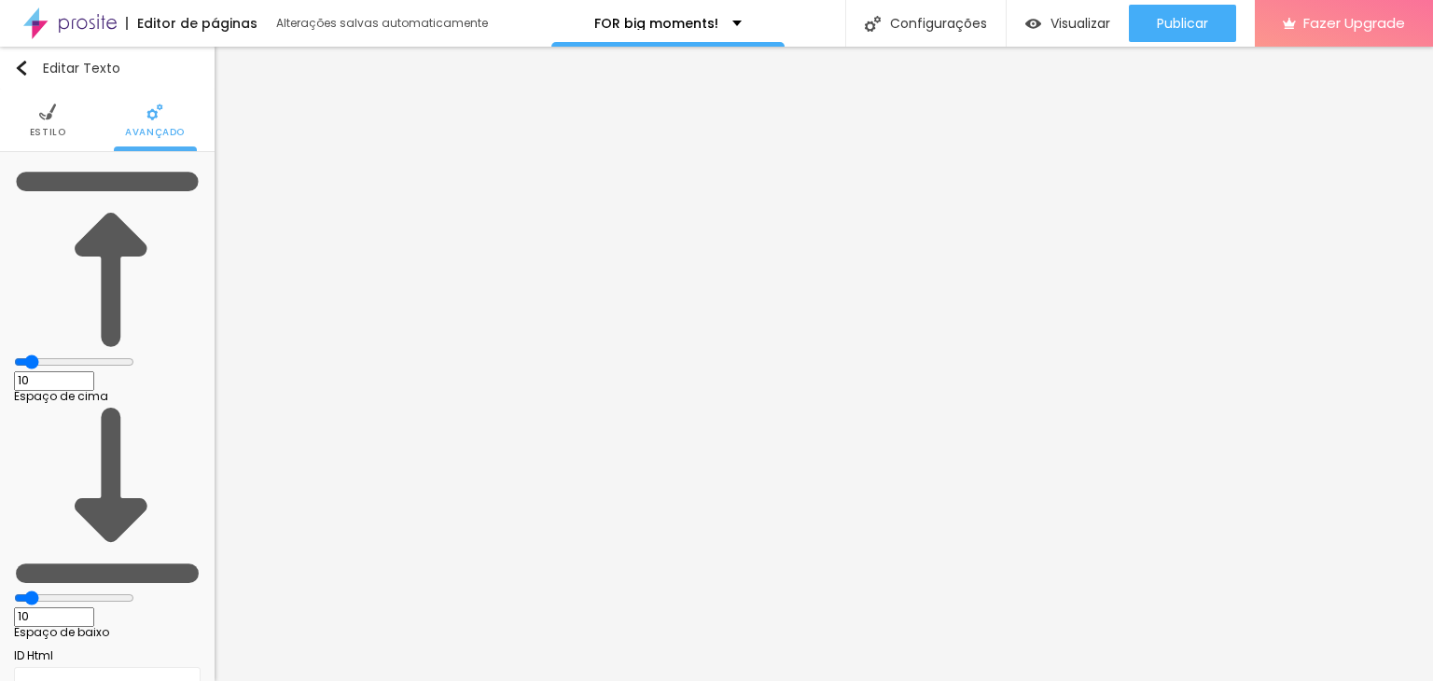
click at [62, 122] on ul "Estilo Avançado" at bounding box center [107, 121] width 215 height 62
click at [52, 124] on li "Estilo" at bounding box center [48, 121] width 36 height 62
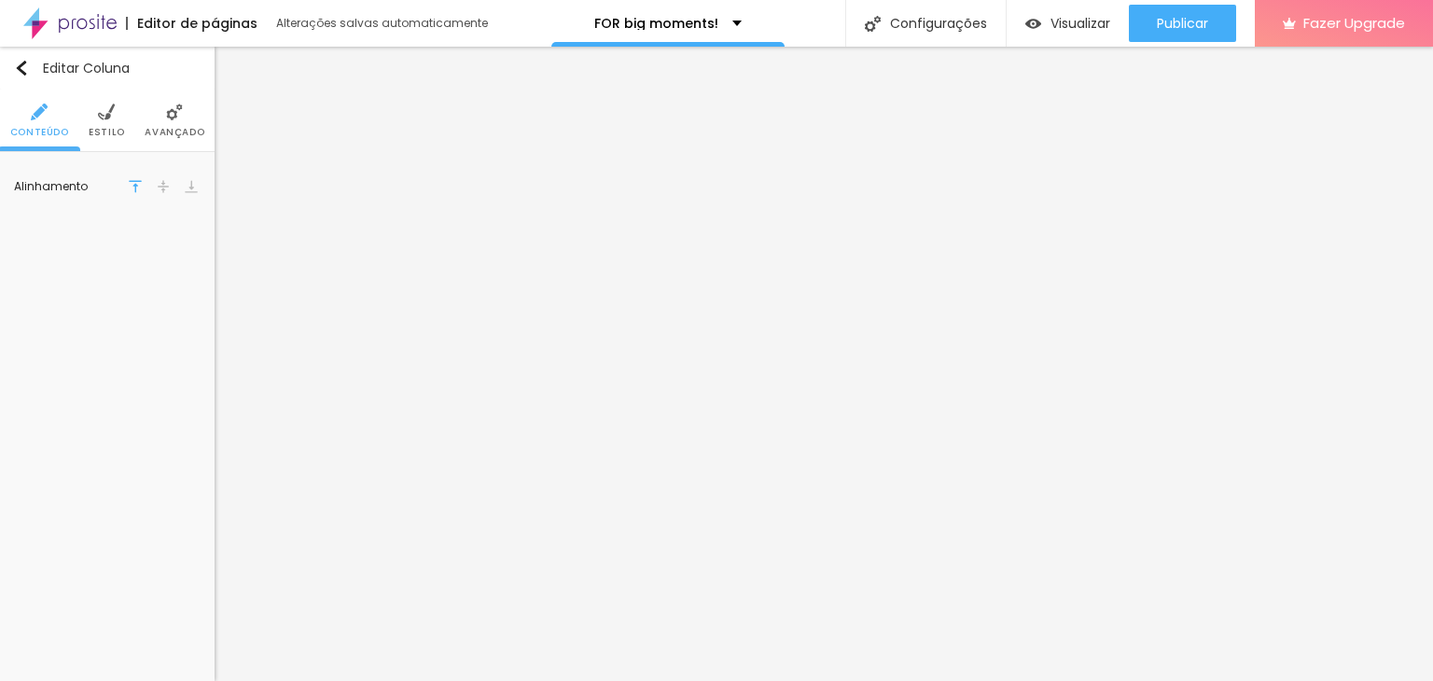
click at [174, 157] on div "Alinhamento" at bounding box center [107, 186] width 215 height 69
click at [179, 132] on span "Avançado" at bounding box center [175, 132] width 60 height 9
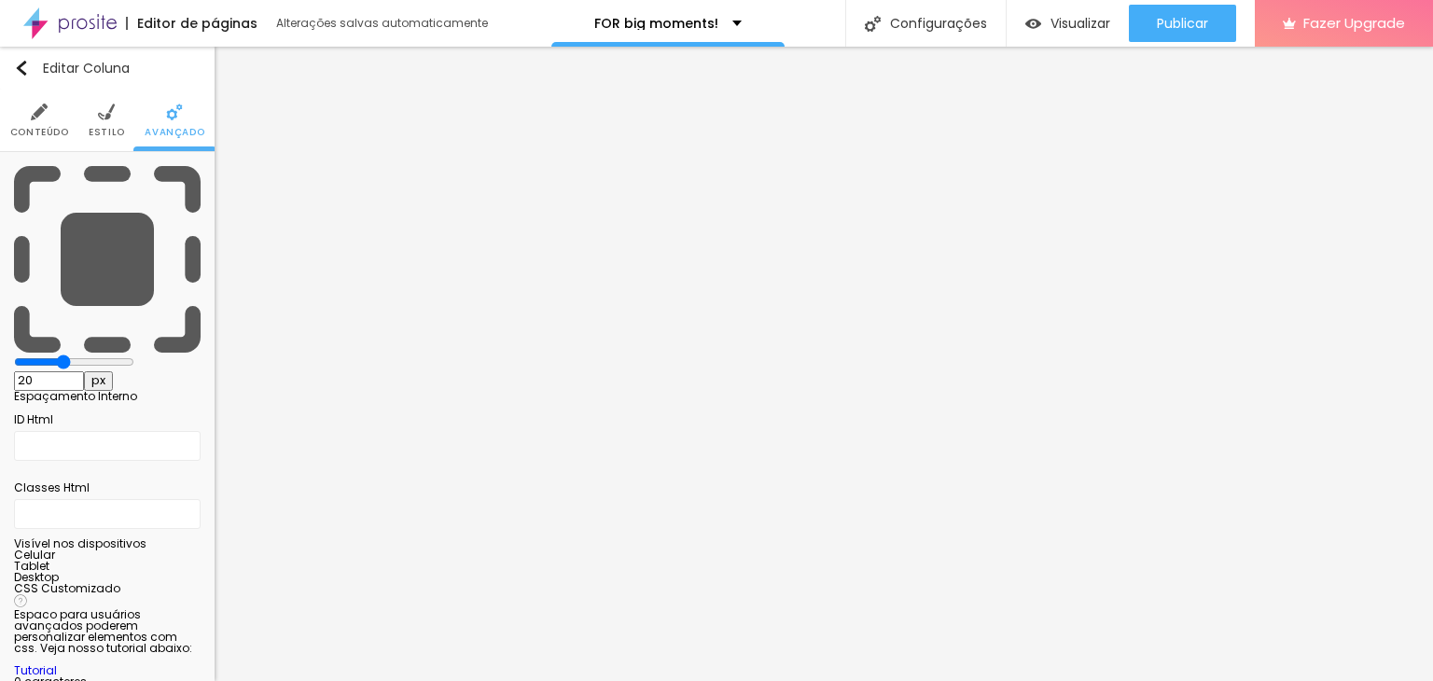
click at [124, 120] on ul "Conteúdo Estilo Avançado" at bounding box center [107, 121] width 215 height 62
click at [113, 120] on img at bounding box center [106, 112] width 17 height 17
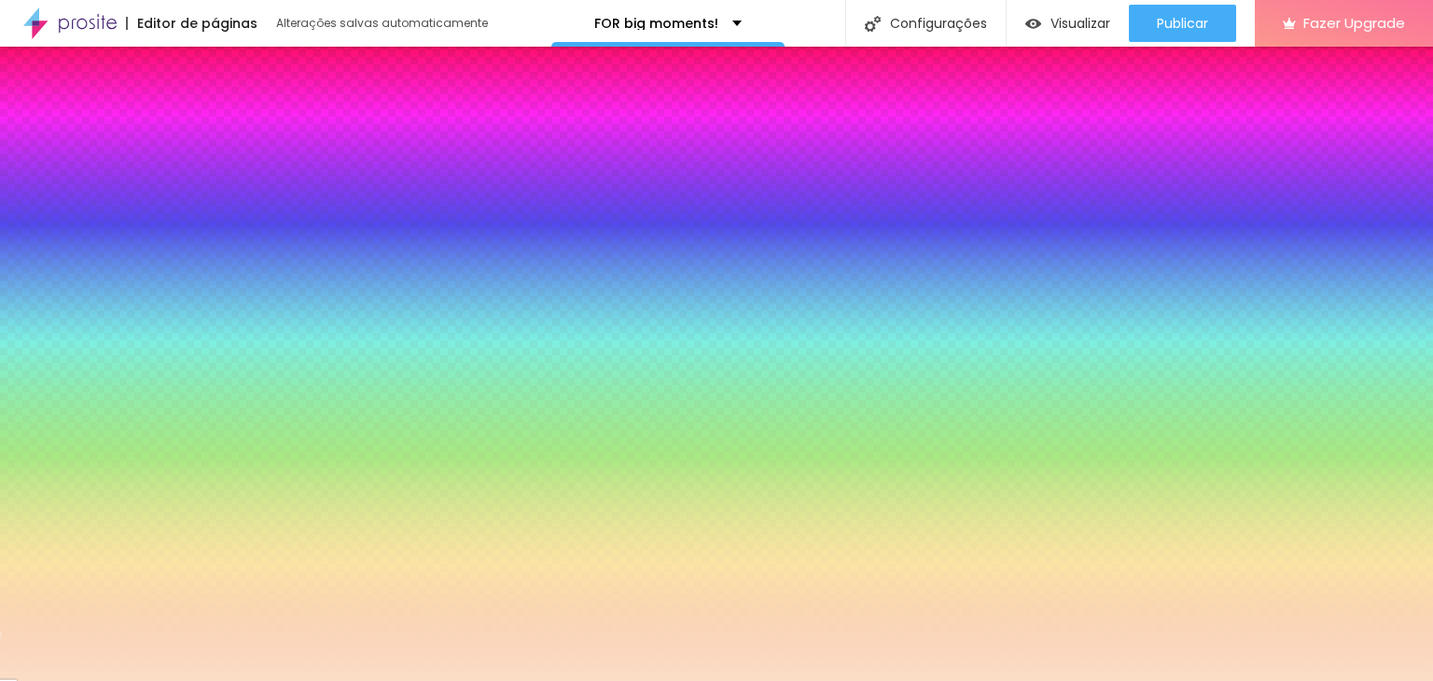
click at [131, 199] on div at bounding box center [107, 199] width 187 height 0
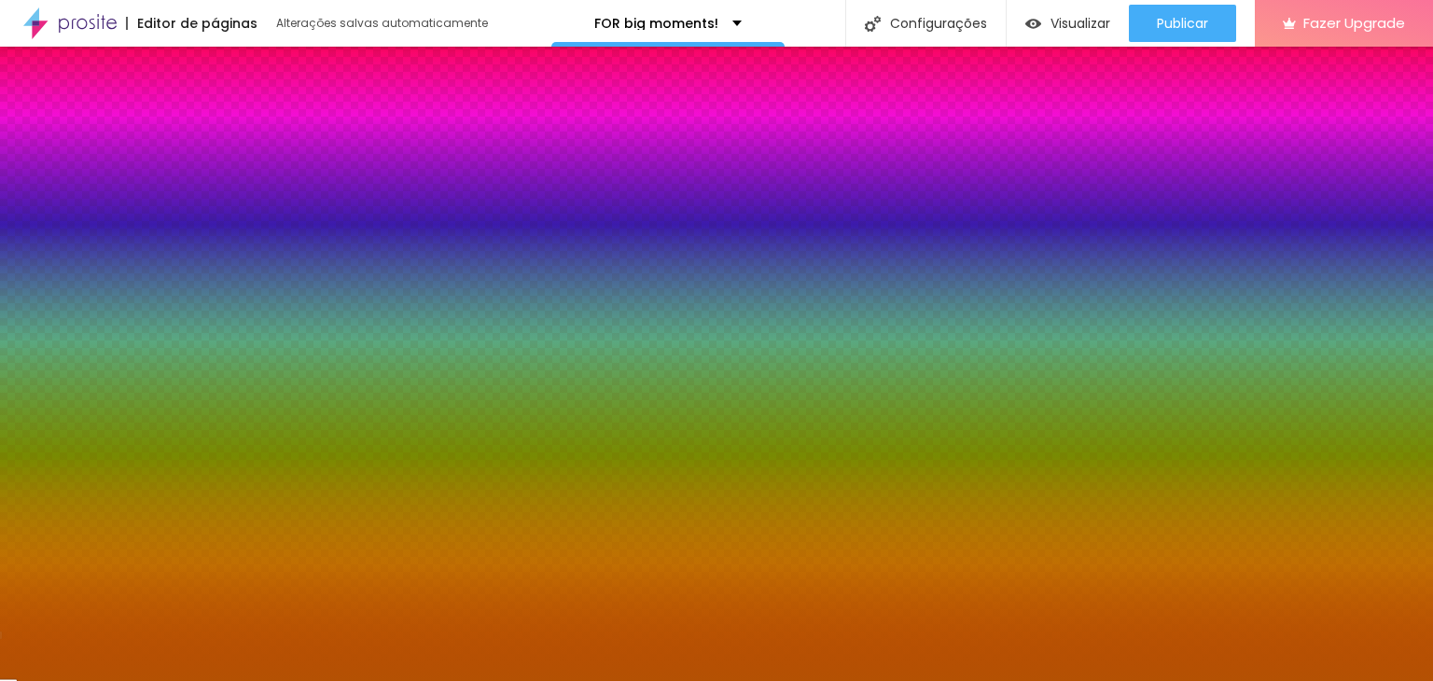
click at [149, 252] on div at bounding box center [716, 340] width 1433 height 681
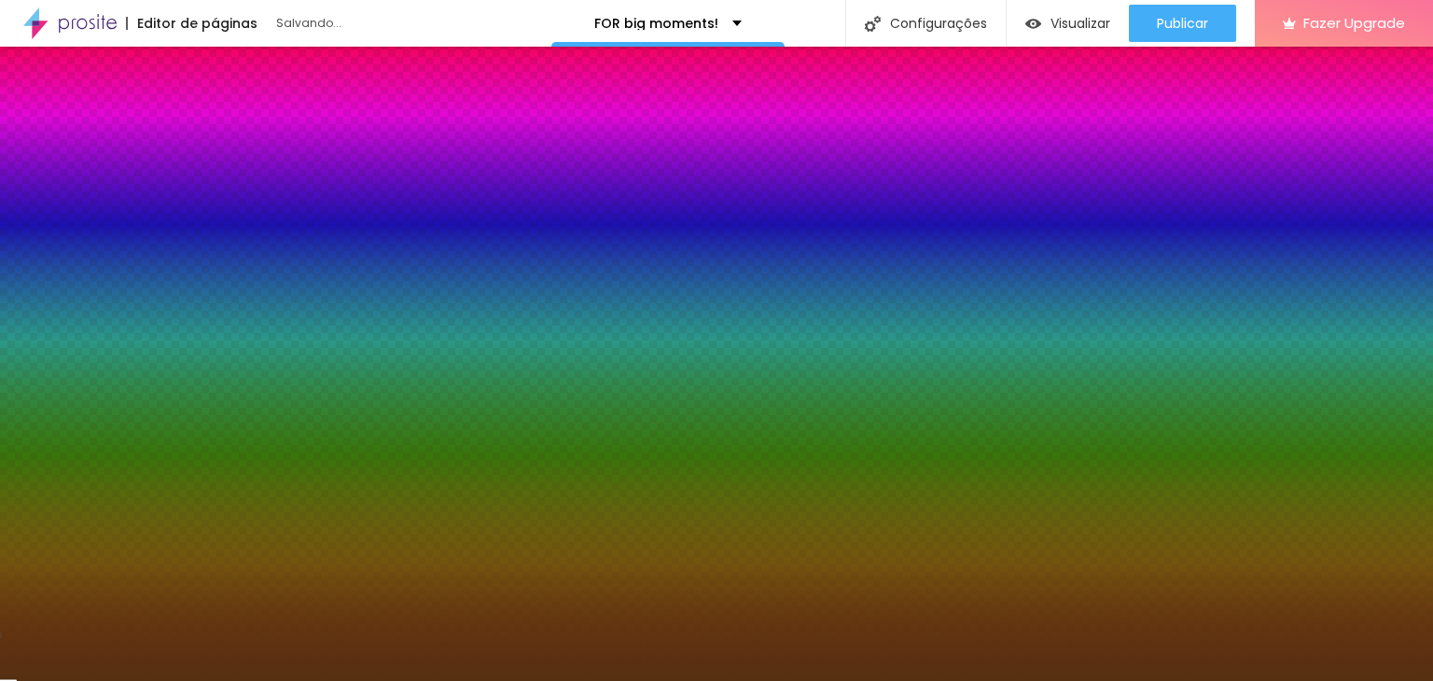
drag, startPoint x: 130, startPoint y: 253, endPoint x: 126, endPoint y: 303, distance: 50.5
click at [126, 303] on div at bounding box center [716, 340] width 1433 height 681
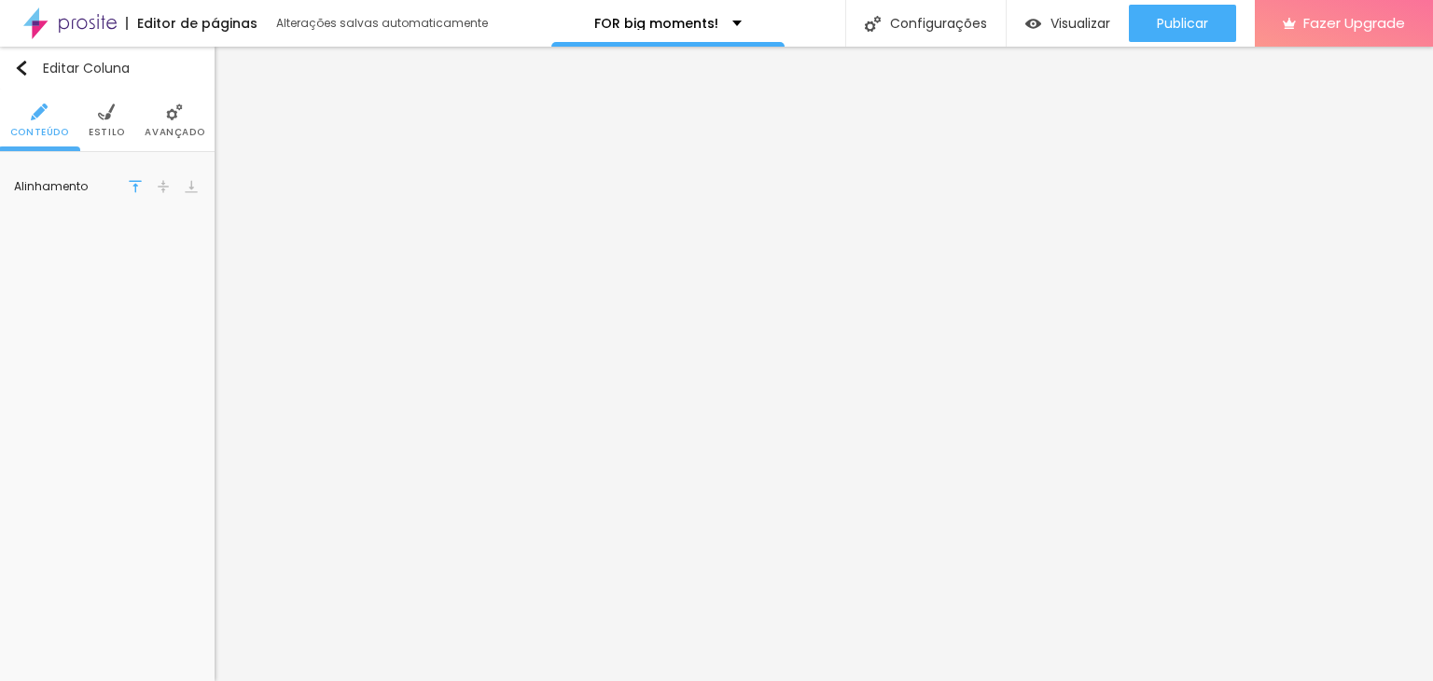
click at [168, 123] on li "Avançado" at bounding box center [175, 121] width 60 height 62
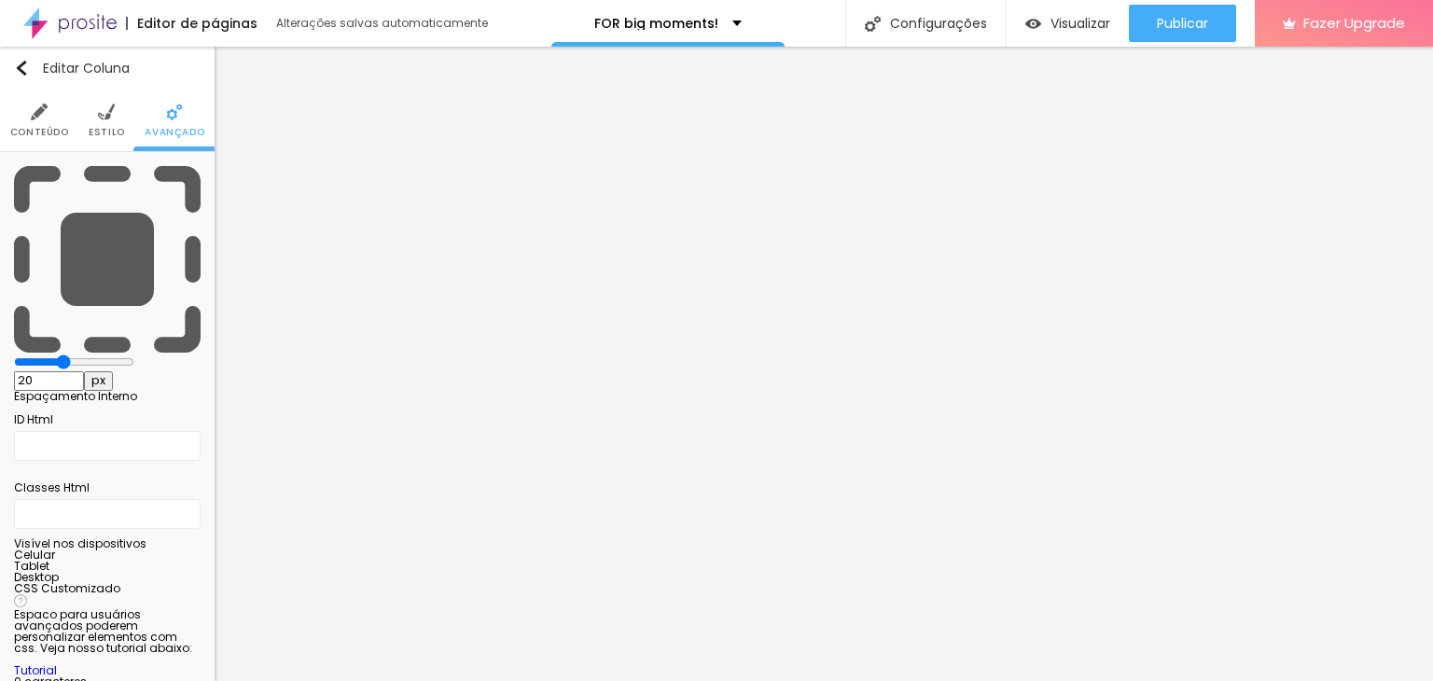
click at [118, 119] on li "Estilo" at bounding box center [107, 121] width 36 height 62
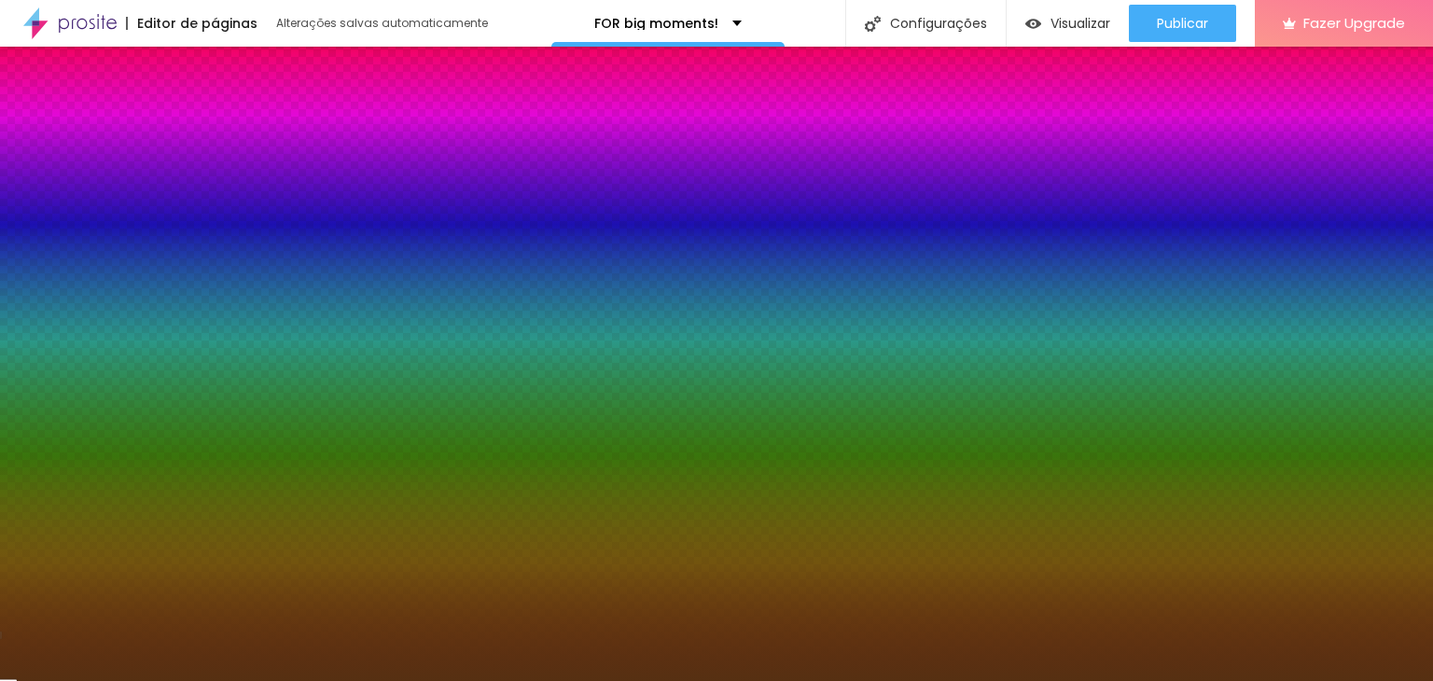
click at [164, 199] on input "#563012" at bounding box center [126, 208] width 224 height 19
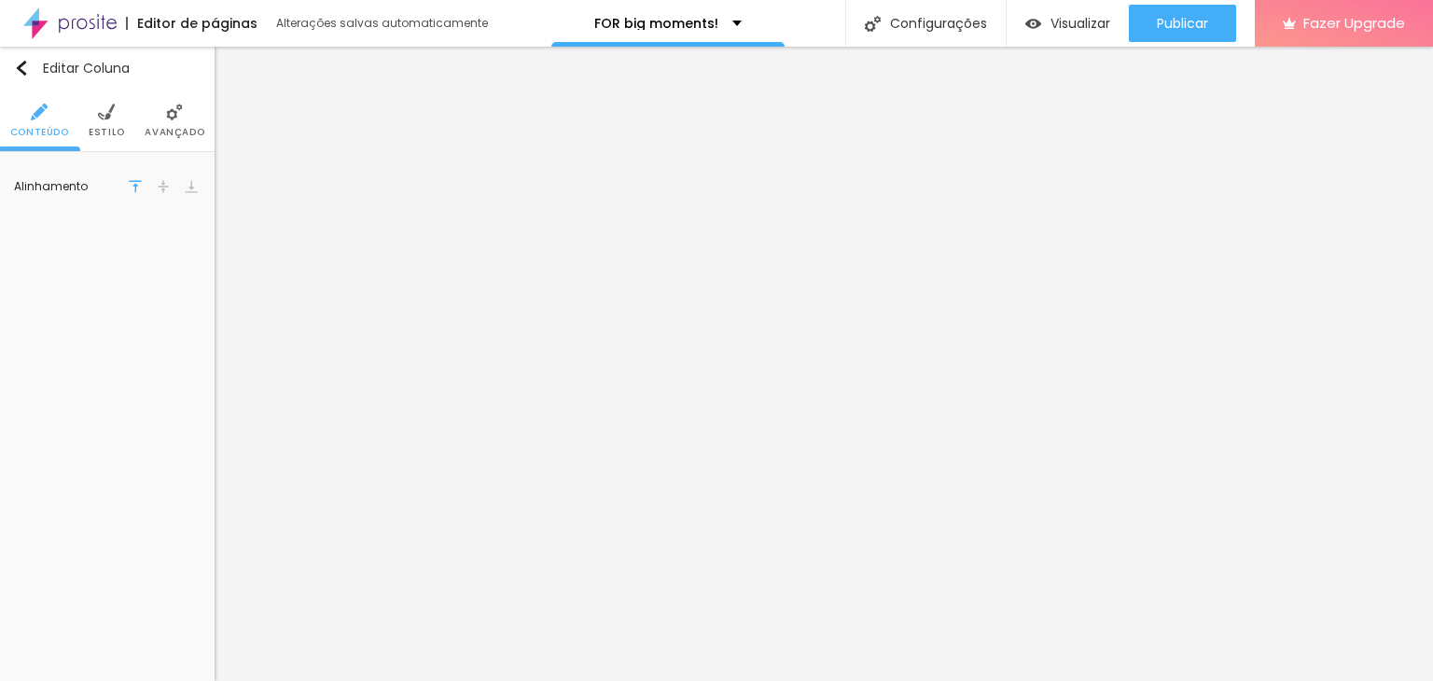
click at [173, 150] on li "Avançado" at bounding box center [175, 121] width 60 height 62
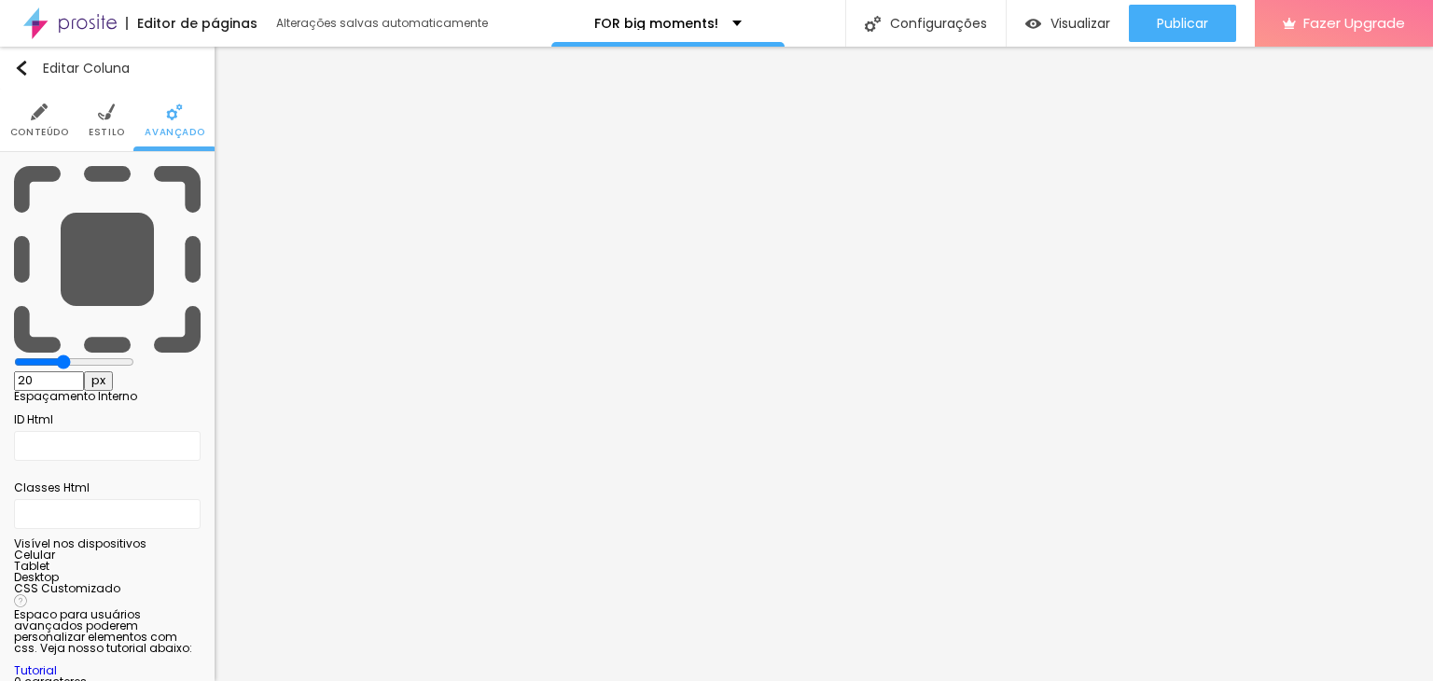
drag, startPoint x: 130, startPoint y: 139, endPoint x: 103, endPoint y: 124, distance: 30.9
click at [130, 138] on ul "Conteúdo Estilo Avançado" at bounding box center [107, 121] width 215 height 62
click at [103, 124] on li "Estilo" at bounding box center [107, 121] width 36 height 62
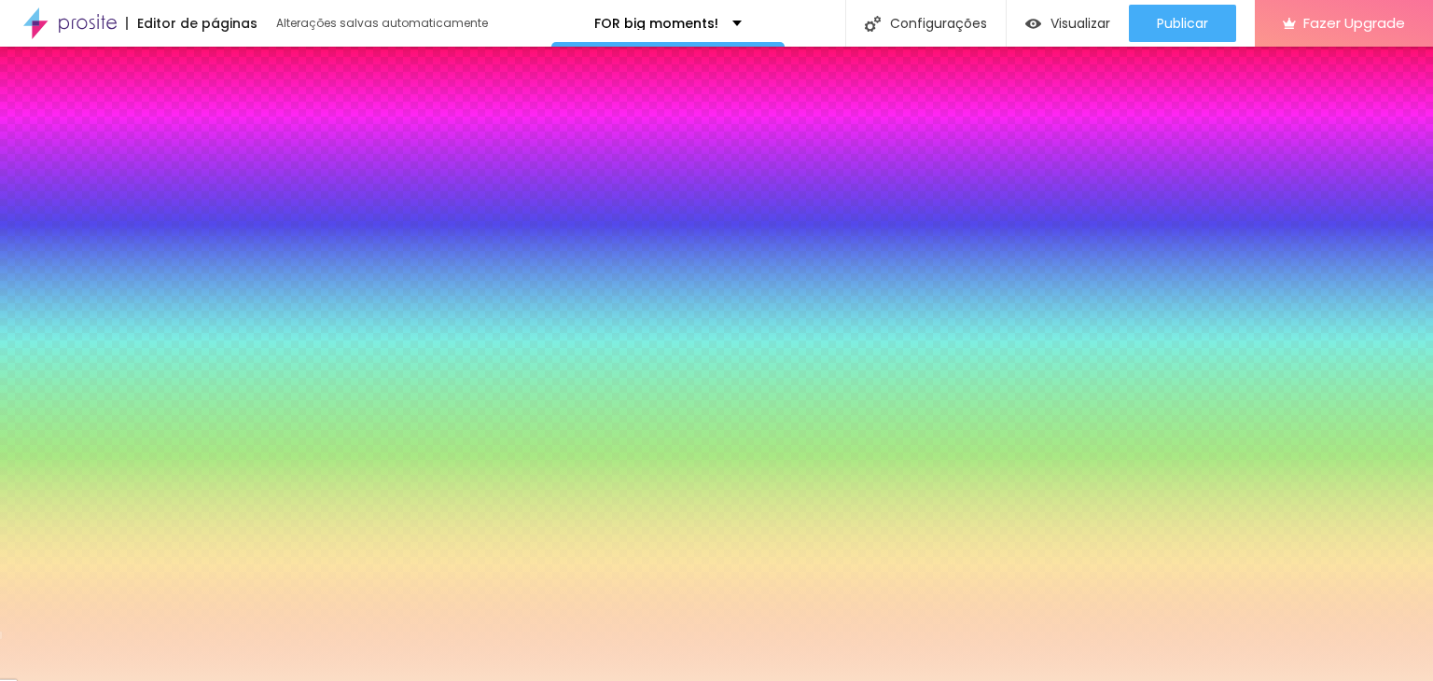
click at [154, 199] on input "#FBDDC5" at bounding box center [126, 208] width 224 height 19
paste input "563012"
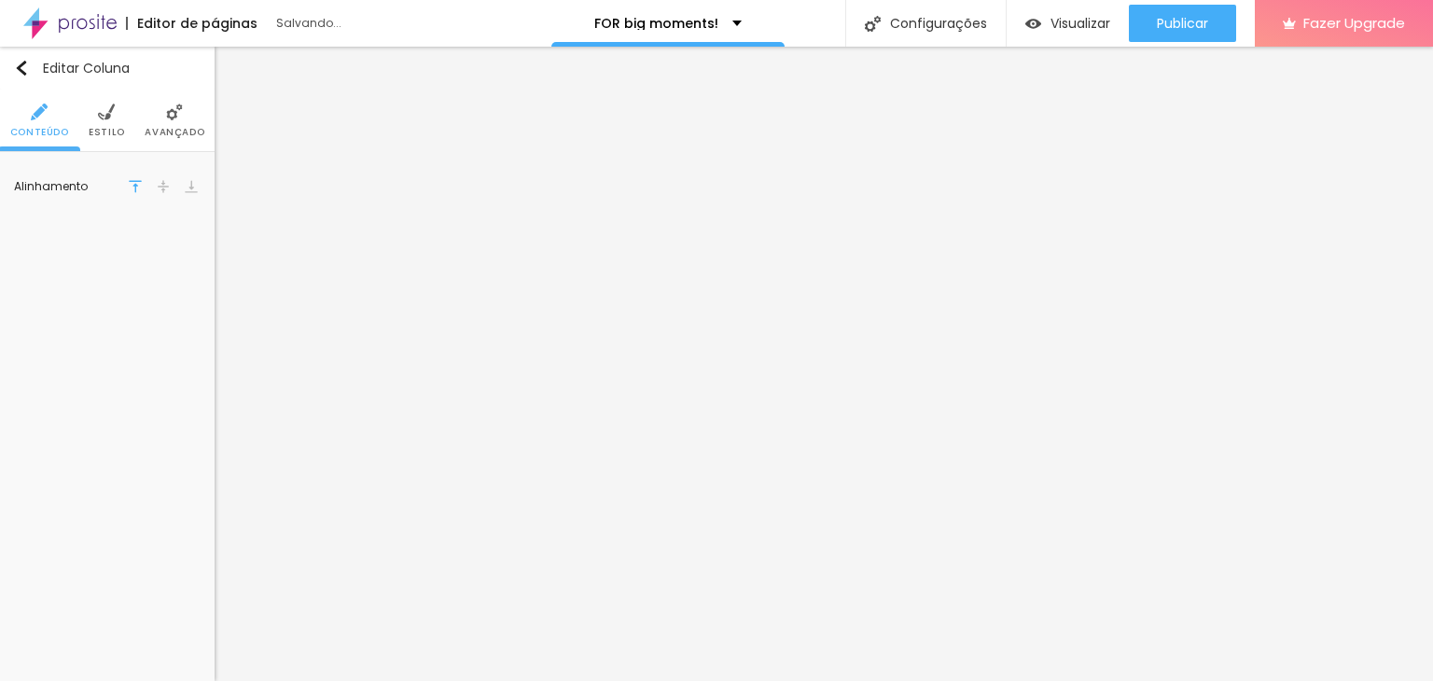
click at [183, 143] on li "Avançado" at bounding box center [175, 121] width 60 height 62
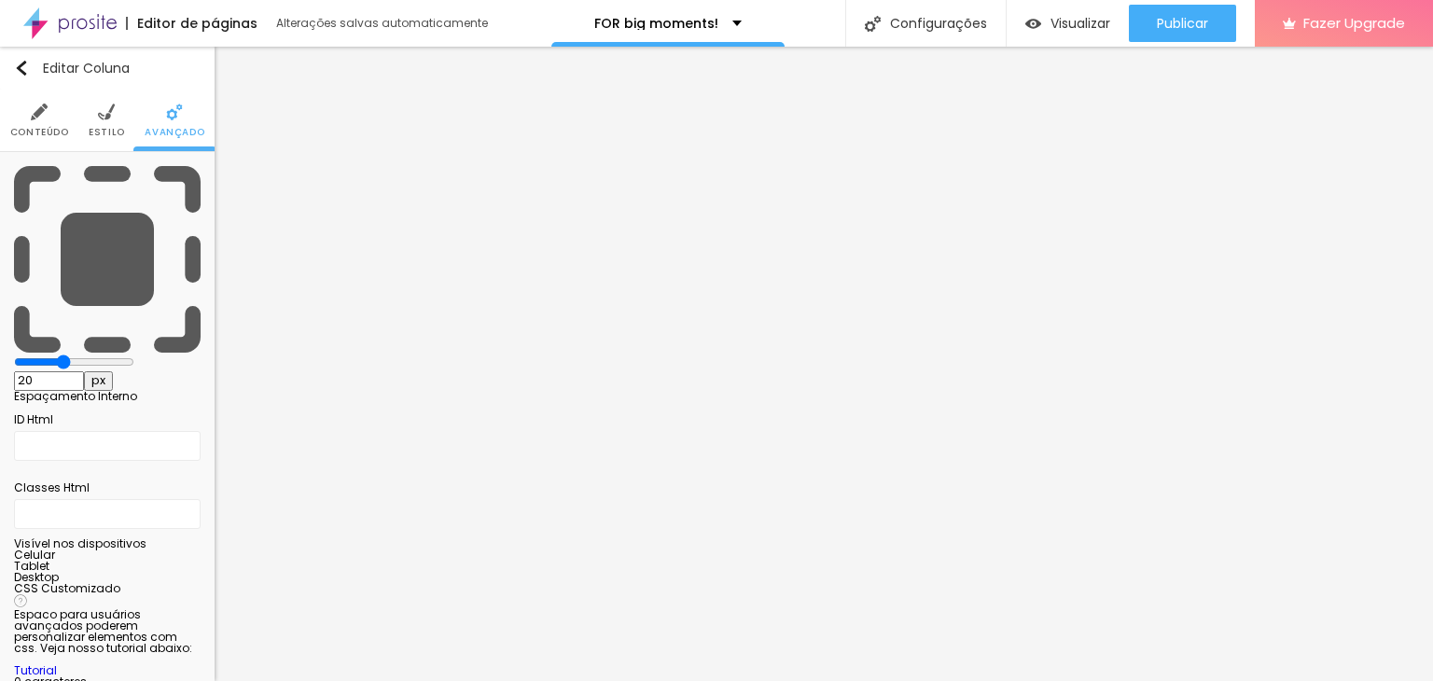
click at [116, 132] on span "Estilo" at bounding box center [107, 132] width 36 height 9
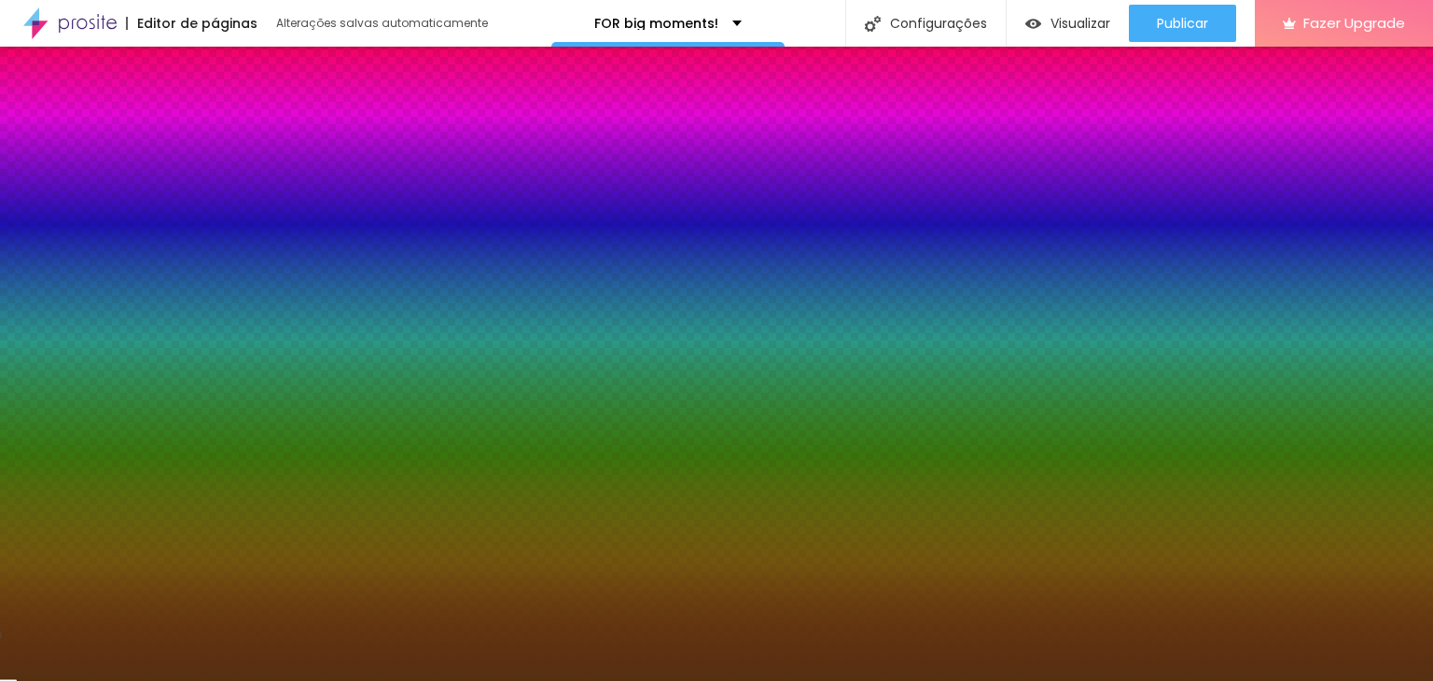
click at [156, 199] on input "#563012" at bounding box center [126, 208] width 224 height 19
click at [129, 199] on div at bounding box center [107, 199] width 187 height 0
click at [160, 199] on input "#563012" at bounding box center [126, 208] width 224 height 19
click at [175, 199] on input "#563012" at bounding box center [126, 208] width 224 height 19
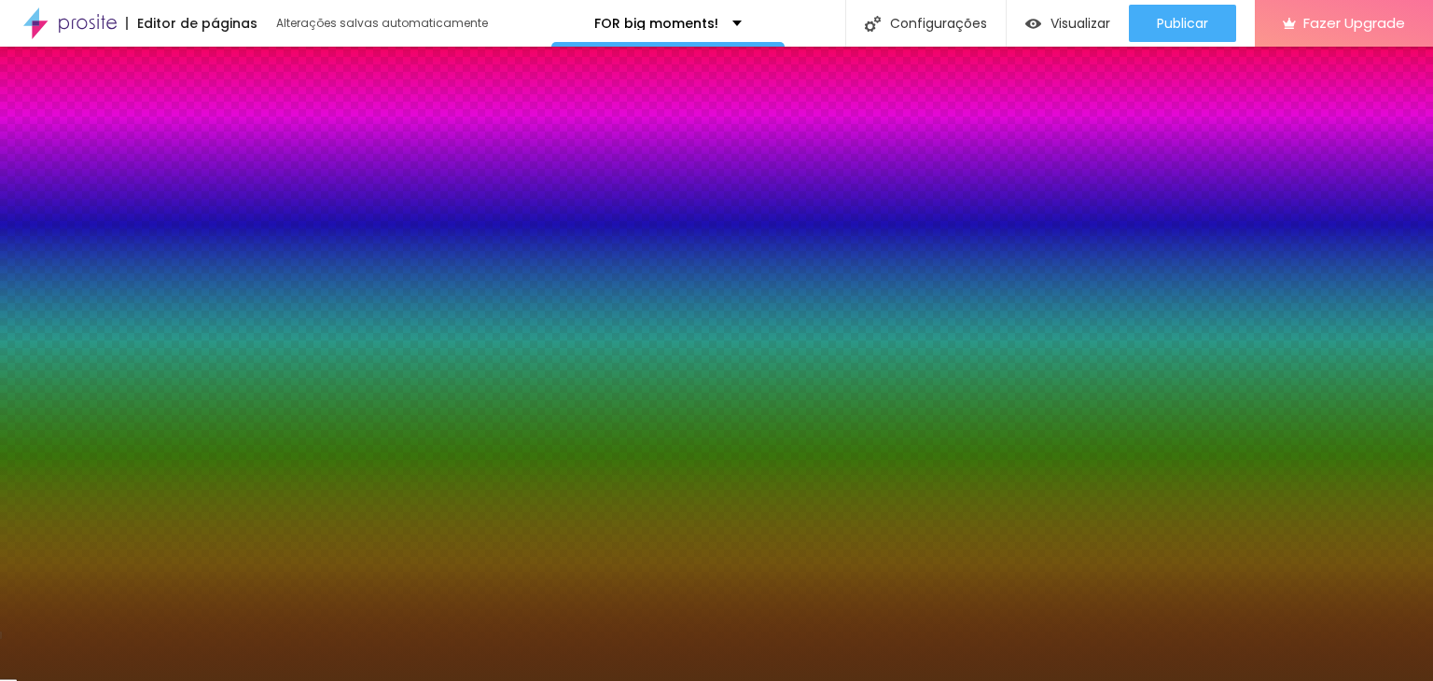
click at [118, 199] on div at bounding box center [107, 199] width 187 height 0
click at [126, 199] on div at bounding box center [107, 199] width 187 height 0
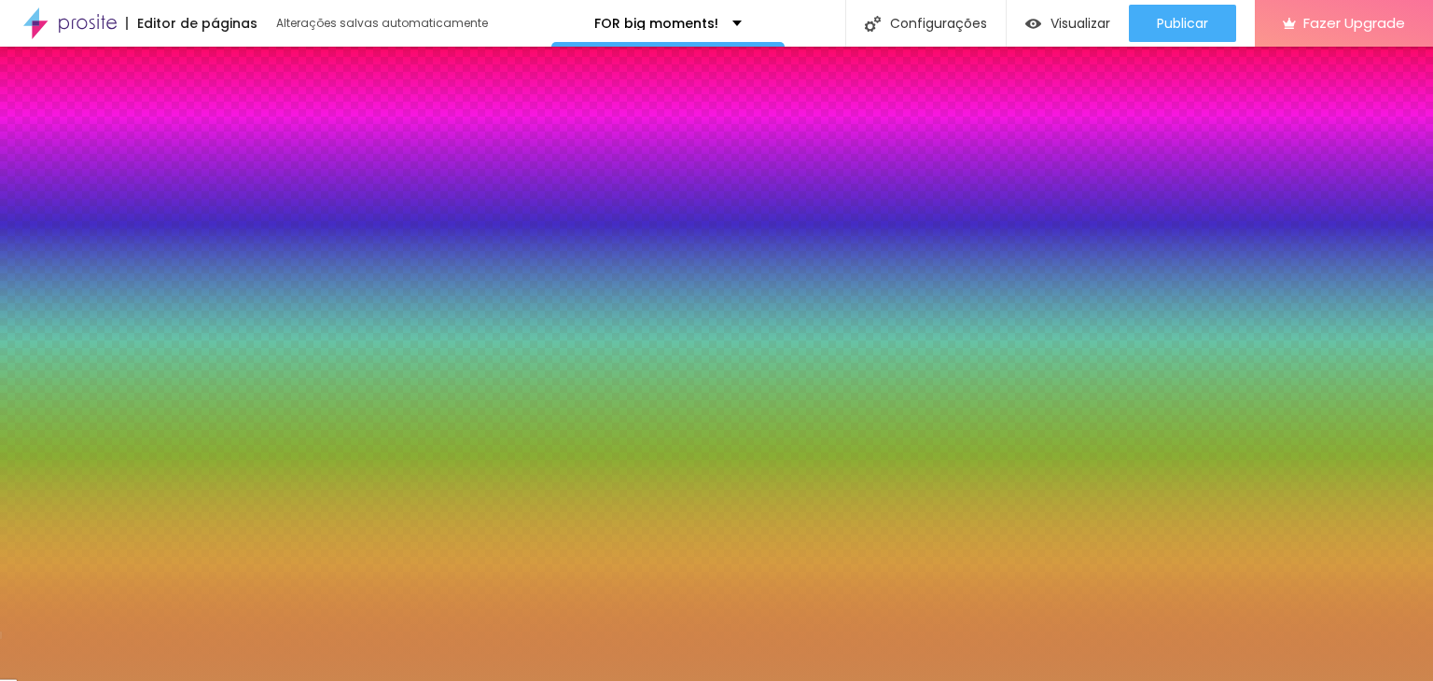
click at [104, 238] on div at bounding box center [716, 340] width 1433 height 681
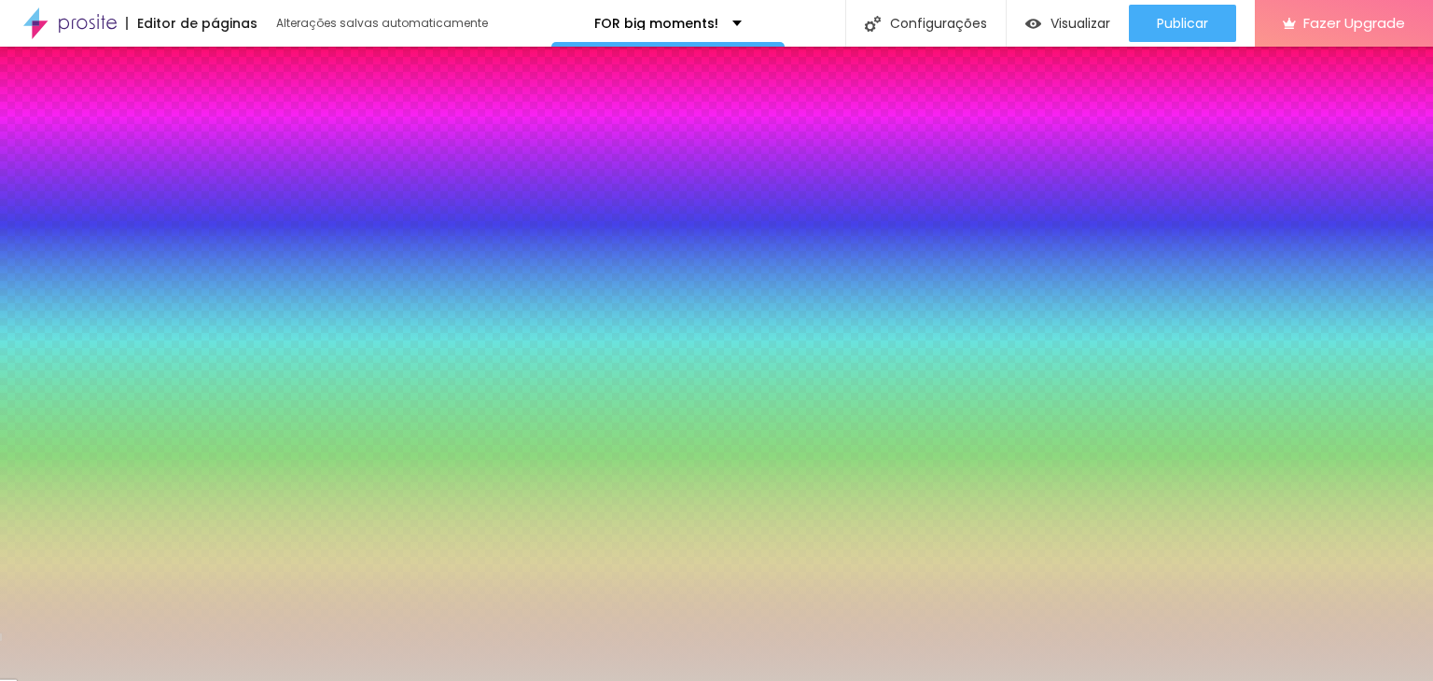
drag, startPoint x: 104, startPoint y: 238, endPoint x: 41, endPoint y: 235, distance: 63.5
click at [142, 122] on div at bounding box center [144, 120] width 4 height 4
click at [149, 199] on input "#D2C6BD" at bounding box center [126, 208] width 224 height 19
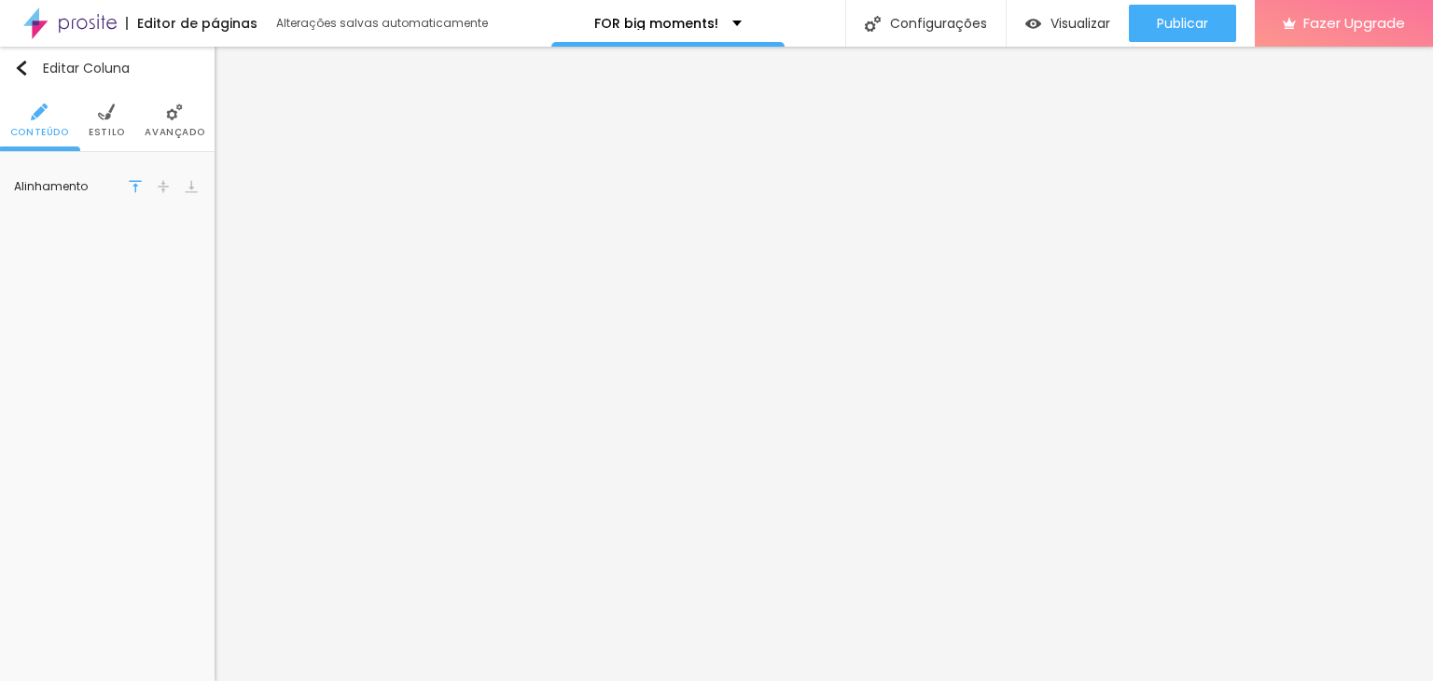
click at [175, 142] on li "Avançado" at bounding box center [175, 121] width 60 height 62
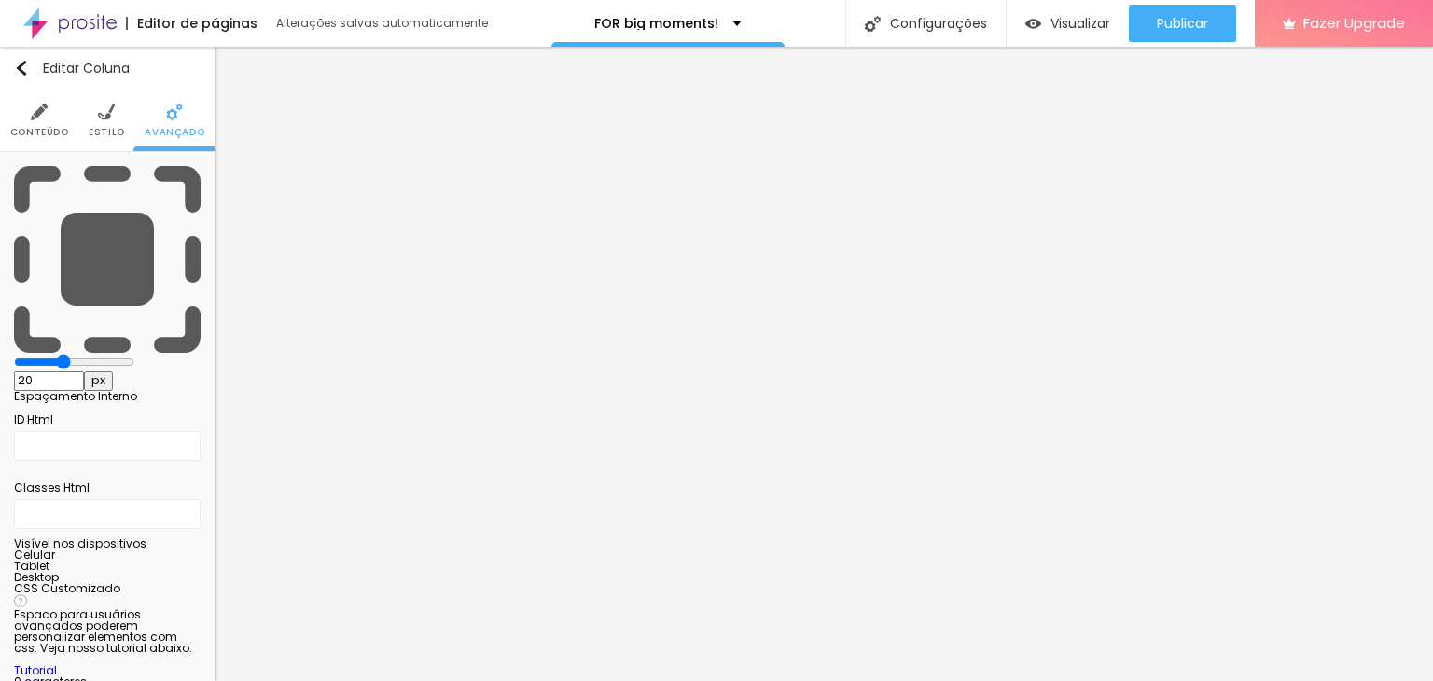
click at [114, 140] on li "Estilo" at bounding box center [107, 121] width 36 height 62
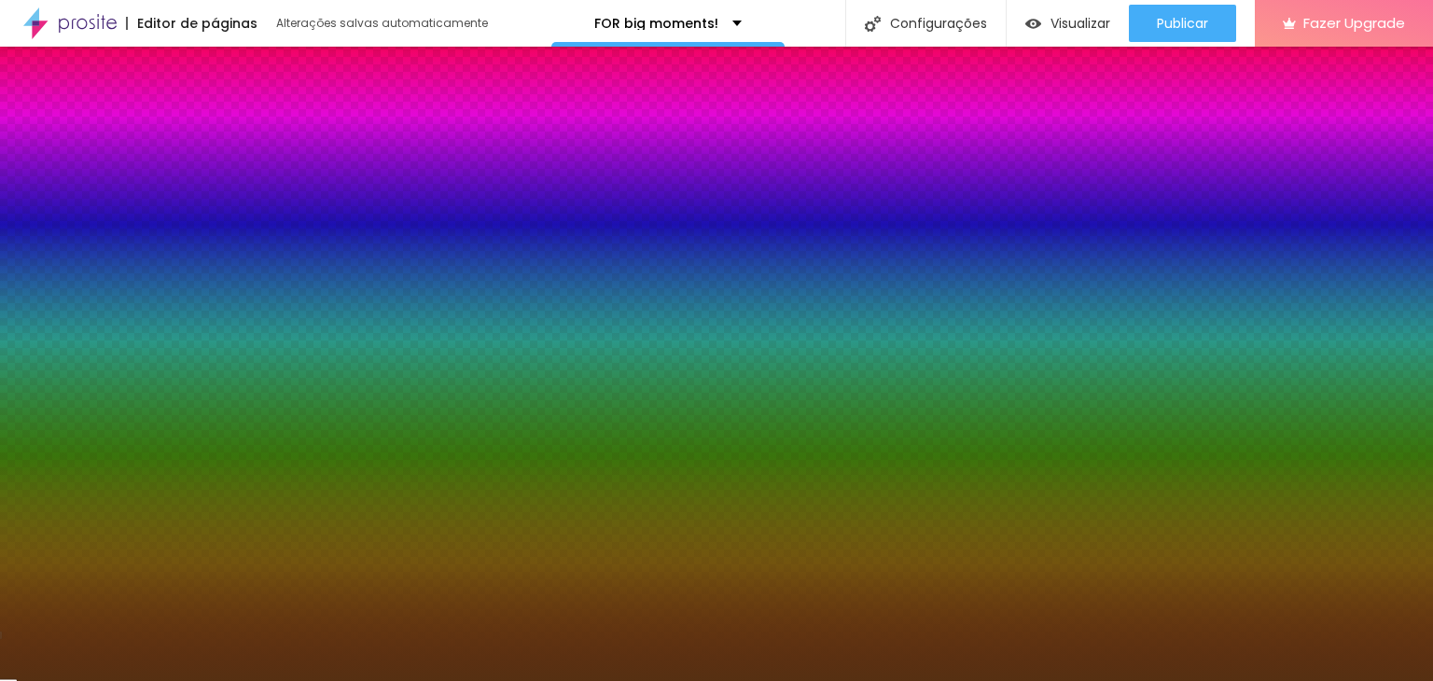
click at [144, 199] on input "#563012" at bounding box center [126, 208] width 224 height 19
paste input "D2C6BD"
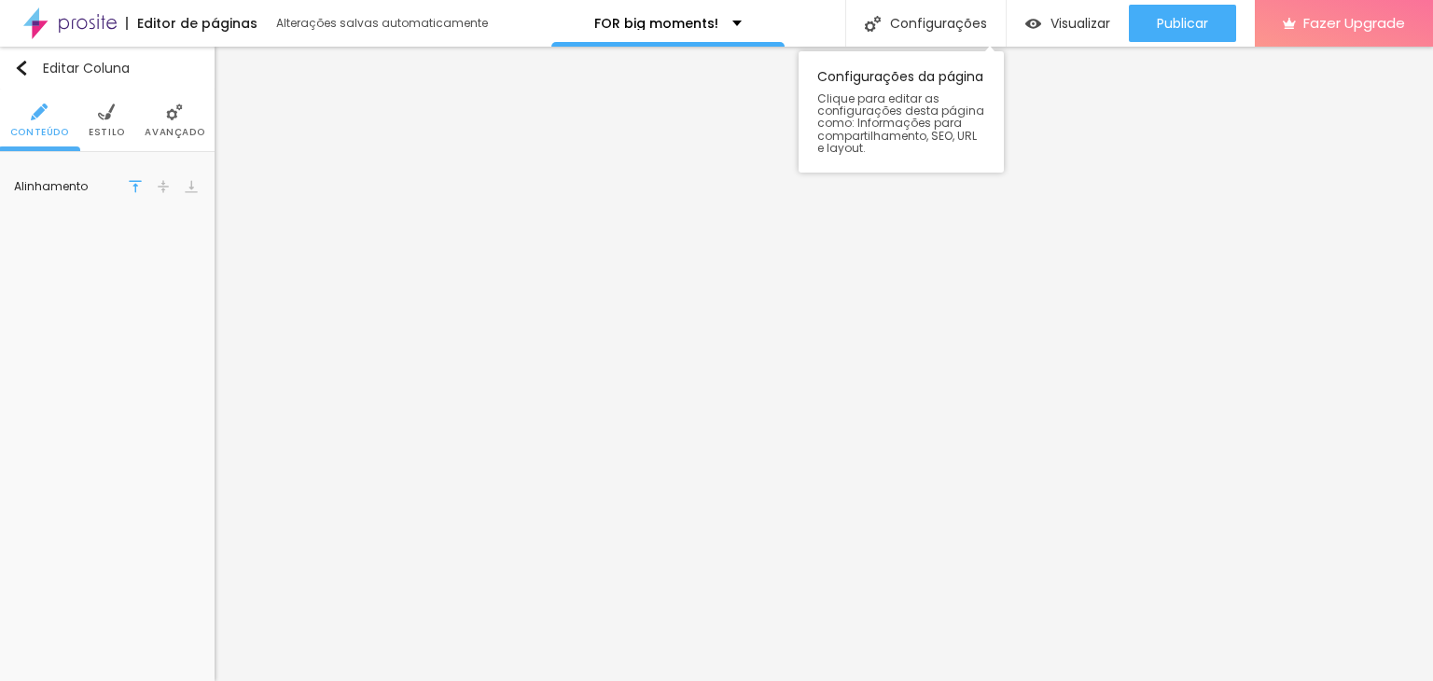
click at [974, 42] on div "Configurações da página Clique para editar as configurações desta página como: …" at bounding box center [900, 107] width 205 height 131
click at [974, 36] on div "Configurações" at bounding box center [925, 23] width 160 height 47
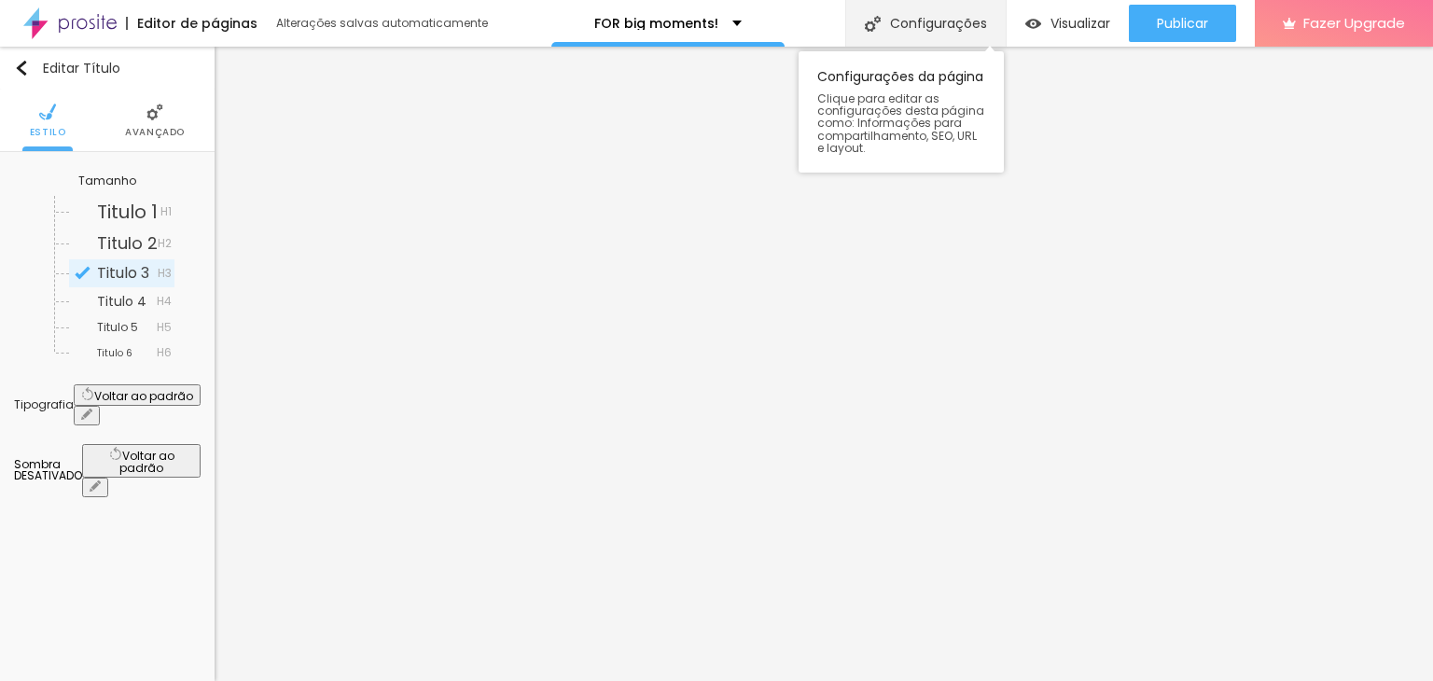
click at [899, 31] on div "Configurações" at bounding box center [925, 23] width 160 height 47
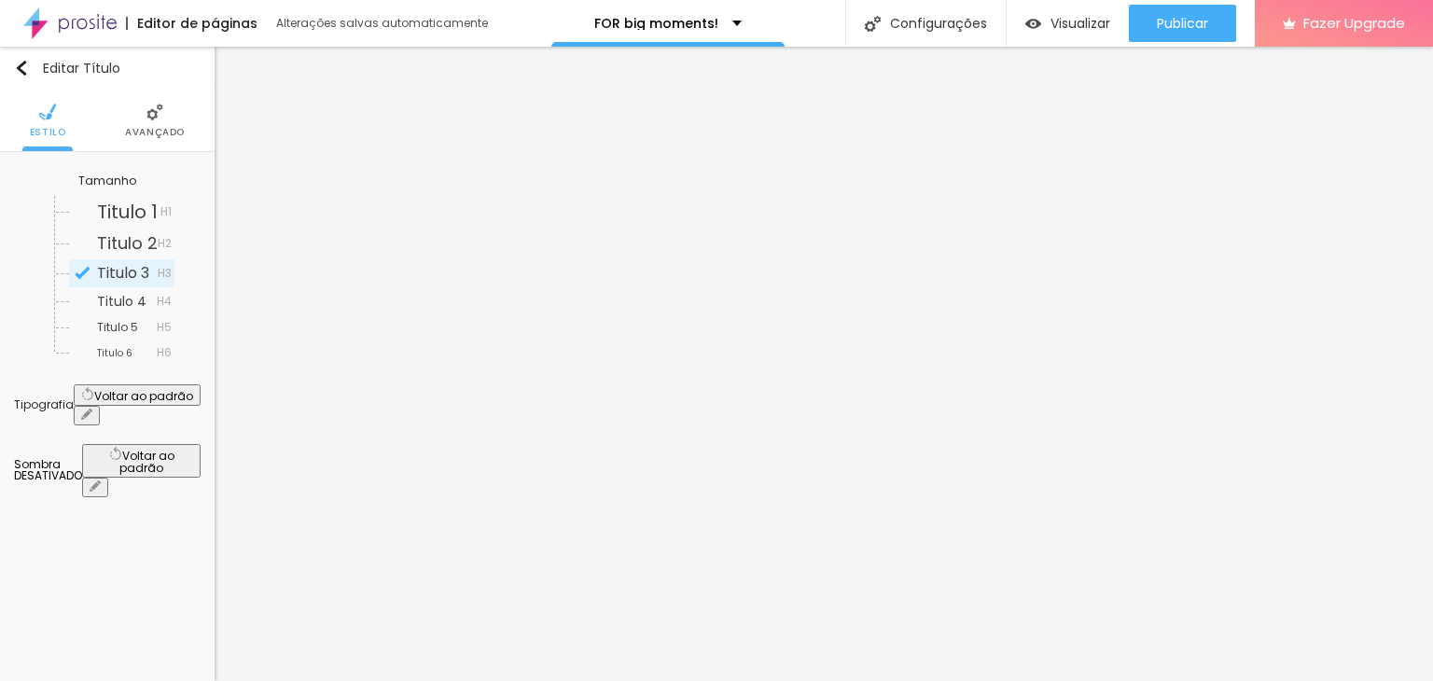
drag, startPoint x: 695, startPoint y: 193, endPoint x: 391, endPoint y: 194, distance: 304.1
paste input "Capturing Love"
drag, startPoint x: 694, startPoint y: 284, endPoint x: 431, endPoint y: 278, distance: 263.1
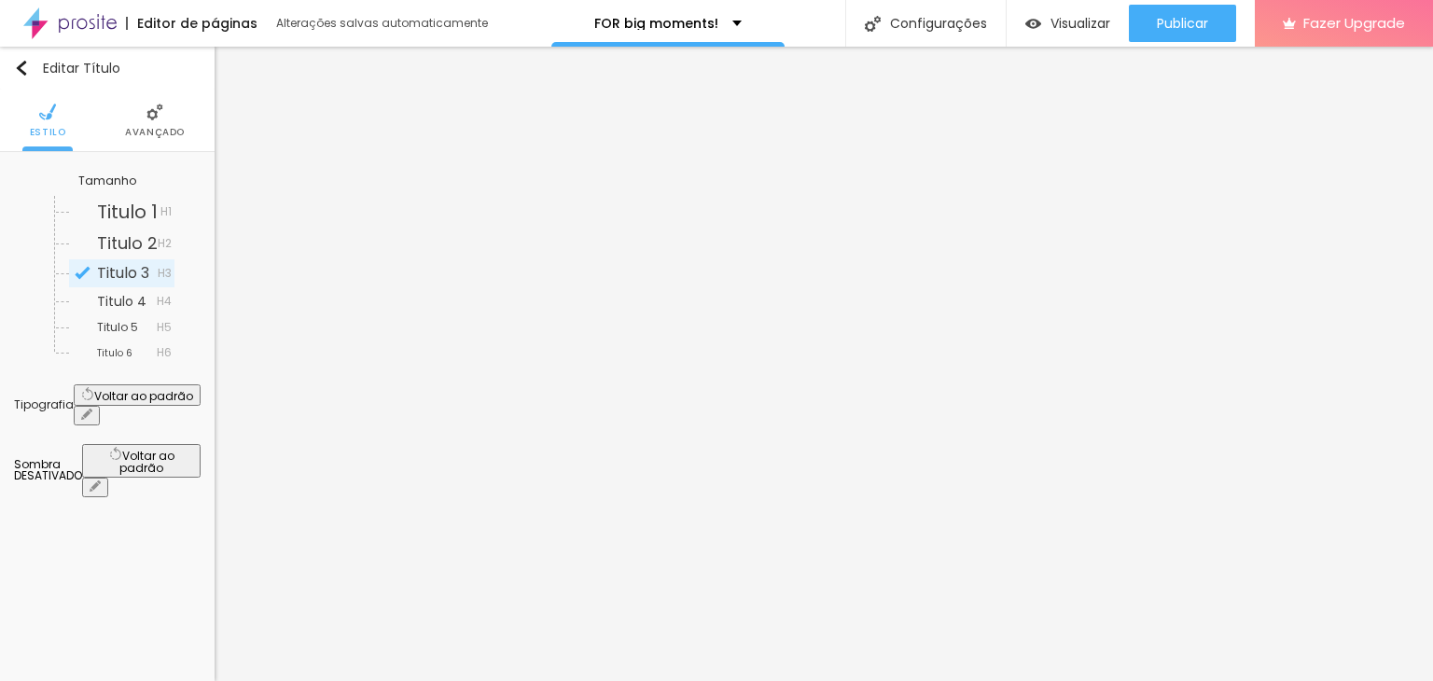
paste input "Capturing Love"
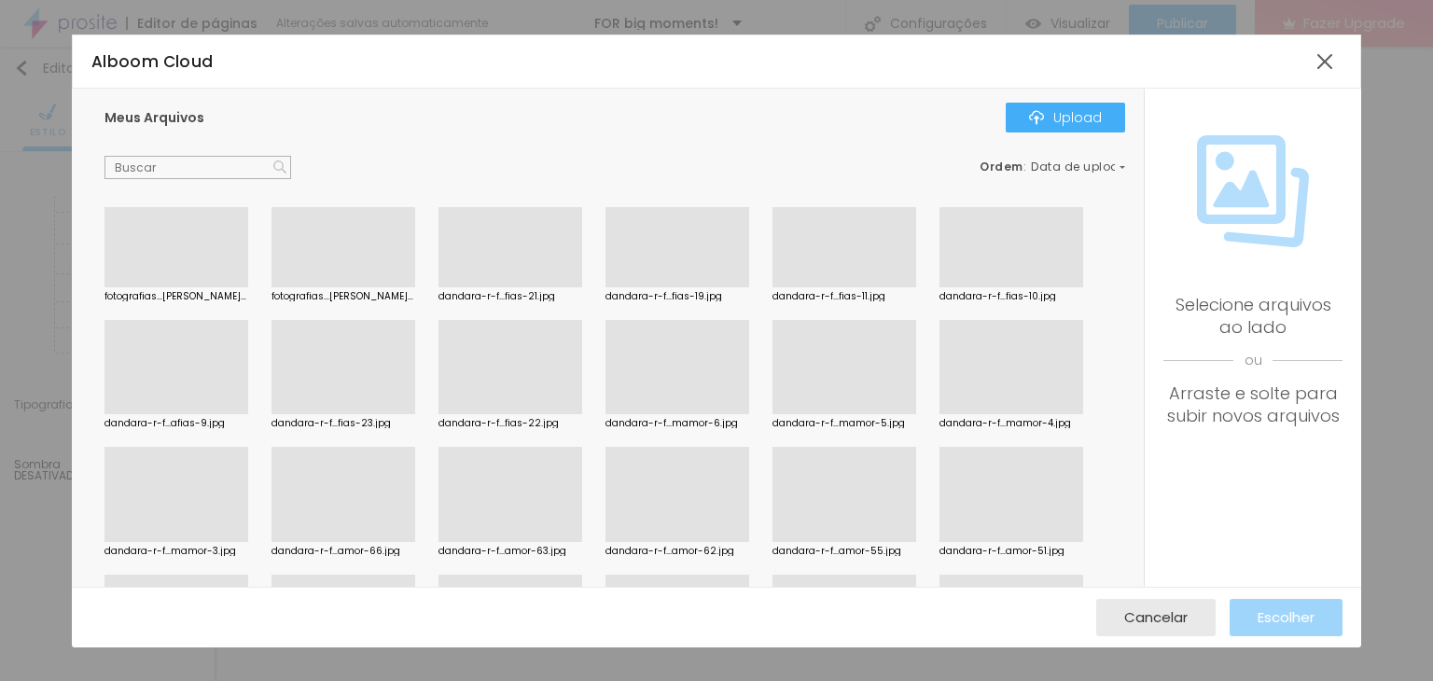
scroll to position [187, 0]
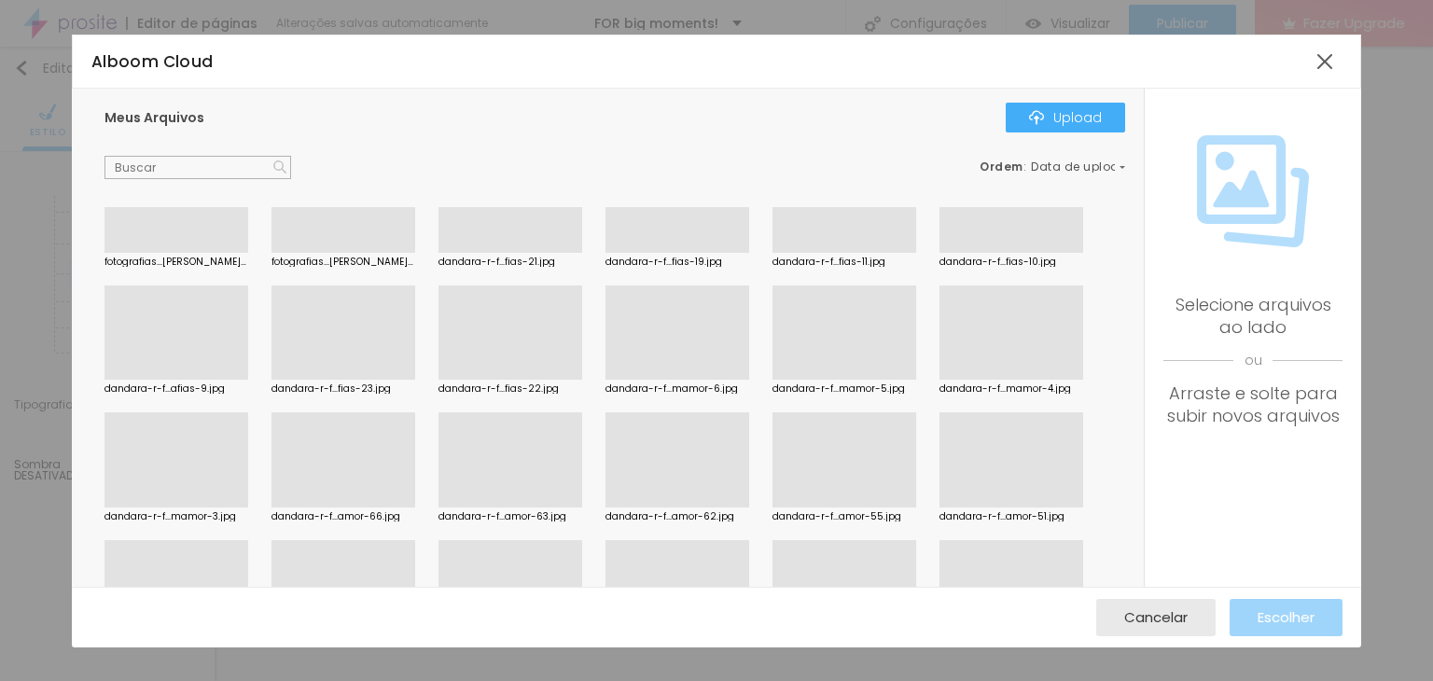
click at [1033, 380] on div "dandara-r-f...mamor-4.jpg" at bounding box center [1011, 339] width 144 height 109
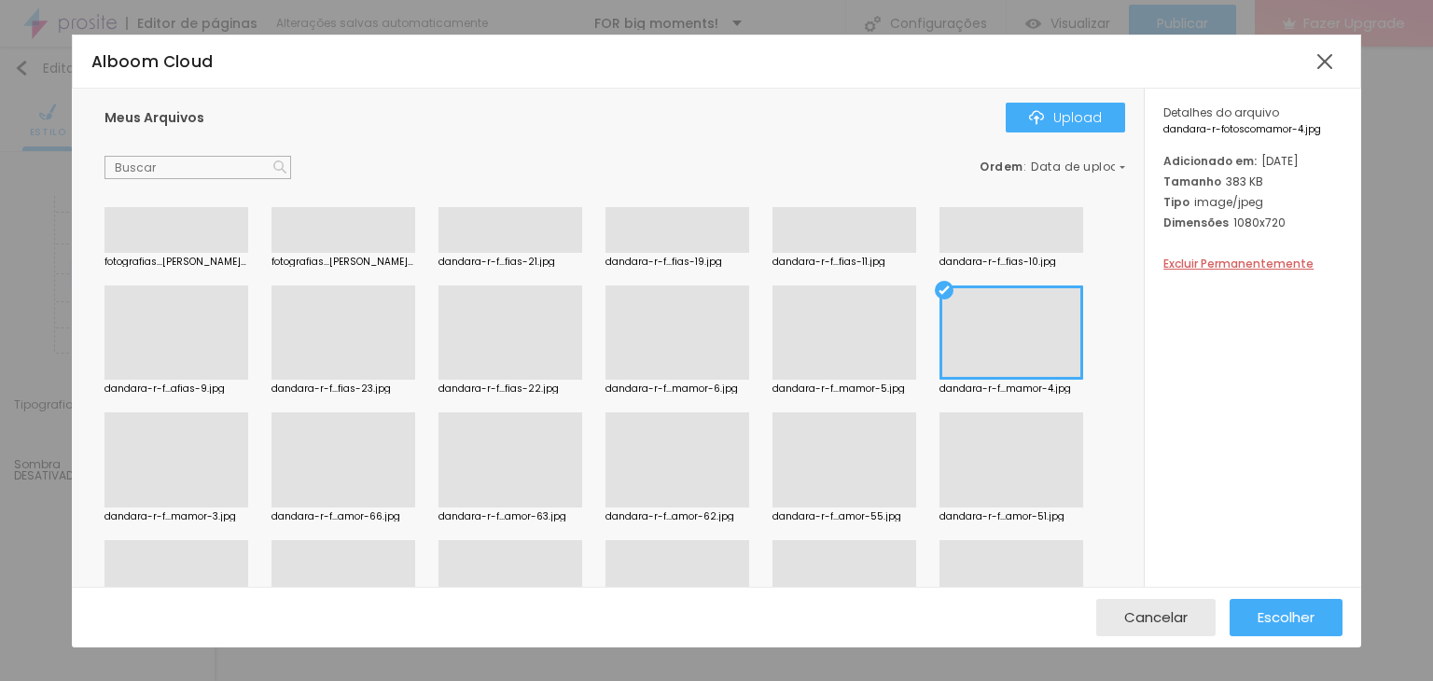
click at [1290, 631] on div "Escolher" at bounding box center [1285, 617] width 57 height 37
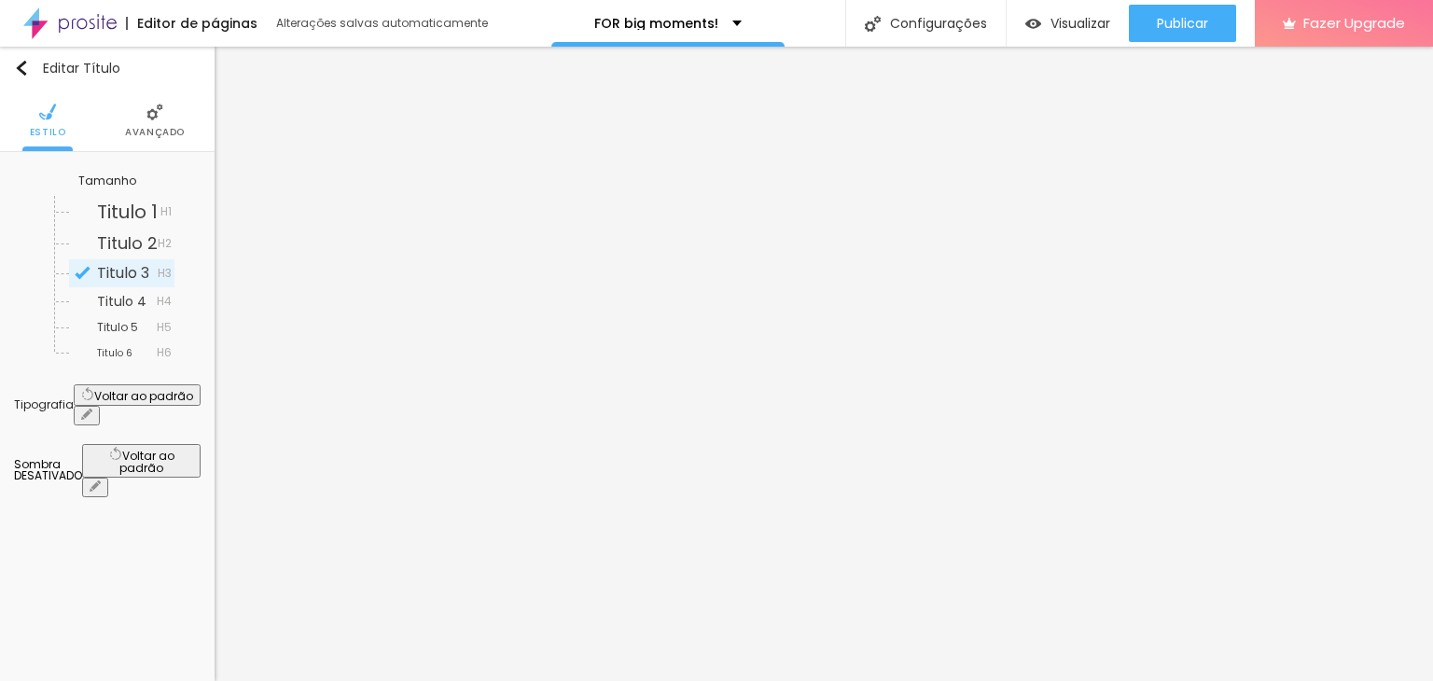
scroll to position [118, 0]
paste input "Capturing Love"
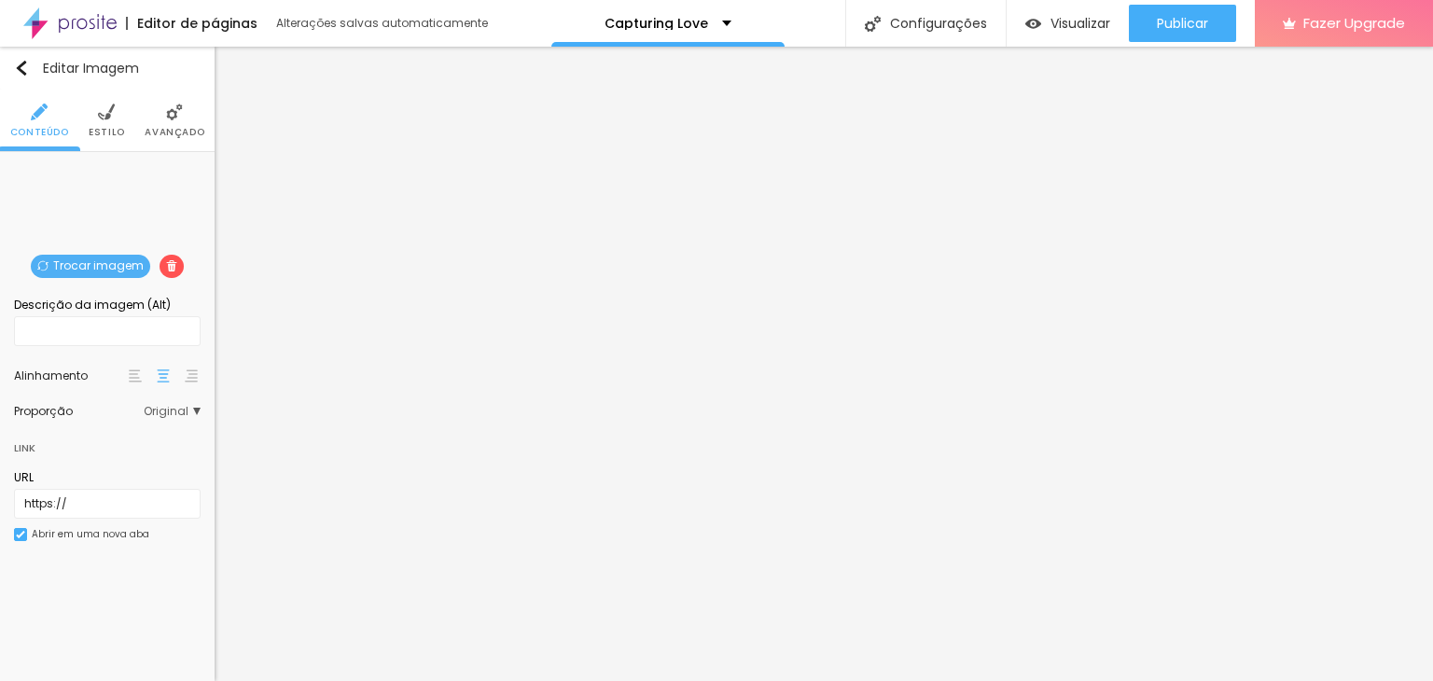
click at [101, 260] on span "Trocar imagem" at bounding box center [90, 266] width 119 height 23
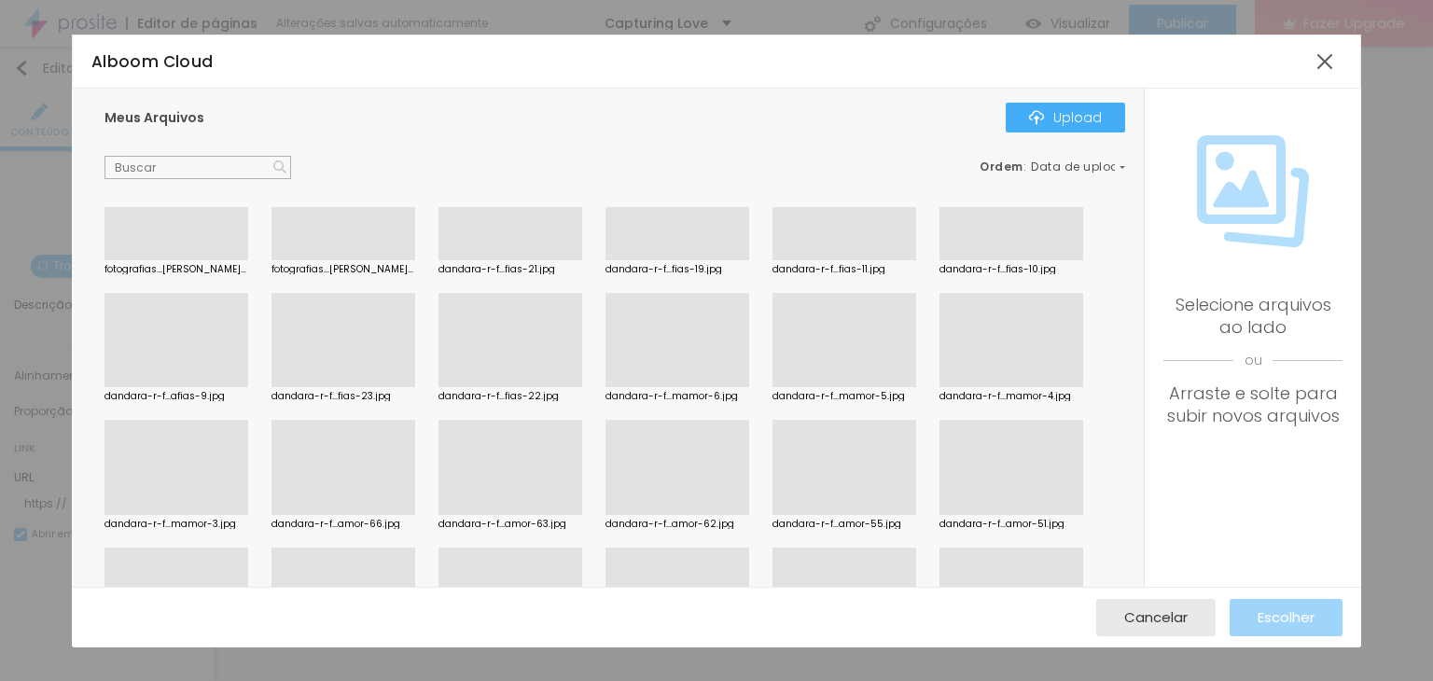
scroll to position [187, 0]
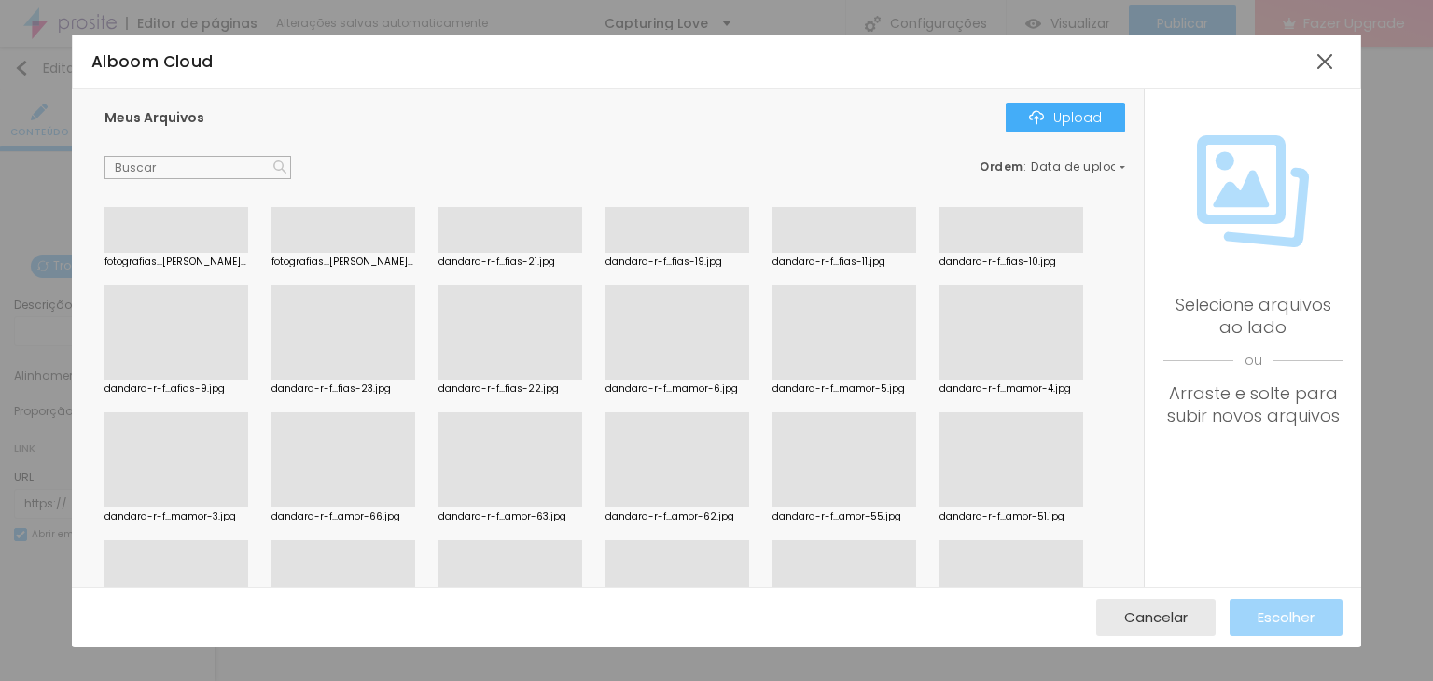
click at [694, 380] on div at bounding box center [677, 380] width 144 height 0
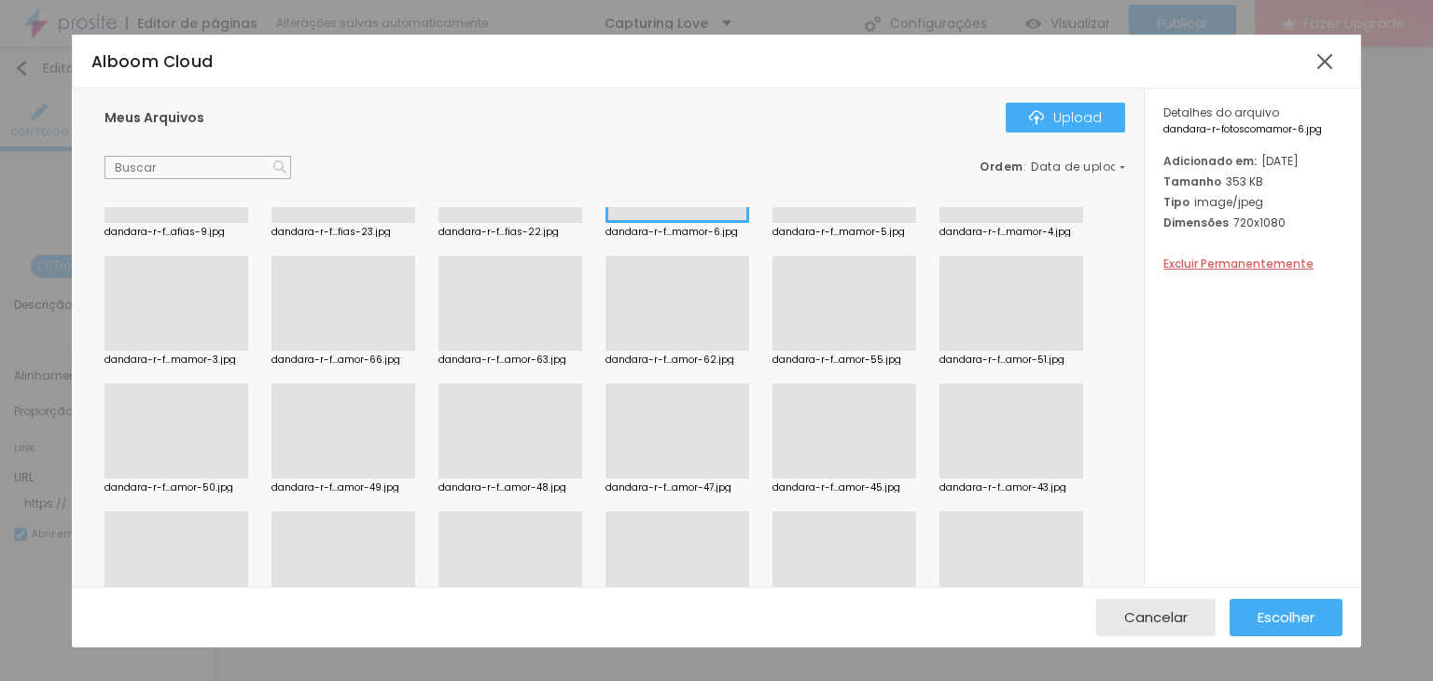
scroll to position [466, 0]
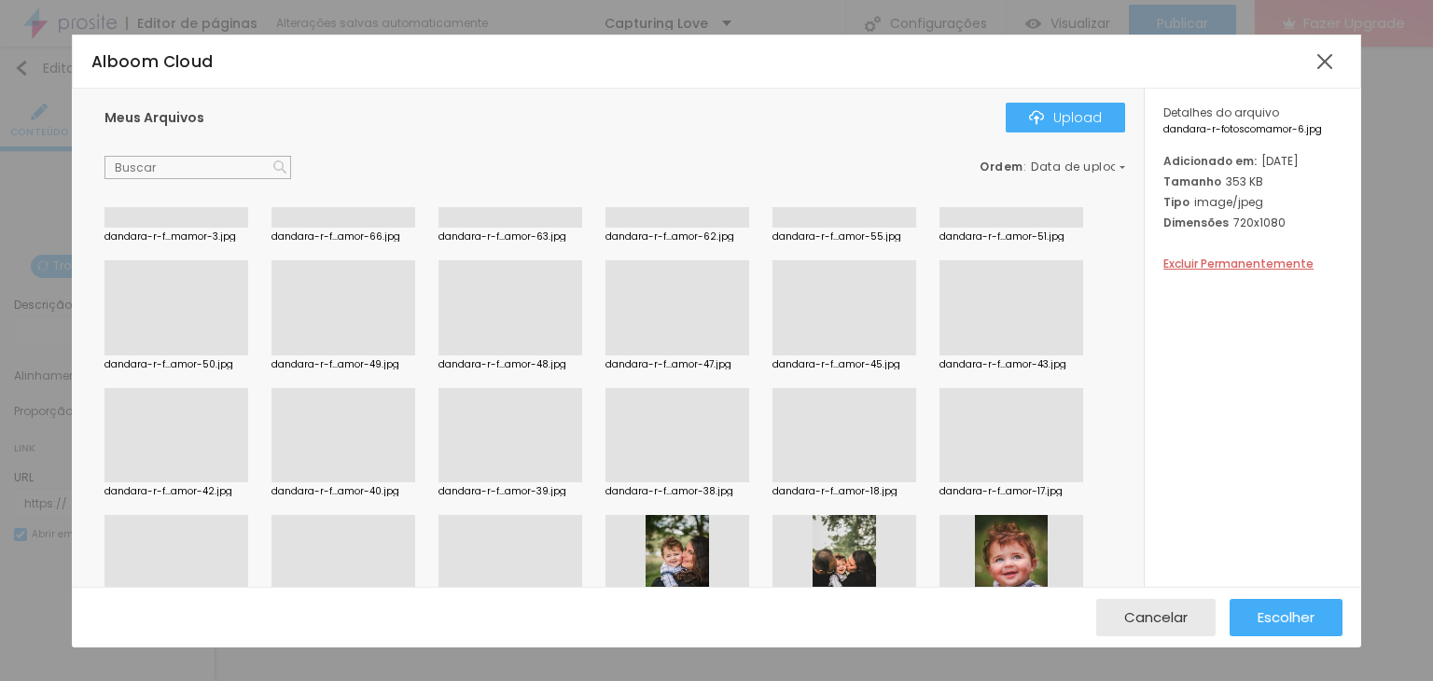
click at [366, 482] on div at bounding box center [343, 482] width 144 height 0
click at [1269, 603] on div "Escolher" at bounding box center [1285, 617] width 57 height 37
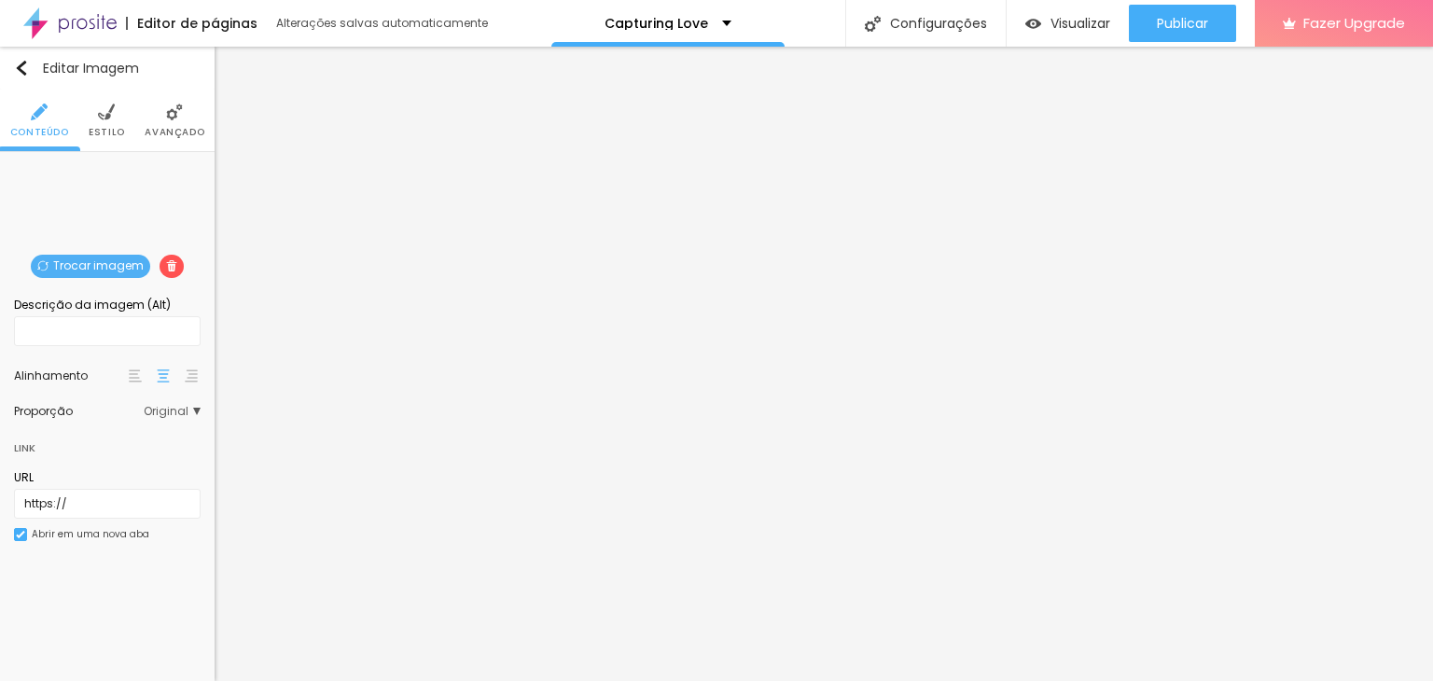
click at [133, 257] on span "Trocar imagem" at bounding box center [90, 266] width 119 height 23
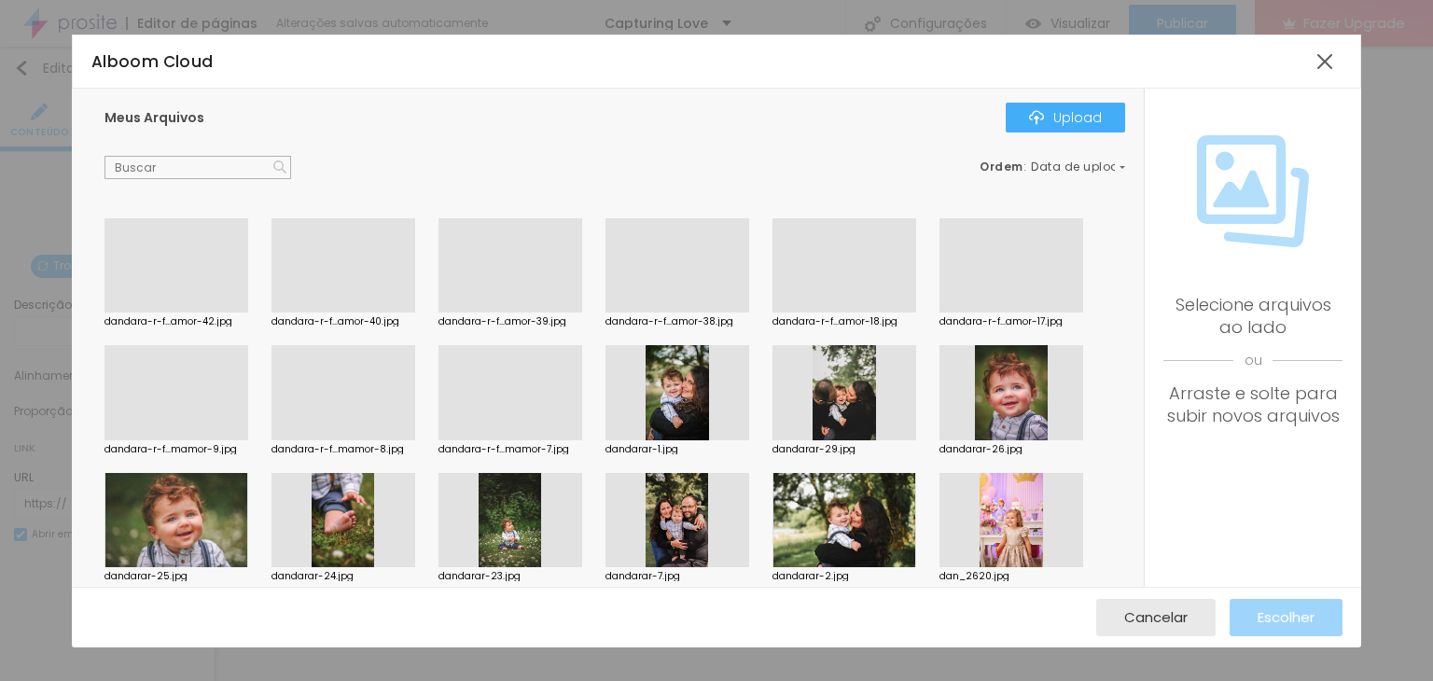
scroll to position [653, 0]
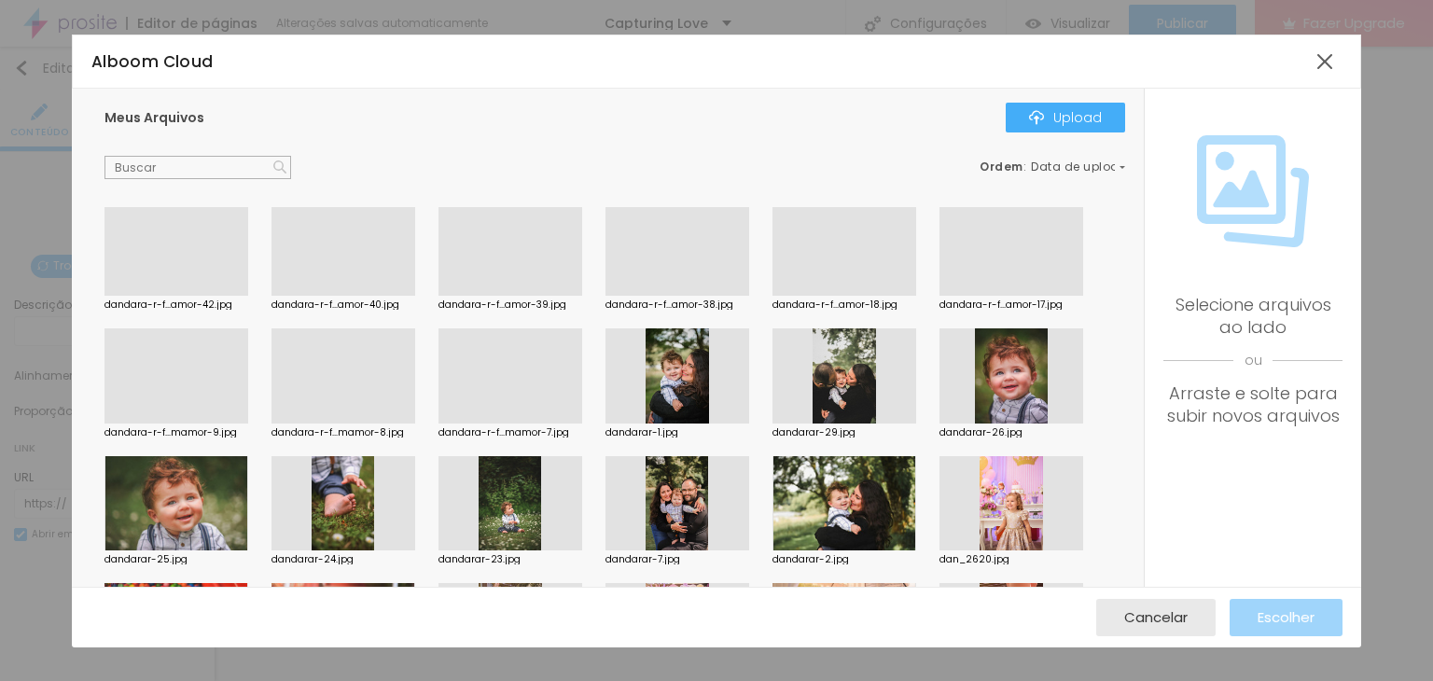
click at [216, 423] on div at bounding box center [176, 423] width 144 height 0
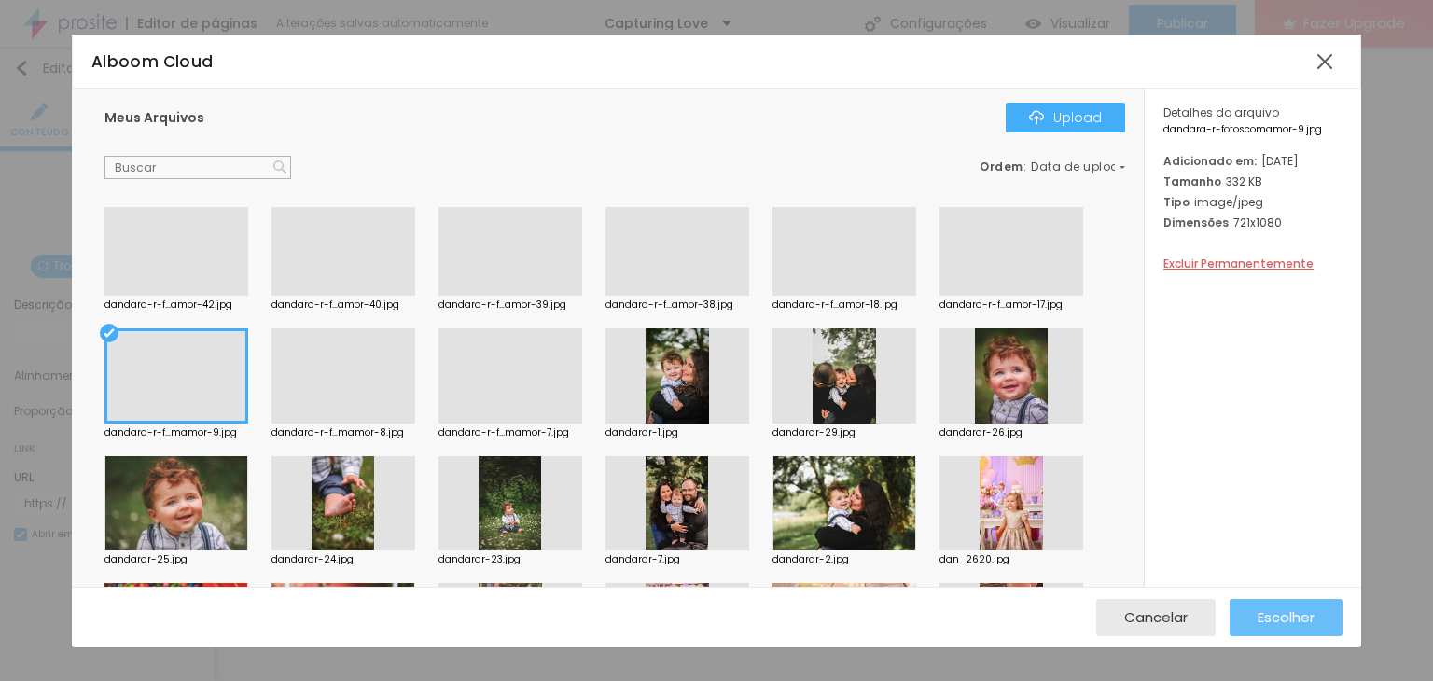
click at [1276, 617] on span "Escolher" at bounding box center [1285, 617] width 57 height 16
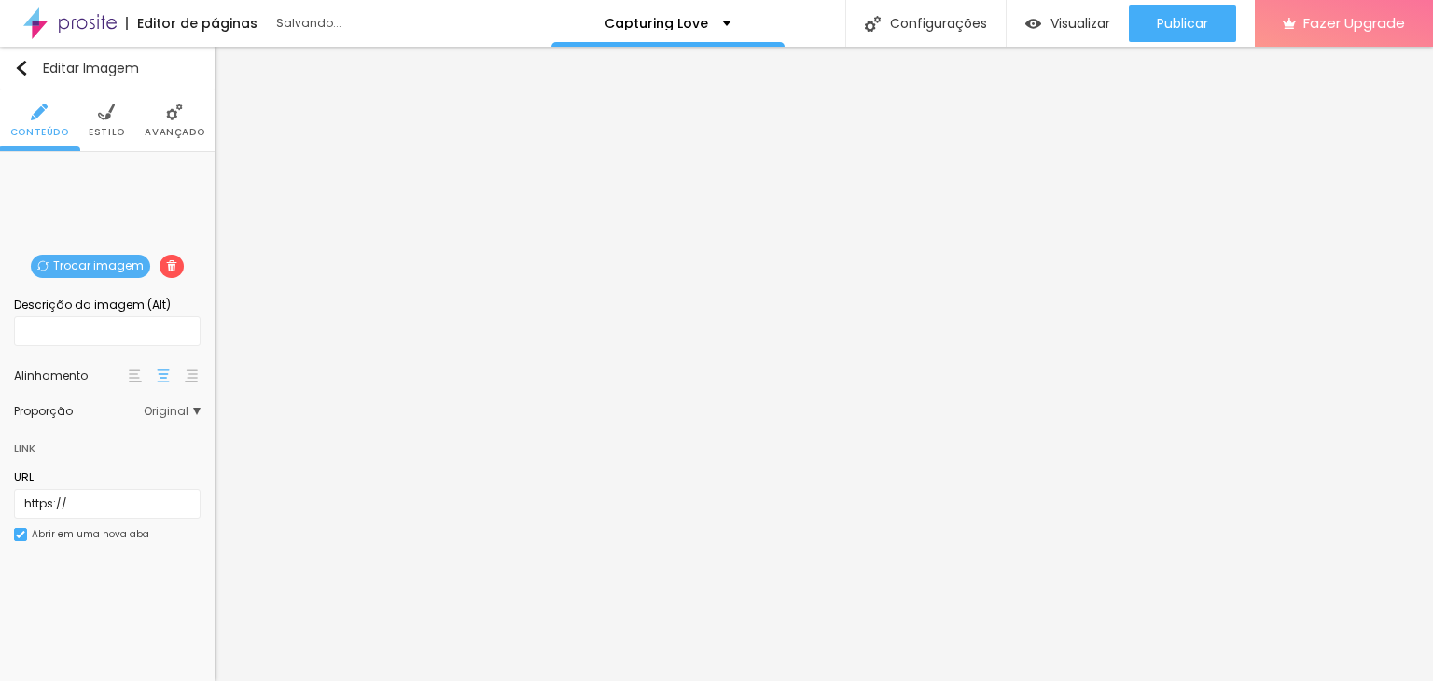
click at [91, 257] on span "Trocar imagem" at bounding box center [90, 266] width 119 height 23
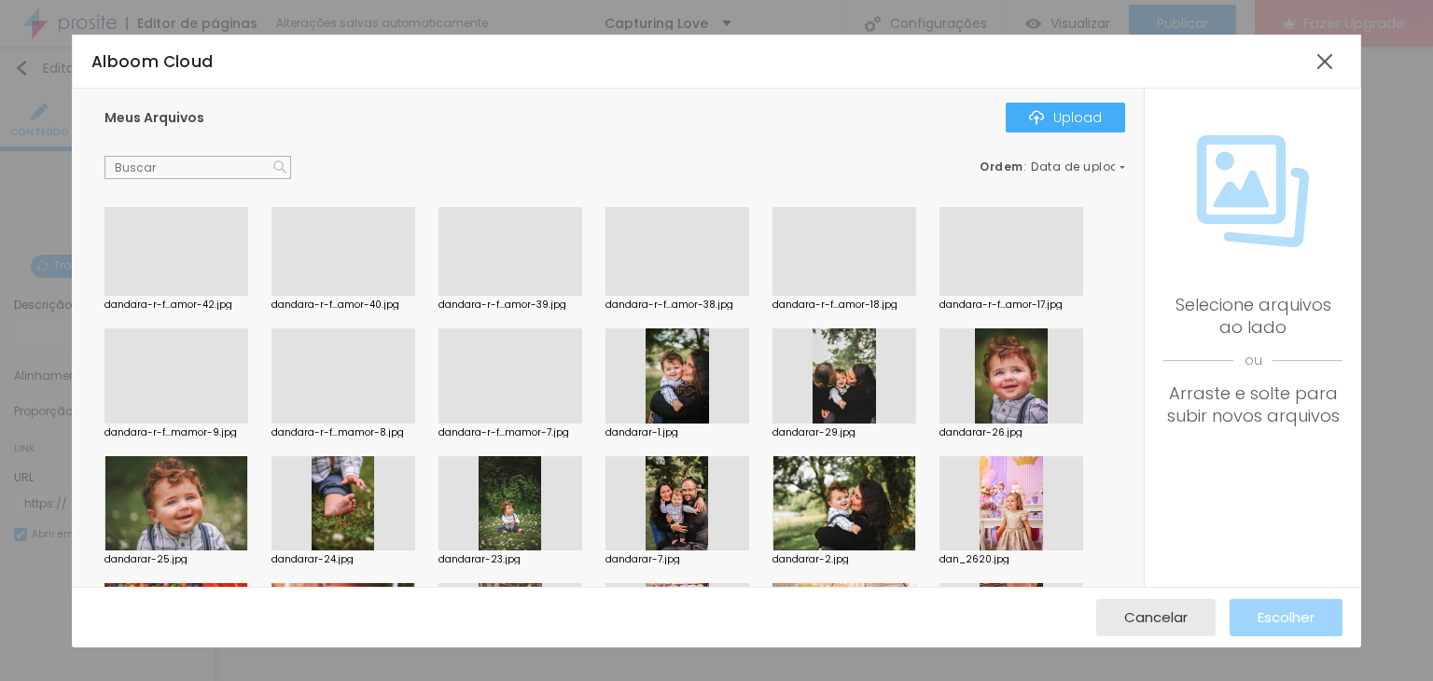
click at [533, 423] on div at bounding box center [510, 423] width 144 height 0
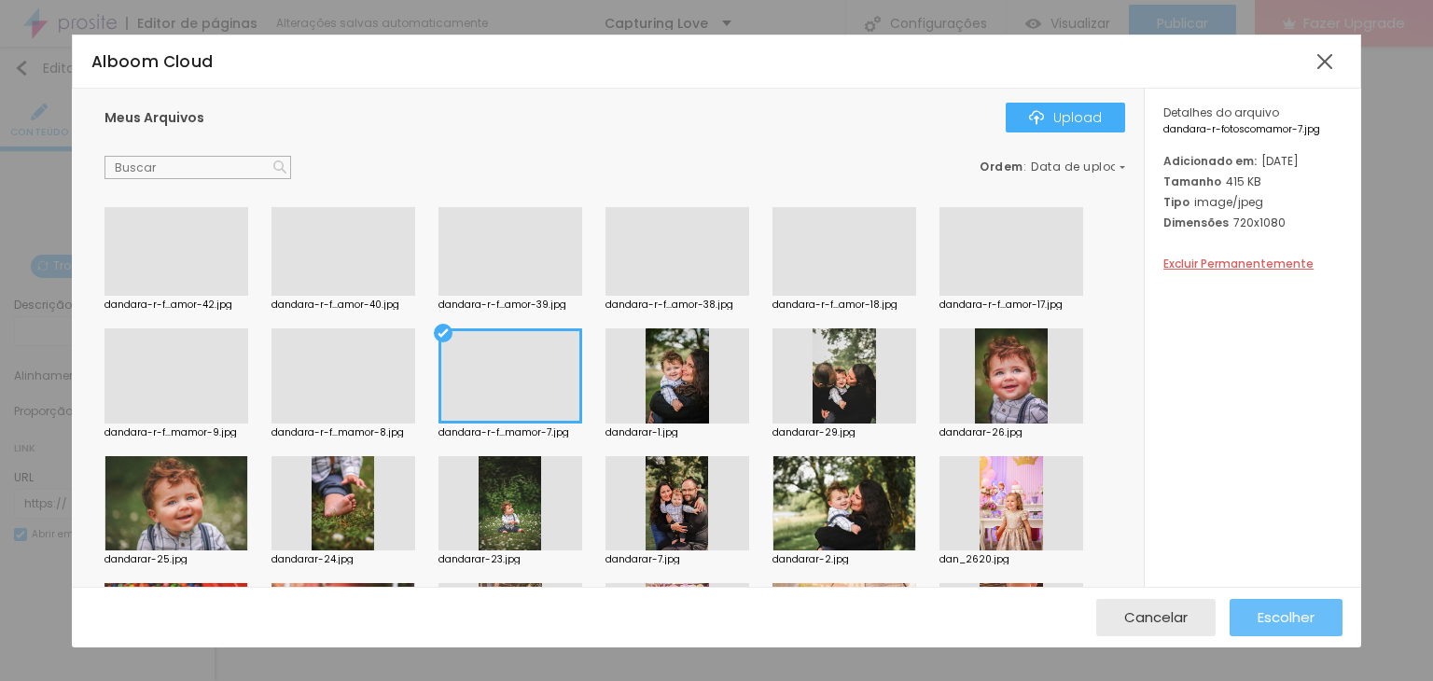
click at [1263, 613] on span "Escolher" at bounding box center [1285, 617] width 57 height 16
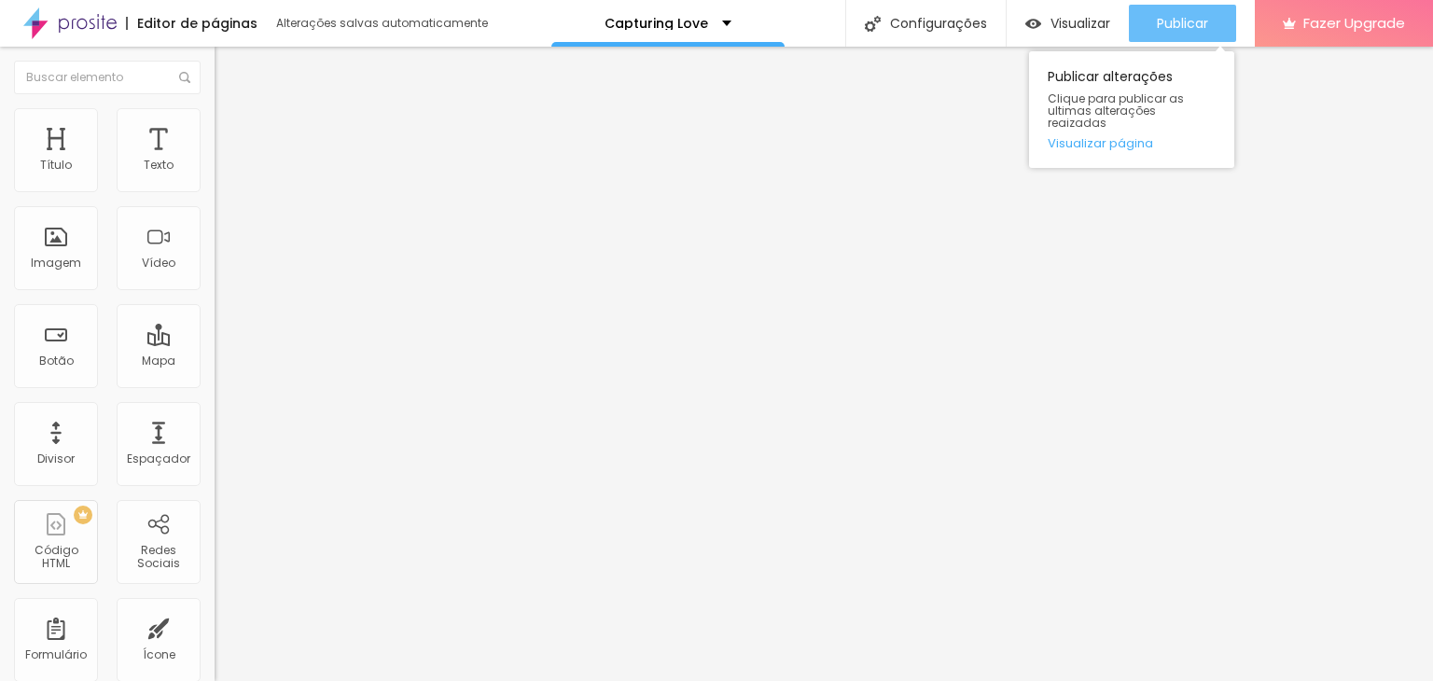
click at [1190, 28] on span "Publicar" at bounding box center [1182, 23] width 51 height 15
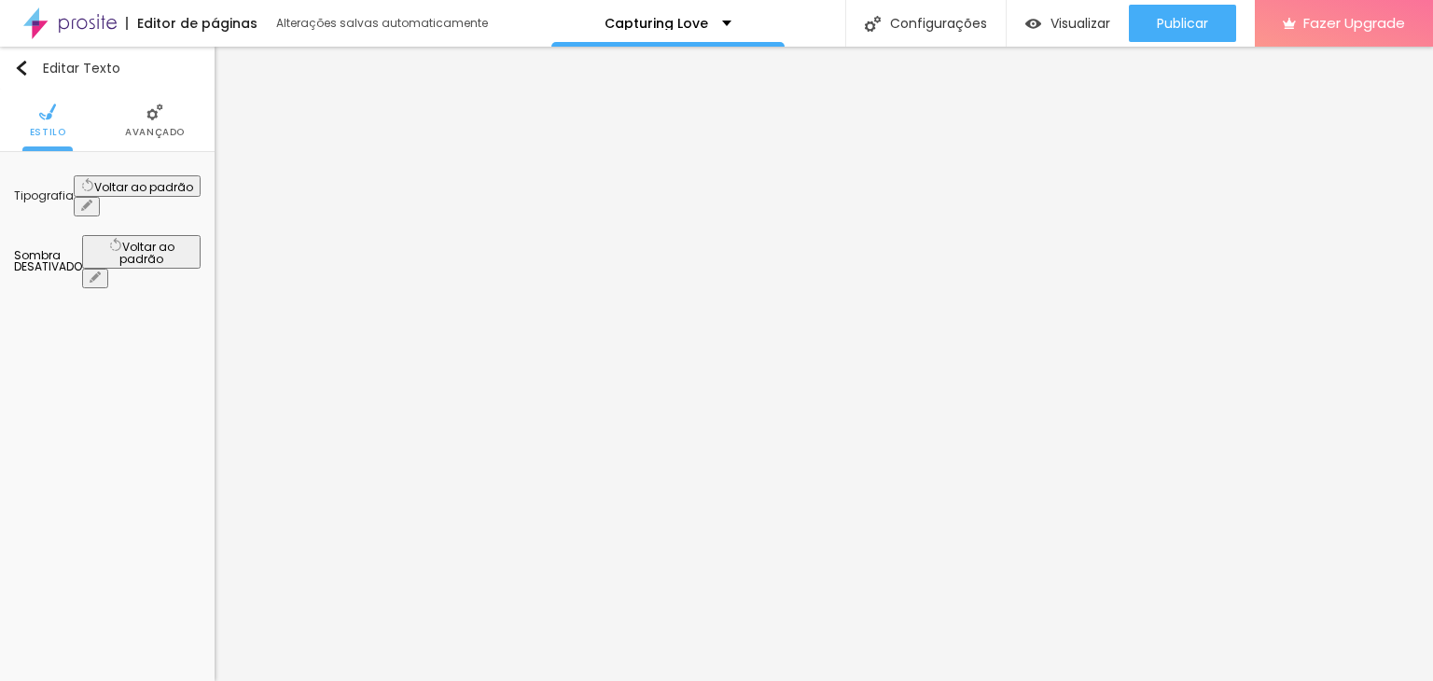
click at [163, 109] on li "Avançado" at bounding box center [155, 121] width 60 height 62
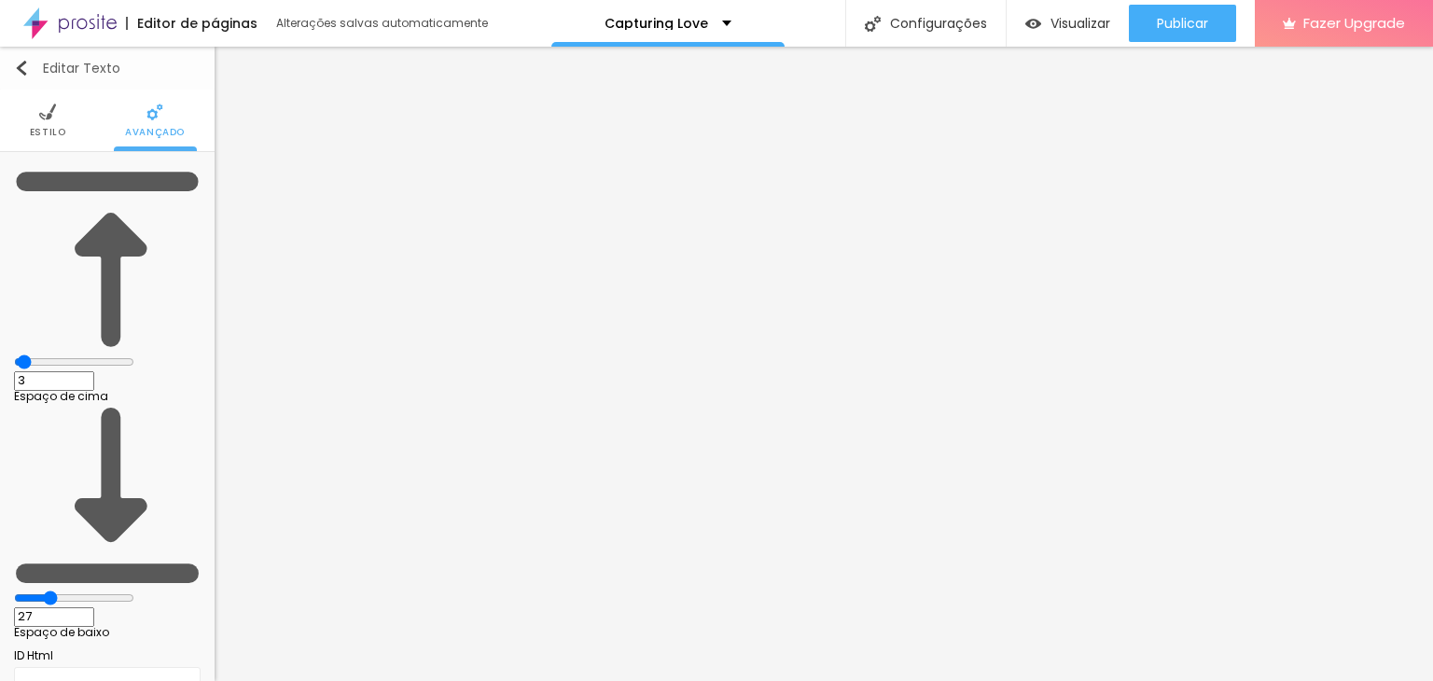
click at [49, 88] on button "Editar Texto" at bounding box center [107, 68] width 215 height 43
click at [50, 106] on img at bounding box center [47, 112] width 17 height 17
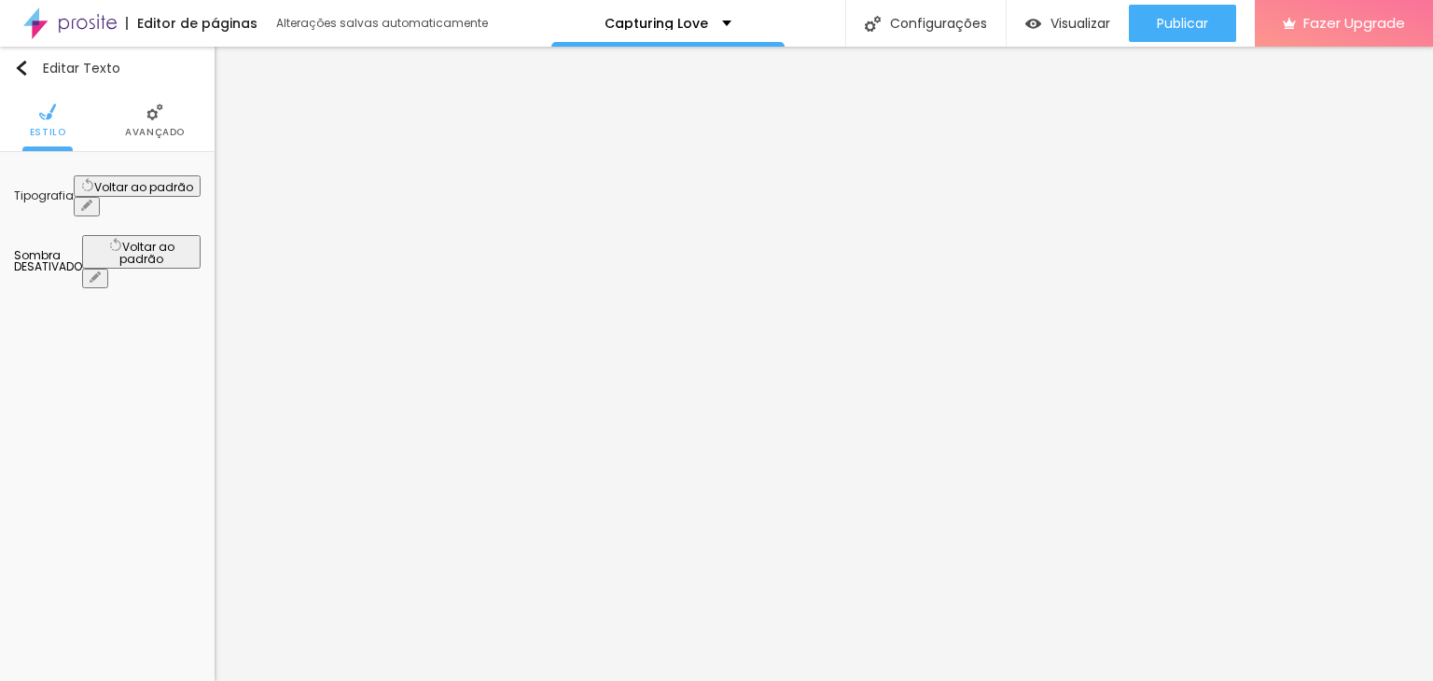
click at [92, 200] on icon "button" at bounding box center [86, 205] width 11 height 11
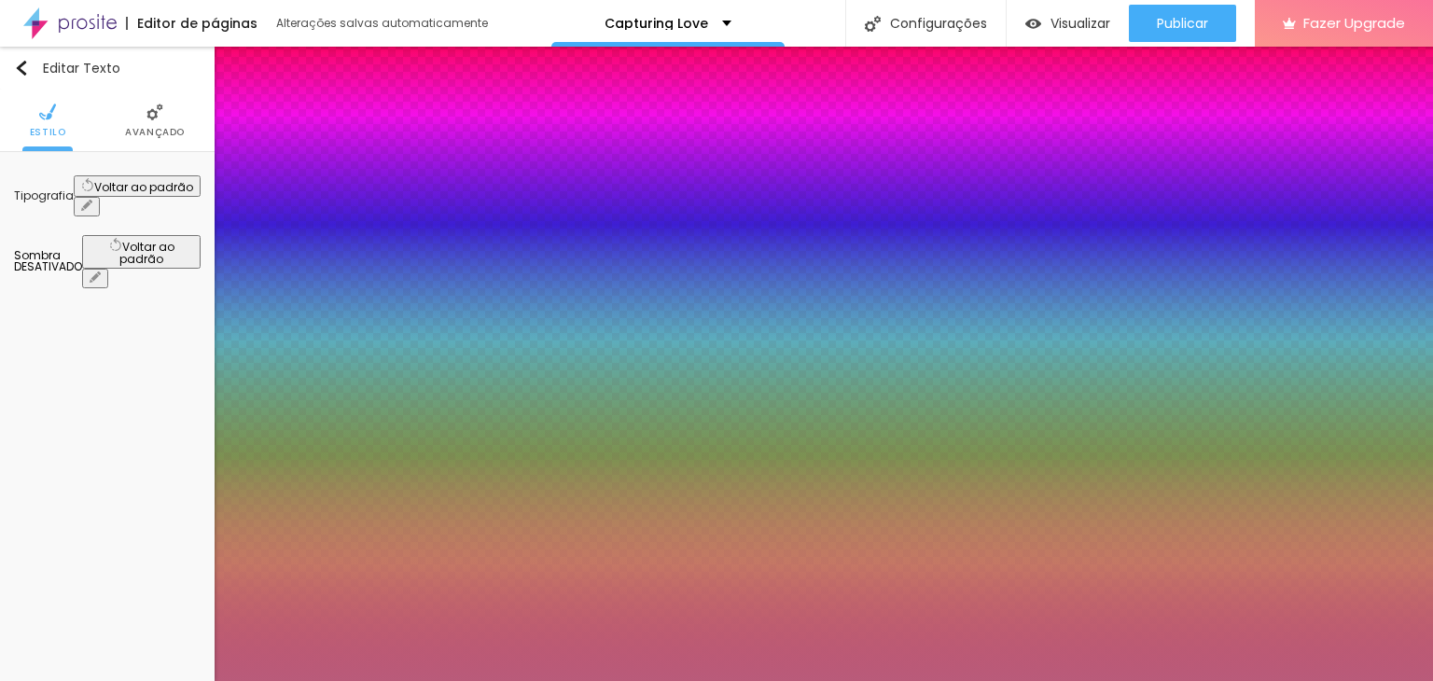
click at [534, 680] on div at bounding box center [716, 681] width 1433 height 0
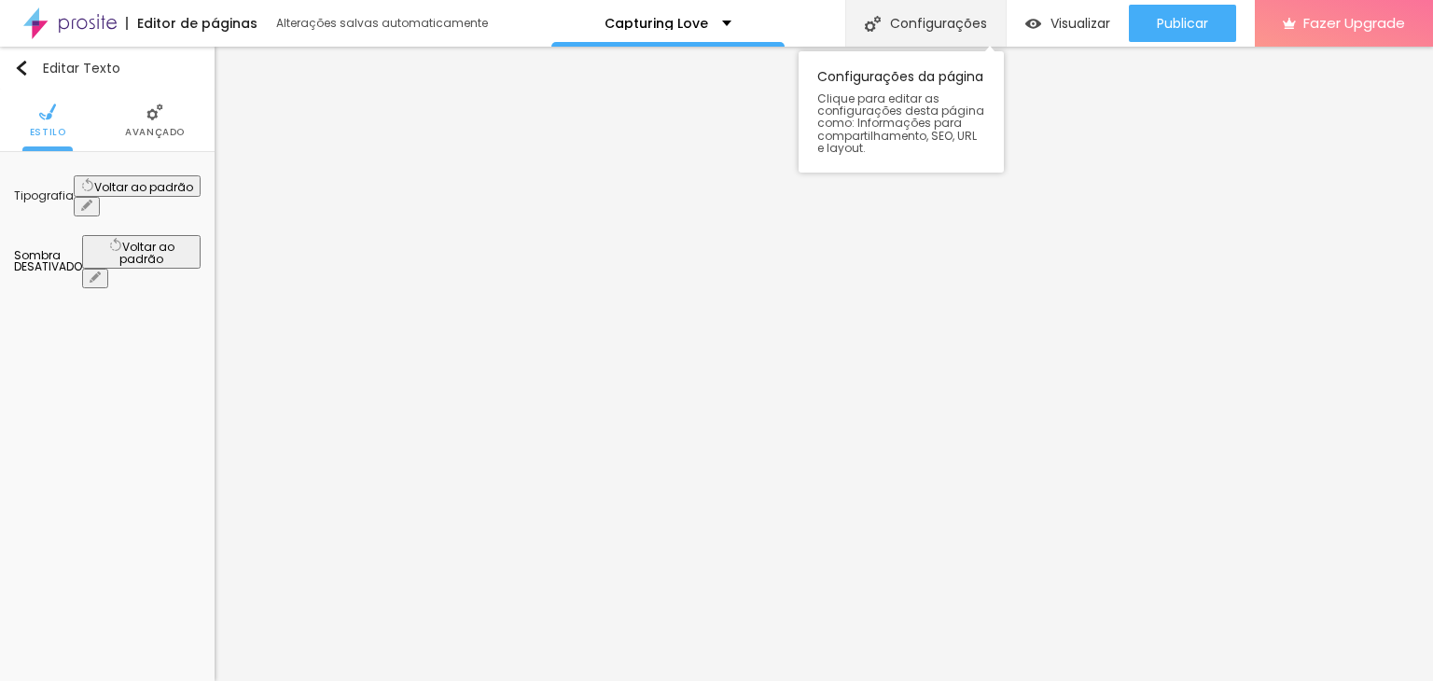
click at [922, 14] on div "Configurações" at bounding box center [925, 23] width 160 height 47
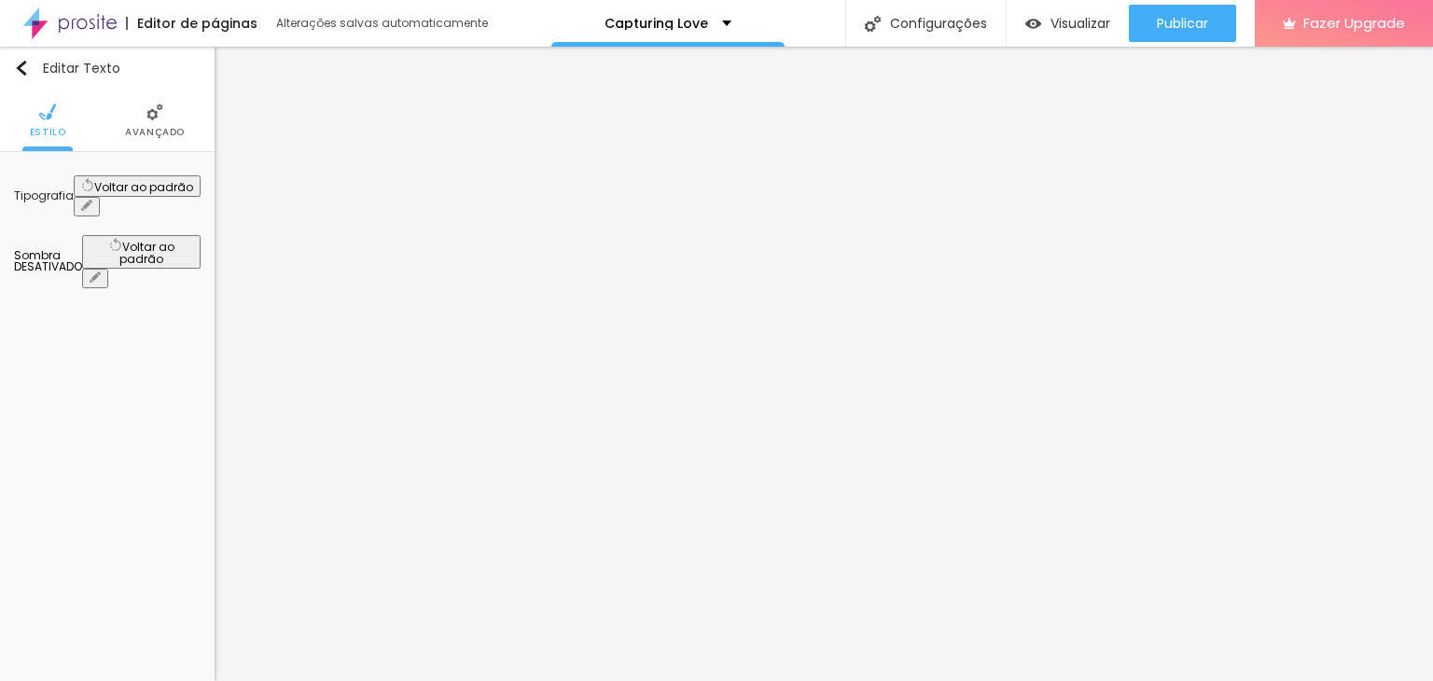
drag, startPoint x: 540, startPoint y: 334, endPoint x: 1242, endPoint y: 617, distance: 757.1
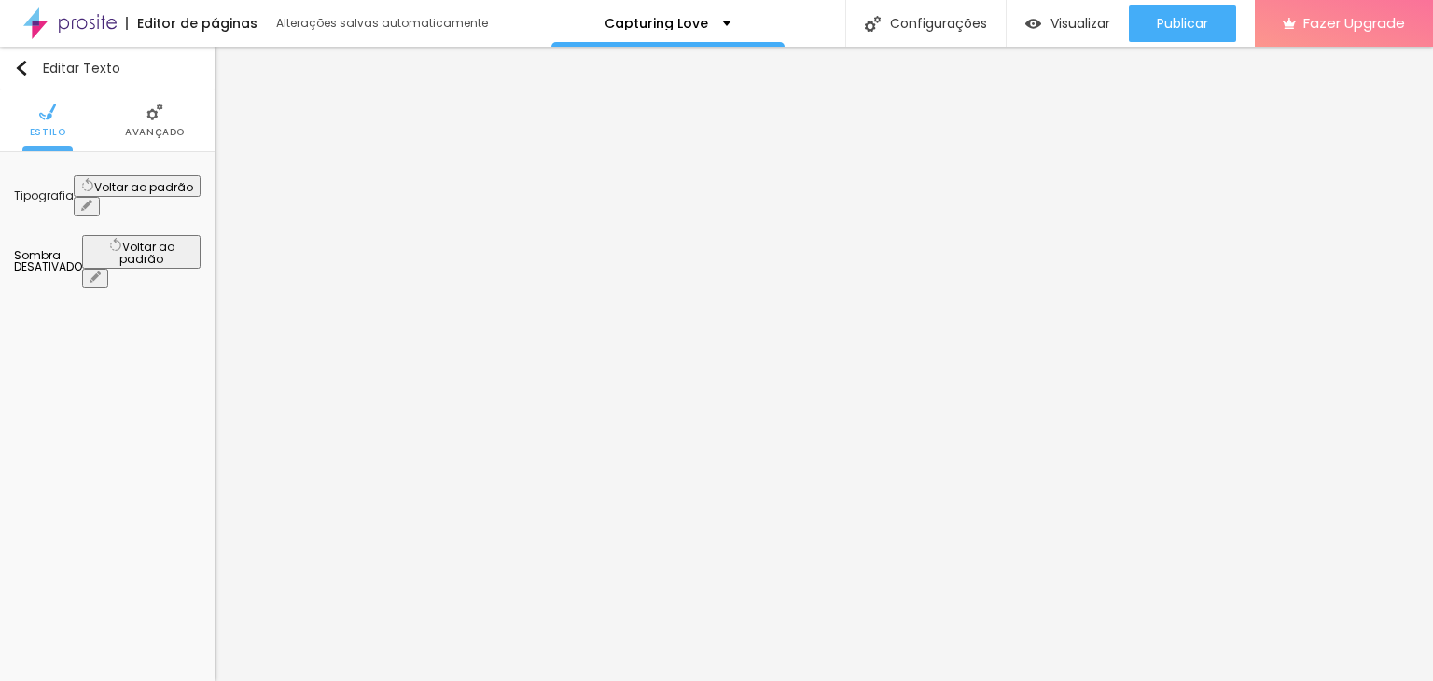
paste textarea "My sessions are for couples who want to capture their love through photography.…"
drag, startPoint x: 900, startPoint y: 255, endPoint x: 407, endPoint y: 204, distance: 496.0
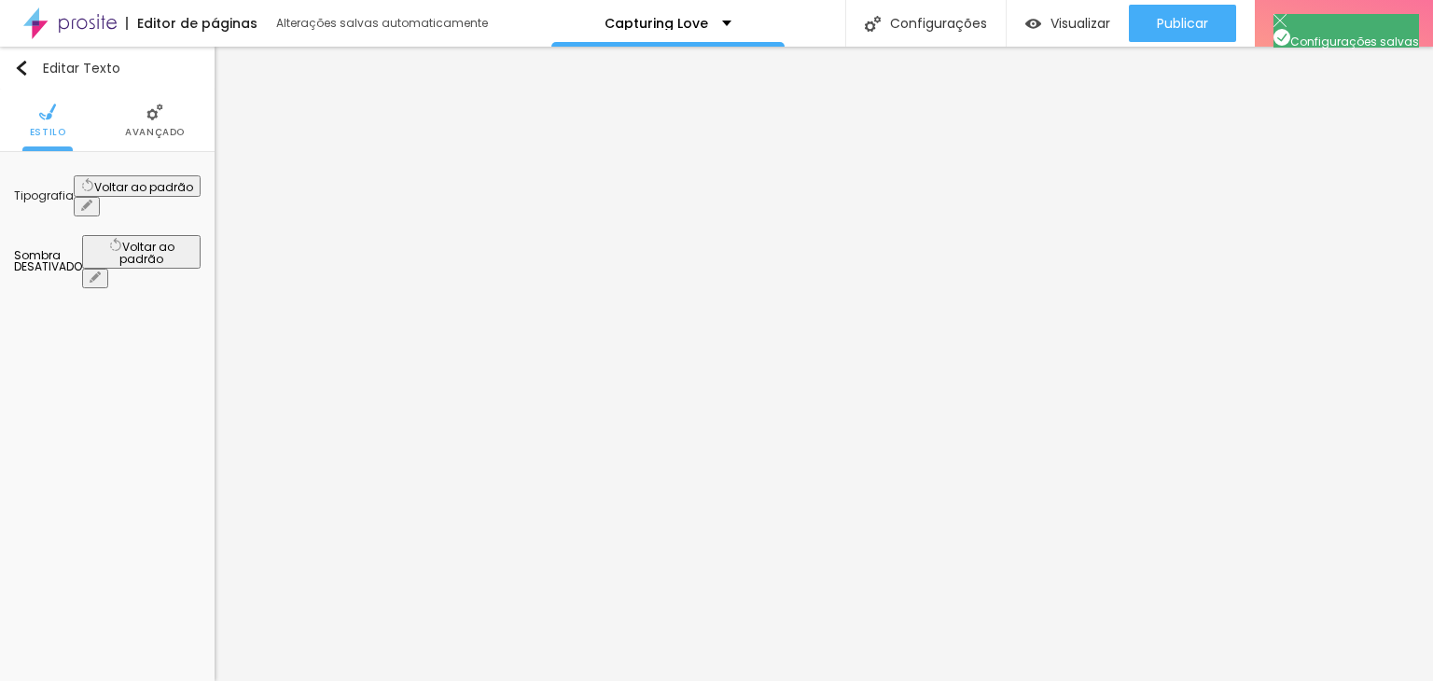
paste input "y sessions are for couples who want to capture their love through photography. …"
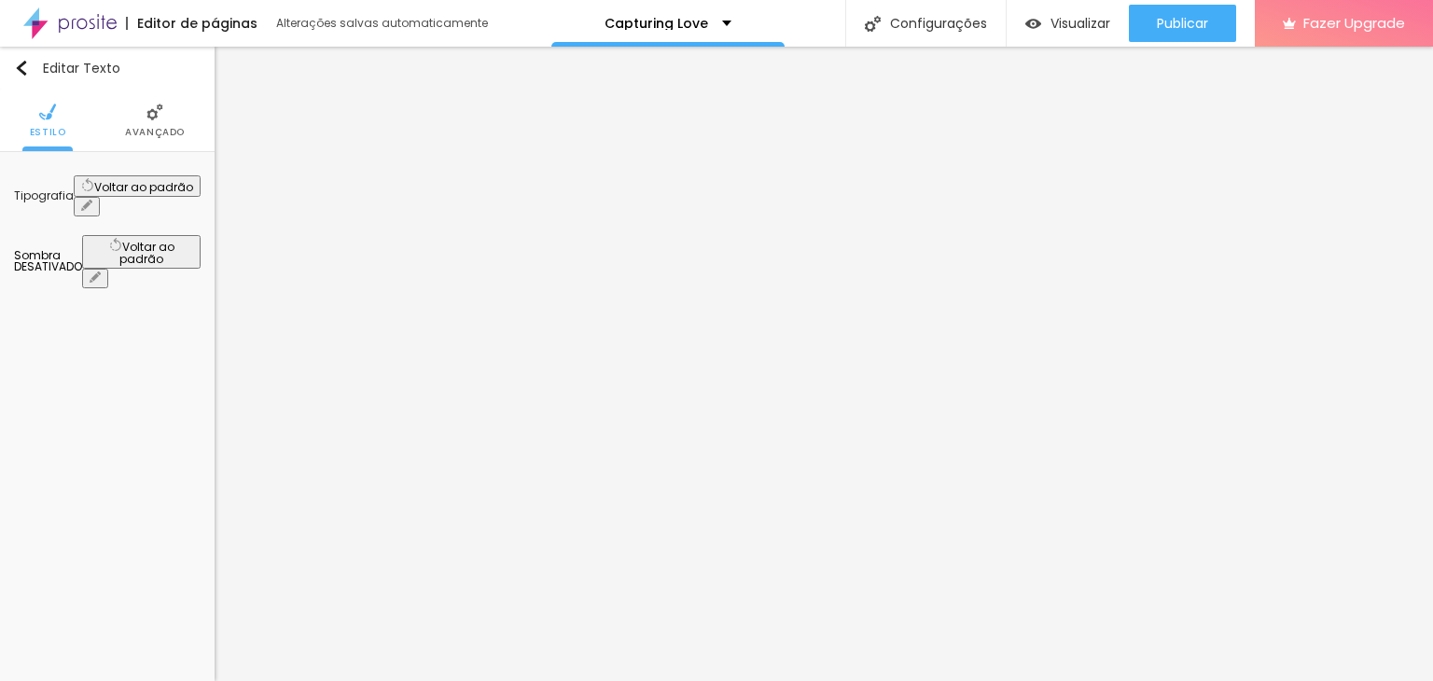
drag, startPoint x: 618, startPoint y: 384, endPoint x: 381, endPoint y: 381, distance: 237.9
paste input "Capturing Love"
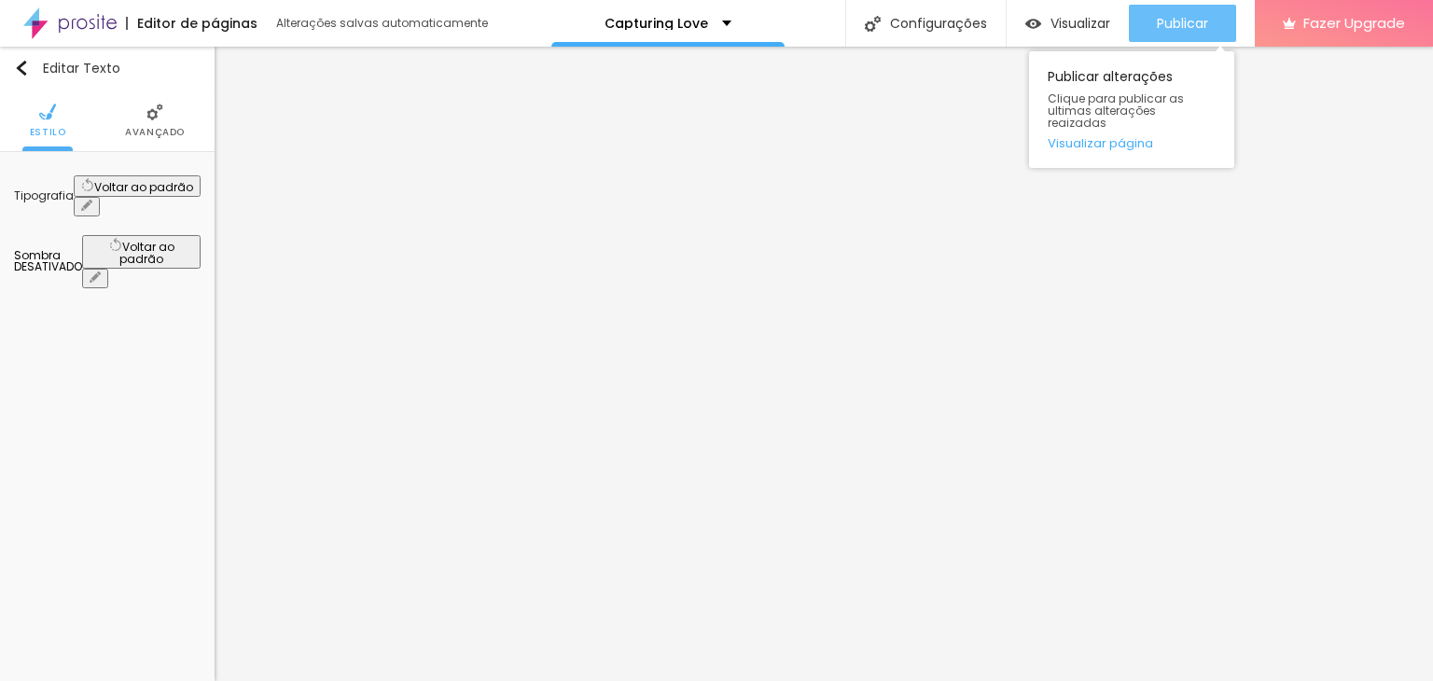
click at [1191, 16] on span "Publicar" at bounding box center [1182, 23] width 51 height 15
click at [1106, 137] on link "Visualizar página" at bounding box center [1131, 143] width 168 height 12
